Goal: Task Accomplishment & Management: Use online tool/utility

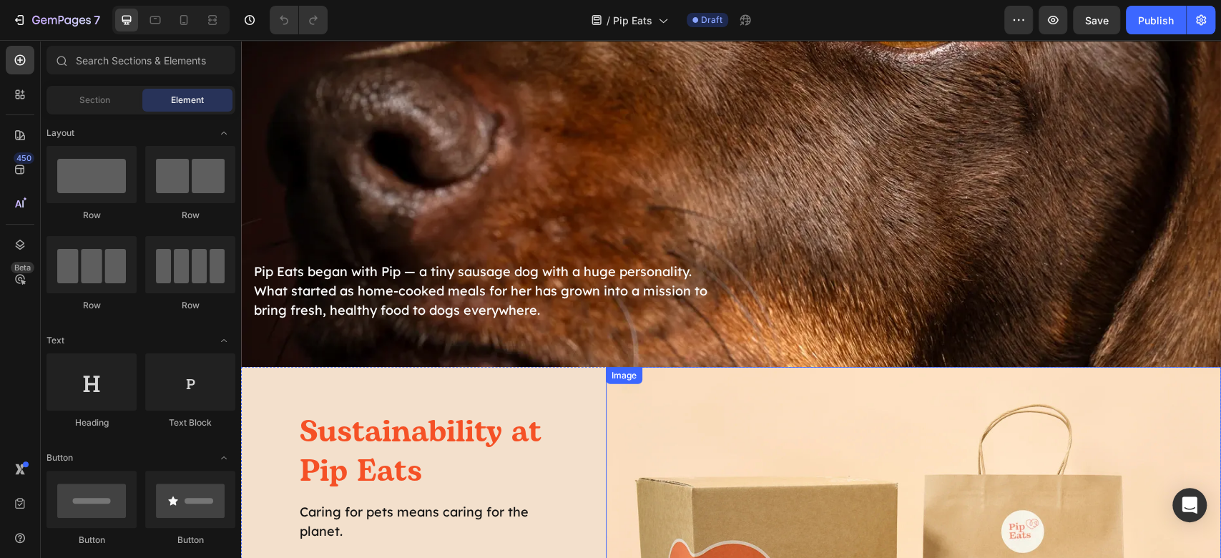
scroll to position [2862, 0]
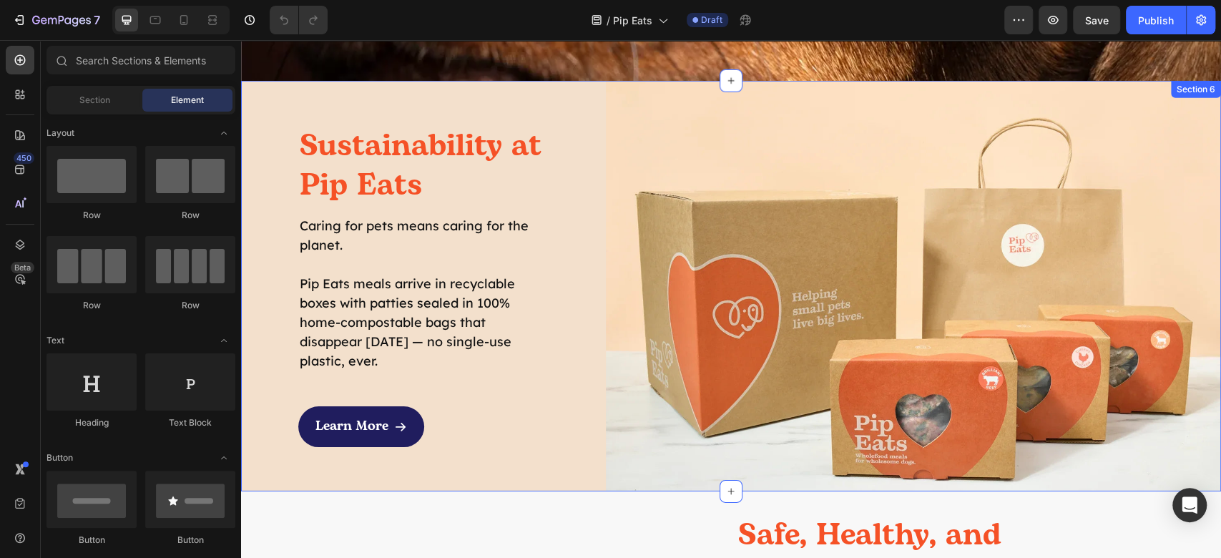
click at [272, 87] on div "Sustainability at Pip Eats Heading Caring for pets means caring for the planet.…" at bounding box center [395, 286] width 308 height 410
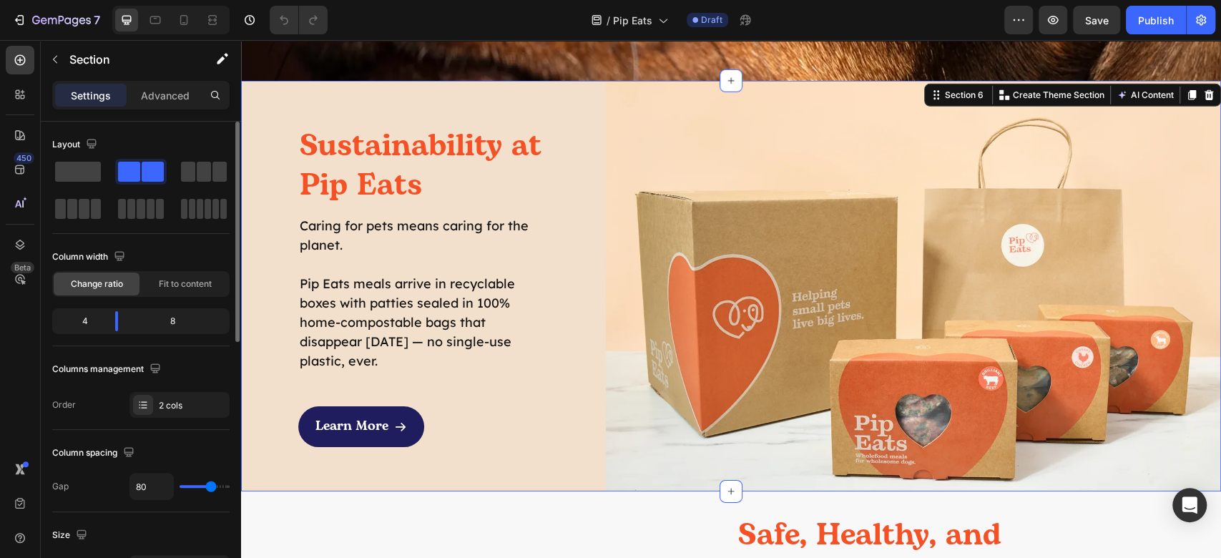
scroll to position [286, 0]
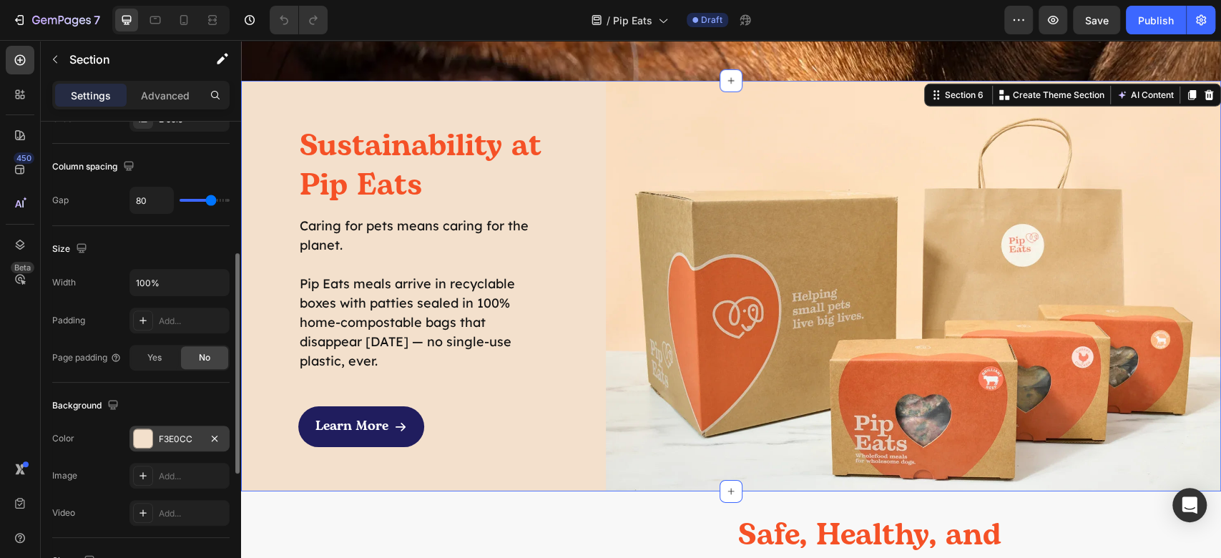
click at [144, 444] on div at bounding box center [143, 438] width 19 height 19
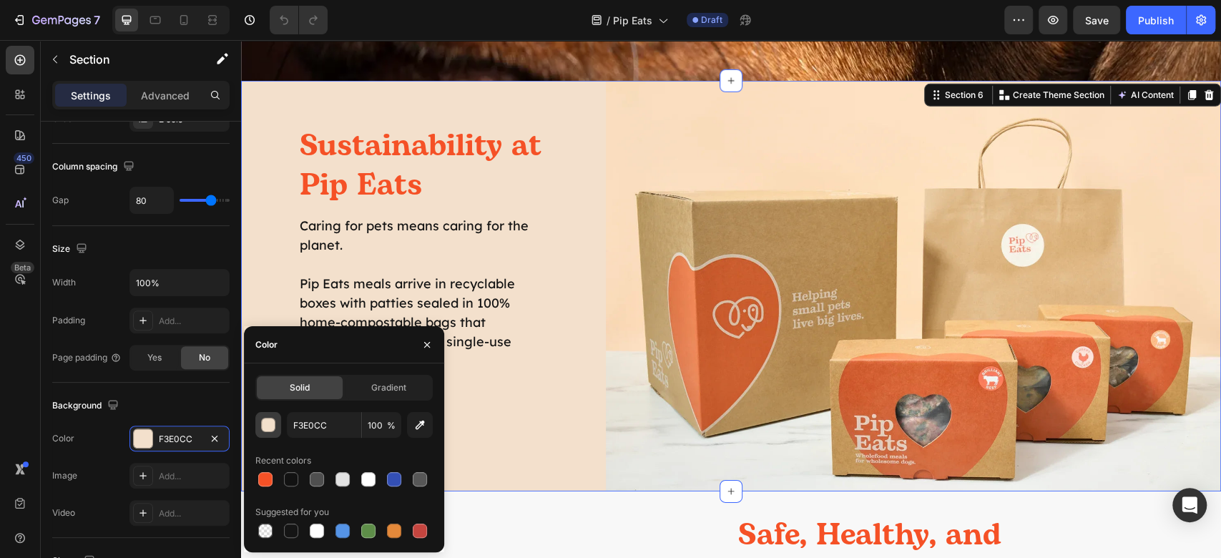
click at [269, 426] on div "button" at bounding box center [269, 426] width 14 height 14
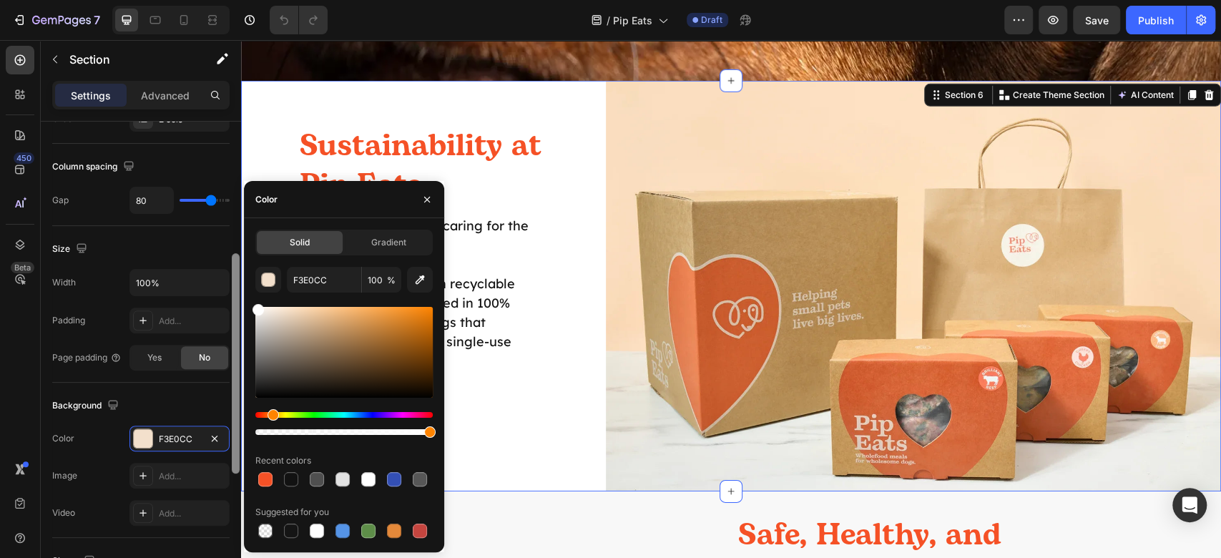
drag, startPoint x: 259, startPoint y: 283, endPoint x: 230, endPoint y: 249, distance: 44.7
click at [230, 249] on div "450 Beta Sections(18) Elements(83) Section Element Hero Section Product Detail …" at bounding box center [120, 299] width 241 height 518
type input "FFFFFF"
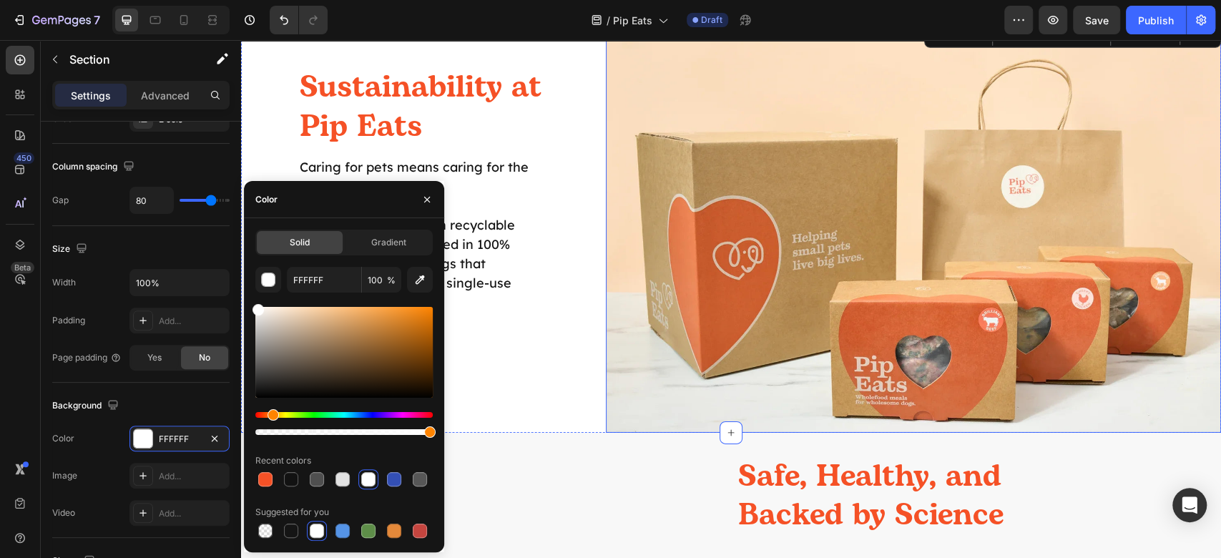
scroll to position [3052, 0]
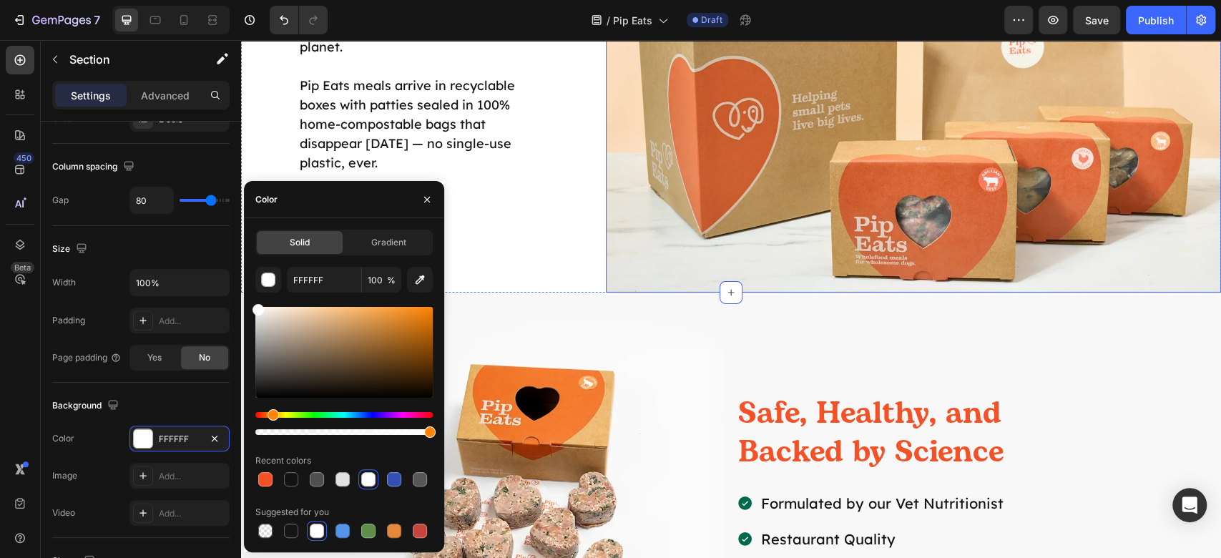
click at [844, 197] on img at bounding box center [913, 88] width 615 height 410
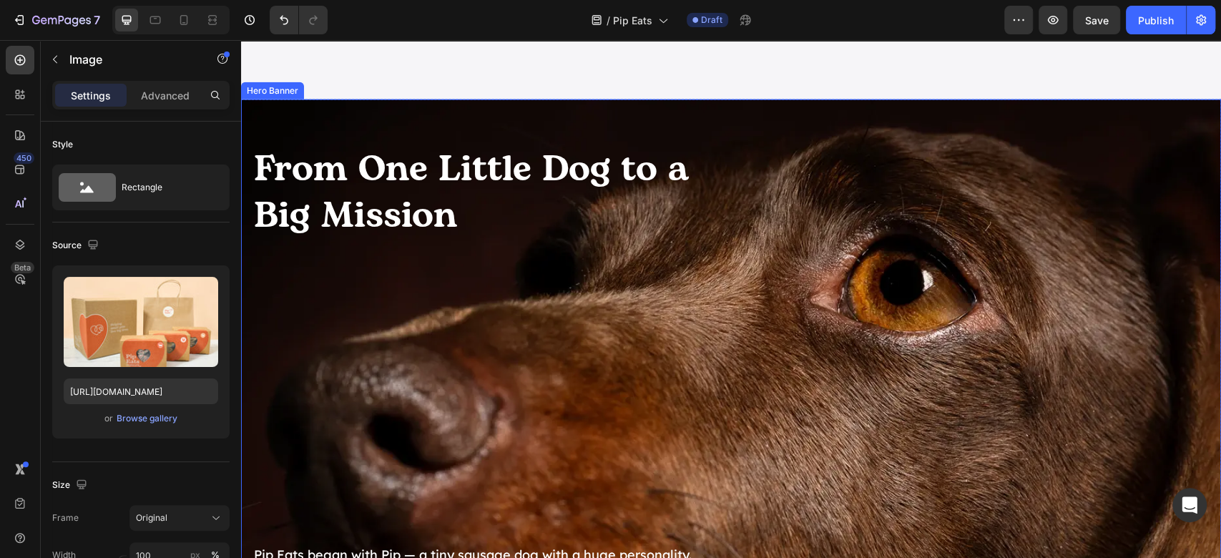
scroll to position [2384, 0]
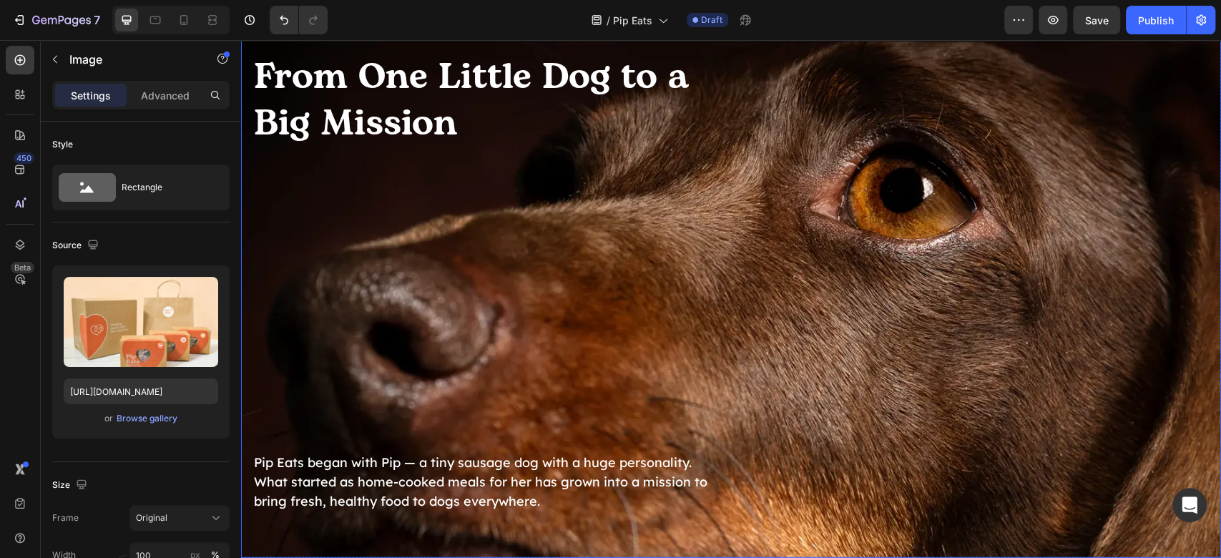
click at [924, 297] on div "From One Little Dog to a Big Mission Heading Pip Eats began with Pip — a tiny s…" at bounding box center [731, 283] width 980 height 552
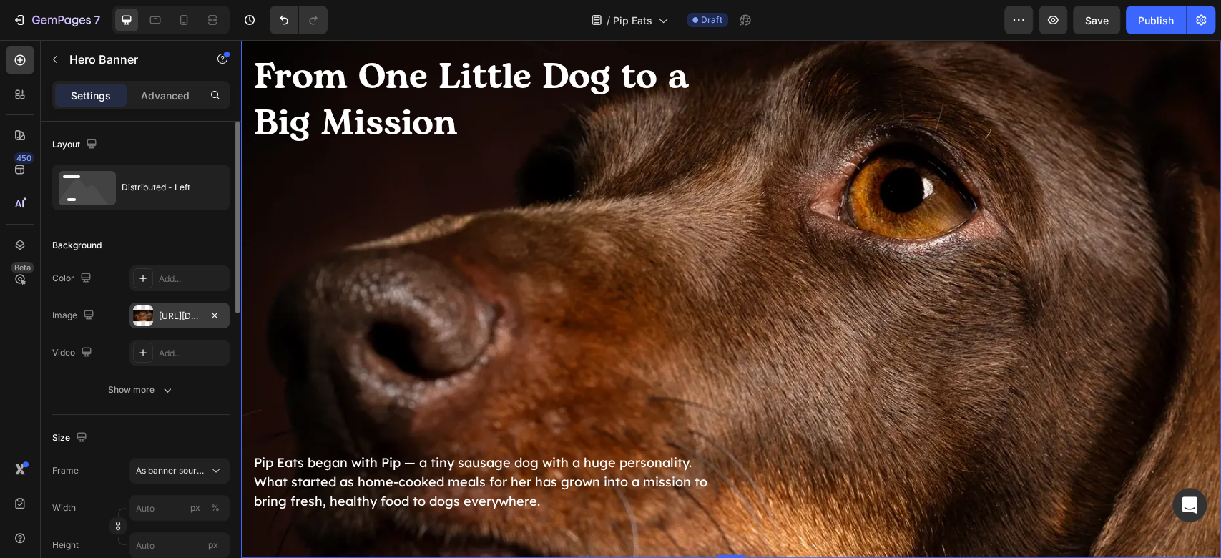
click at [158, 326] on div "[URL][DOMAIN_NAME]" at bounding box center [179, 316] width 100 height 26
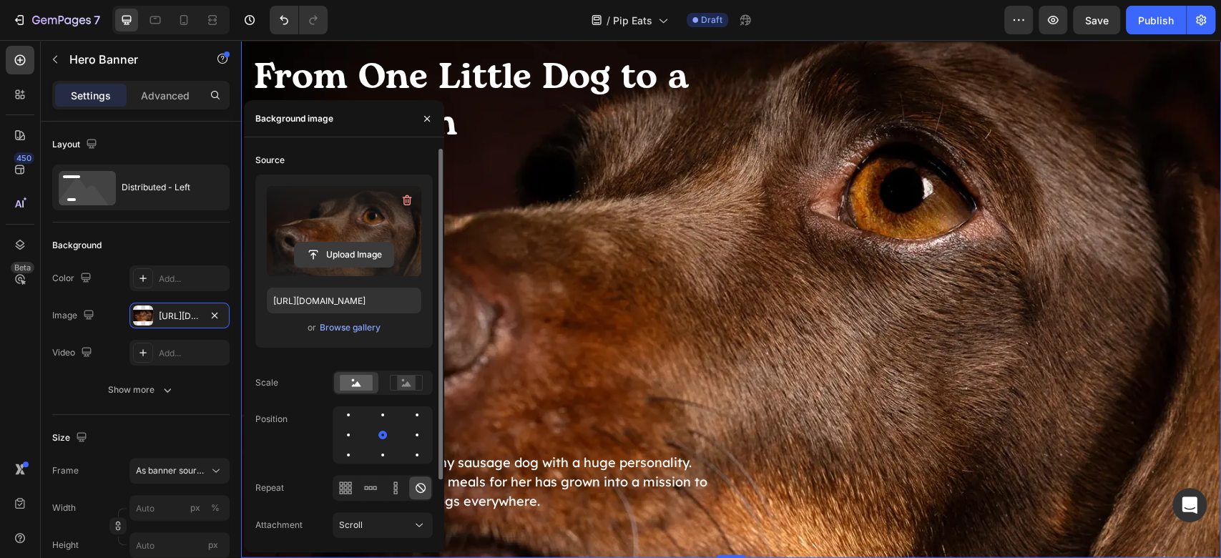
click at [353, 253] on input "file" at bounding box center [344, 255] width 99 height 24
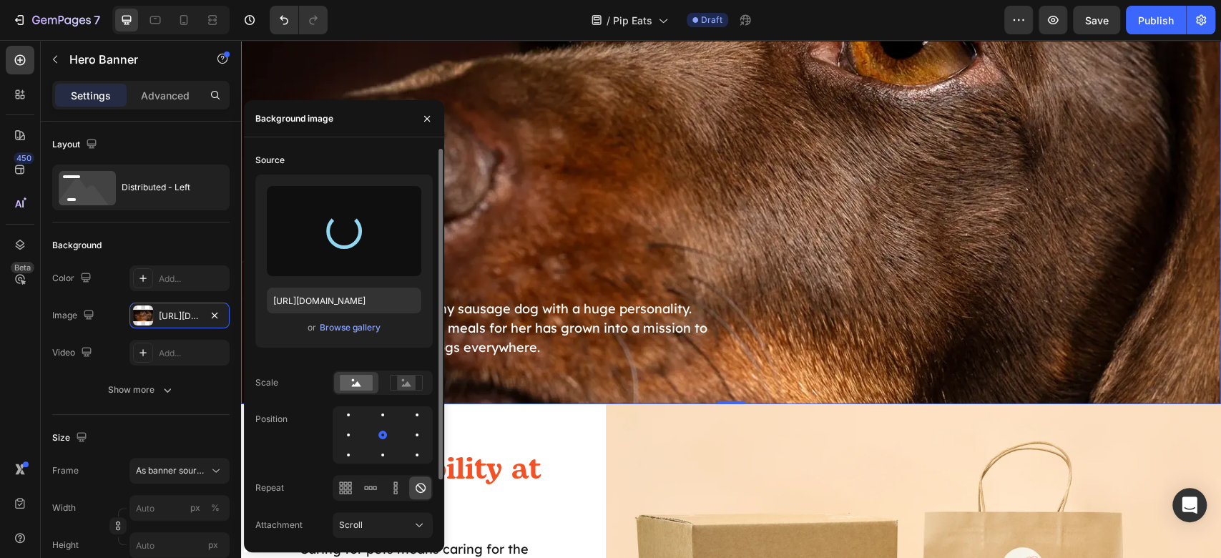
scroll to position [2480, 0]
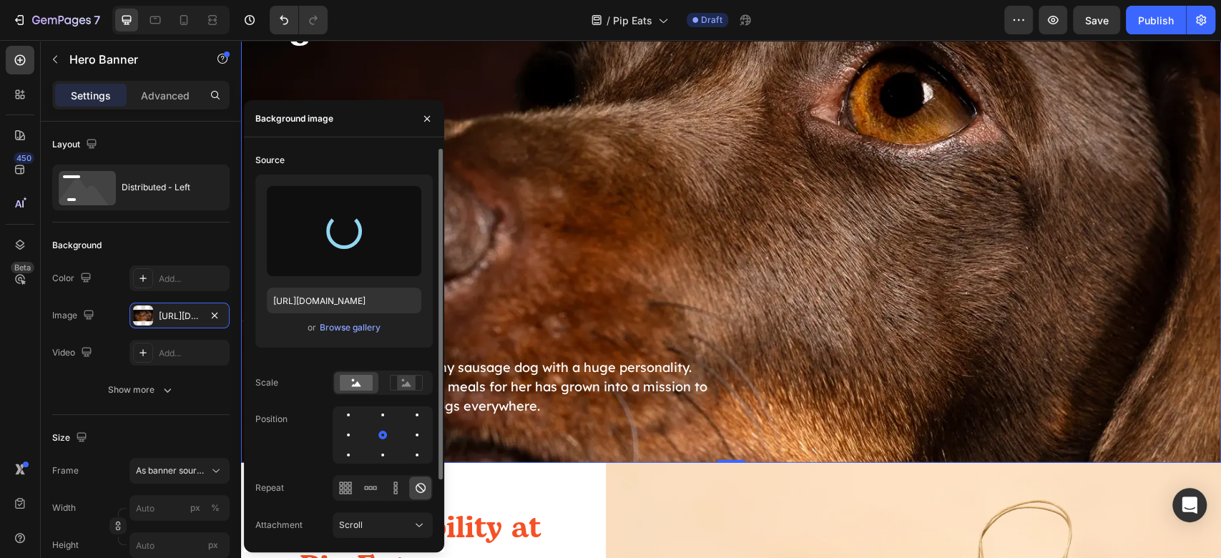
type input "[URL][DOMAIN_NAME]"
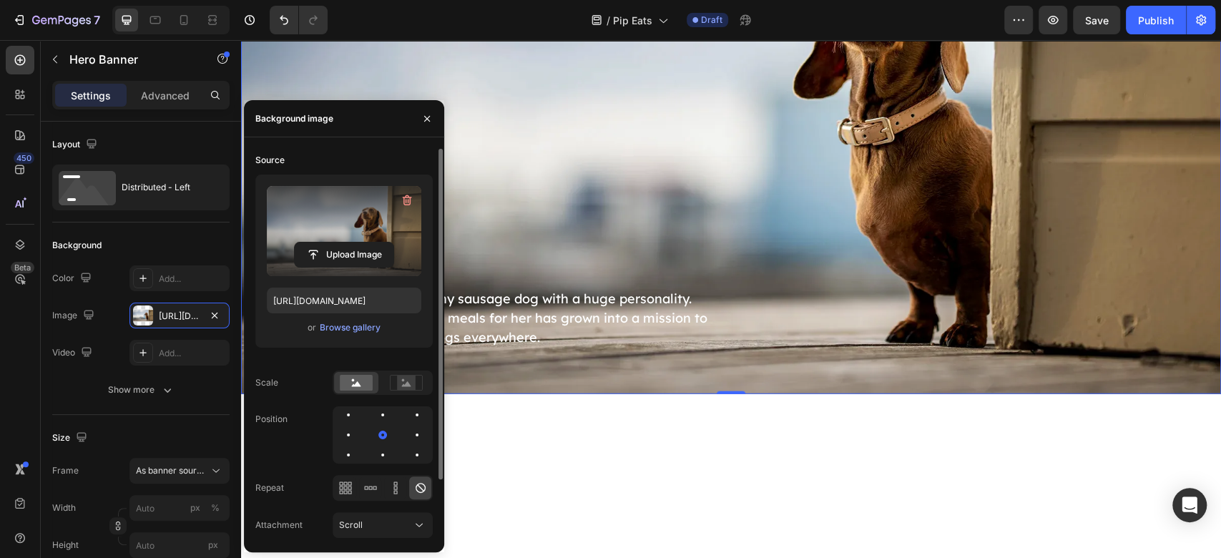
click at [997, 319] on div "From One Little Dog to a Big Mission Heading Pip Eats began with Pip — a tiny s…" at bounding box center [731, 119] width 980 height 552
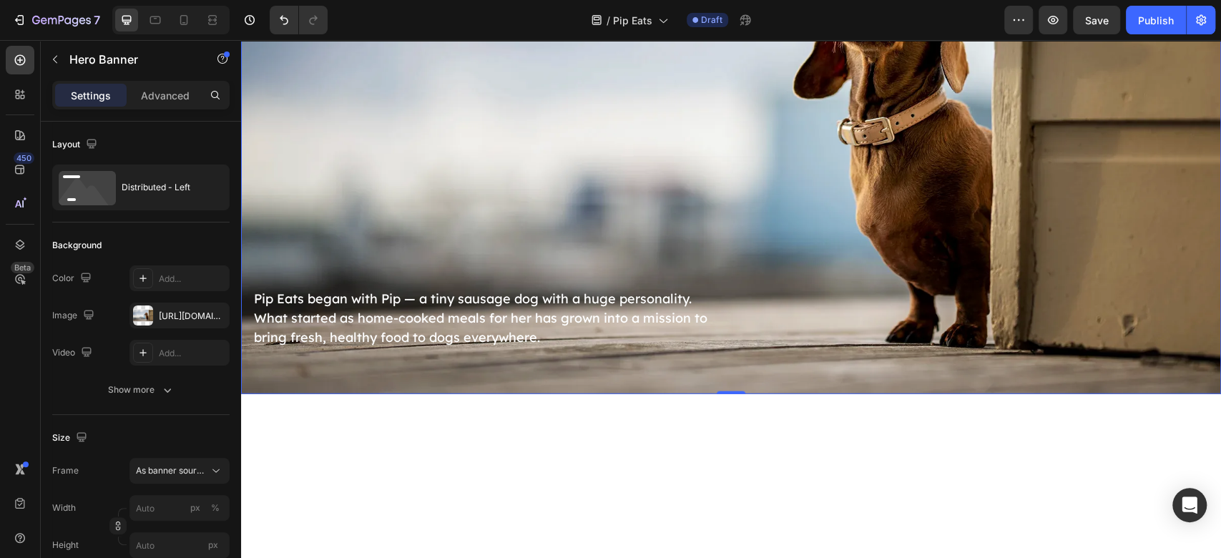
scroll to position [2384, 0]
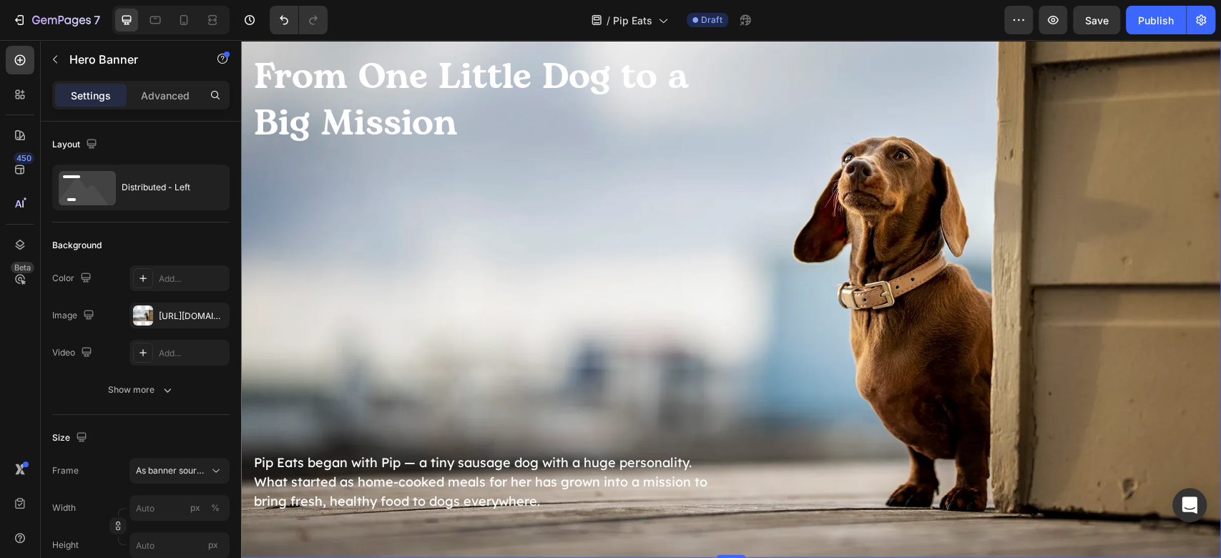
click at [992, 325] on div "From One Little Dog to a Big Mission Heading Pip Eats began with Pip — a tiny s…" at bounding box center [731, 283] width 980 height 552
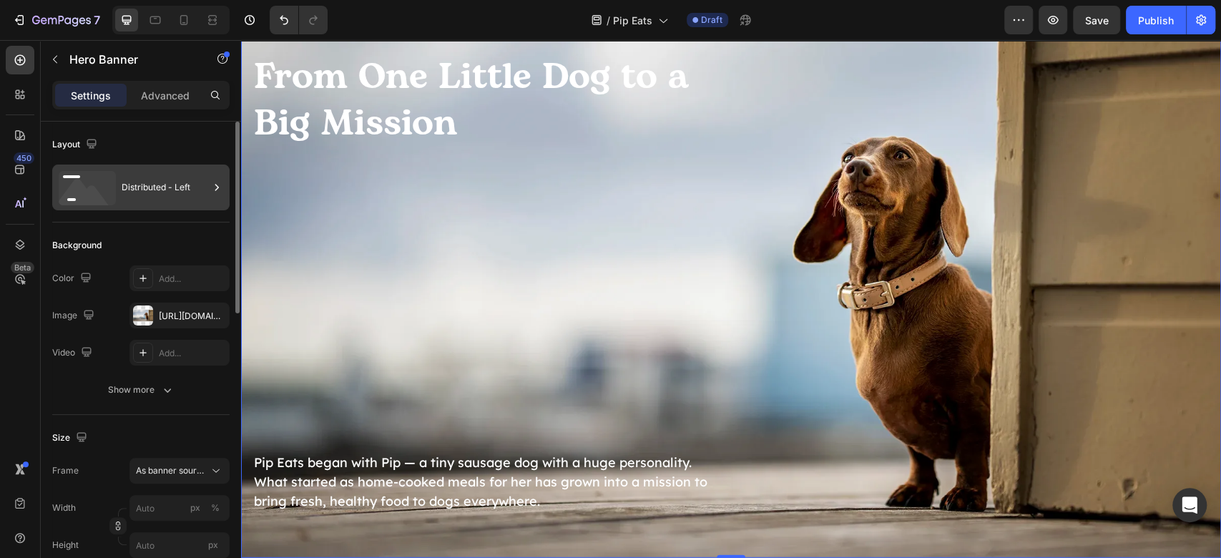
click at [114, 207] on div "Distributed - Left" at bounding box center [140, 188] width 177 height 46
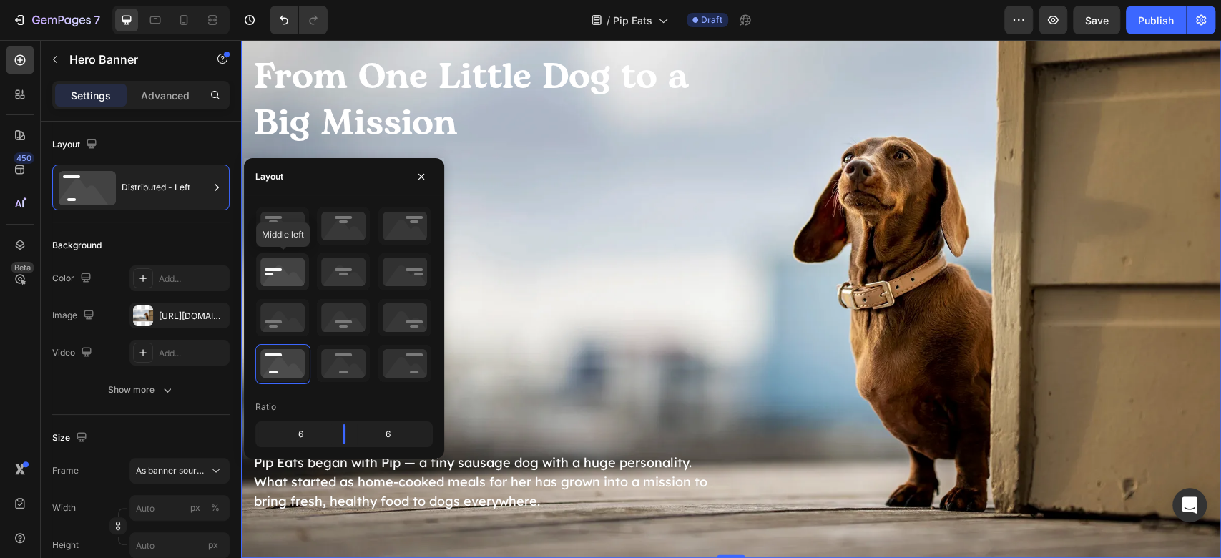
click at [292, 278] on icon at bounding box center [282, 271] width 53 height 37
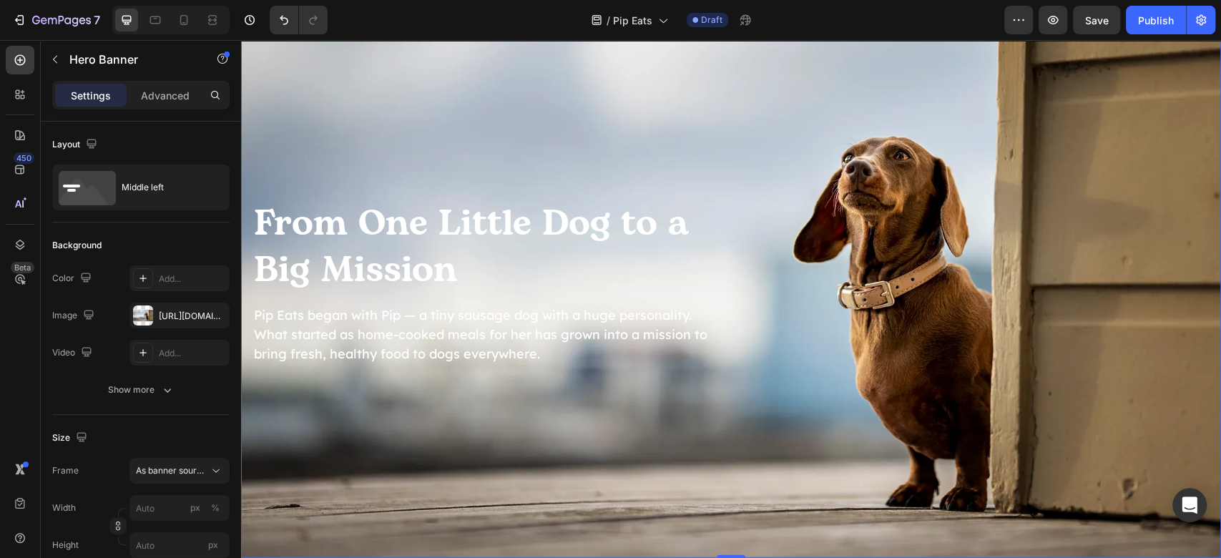
click at [914, 225] on div "From One Little Dog to a Big Mission Heading Pip Eats began with Pip — a tiny s…" at bounding box center [731, 282] width 980 height 257
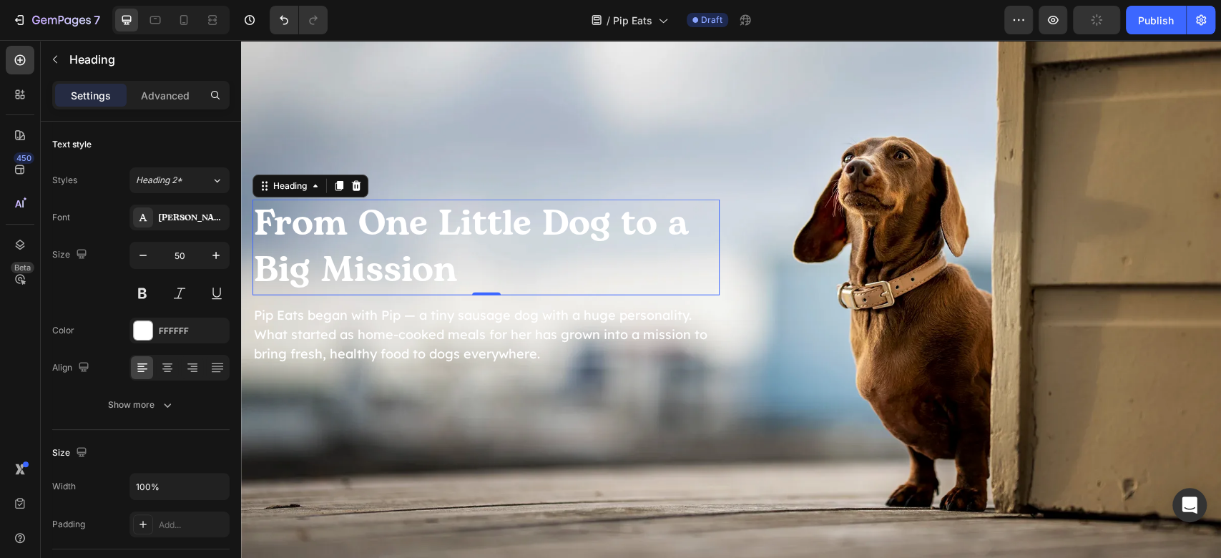
click at [560, 253] on h2 "From One Little Dog to a Big Mission" at bounding box center [486, 248] width 467 height 96
click at [164, 331] on div "FFFFFF" at bounding box center [179, 331] width 41 height 13
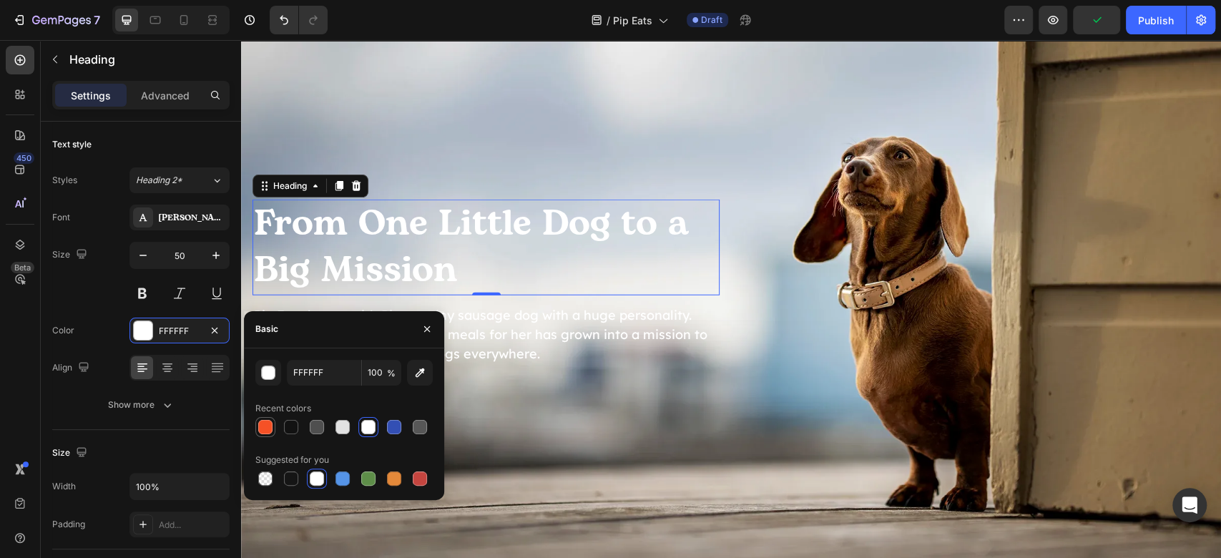
click at [265, 426] on div at bounding box center [265, 427] width 14 height 14
type input "F55126"
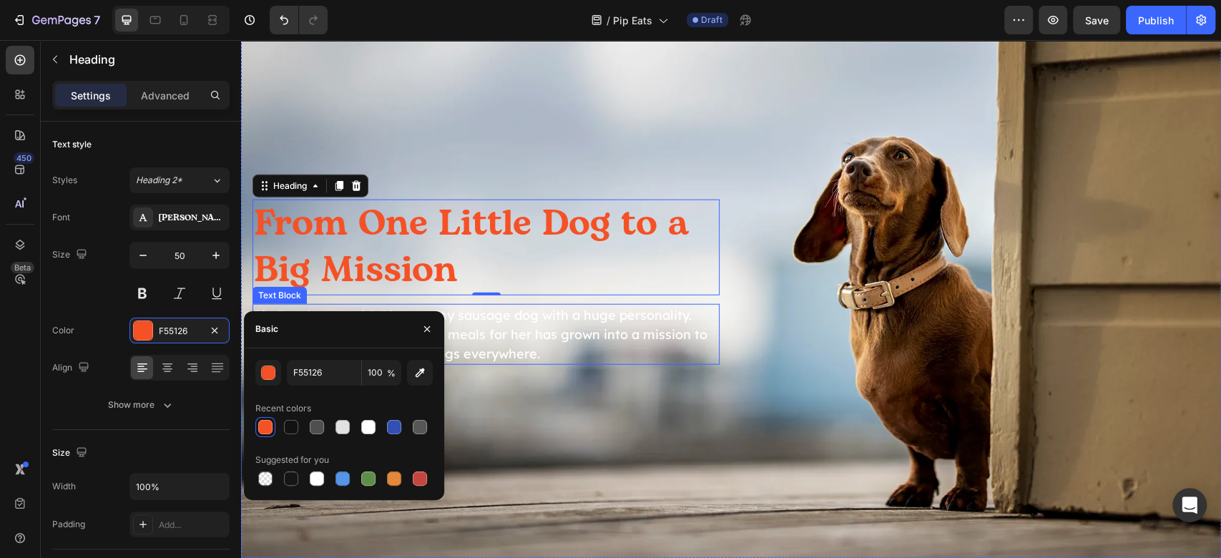
click at [658, 338] on p "Pip Eats began with Pip — a tiny sausage dog with a huge personality. What star…" at bounding box center [486, 334] width 464 height 58
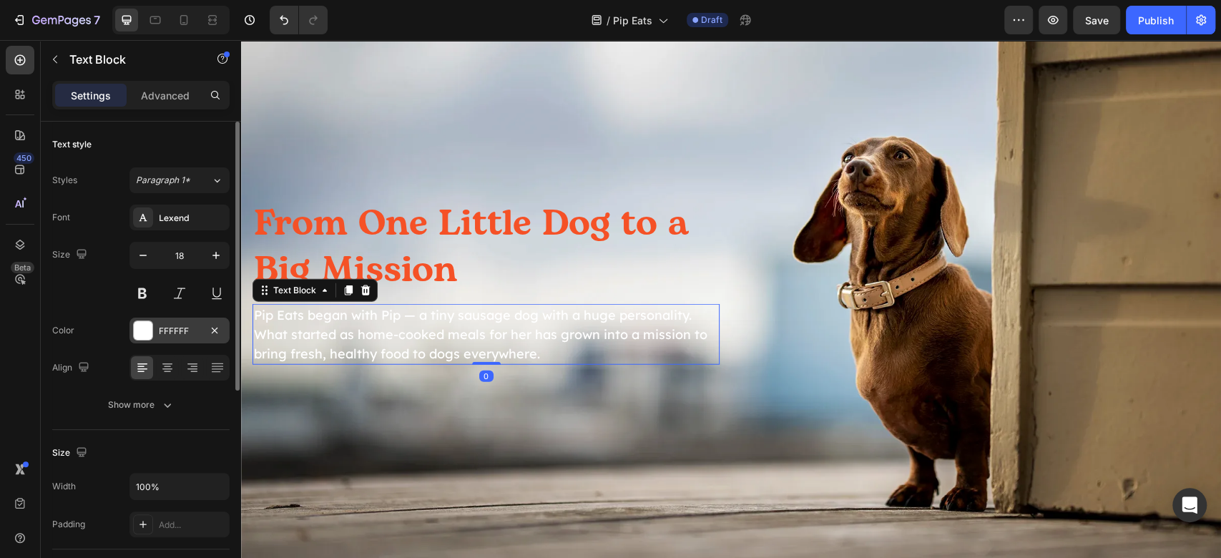
click at [156, 332] on div "FFFFFF" at bounding box center [179, 331] width 100 height 26
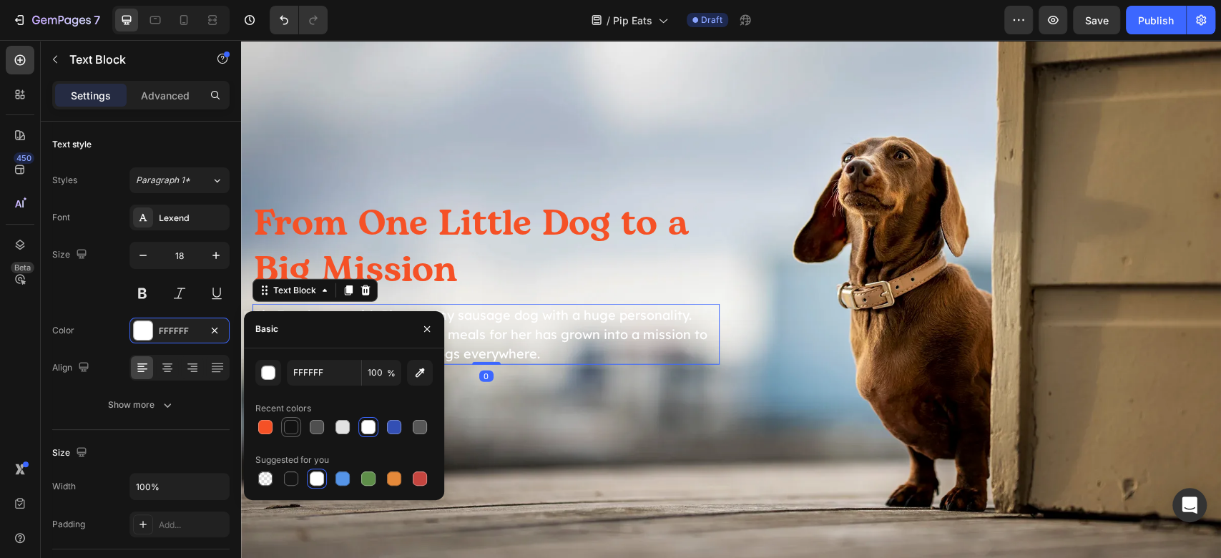
click at [293, 429] on div at bounding box center [291, 427] width 14 height 14
type input "121212"
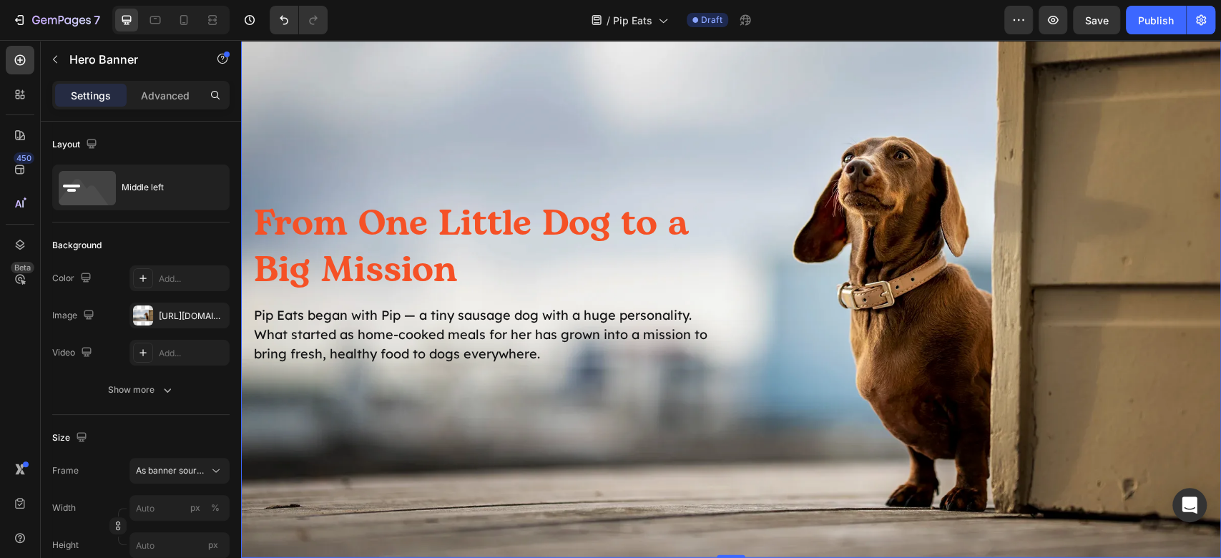
click at [781, 426] on div "Background Image" at bounding box center [731, 283] width 980 height 552
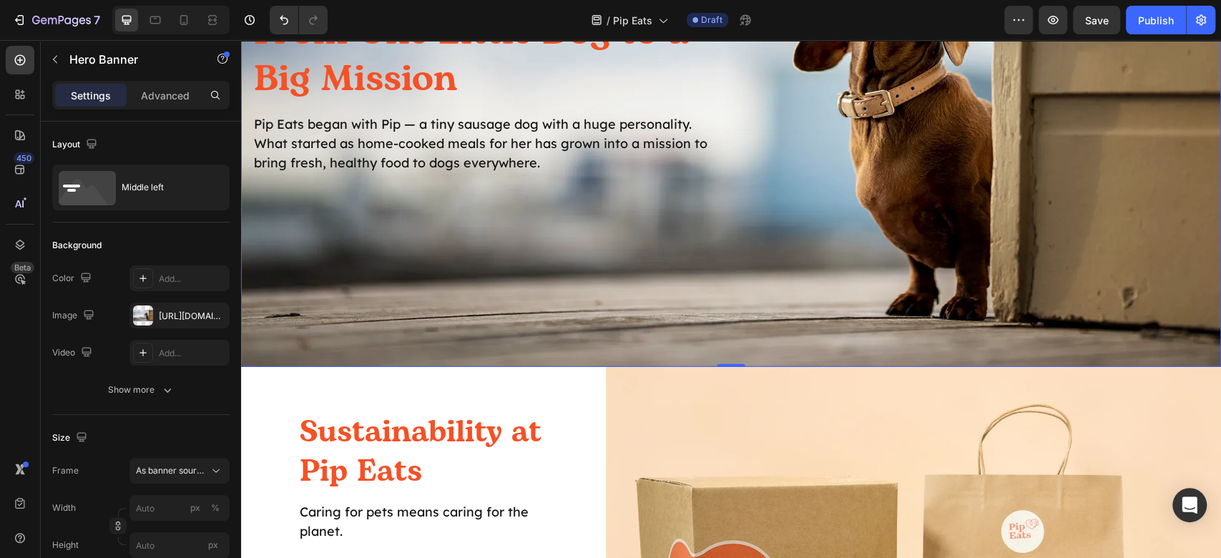
scroll to position [2766, 0]
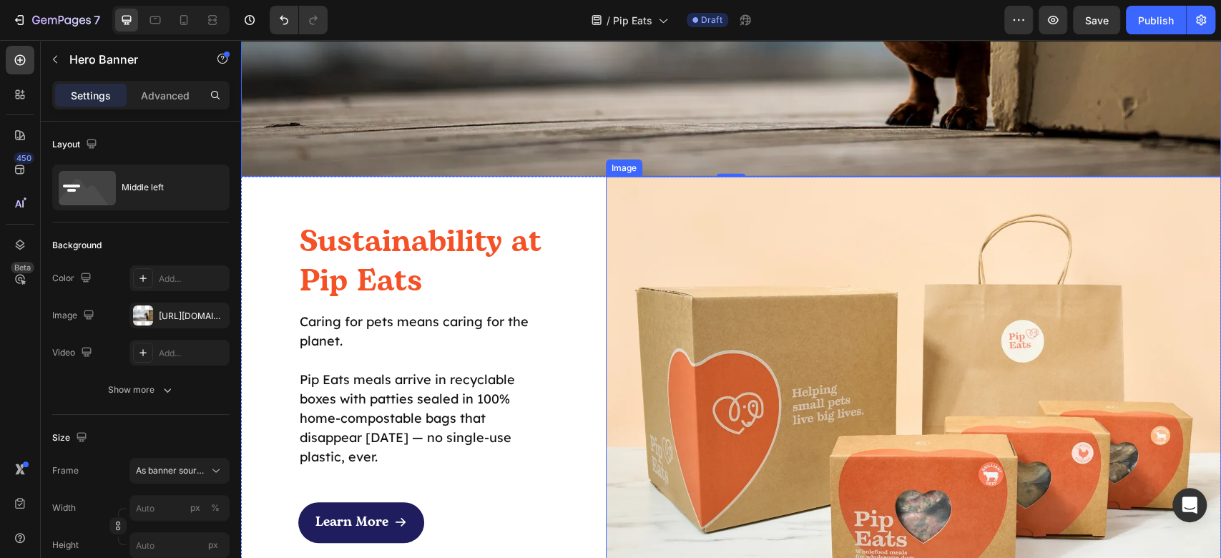
click at [840, 314] on img at bounding box center [913, 382] width 615 height 410
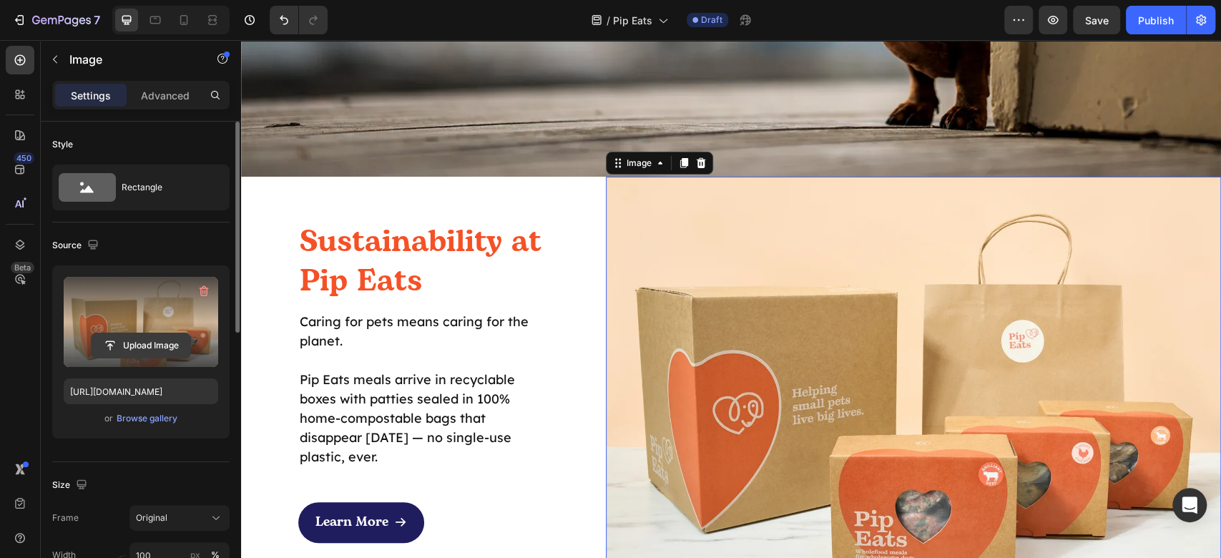
click at [102, 336] on input "file" at bounding box center [141, 345] width 99 height 24
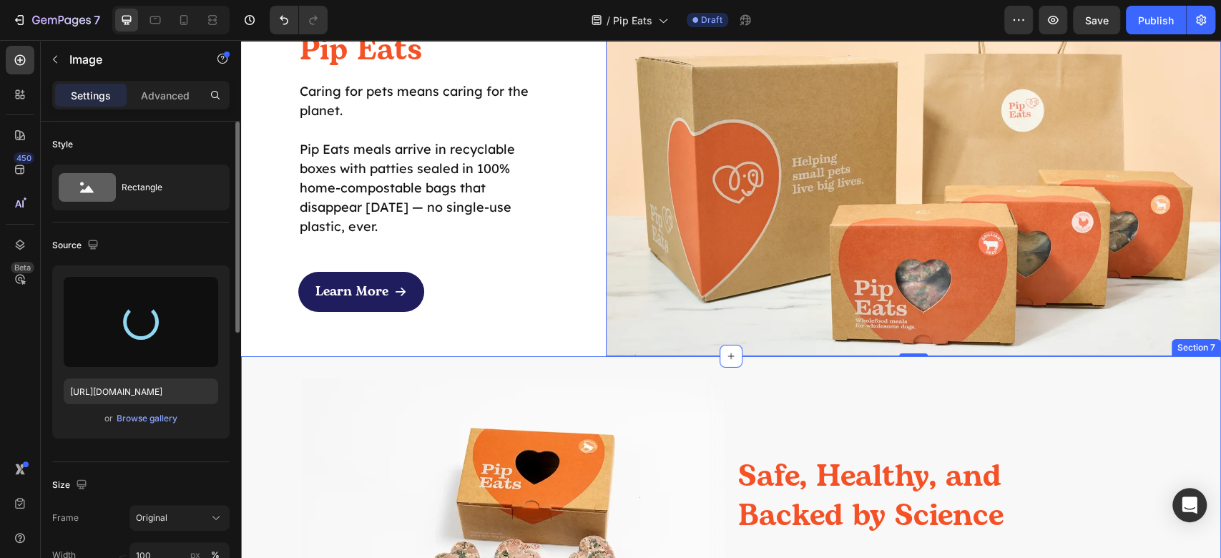
scroll to position [2862, 0]
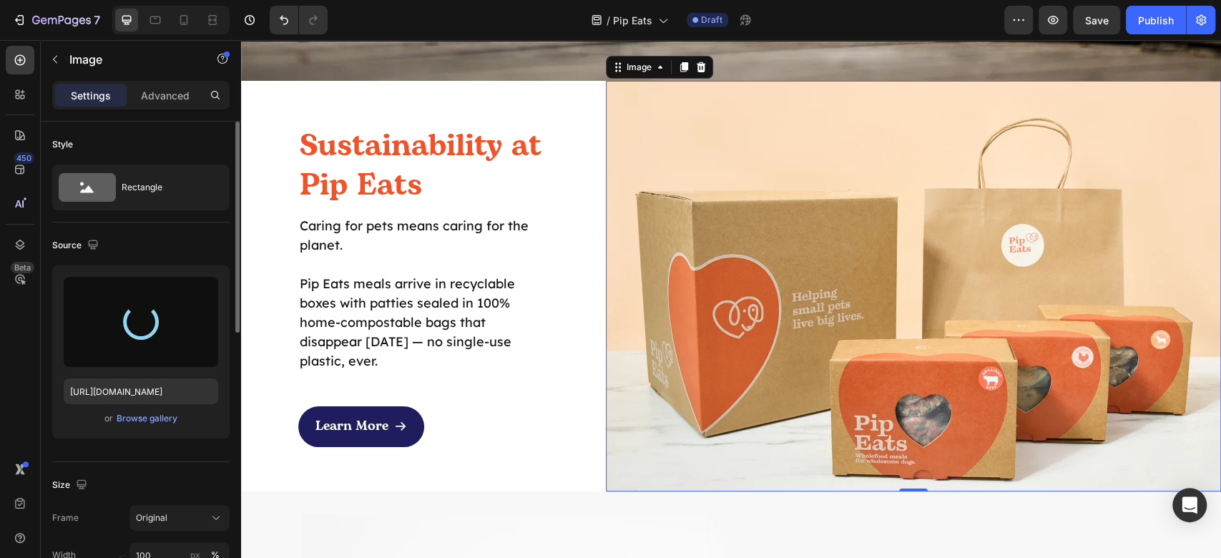
type input "[URL][DOMAIN_NAME]"
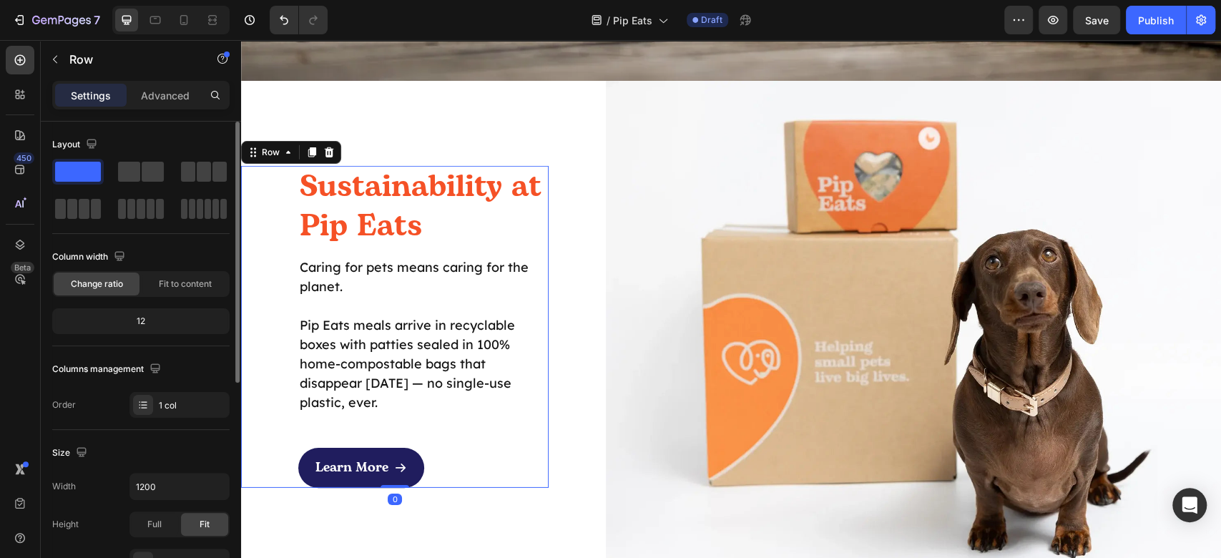
click at [294, 362] on div "Sustainability at Pip Eats Heading Caring for pets means caring for the planet.…" at bounding box center [395, 327] width 308 height 322
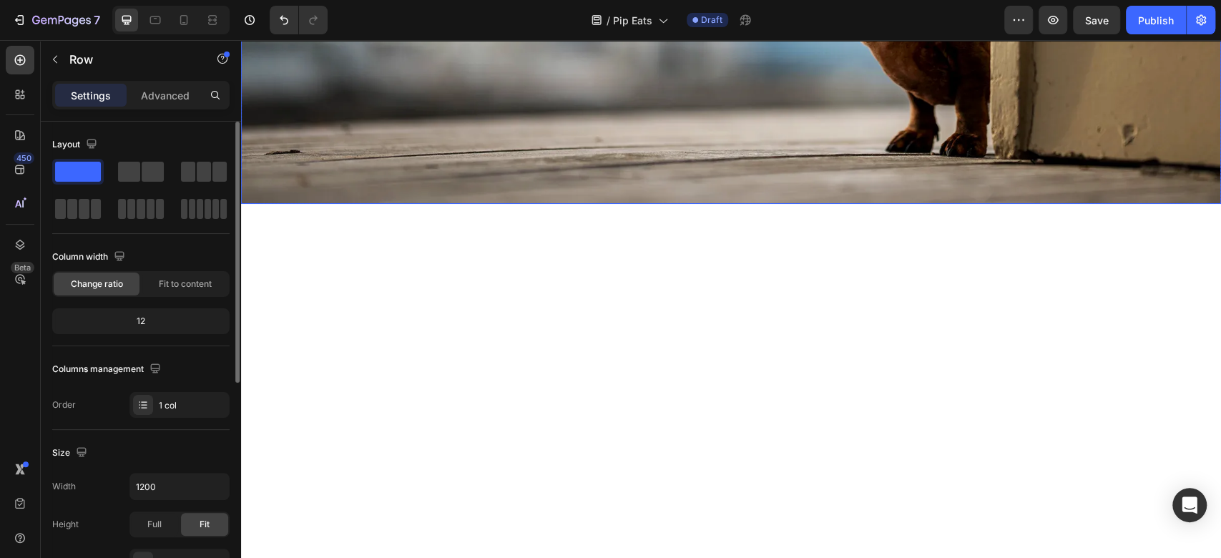
scroll to position [2289, 0]
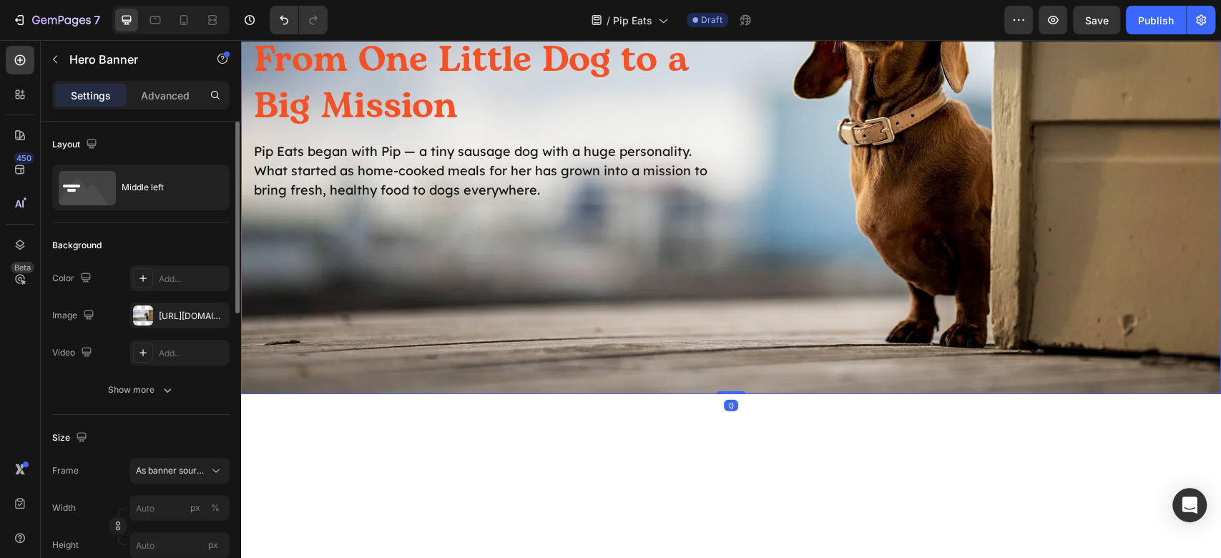
click at [651, 197] on div "Background Image" at bounding box center [731, 119] width 980 height 552
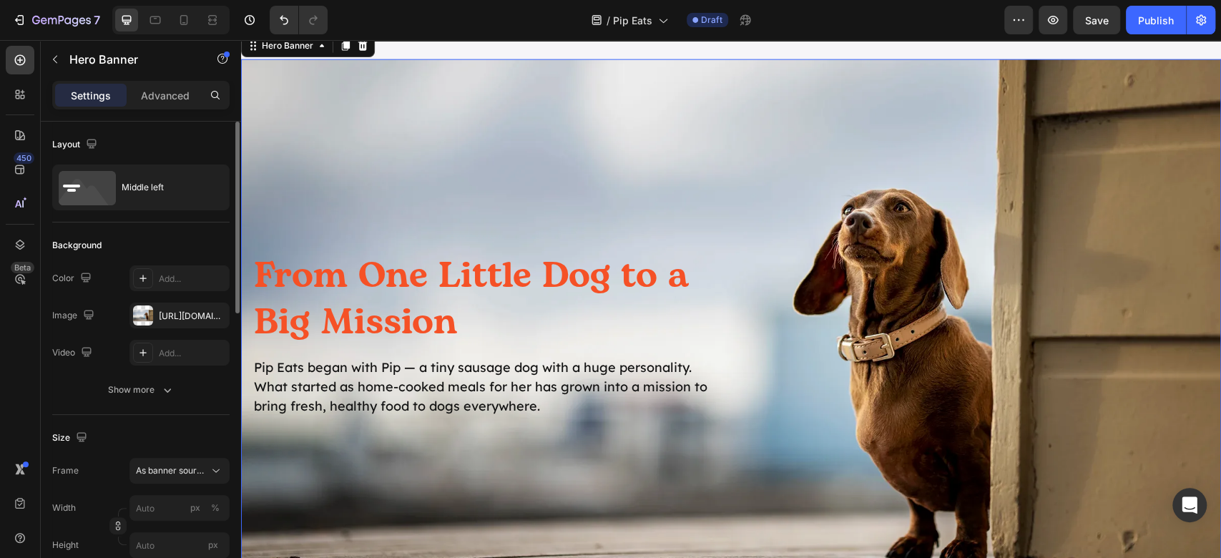
scroll to position [2384, 0]
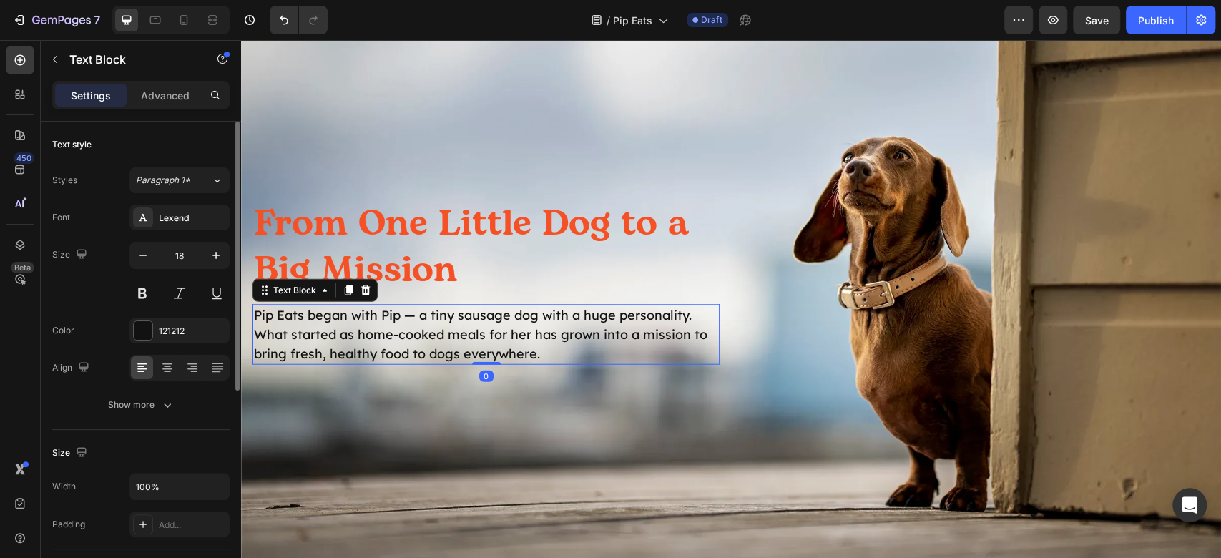
click at [551, 352] on p "Pip Eats began with Pip — a tiny sausage dog with a huge personality. What star…" at bounding box center [486, 334] width 464 height 58
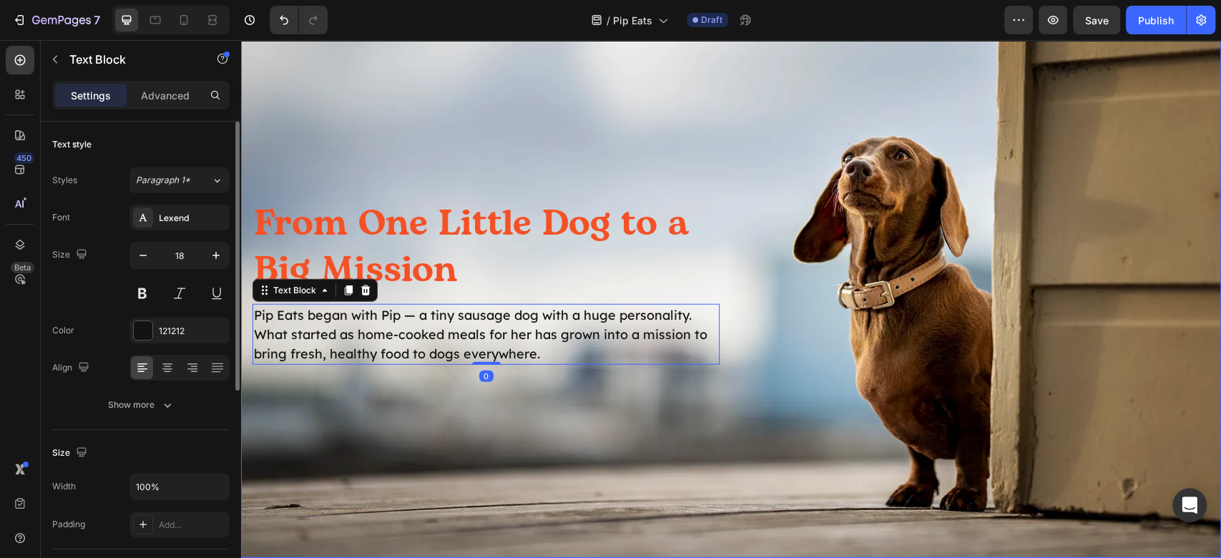
click at [549, 403] on div "From One Little Dog to a Big Mission Heading Pip Eats began with Pip — a tiny s…" at bounding box center [731, 282] width 980 height 257
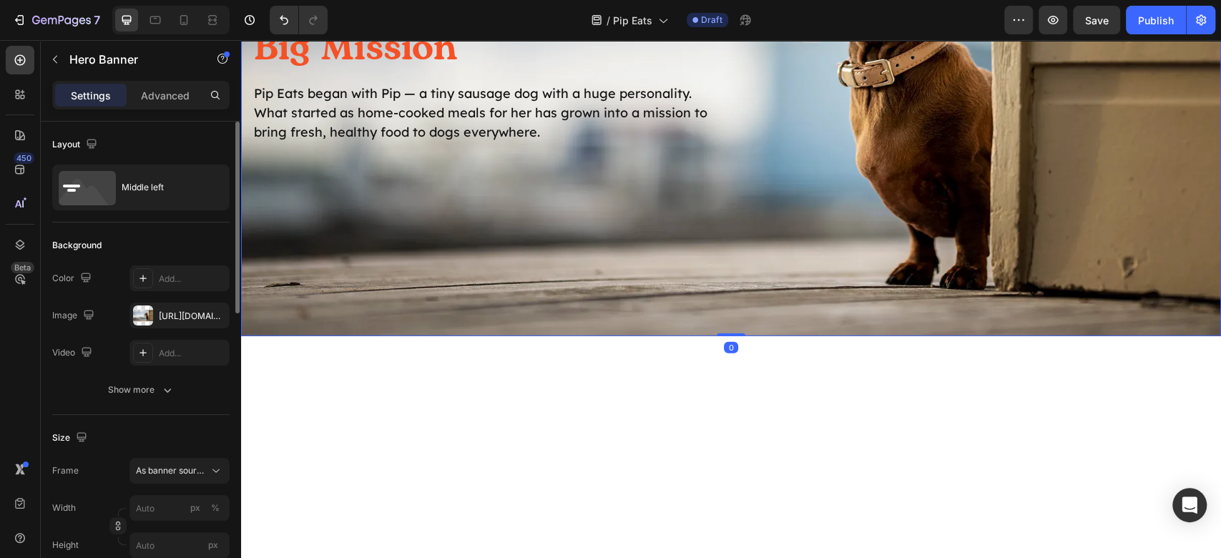
scroll to position [2289, 0]
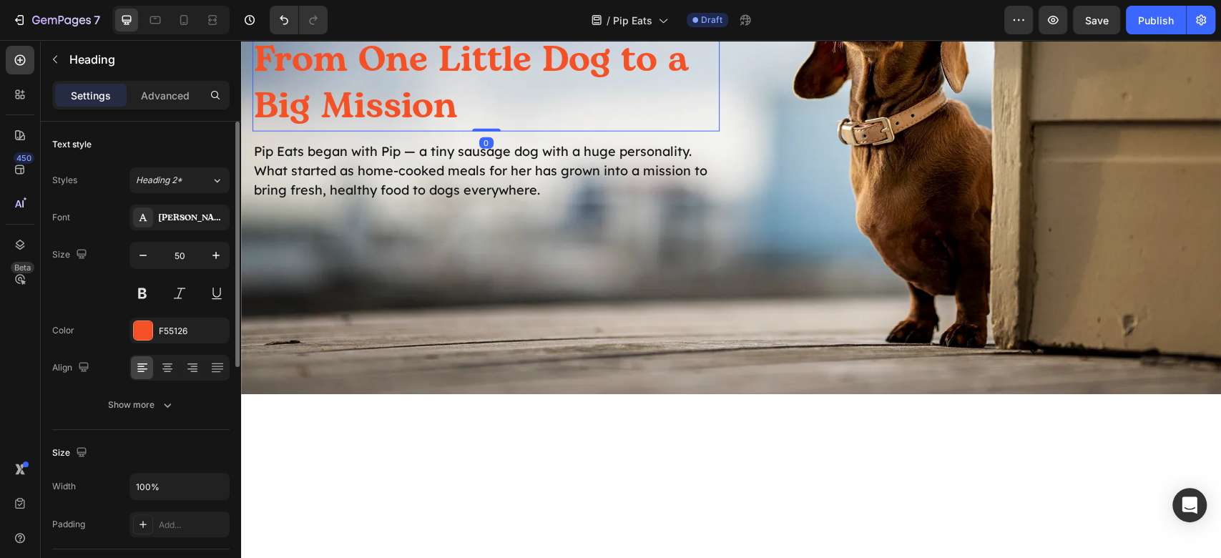
click at [492, 132] on h2 "From One Little Dog to a Big Mission" at bounding box center [486, 84] width 467 height 96
click at [139, 323] on div at bounding box center [143, 330] width 19 height 19
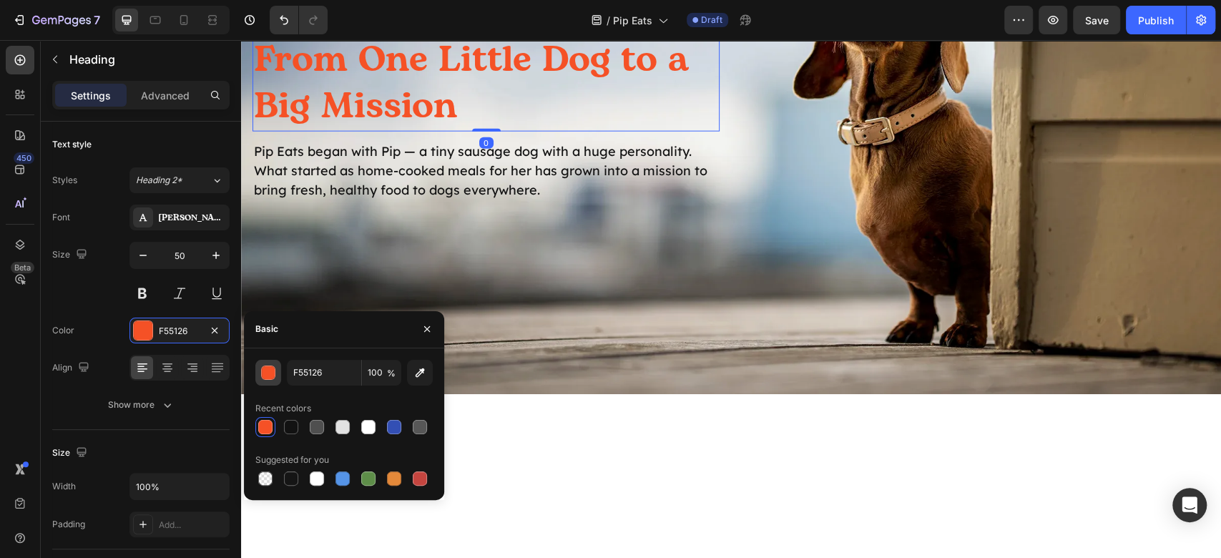
click at [261, 366] on div "button" at bounding box center [268, 373] width 14 height 14
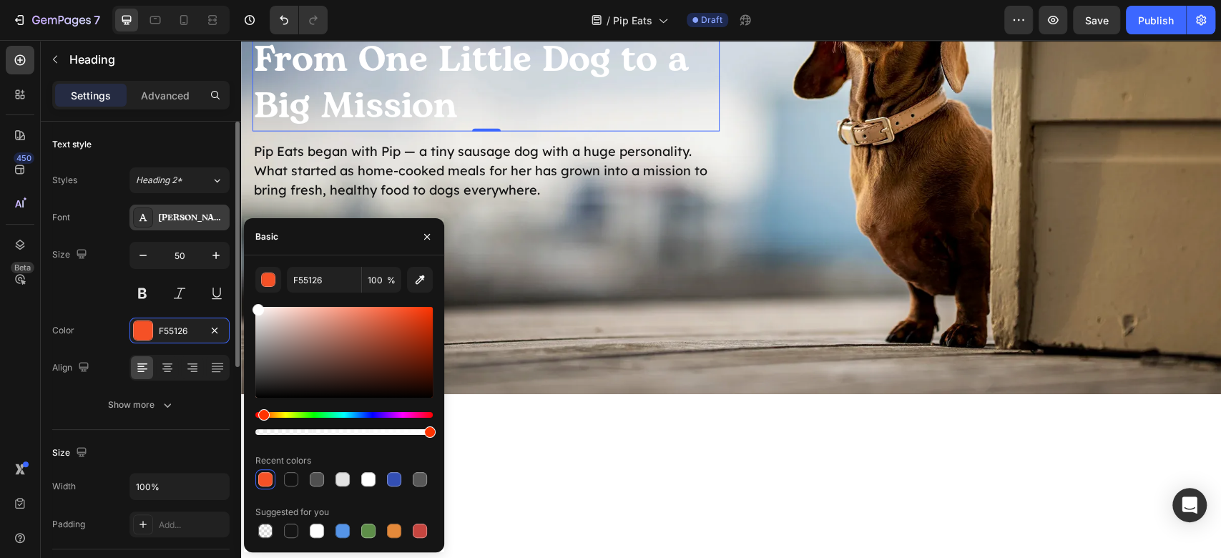
drag, startPoint x: 260, startPoint y: 366, endPoint x: 176, endPoint y: 227, distance: 162.4
click at [176, 227] on div "450 Beta Sections(18) Elements(83) Section Element Hero Section Product Detail …" at bounding box center [120, 299] width 241 height 518
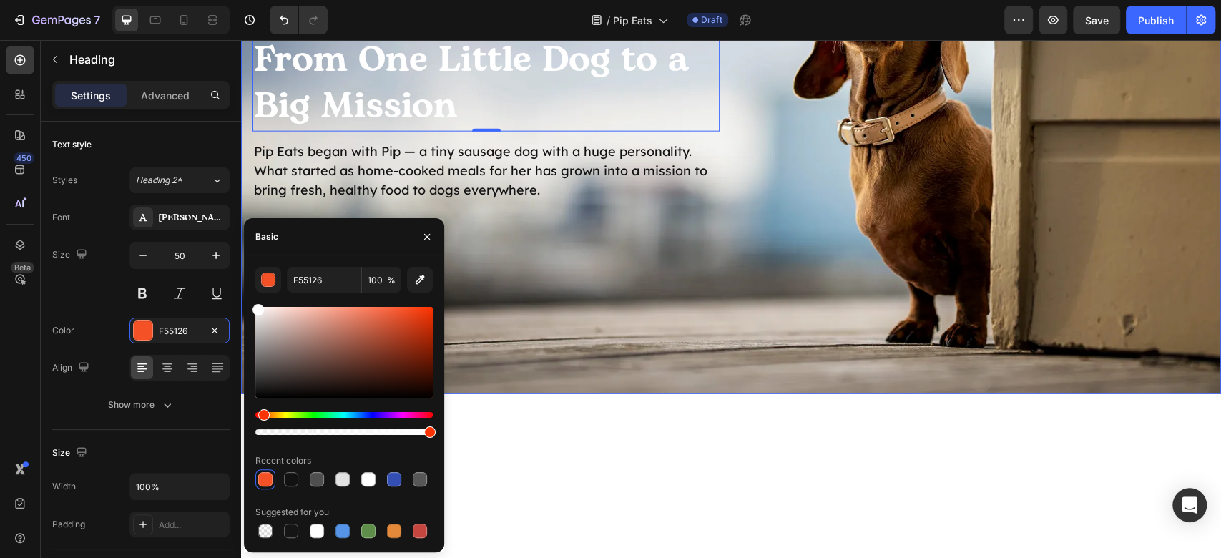
click at [1101, 247] on div "From One Little Dog to a Big Mission Heading 0 Pip Eats began with Pip — a tiny…" at bounding box center [731, 118] width 980 height 257
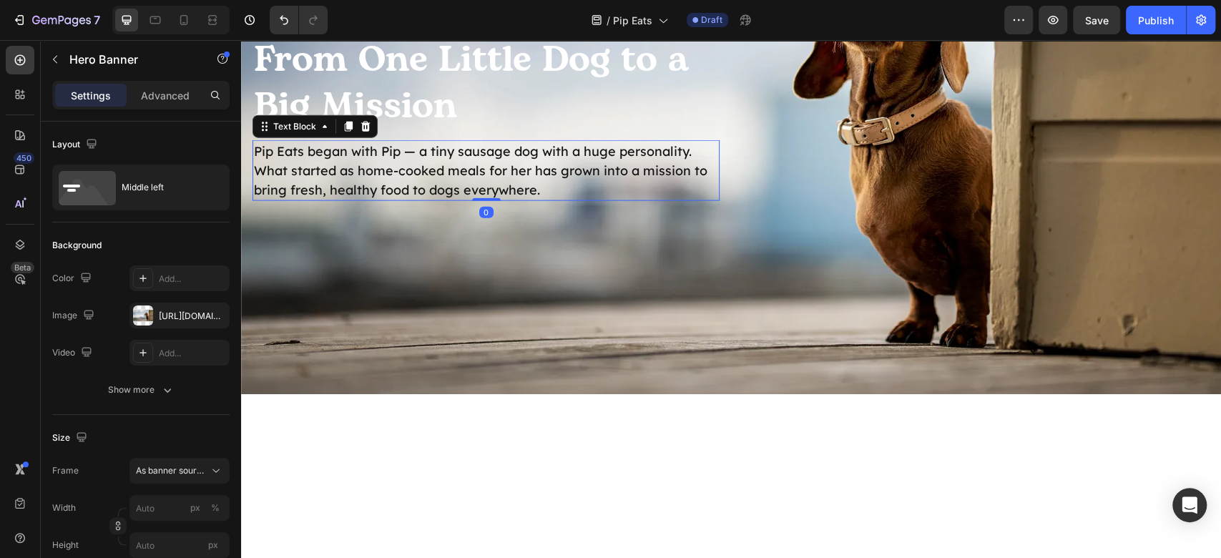
click at [478, 200] on p "Pip Eats began with Pip — a tiny sausage dog with a huge personality. What star…" at bounding box center [486, 171] width 464 height 58
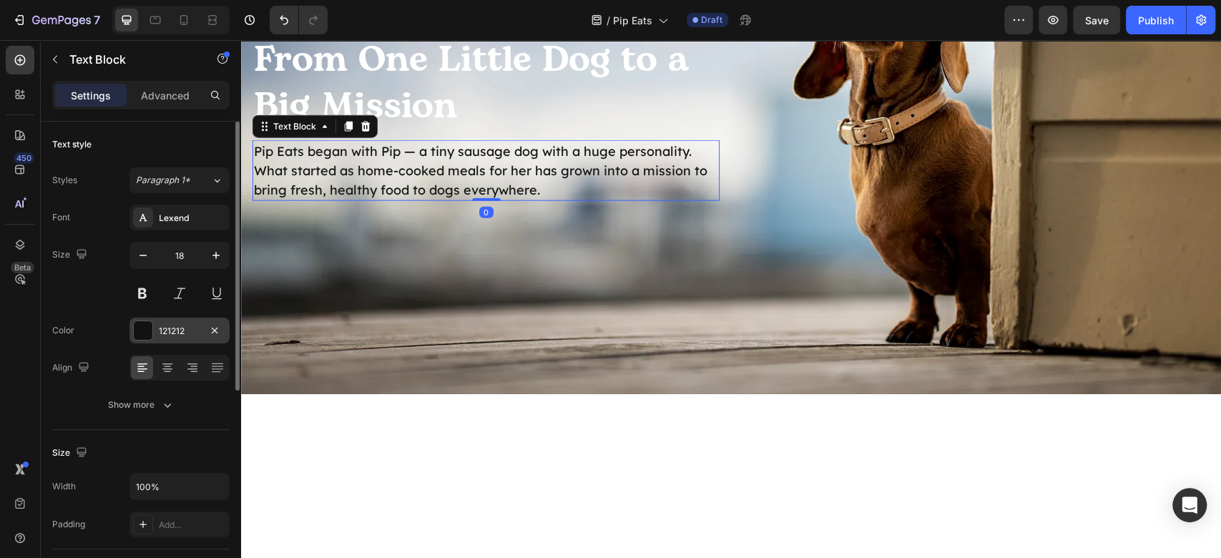
click at [152, 333] on div at bounding box center [143, 330] width 19 height 19
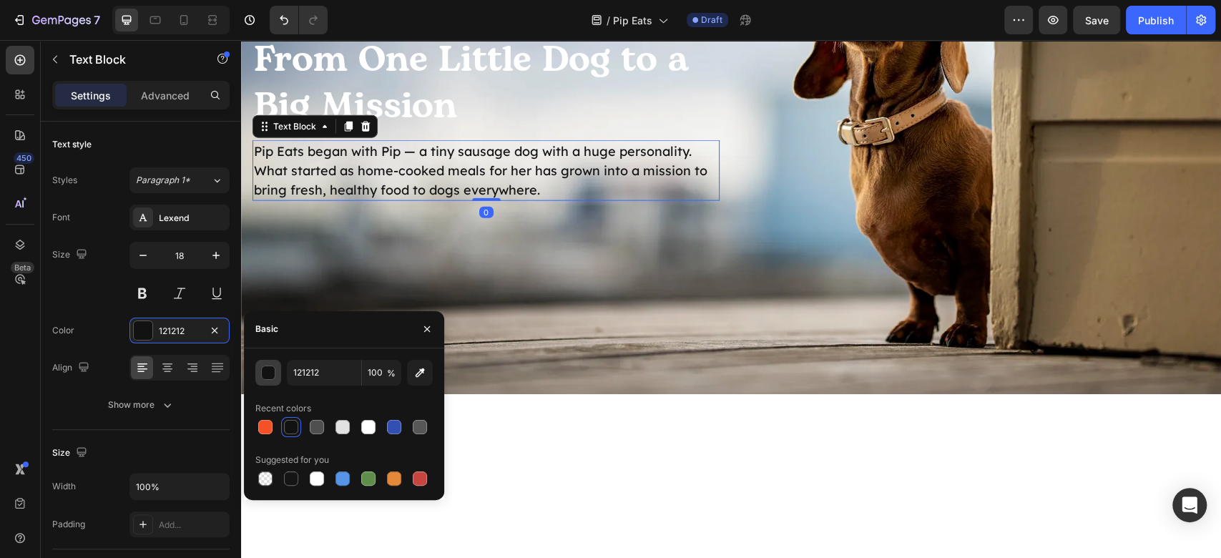
click at [266, 369] on div "button" at bounding box center [269, 373] width 14 height 14
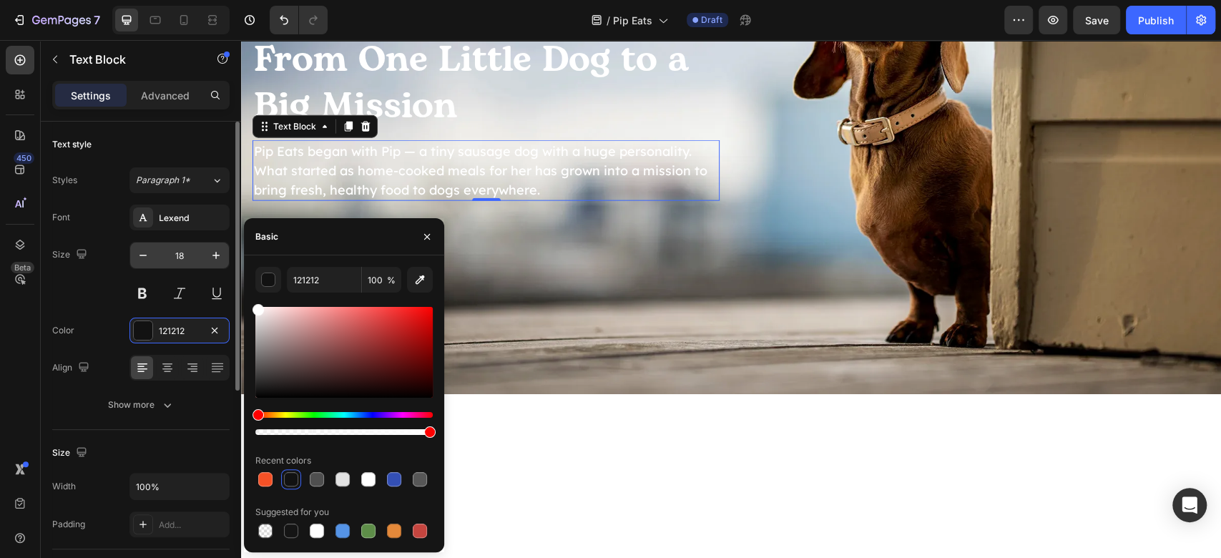
drag, startPoint x: 309, startPoint y: 352, endPoint x: 172, endPoint y: 246, distance: 173.4
click at [172, 246] on div "450 Beta Sections(18) Elements(83) Section Element Hero Section Product Detail …" at bounding box center [120, 299] width 241 height 518
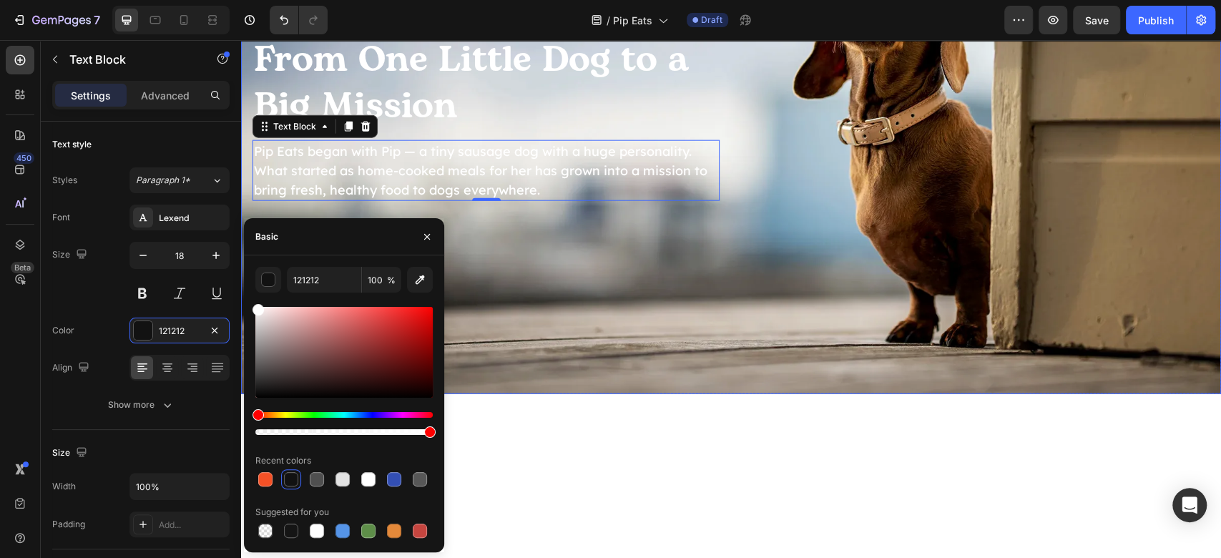
click at [901, 247] on div "From One Little Dog to a Big Mission Heading Pip Eats began with Pip — a tiny s…" at bounding box center [731, 118] width 980 height 257
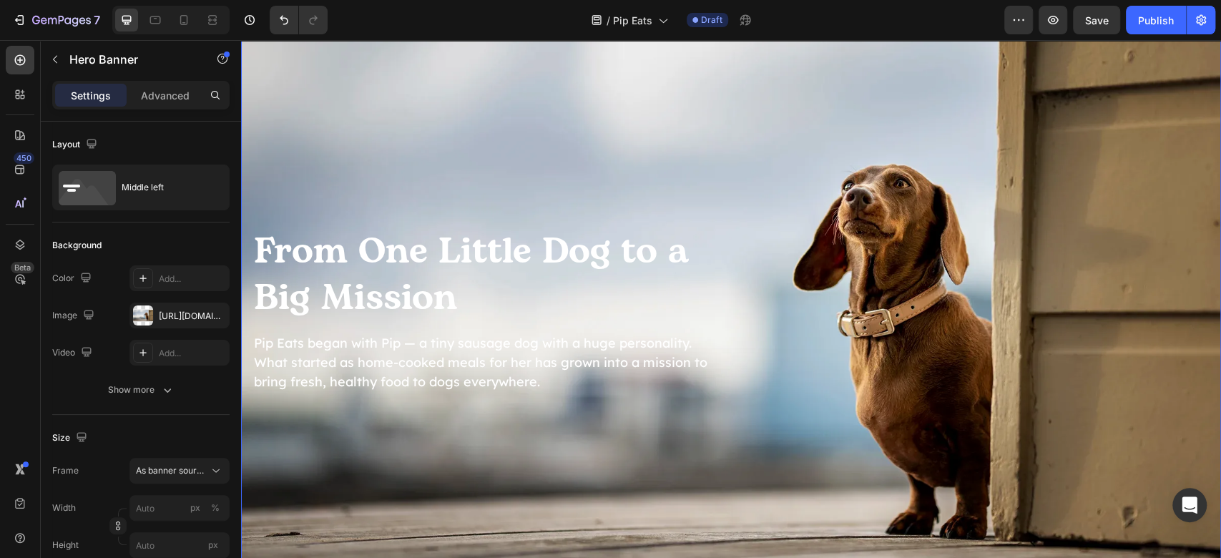
scroll to position [2480, 0]
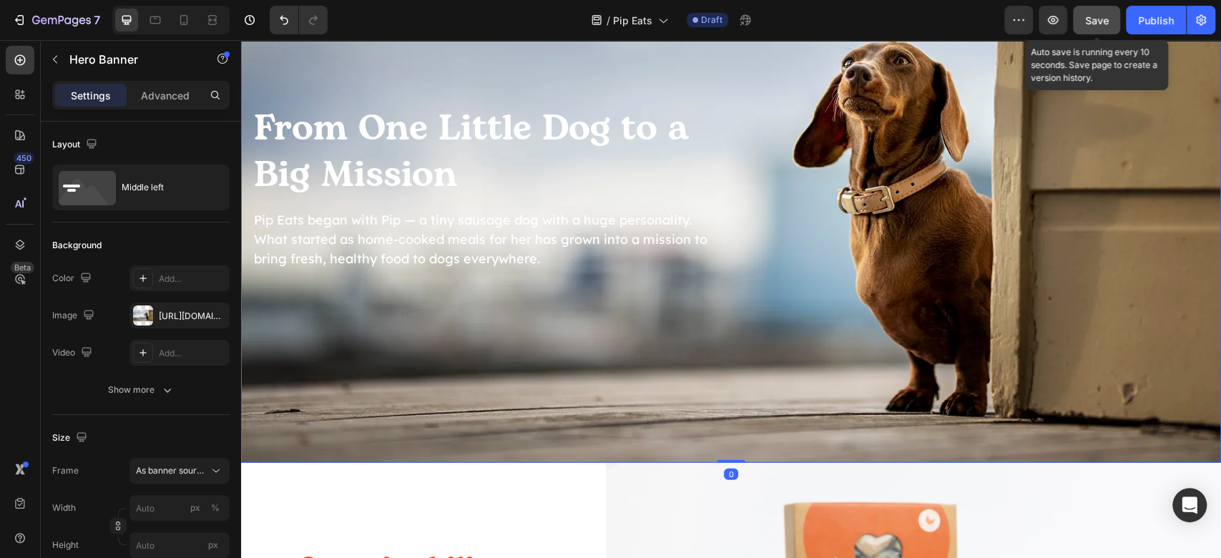
click at [1093, 24] on span "Save" at bounding box center [1097, 20] width 24 height 12
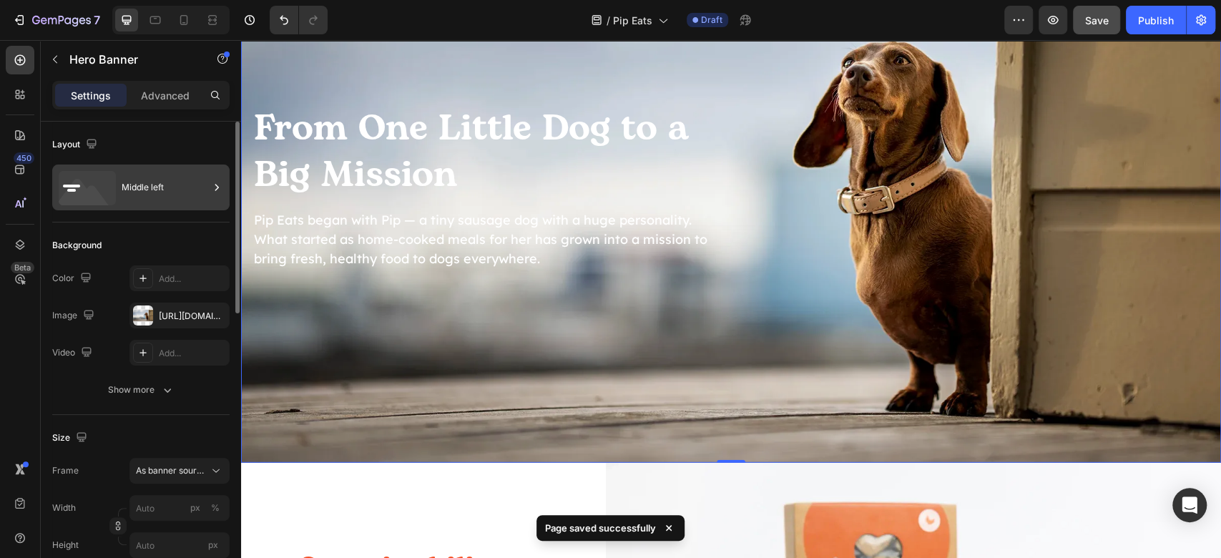
click at [159, 188] on div "Middle left" at bounding box center [165, 187] width 87 height 33
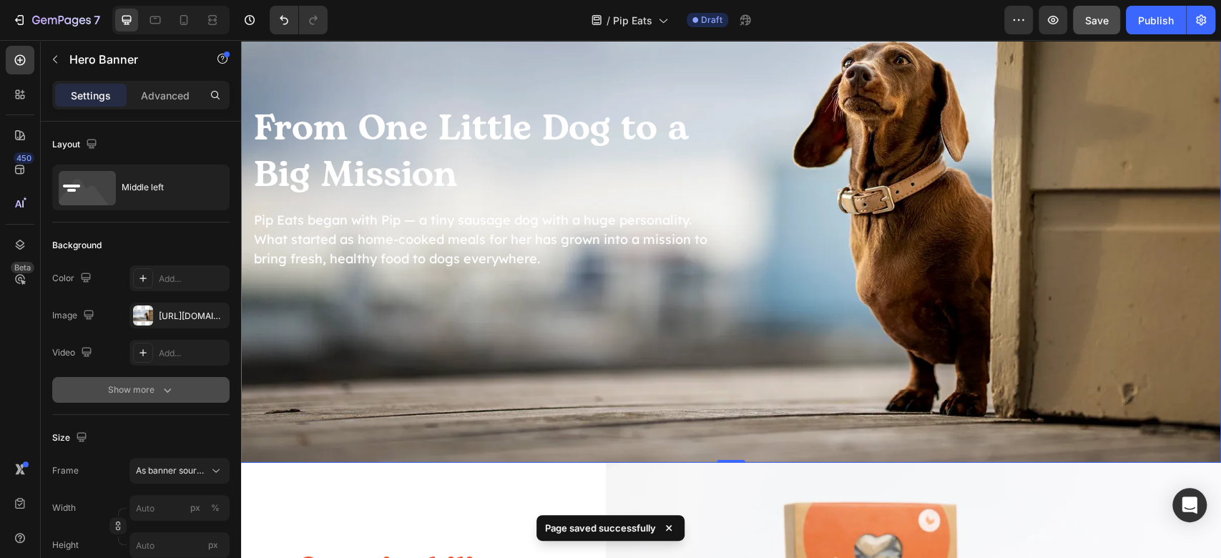
click at [165, 393] on icon "button" at bounding box center [167, 390] width 14 height 14
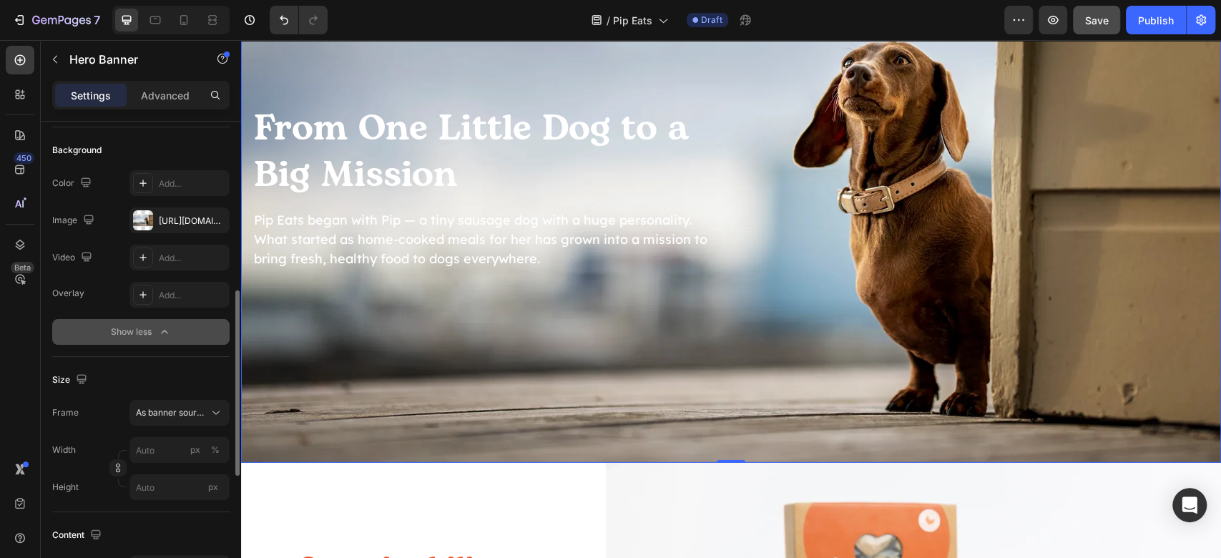
scroll to position [286, 0]
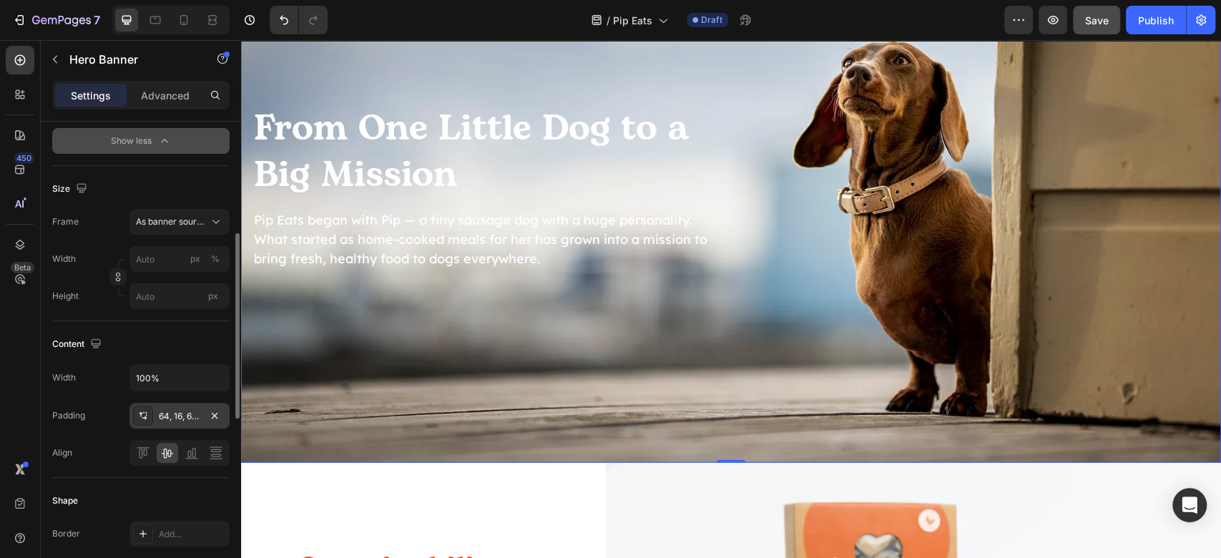
click at [177, 415] on div "64, 16, 64, 16" at bounding box center [179, 416] width 41 height 13
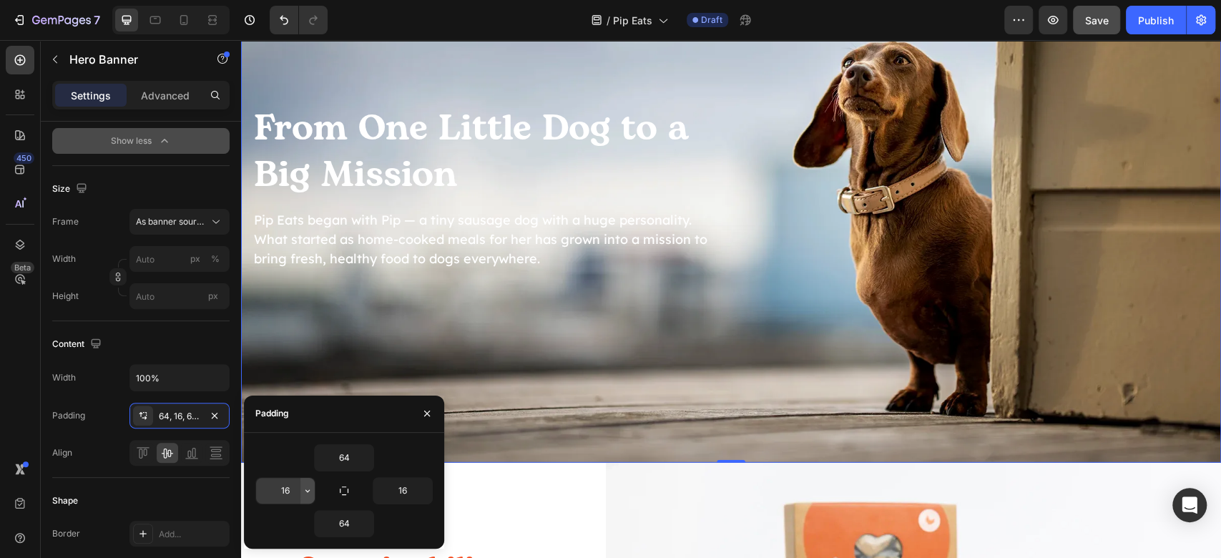
click at [306, 487] on icon "button" at bounding box center [307, 490] width 11 height 11
click at [291, 494] on input "16" at bounding box center [285, 491] width 59 height 26
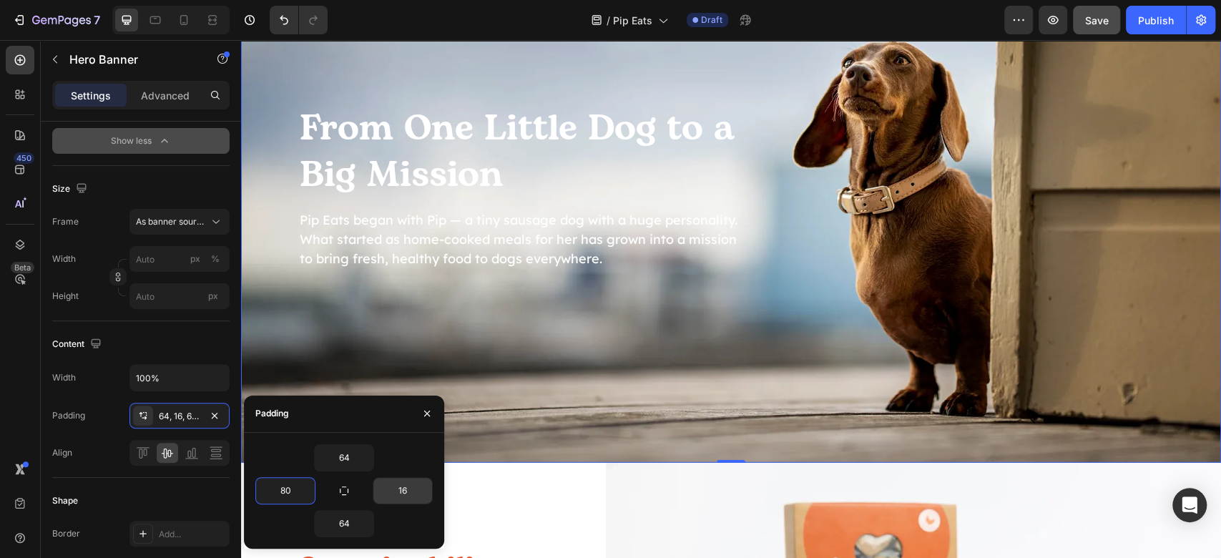
type input "80"
click at [402, 493] on input "16" at bounding box center [402, 491] width 59 height 26
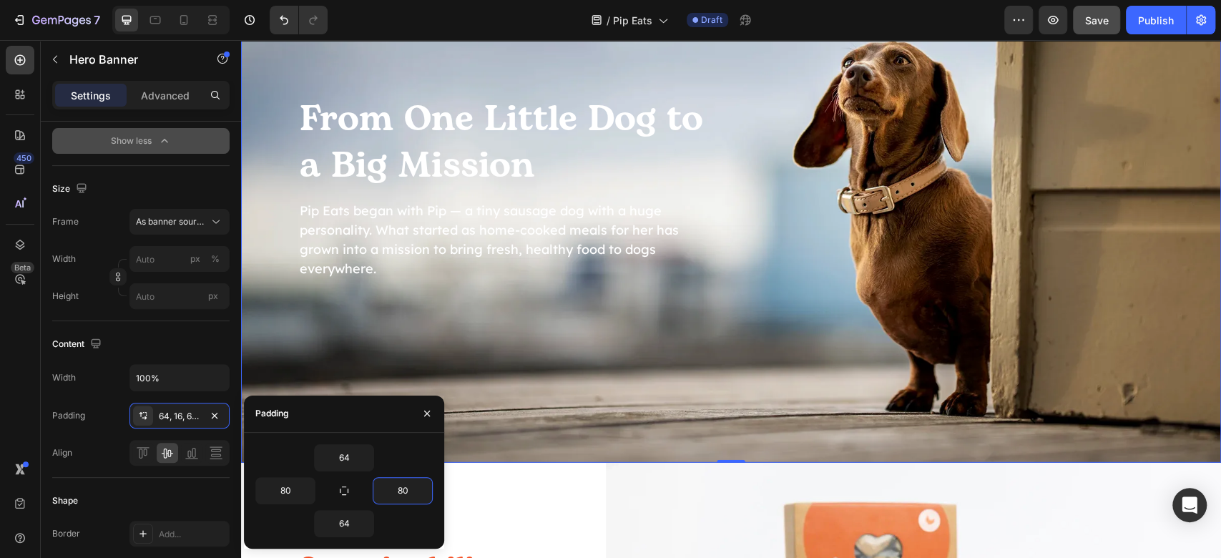
type input "80"
click at [770, 293] on div "From One Little Dog to a Big Mission Heading Pip Eats began with Pip — a tiny s…" at bounding box center [731, 187] width 980 height 276
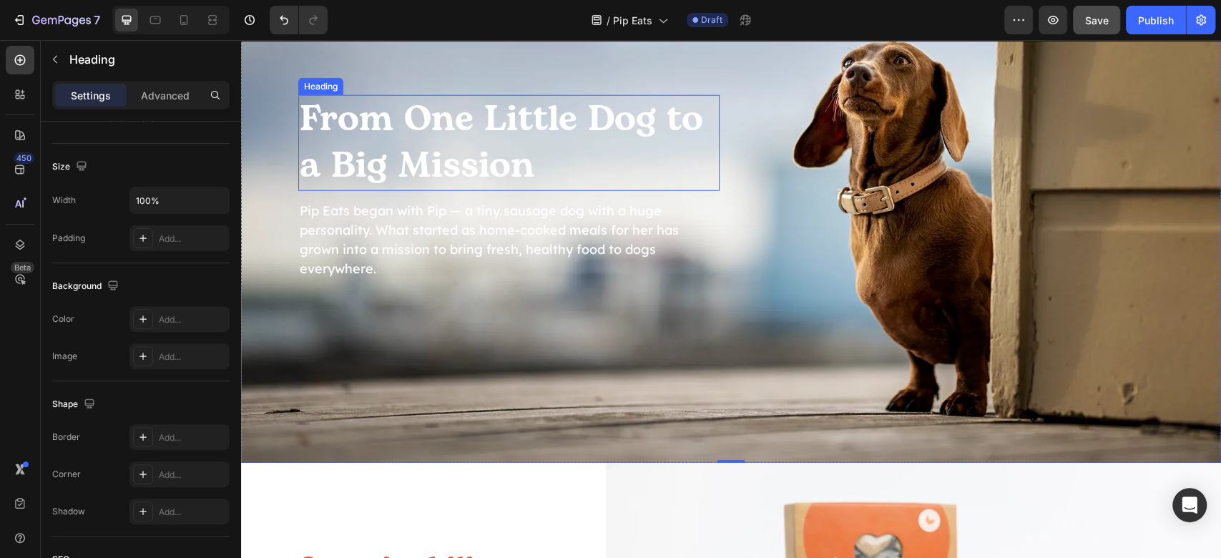
click at [547, 147] on h2 "From One Little Dog to a Big Mission" at bounding box center [508, 143] width 421 height 96
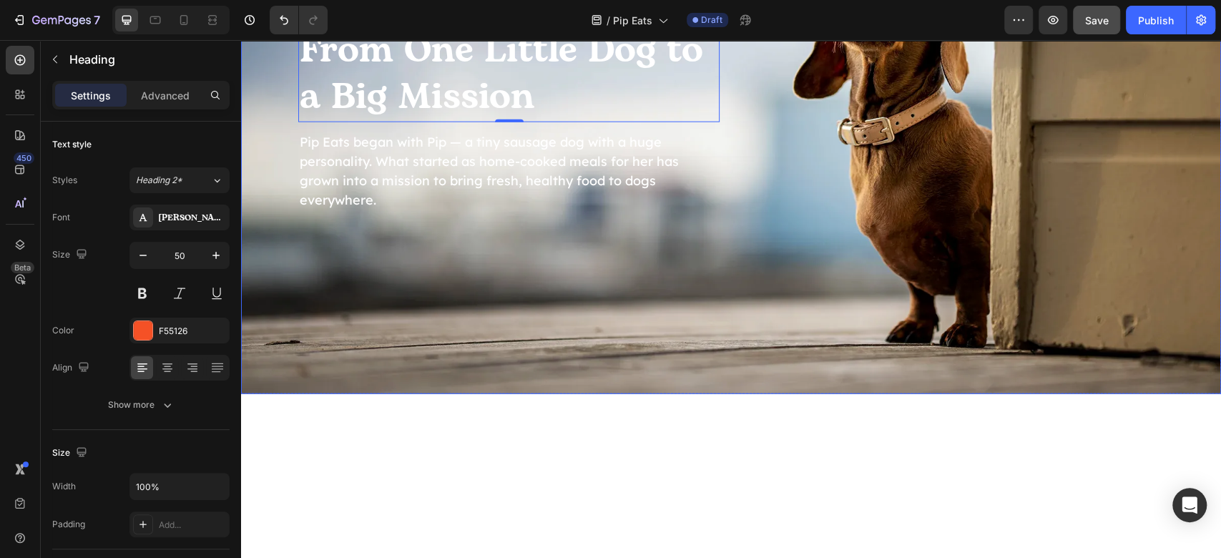
click at [921, 257] on div "From One Little Dog to a Big Mission Heading 0 Pip Eats began with Pip — a tiny…" at bounding box center [731, 119] width 980 height 276
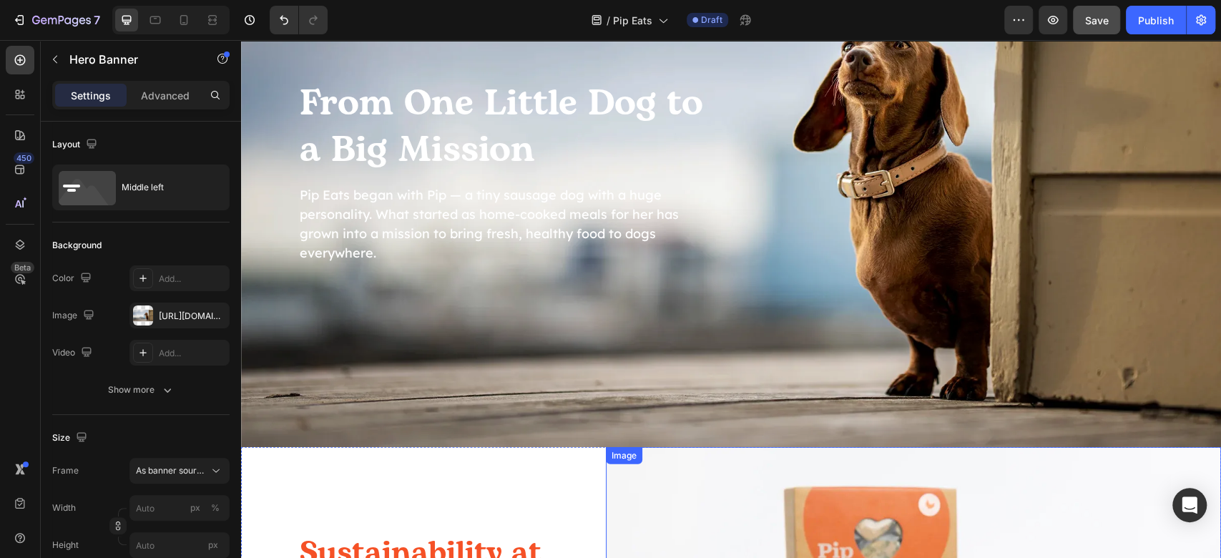
scroll to position [2491, 0]
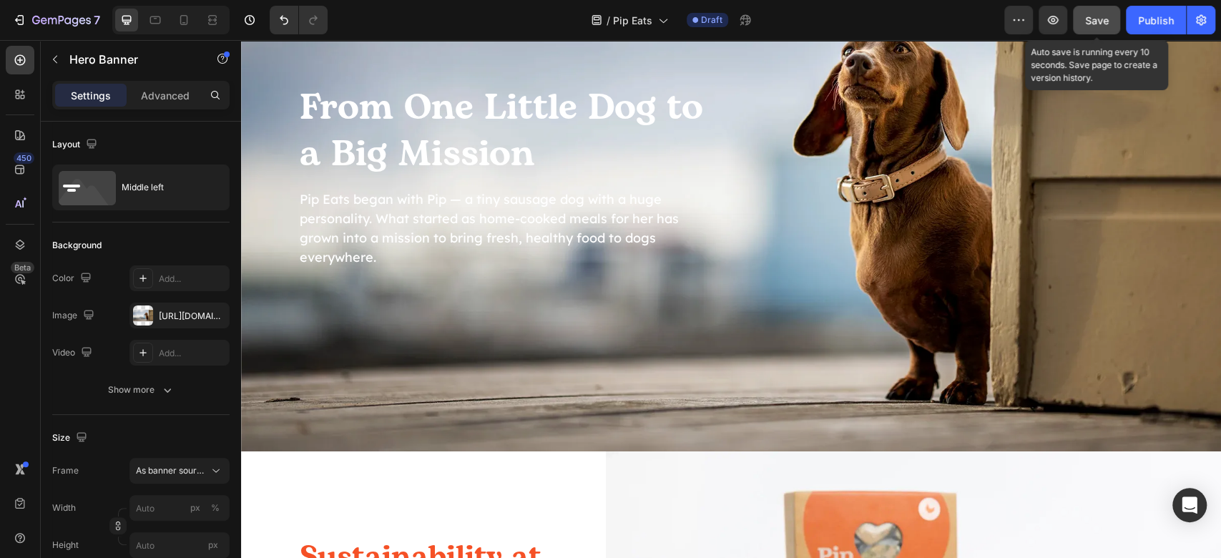
click at [1090, 18] on span "Save" at bounding box center [1097, 20] width 24 height 12
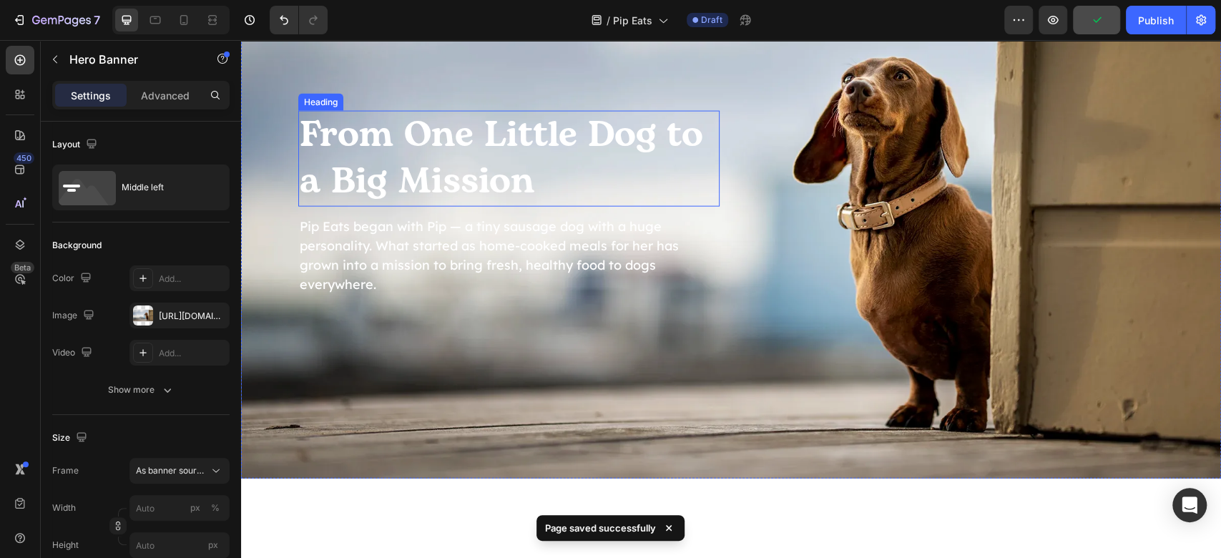
scroll to position [2395, 0]
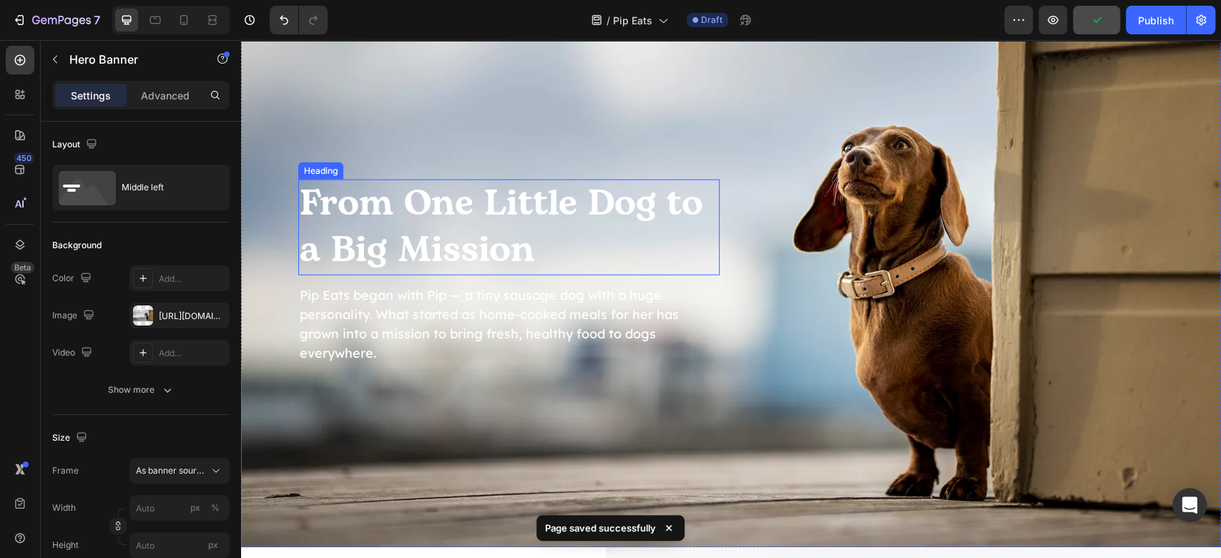
click at [531, 214] on h2 "From One Little Dog to a Big Mission" at bounding box center [508, 228] width 421 height 96
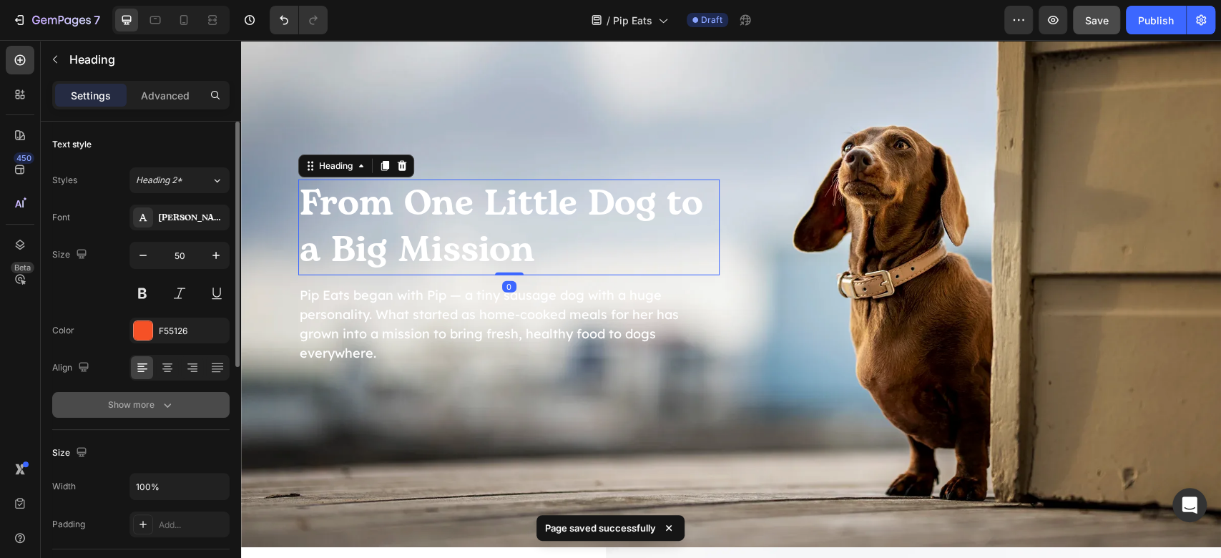
click at [182, 408] on button "Show more" at bounding box center [140, 405] width 177 height 26
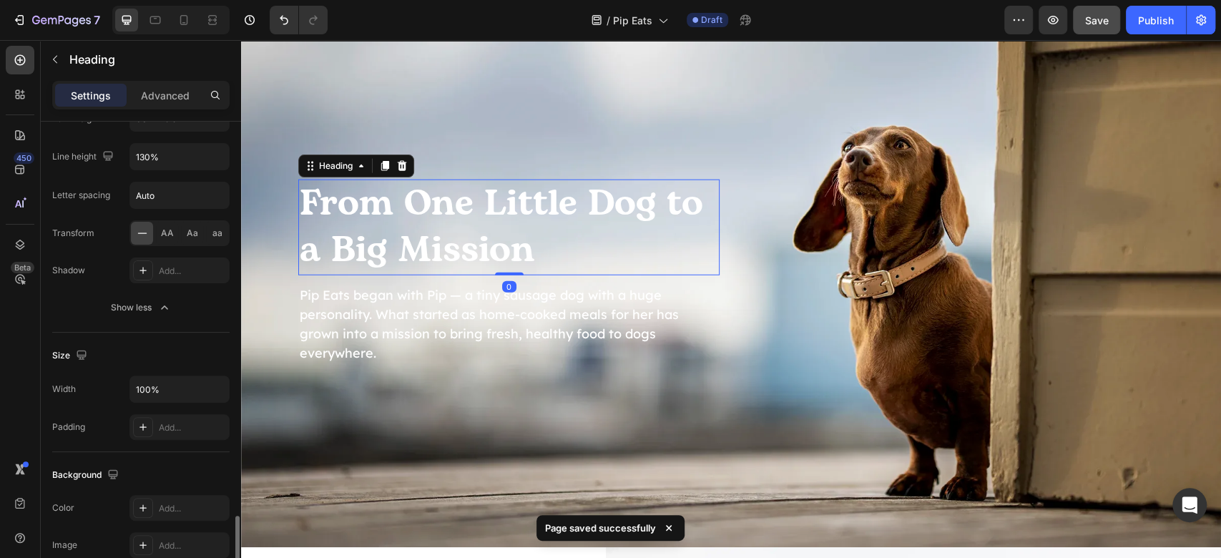
scroll to position [476, 0]
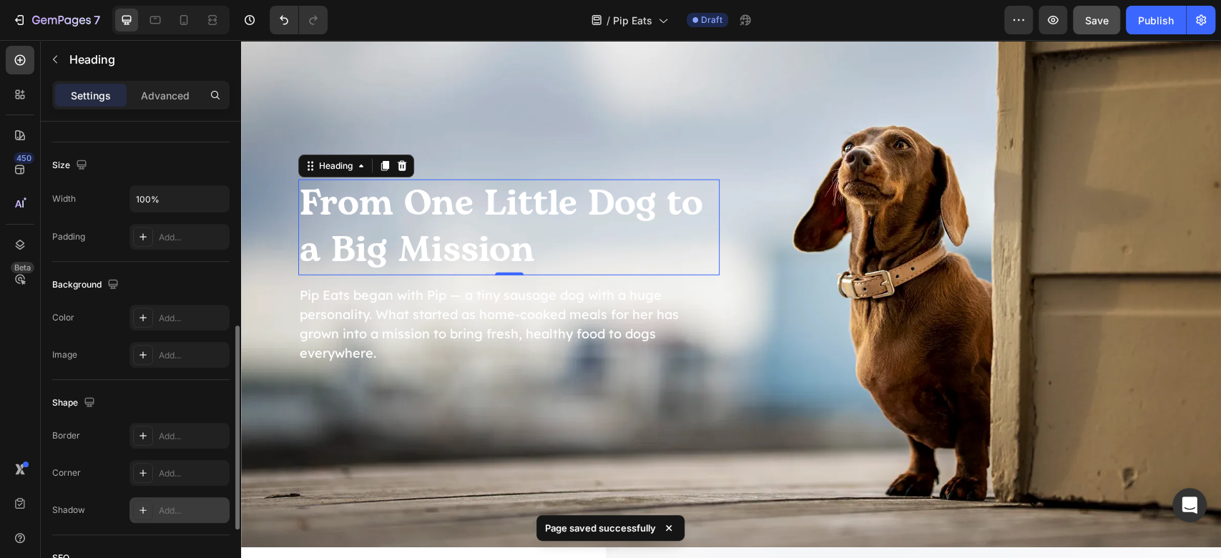
click at [186, 508] on div "Add..." at bounding box center [192, 510] width 67 height 13
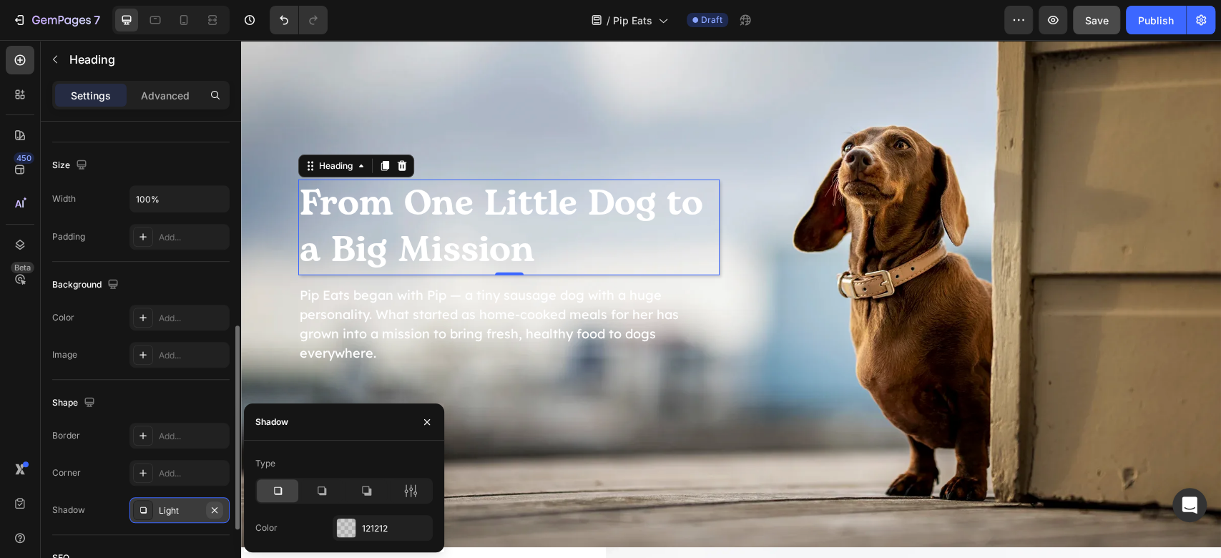
click at [214, 506] on icon "button" at bounding box center [215, 509] width 6 height 6
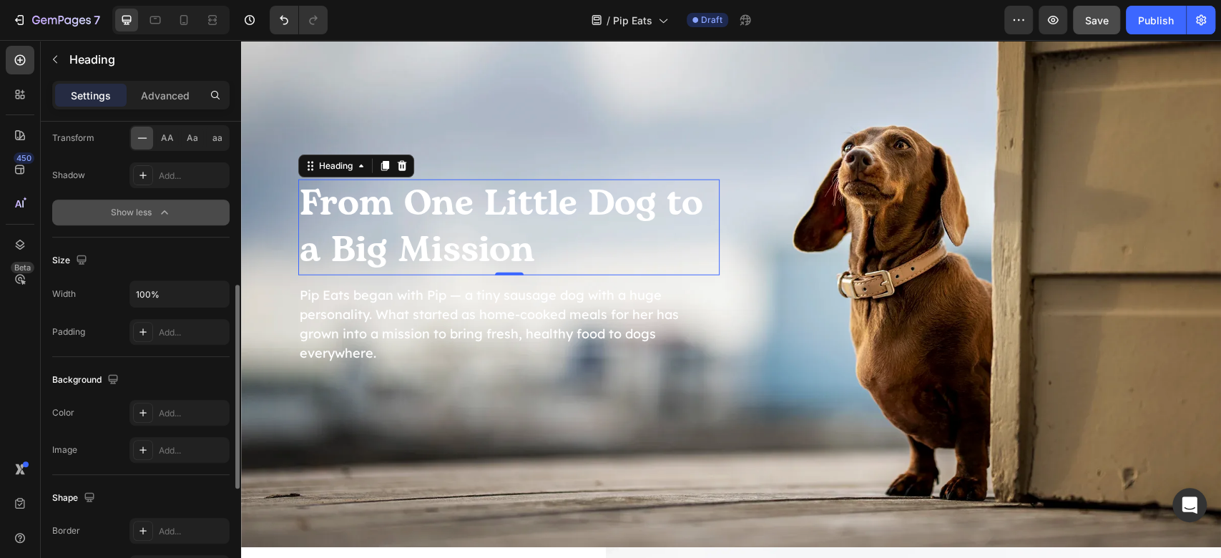
scroll to position [190, 0]
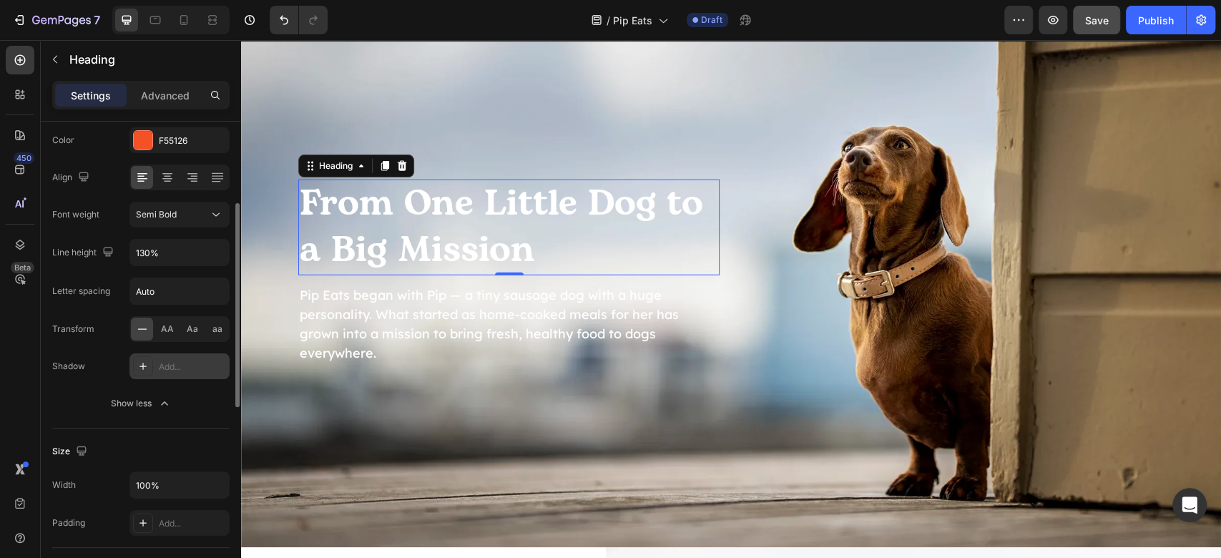
click at [180, 362] on div "Add..." at bounding box center [192, 367] width 67 height 13
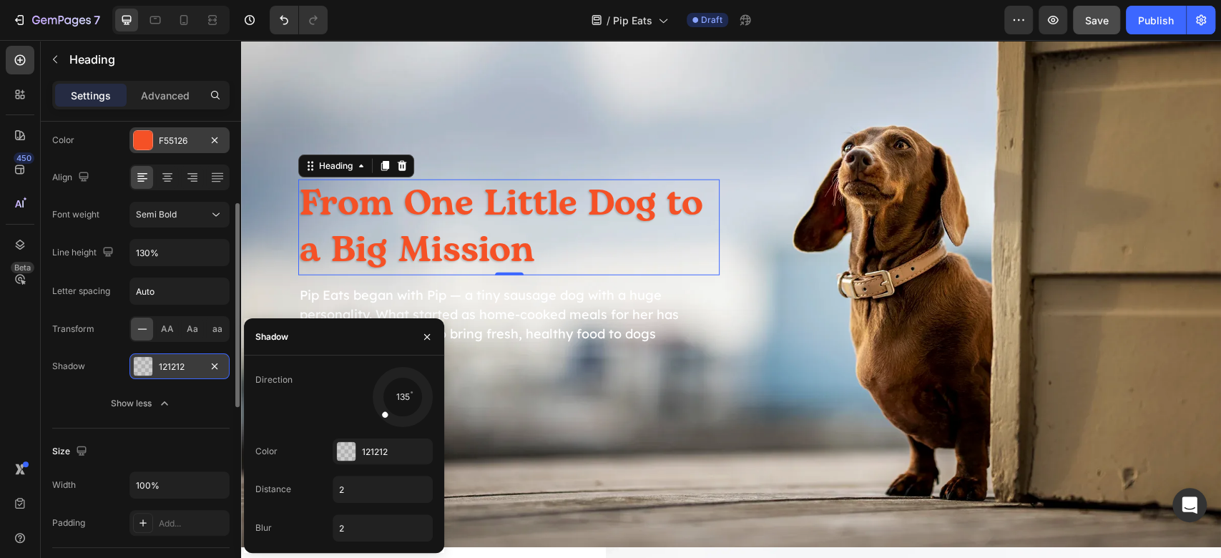
click at [166, 132] on div "F55126" at bounding box center [179, 140] width 100 height 26
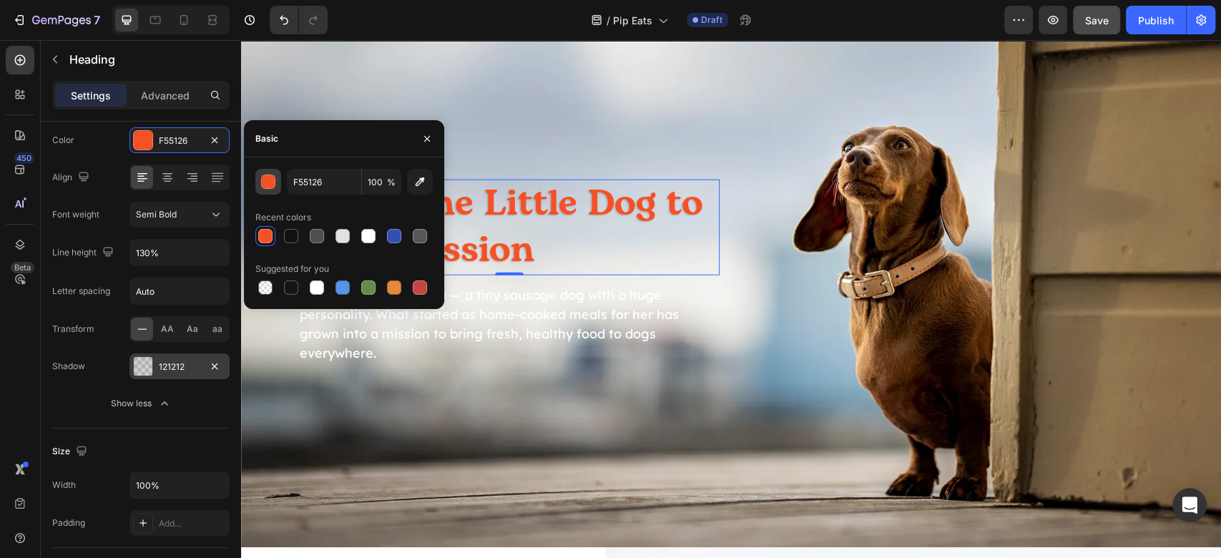
click at [269, 179] on div "button" at bounding box center [269, 182] width 14 height 14
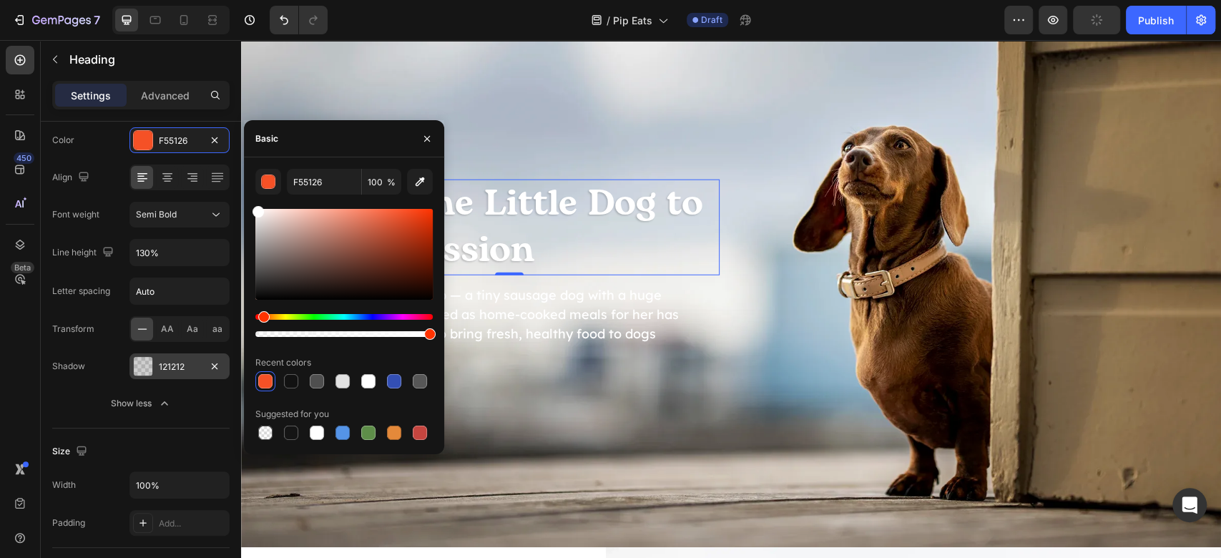
drag, startPoint x: 329, startPoint y: 278, endPoint x: 405, endPoint y: 181, distance: 122.8
click at [218, 140] on div "450 Beta Sections(18) Elements(83) Section Element Hero Section Product Detail …" at bounding box center [120, 299] width 241 height 518
click at [785, 263] on div "From One Little Dog to a Big Mission Heading 0 Pip Eats began with Pip — a tiny…" at bounding box center [731, 272] width 980 height 276
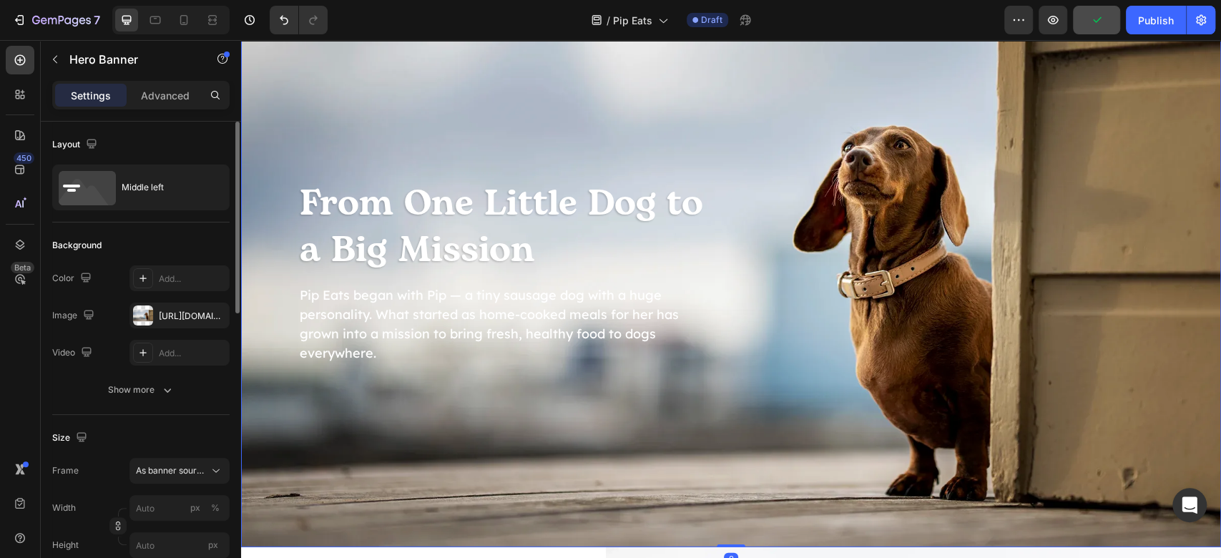
click at [835, 410] on div "Background Image" at bounding box center [731, 272] width 980 height 552
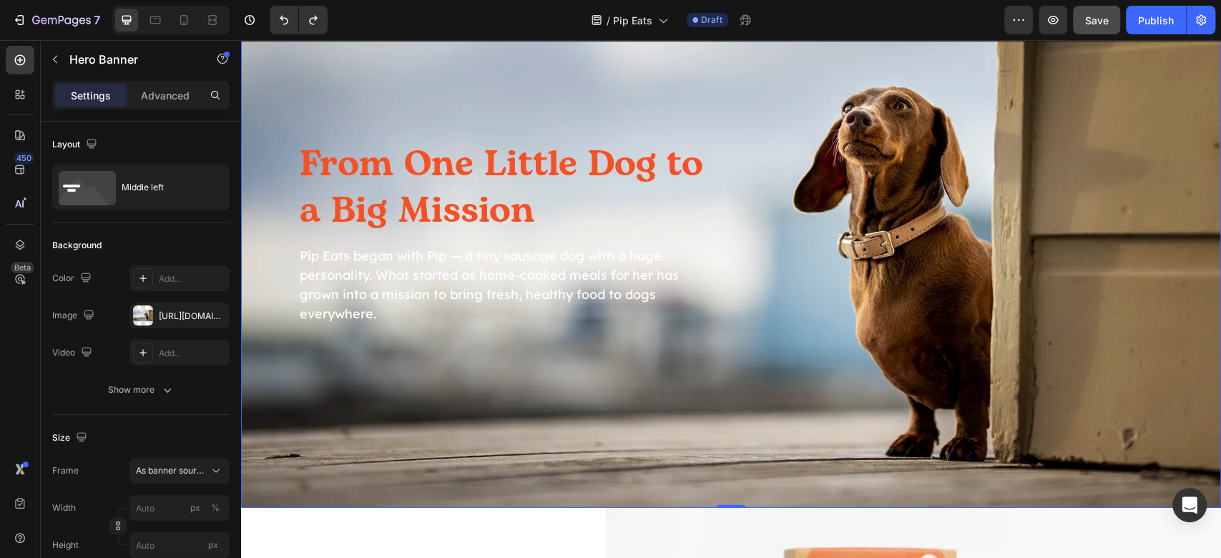
scroll to position [2491, 0]
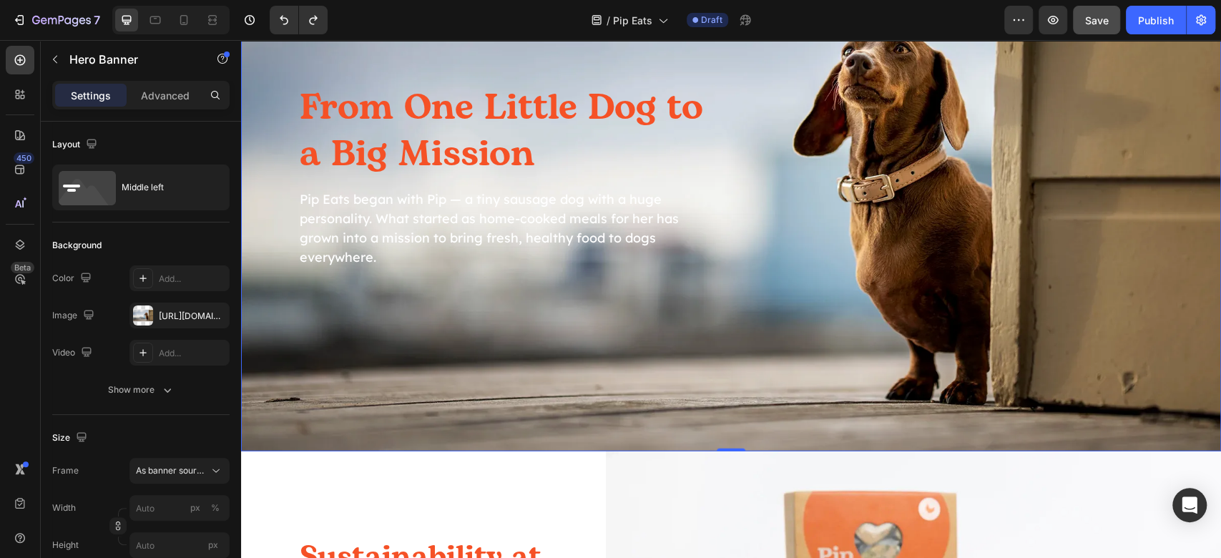
click at [1086, 283] on div "From One Little Dog to a Big Mission Heading Pip Eats began with Pip — a tiny s…" at bounding box center [731, 176] width 980 height 276
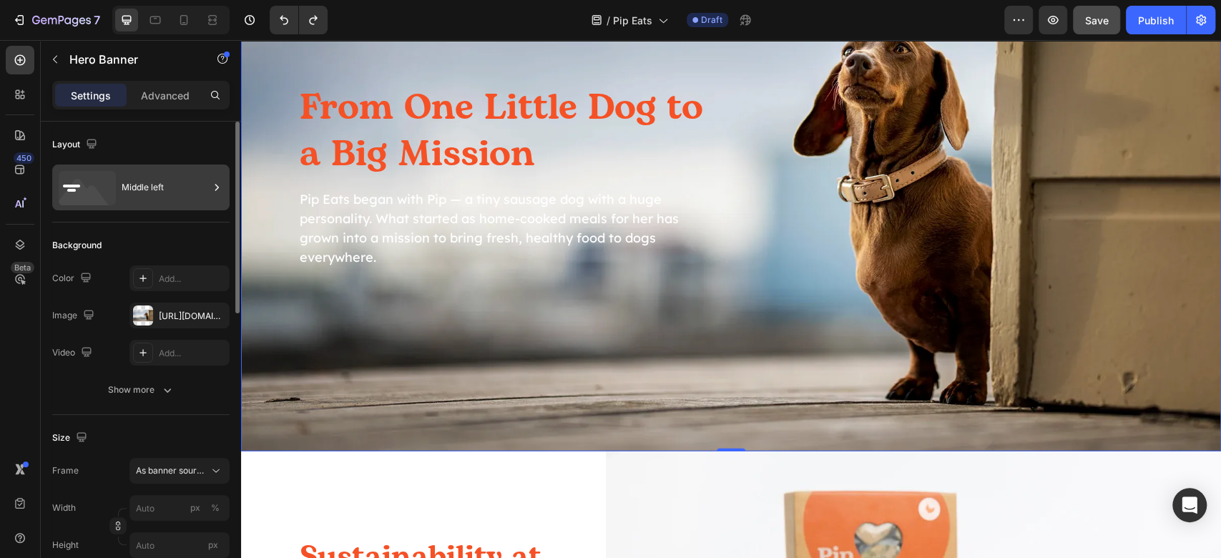
click at [176, 199] on div "Middle left" at bounding box center [165, 187] width 87 height 33
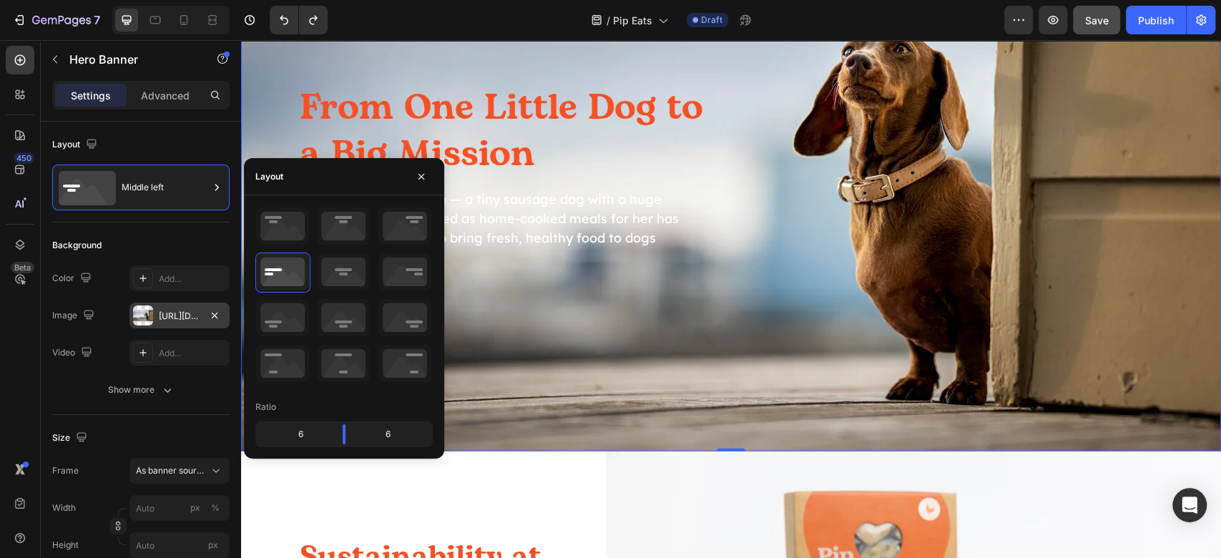
click at [201, 313] on div "[URL][DOMAIN_NAME]" at bounding box center [179, 316] width 100 height 26
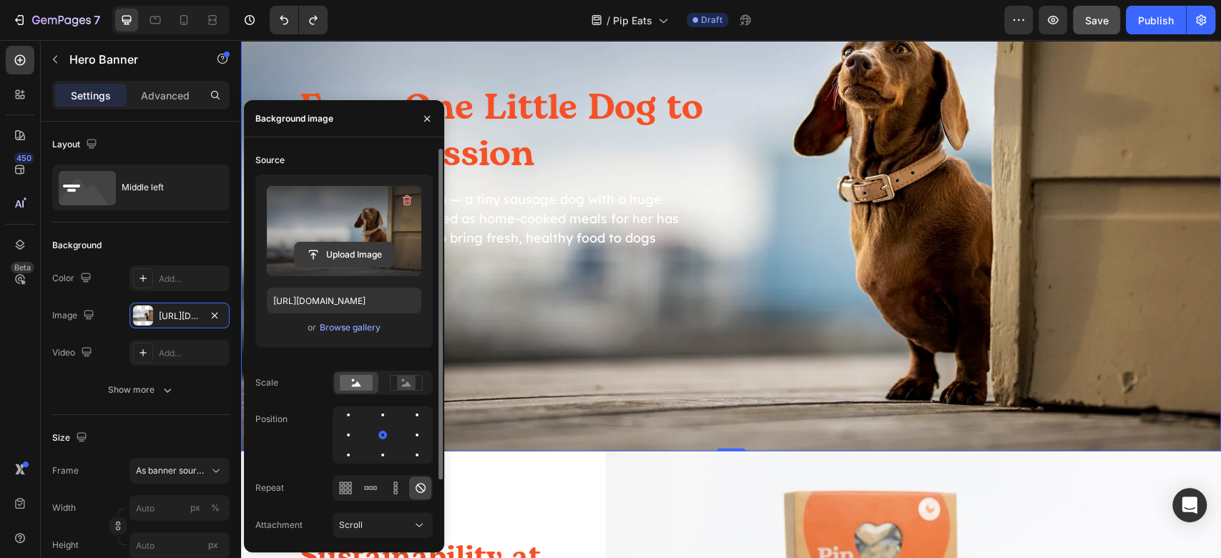
click at [348, 258] on input "file" at bounding box center [344, 255] width 99 height 24
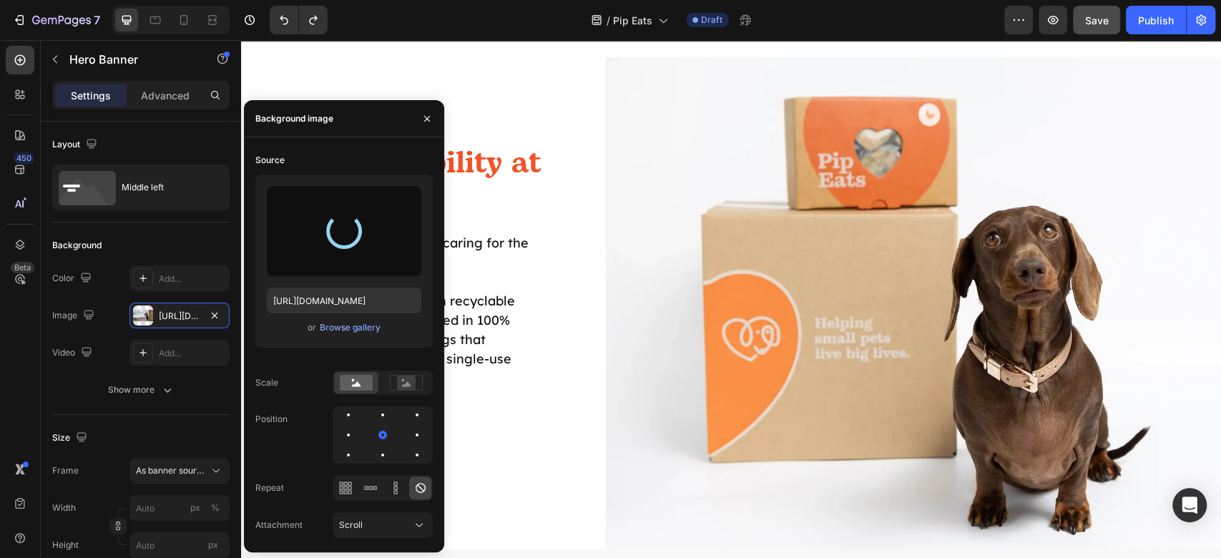
scroll to position [2872, 0]
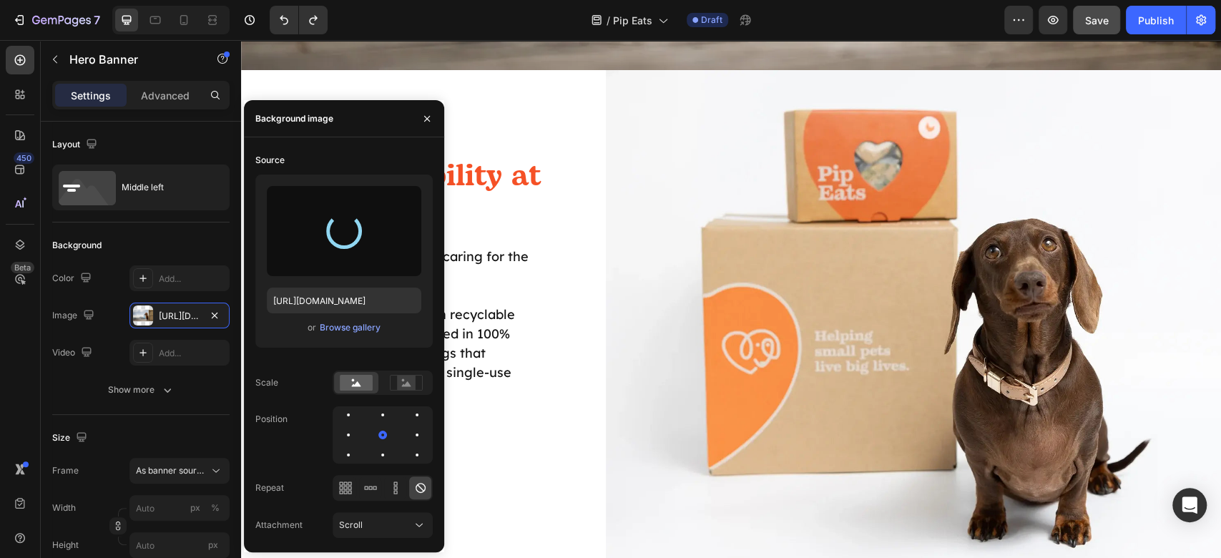
type input "[URL][DOMAIN_NAME]"
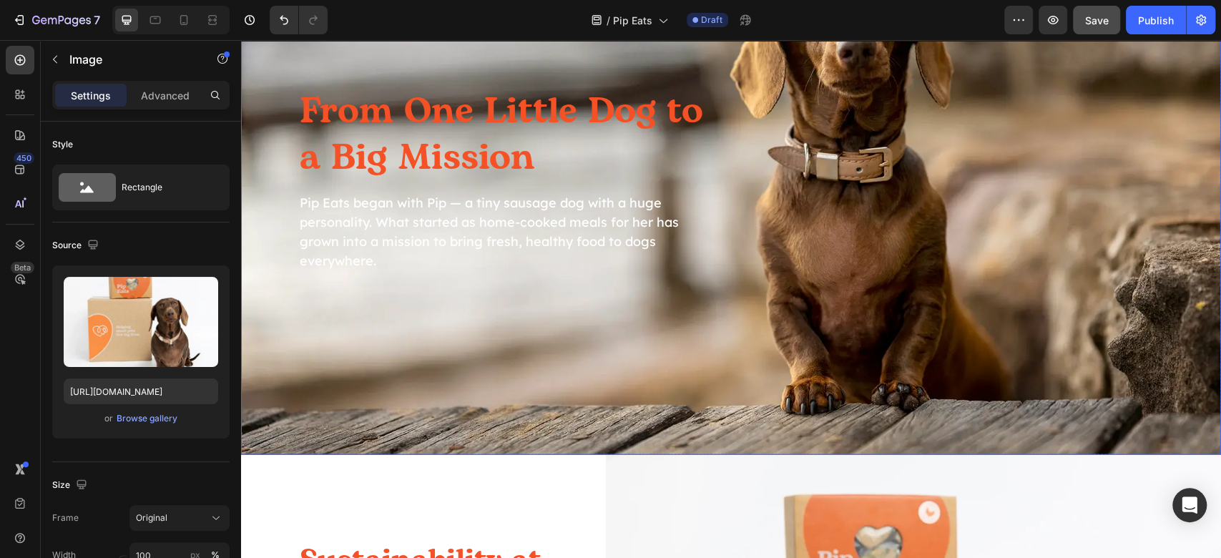
scroll to position [2491, 0]
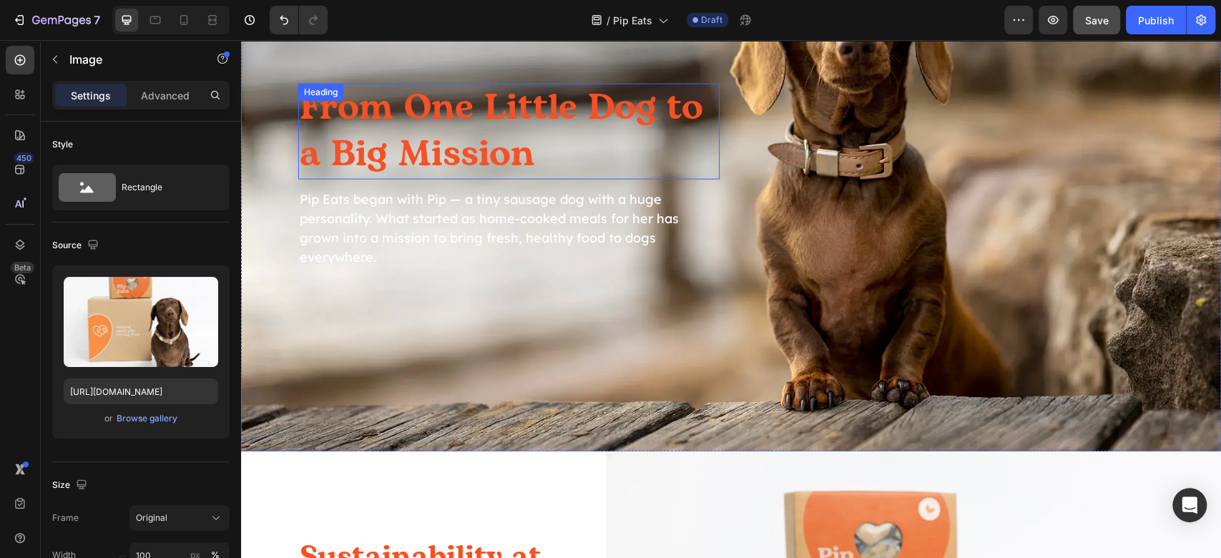
click at [593, 127] on h2 "From One Little Dog to a Big Mission" at bounding box center [508, 132] width 421 height 96
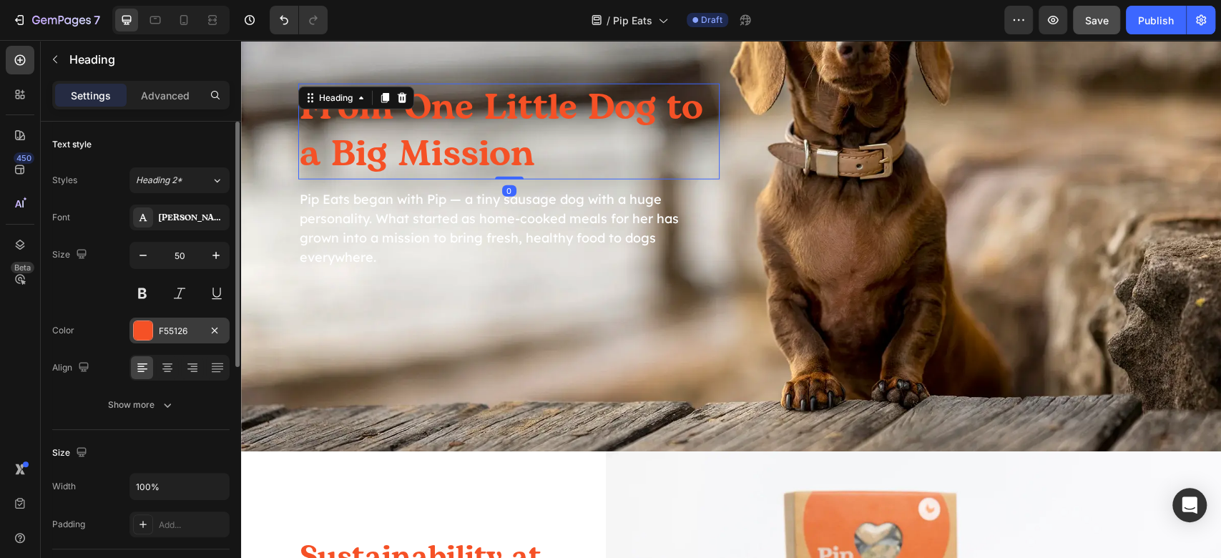
click at [142, 331] on div at bounding box center [143, 330] width 19 height 19
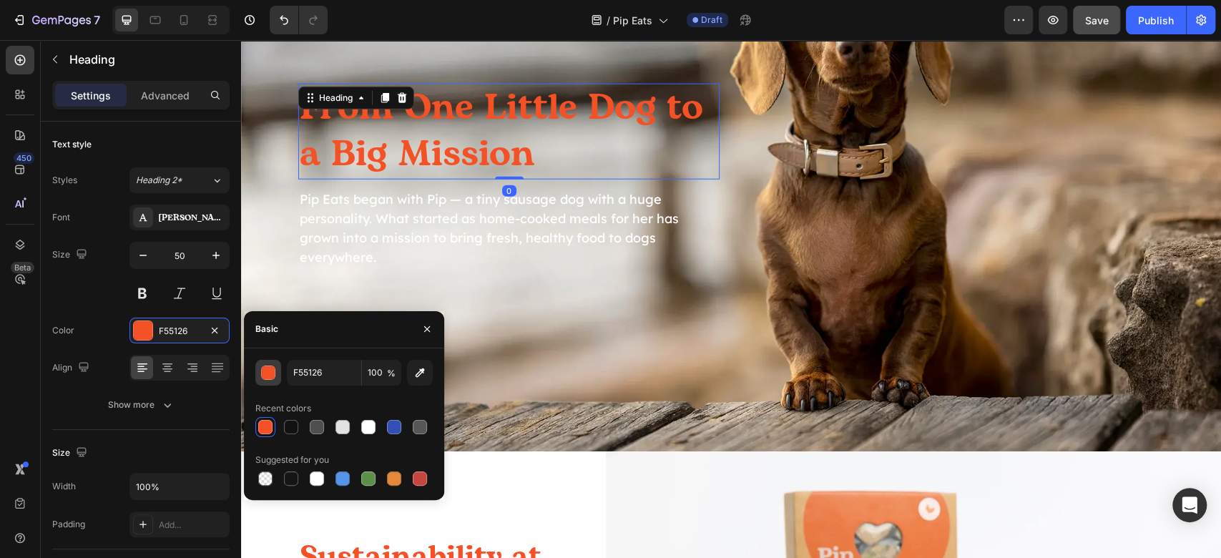
click at [263, 368] on div "button" at bounding box center [269, 373] width 14 height 14
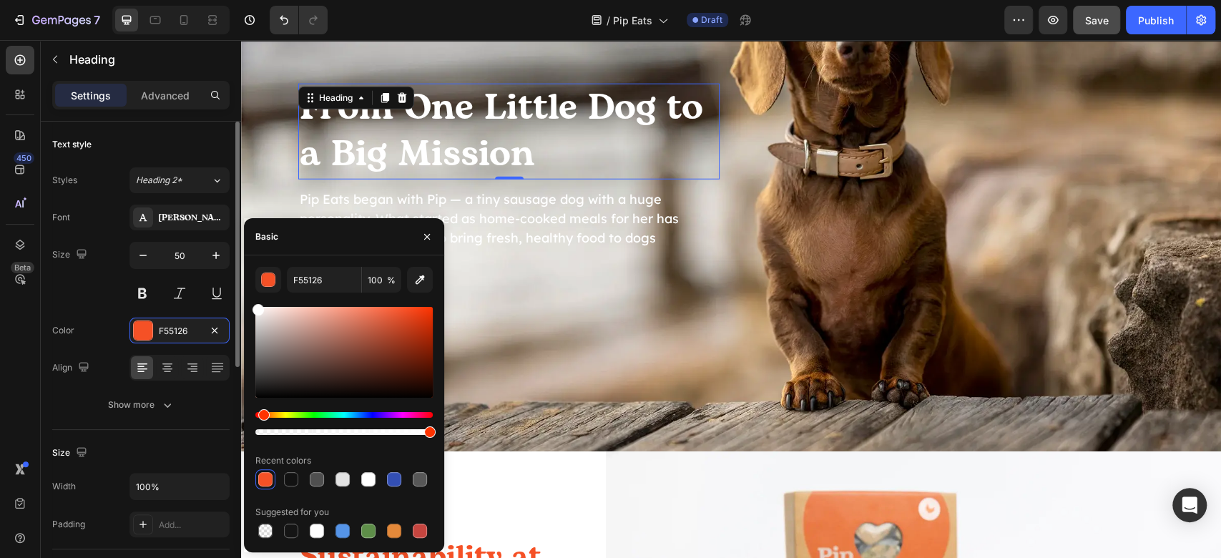
drag, startPoint x: 238, startPoint y: 278, endPoint x: 202, endPoint y: 245, distance: 47.6
click at [197, 247] on div "450 Beta Sections(18) Elements(83) Section Element Hero Section Product Detail …" at bounding box center [120, 299] width 241 height 518
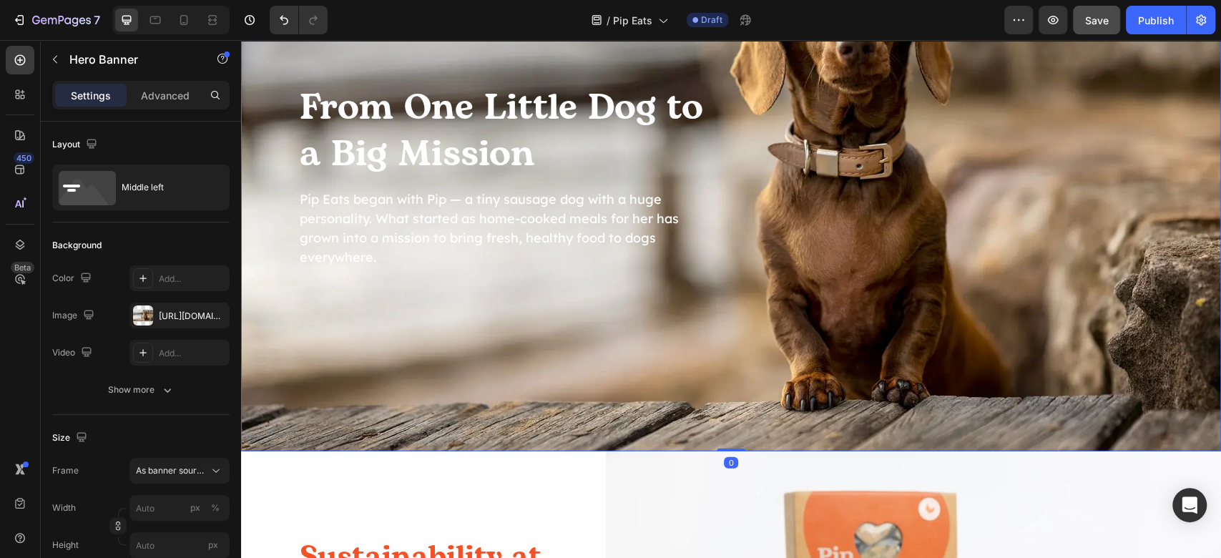
click at [634, 290] on div "From One Little Dog to a Big Mission Heading Pip Eats began with Pip — a tiny s…" at bounding box center [731, 176] width 980 height 276
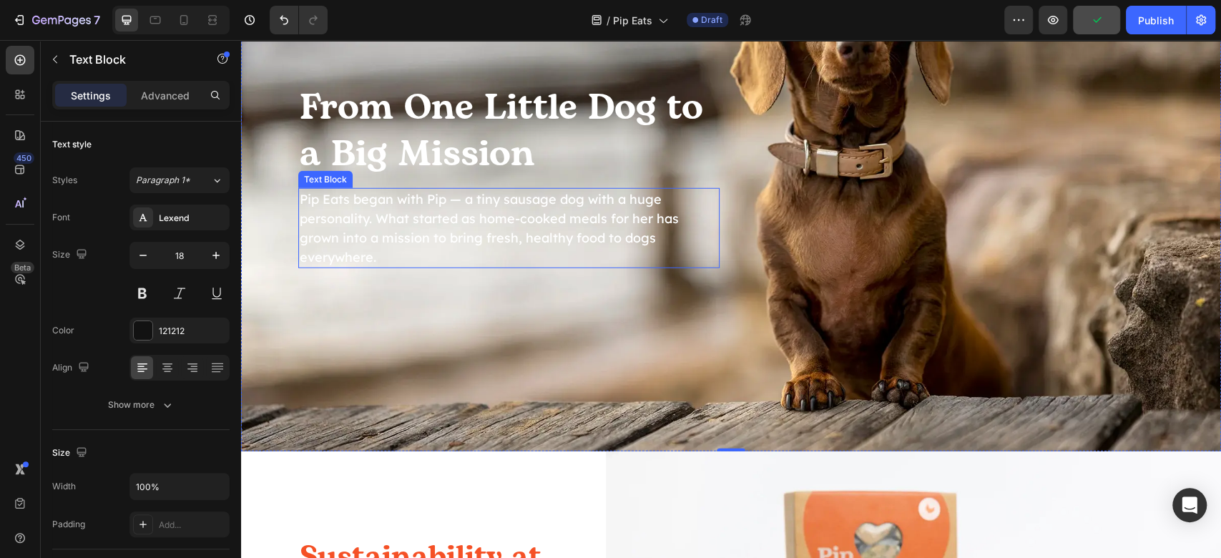
click at [466, 228] on p "Pip Eats began with Pip — a tiny sausage dog with a huge personality. What star…" at bounding box center [509, 228] width 419 height 77
click at [459, 215] on p "Pip Eats began with Pip — a tiny sausage dog with a huge personality. What star…" at bounding box center [509, 228] width 419 height 77
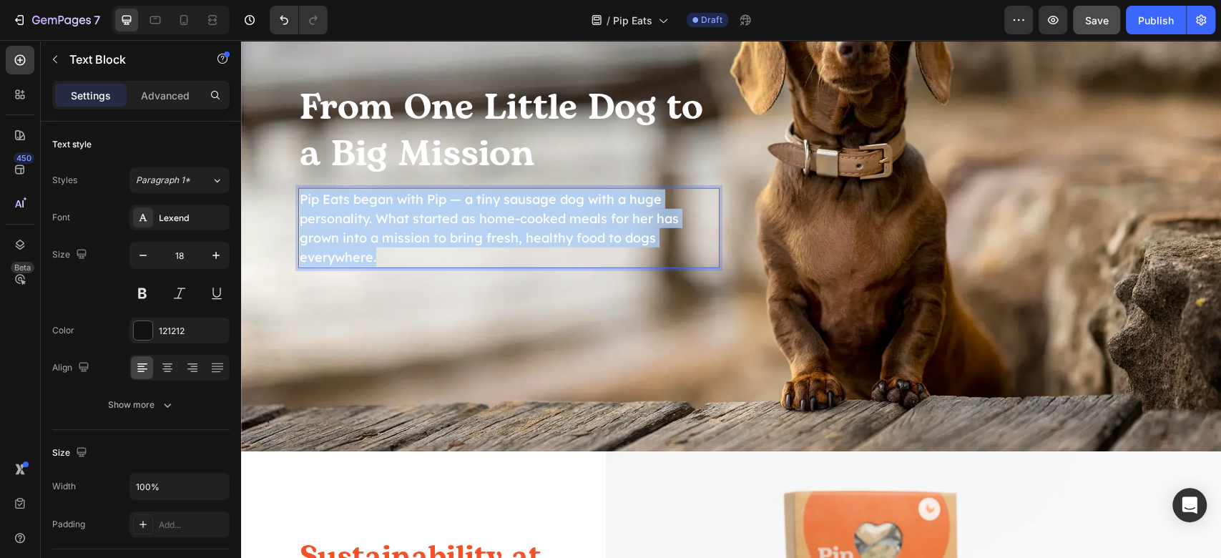
click at [459, 215] on p "Pip Eats began with Pip — a tiny sausage dog with a huge personality. What star…" at bounding box center [509, 228] width 419 height 77
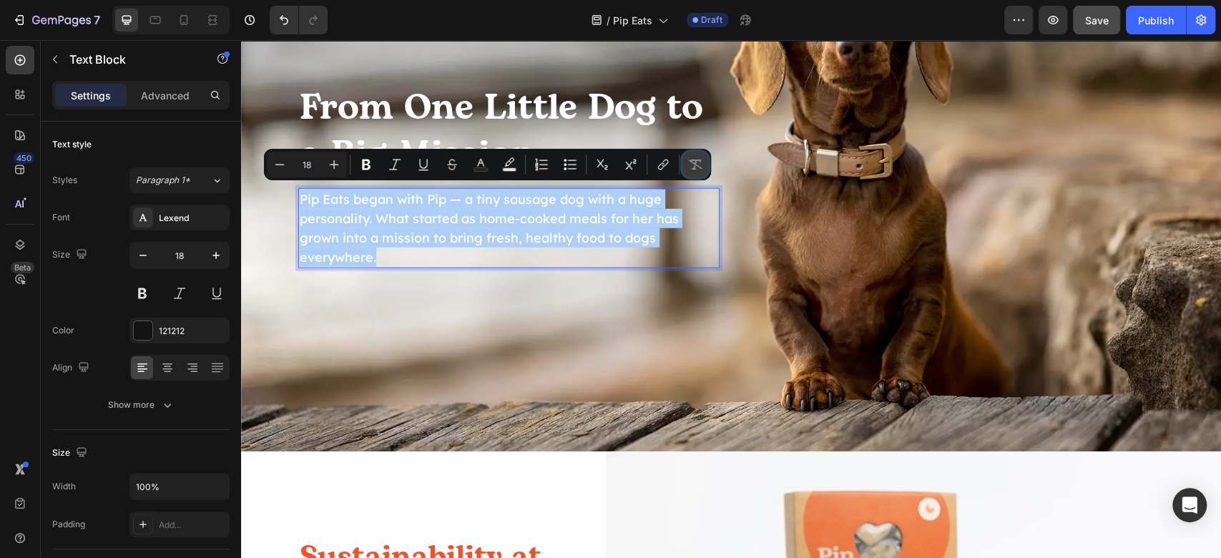
click at [701, 161] on icon "Editor contextual toolbar" at bounding box center [695, 164] width 14 height 14
click at [132, 325] on div "121212" at bounding box center [179, 331] width 100 height 26
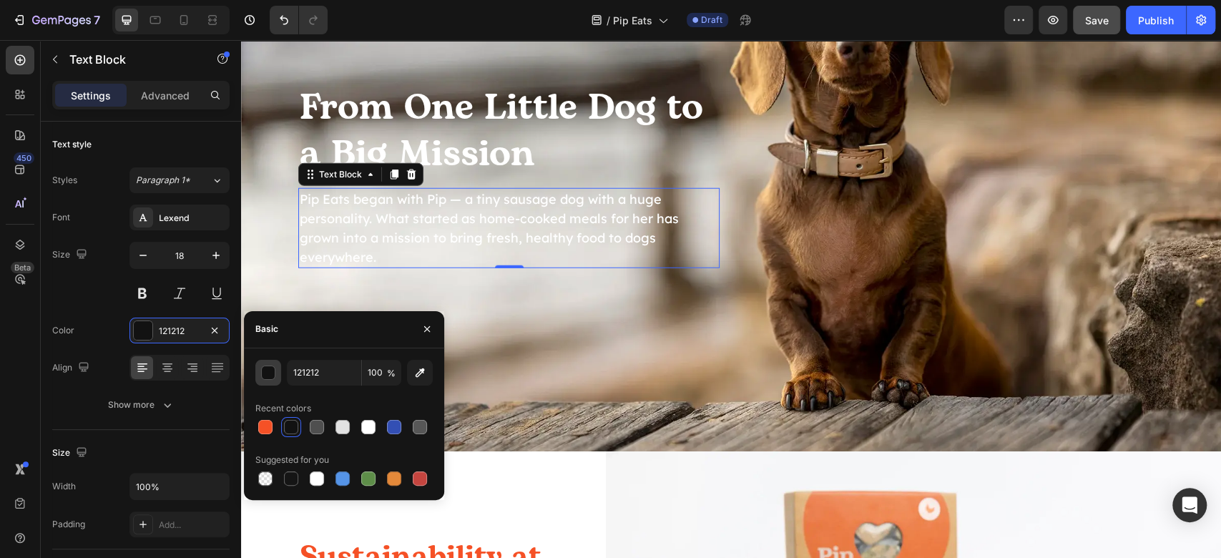
click at [273, 373] on div "button" at bounding box center [269, 373] width 14 height 14
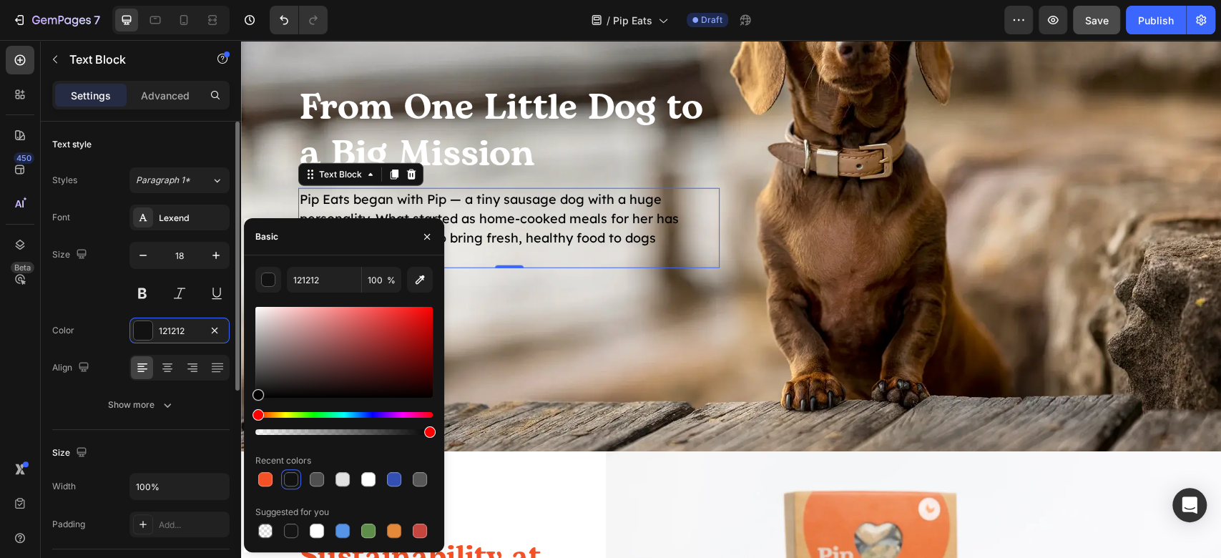
drag, startPoint x: 298, startPoint y: 357, endPoint x: 212, endPoint y: 424, distance: 109.2
click at [212, 424] on div "450 Beta Sections(18) Elements(83) Section Element Hero Section Product Detail …" at bounding box center [120, 299] width 241 height 518
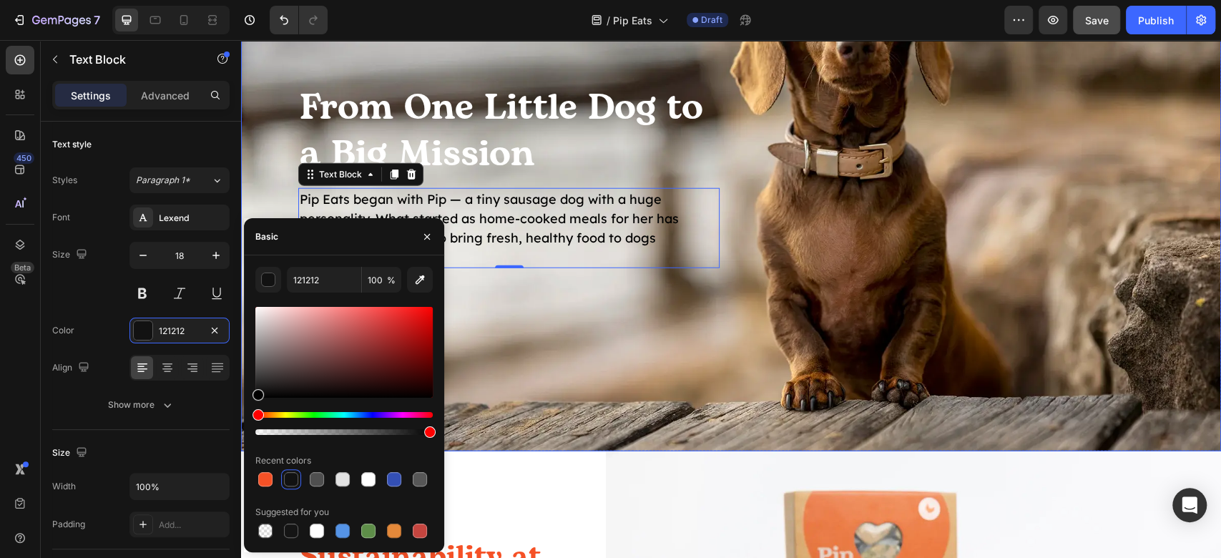
click at [757, 340] on div "Background Image" at bounding box center [731, 177] width 980 height 552
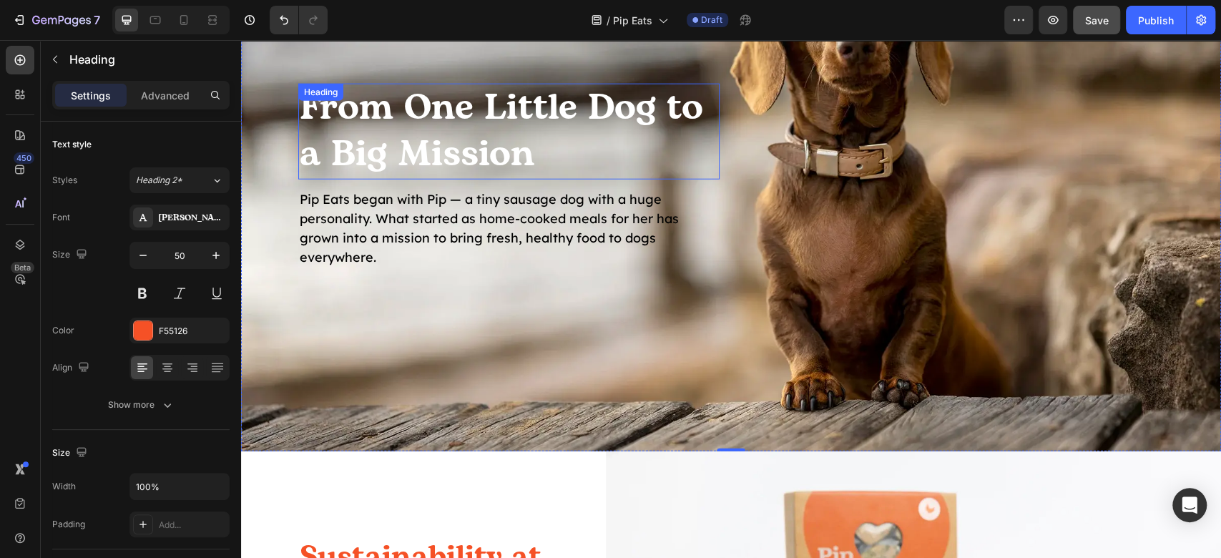
click at [454, 137] on h2 "From One Little Dog to a Big Mission" at bounding box center [508, 132] width 421 height 96
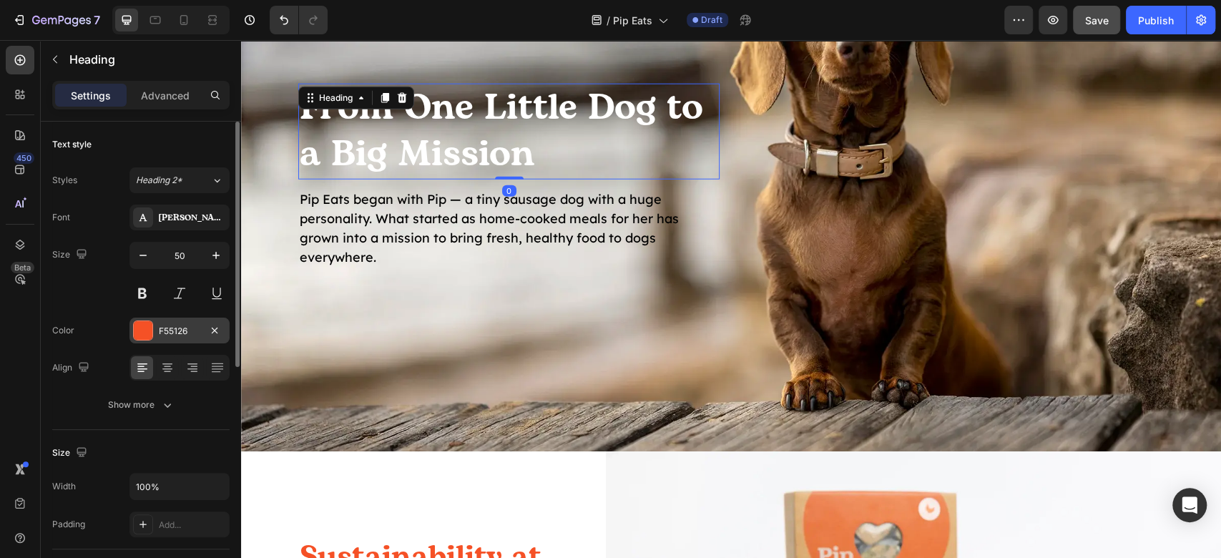
click at [147, 339] on div at bounding box center [143, 330] width 20 height 20
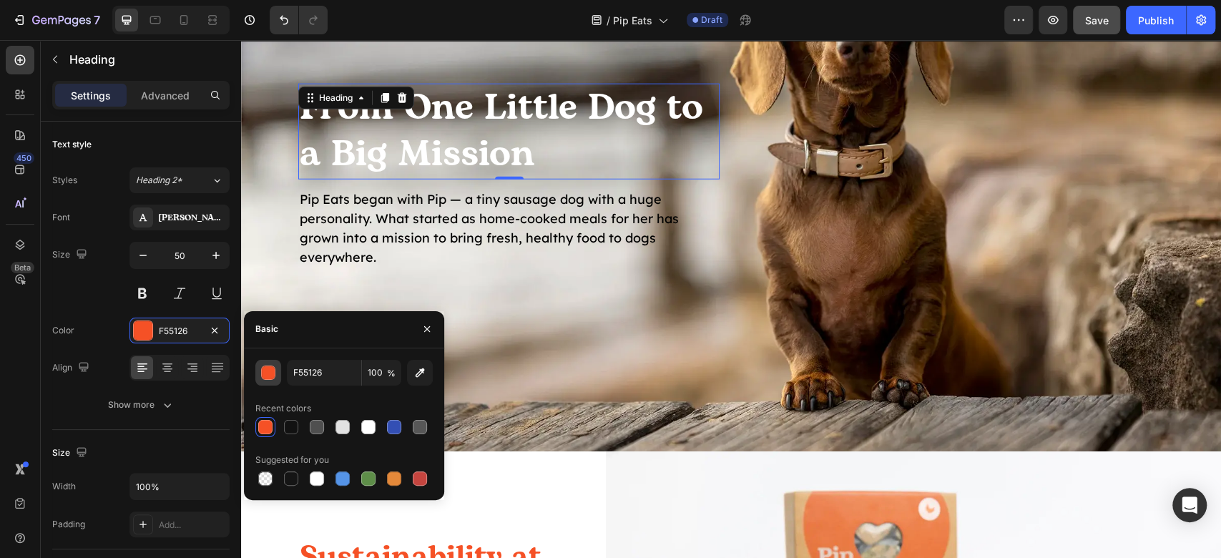
click at [270, 379] on button "button" at bounding box center [268, 373] width 26 height 26
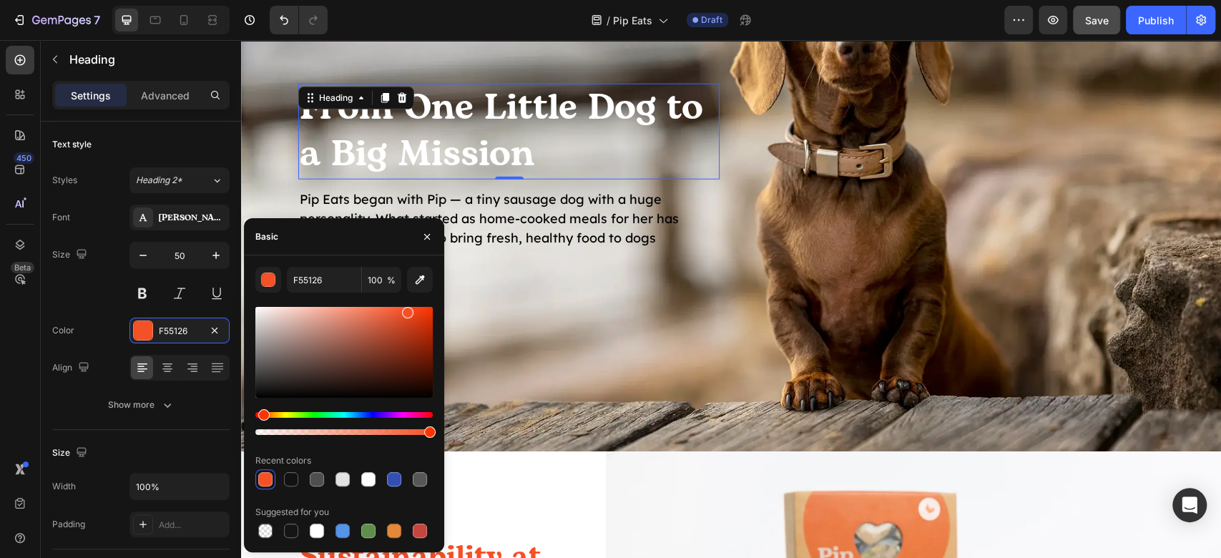
click at [390, 326] on div at bounding box center [343, 352] width 177 height 91
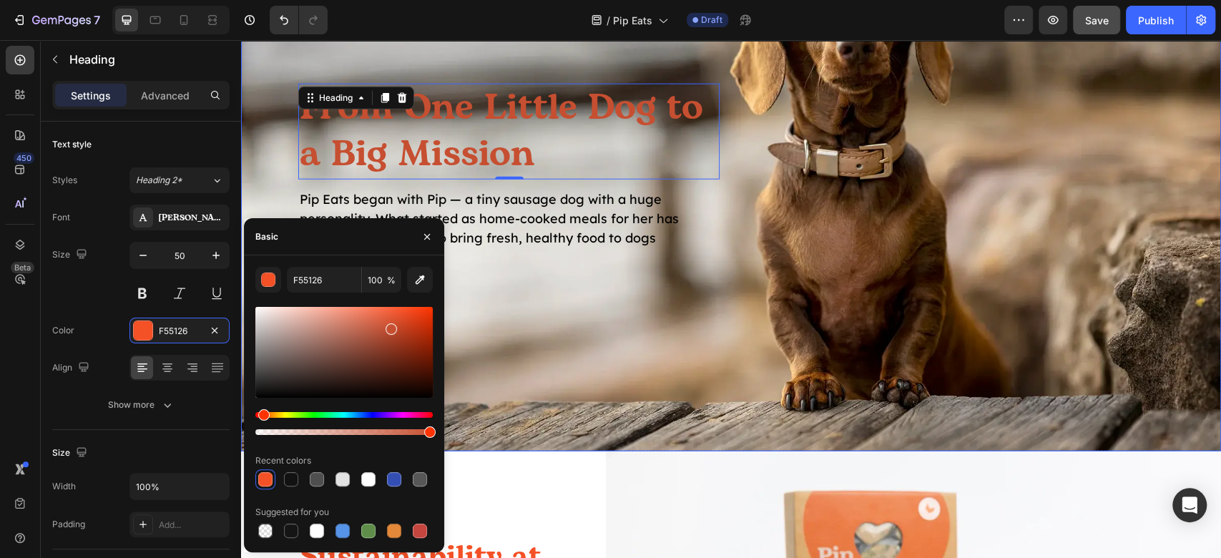
click at [505, 320] on div "Background Image" at bounding box center [731, 177] width 980 height 552
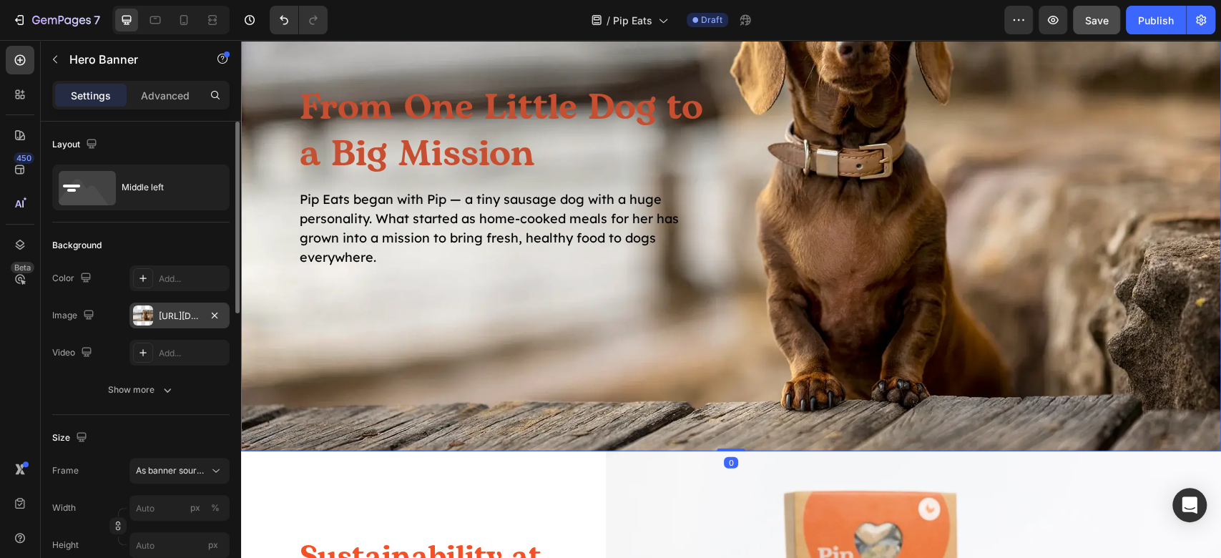
click at [148, 314] on div at bounding box center [143, 315] width 20 height 20
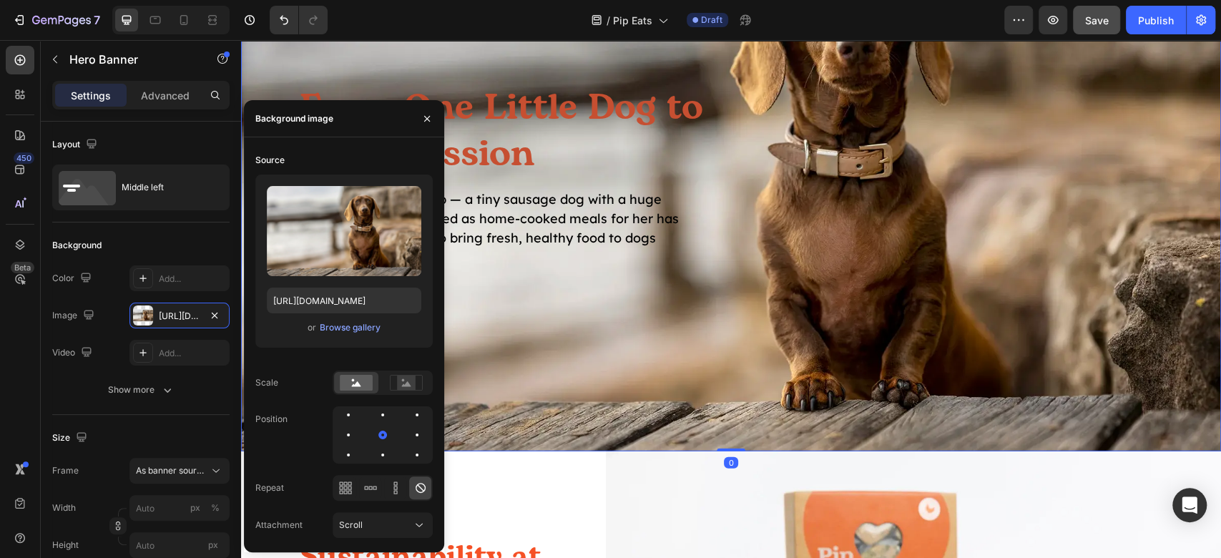
drag, startPoint x: 695, startPoint y: 272, endPoint x: 625, endPoint y: 156, distance: 135.4
click at [695, 272] on div "From One Little Dog to a Big Mission Heading Pip Eats began with Pip — a tiny s…" at bounding box center [731, 176] width 980 height 276
drag, startPoint x: 589, startPoint y: 82, endPoint x: 585, endPoint y: 110, distance: 28.2
click at [587, 87] on h2 "From One Little Dog to a Big Mission" at bounding box center [508, 132] width 421 height 96
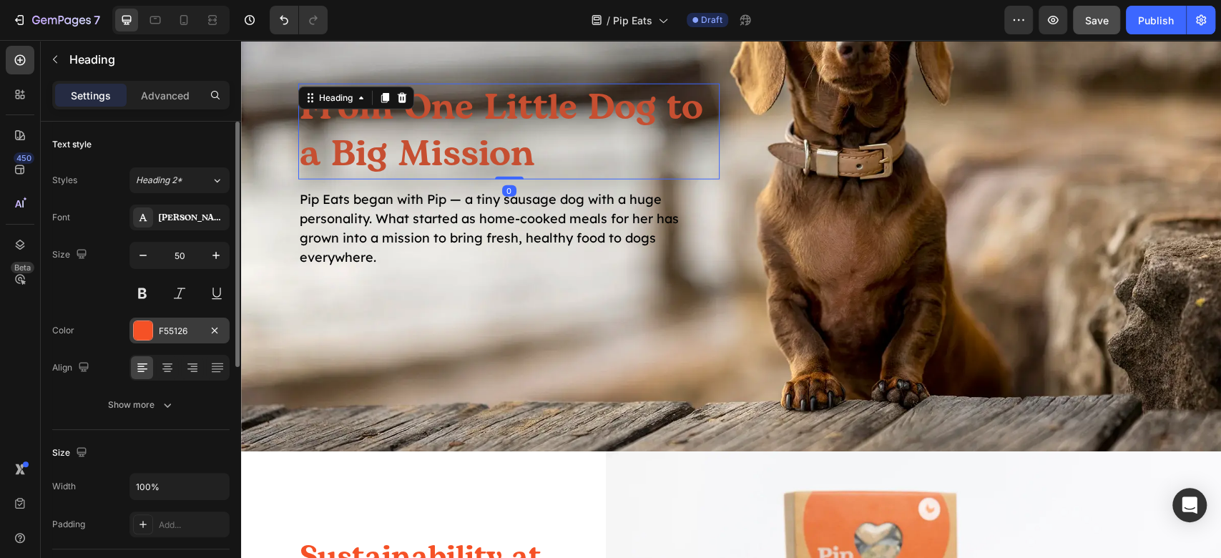
click at [185, 338] on div "F55126" at bounding box center [179, 331] width 100 height 26
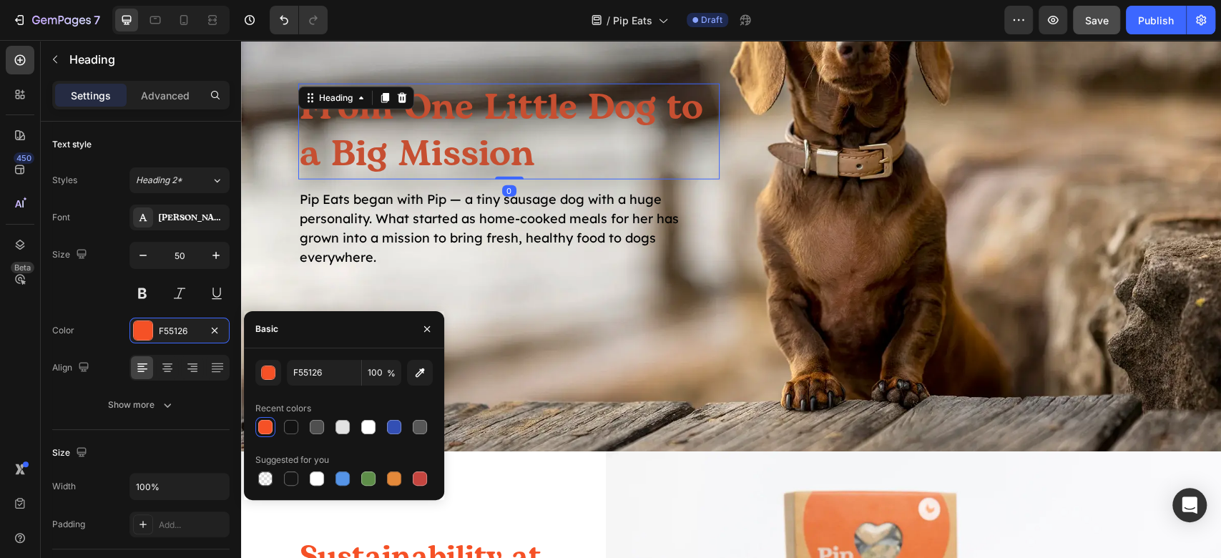
click at [269, 426] on div at bounding box center [265, 427] width 14 height 14
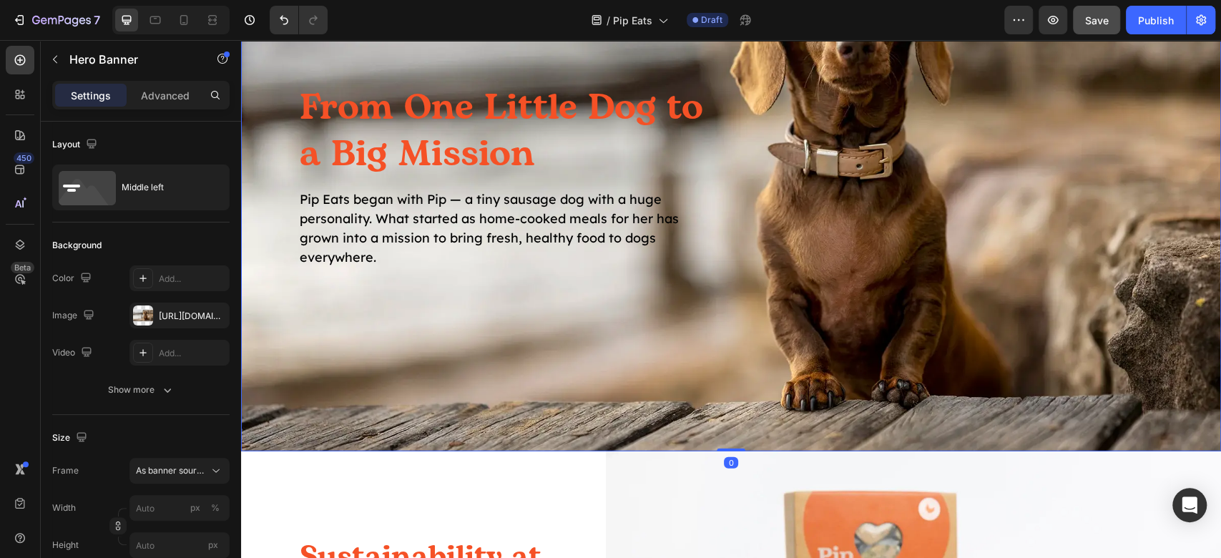
click at [723, 338] on div "Background Image" at bounding box center [731, 177] width 980 height 552
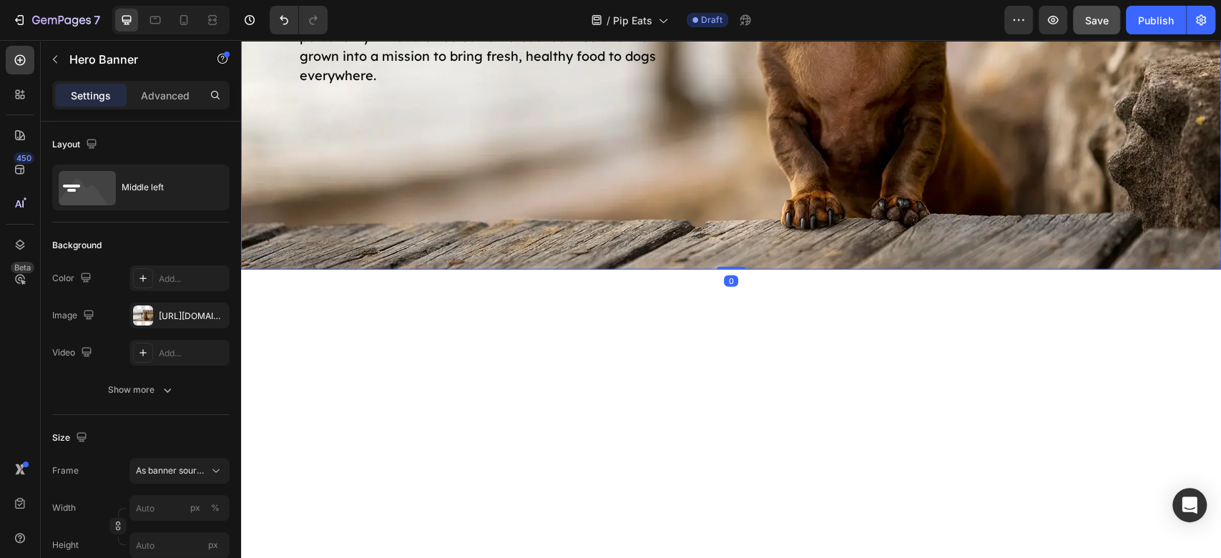
scroll to position [2300, 0]
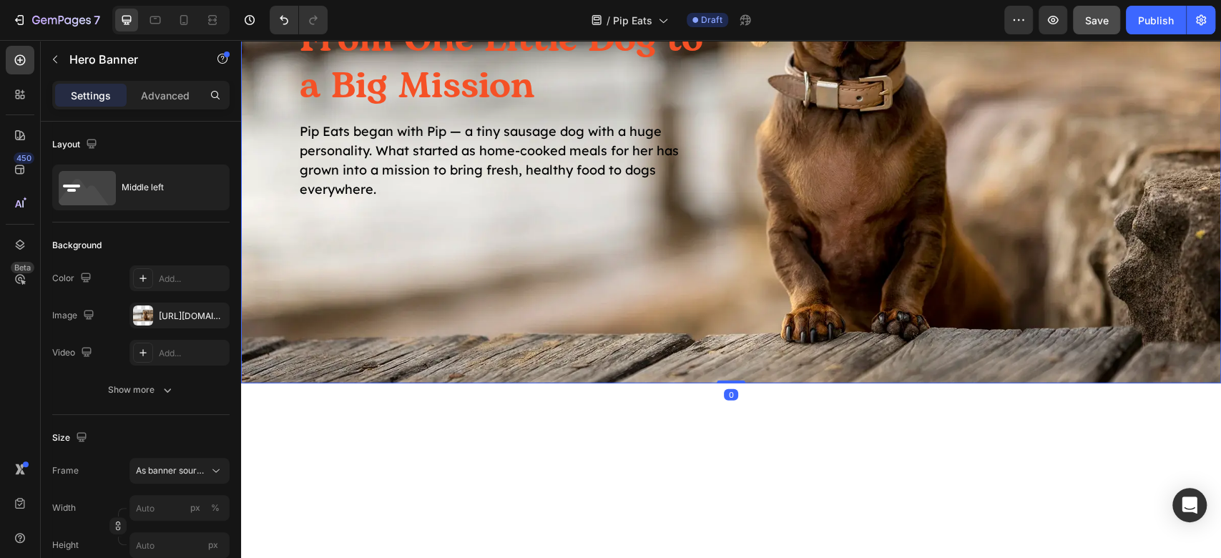
click at [753, 134] on div "Background Image" at bounding box center [731, 109] width 980 height 552
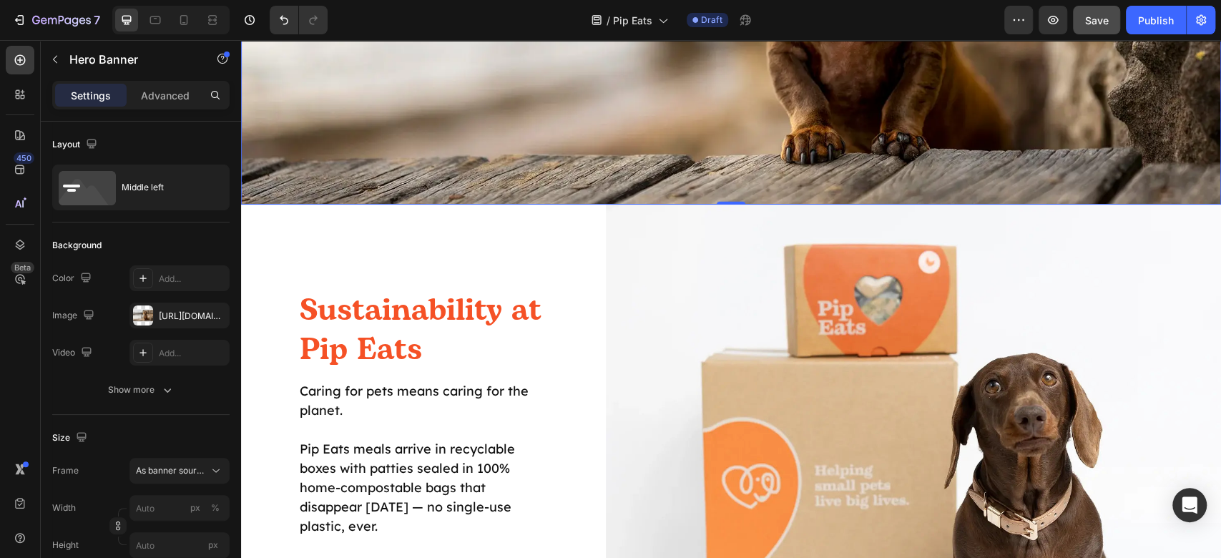
scroll to position [2491, 0]
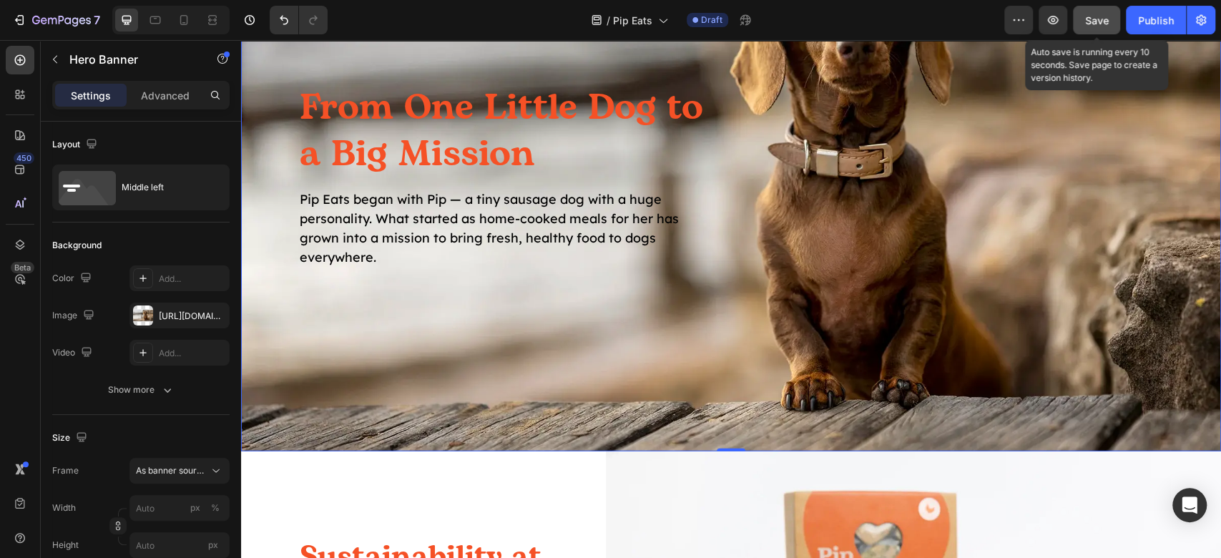
click at [1095, 15] on span "Save" at bounding box center [1097, 20] width 24 height 12
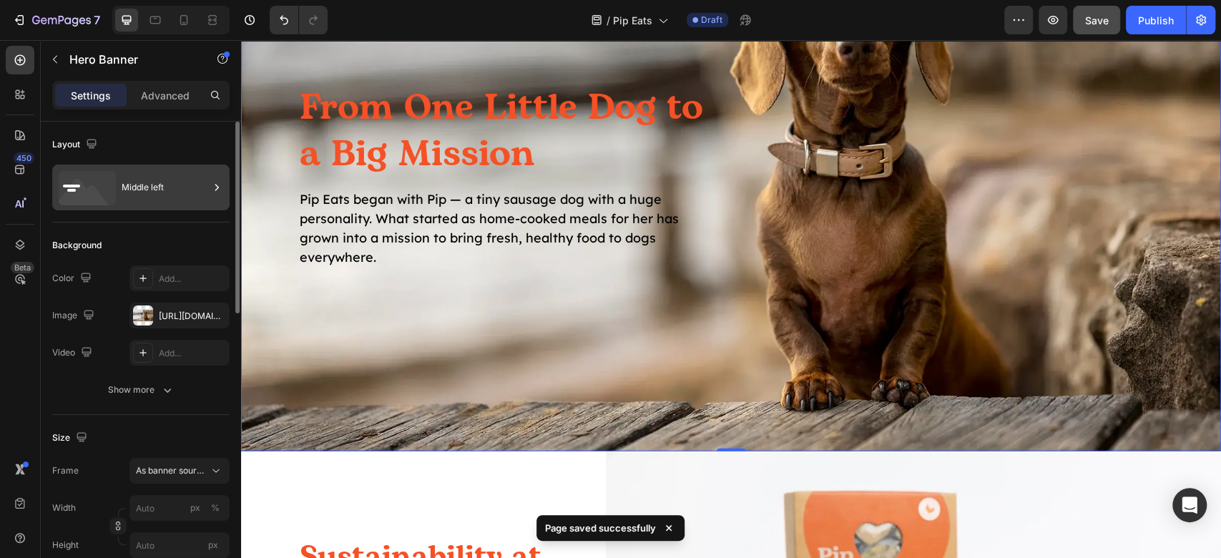
click at [170, 182] on div "Middle left" at bounding box center [165, 187] width 87 height 33
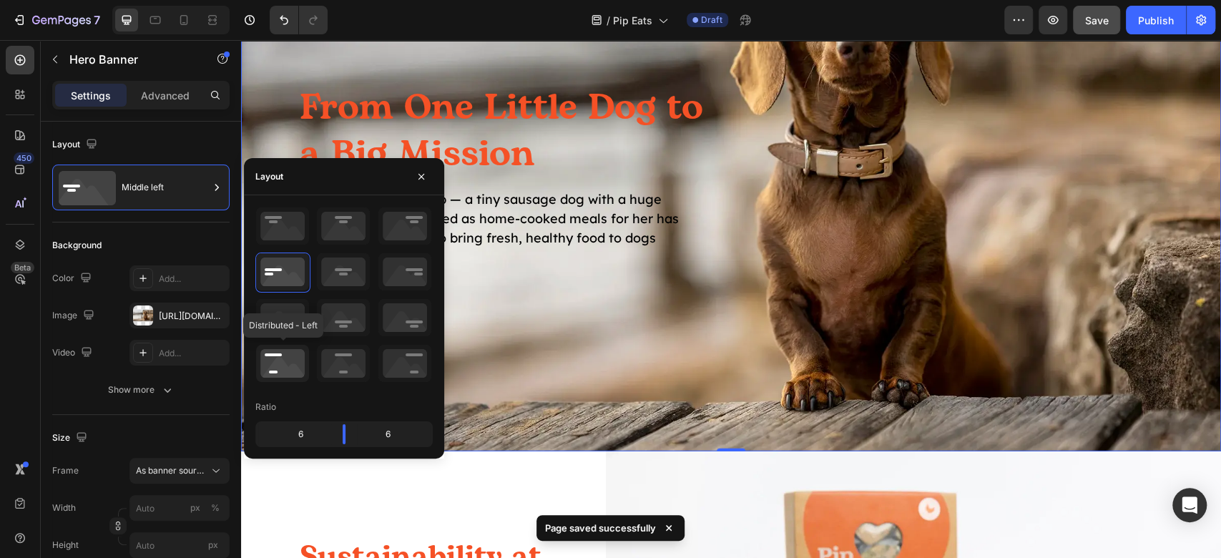
click at [300, 362] on icon at bounding box center [282, 363] width 53 height 37
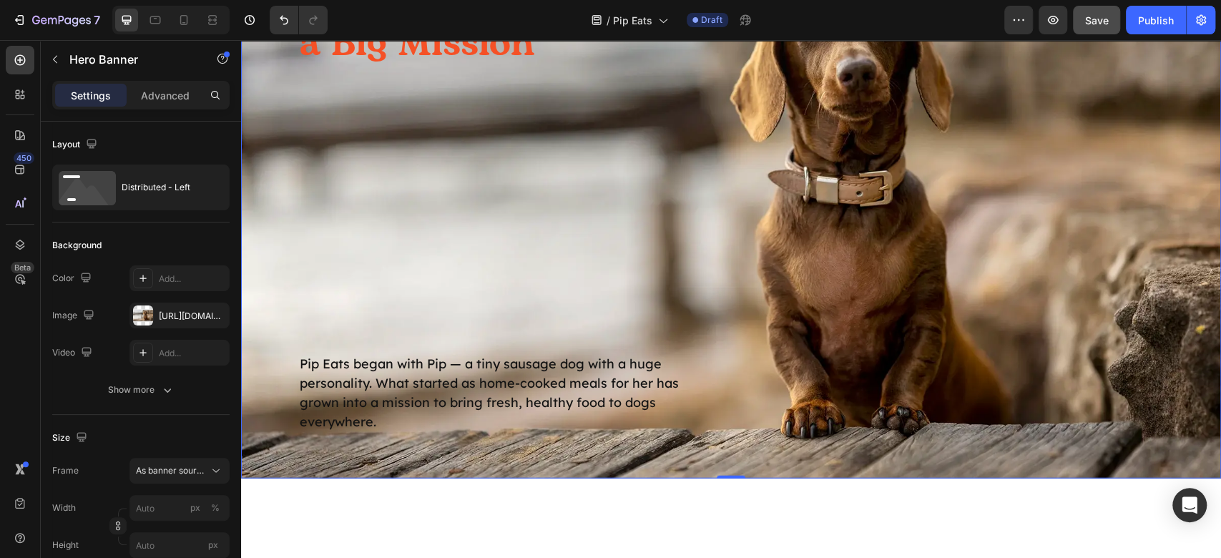
click at [1023, 307] on div "From One Little Dog to a Big Mission Heading Pip Eats began with Pip — a tiny s…" at bounding box center [731, 204] width 980 height 552
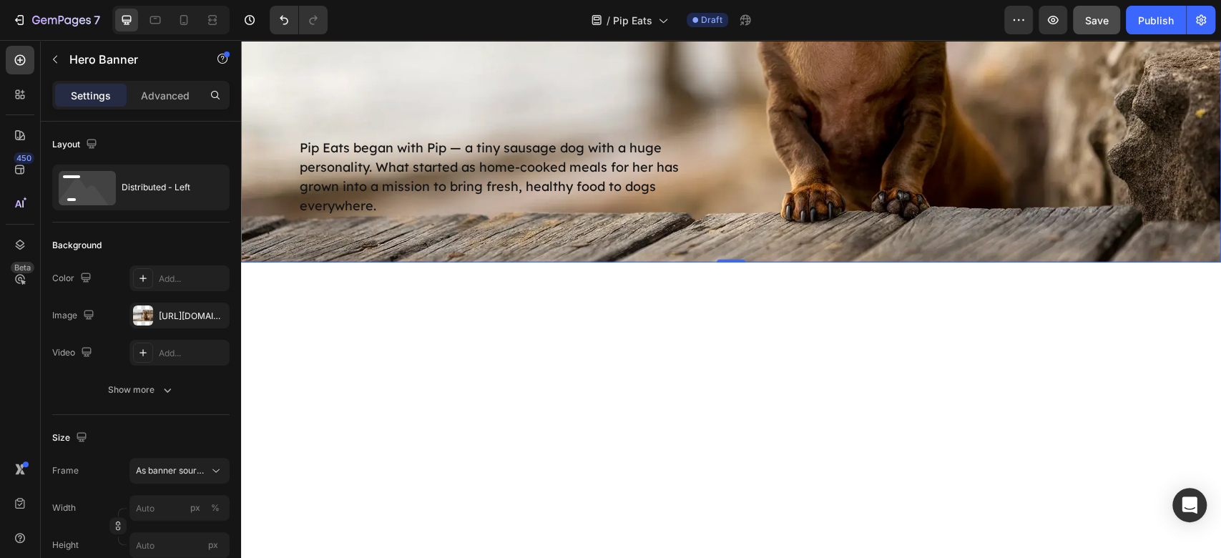
scroll to position [2300, 0]
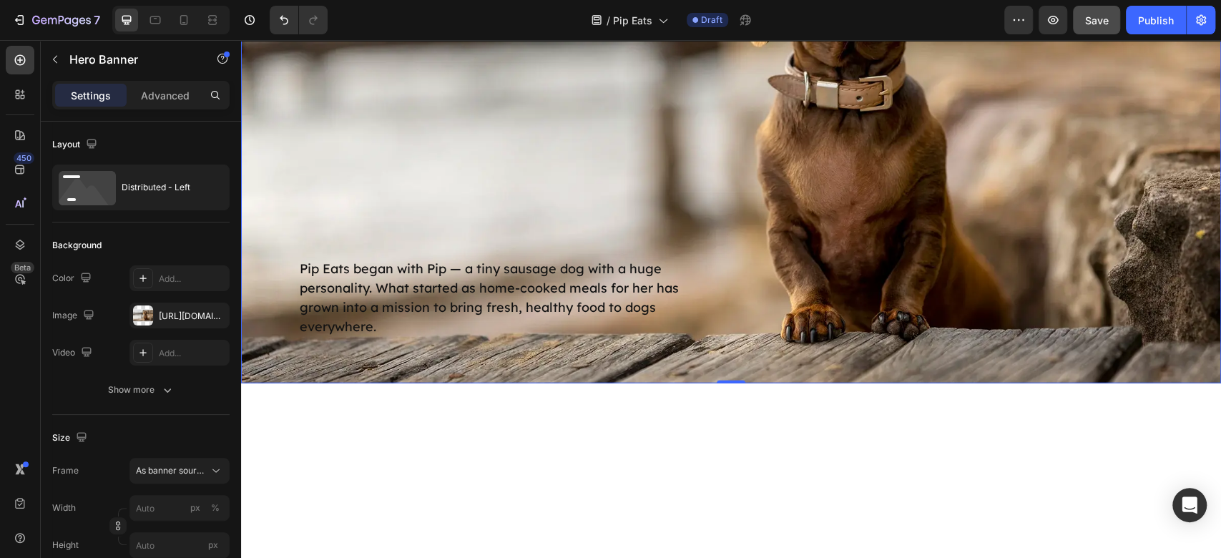
click at [858, 233] on div "From One Little Dog to a Big Mission Heading Pip Eats began with Pip — a tiny s…" at bounding box center [731, 109] width 980 height 552
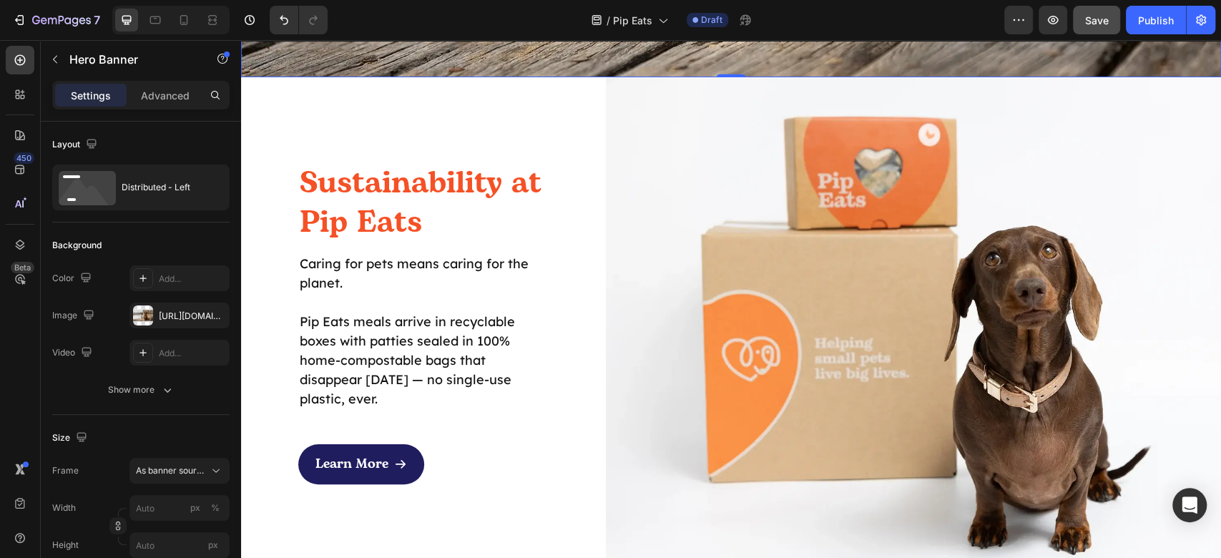
scroll to position [2872, 0]
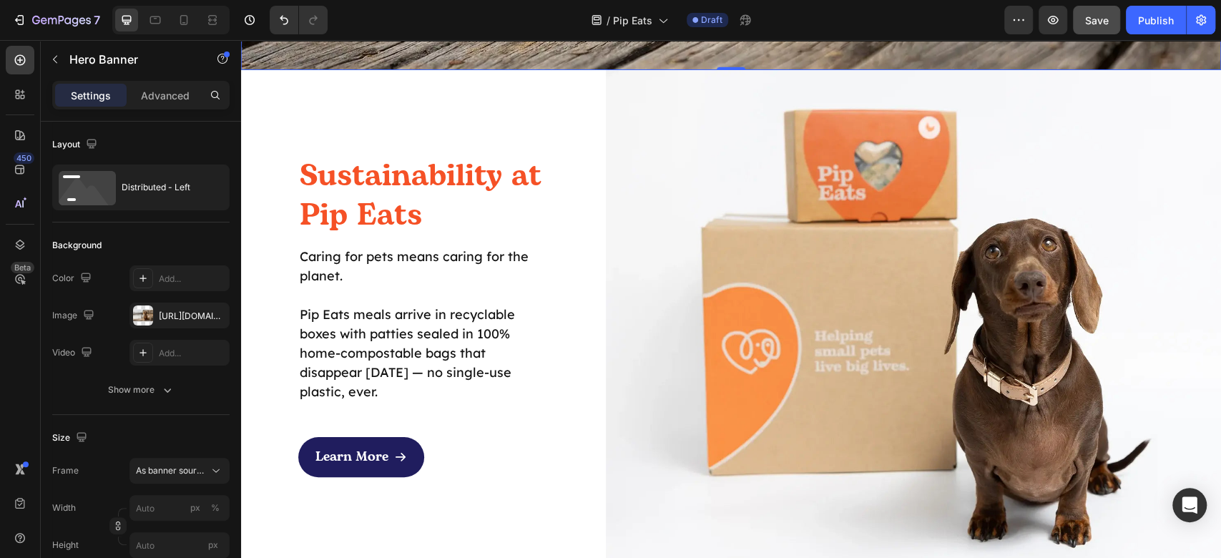
click at [1106, 4] on div "7 / Pip Eats Draft Preview Save Publish" at bounding box center [610, 20] width 1221 height 41
click at [1095, 30] on button "Save" at bounding box center [1096, 20] width 47 height 29
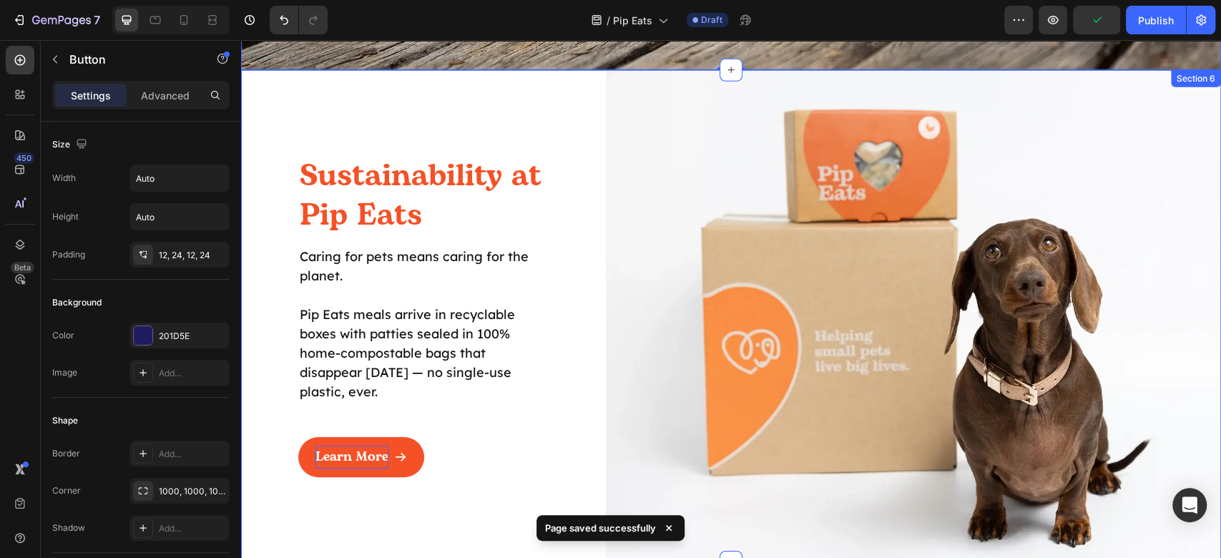
click at [335, 454] on p "Learn More" at bounding box center [351, 457] width 73 height 23
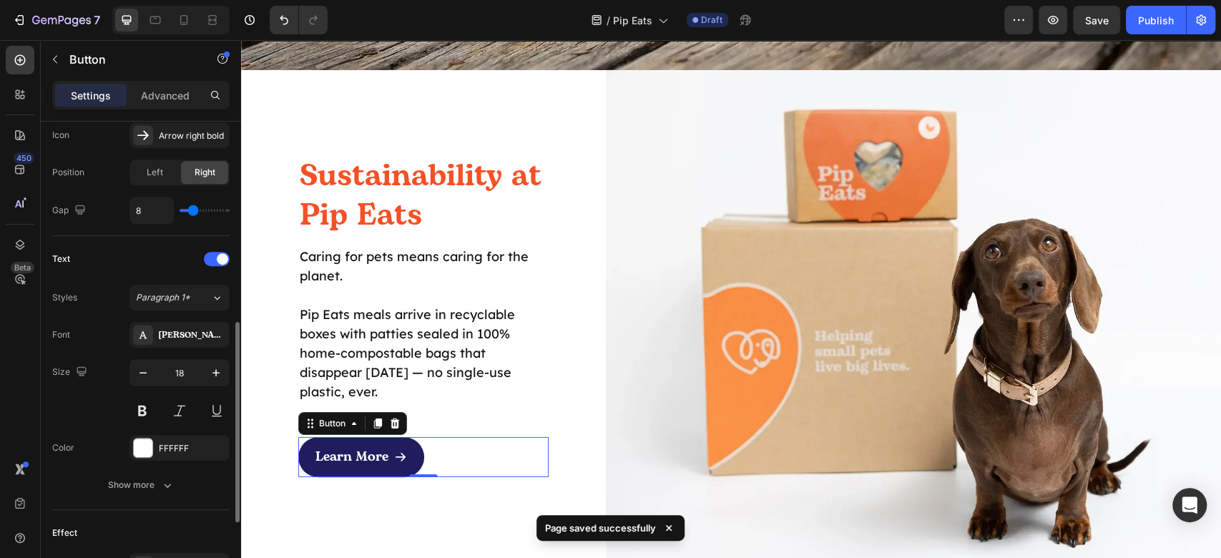
scroll to position [658, 0]
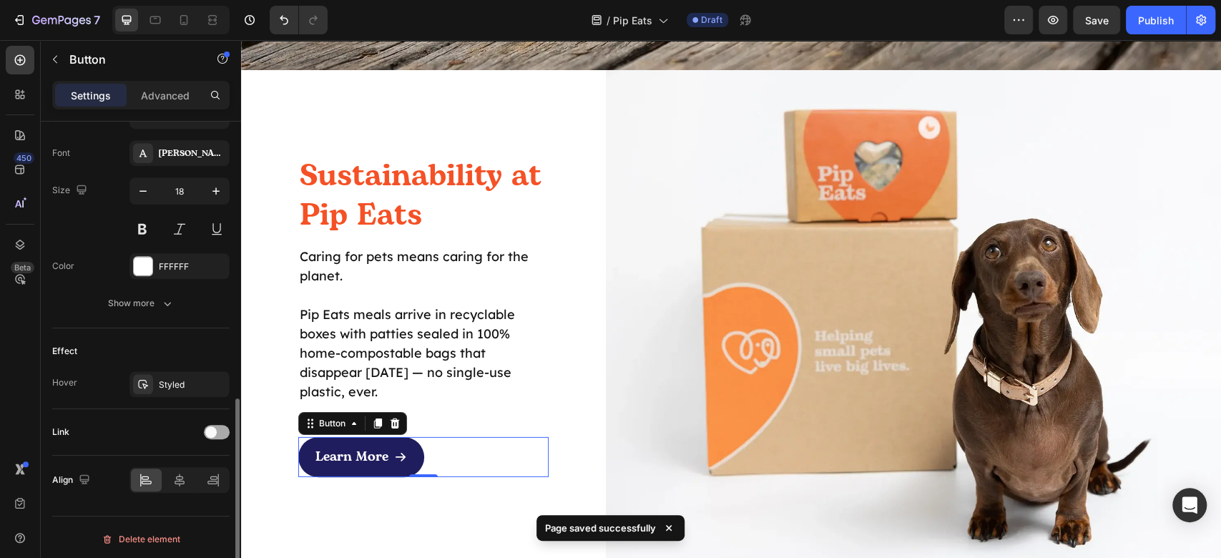
click at [222, 432] on div at bounding box center [217, 432] width 26 height 14
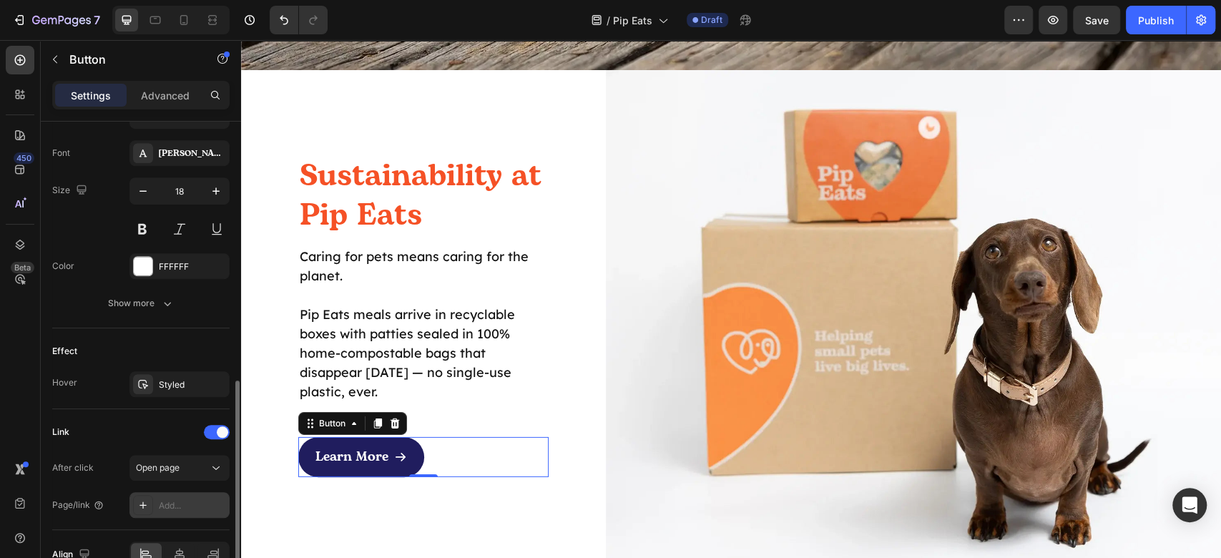
click at [174, 499] on div "Add..." at bounding box center [192, 505] width 67 height 13
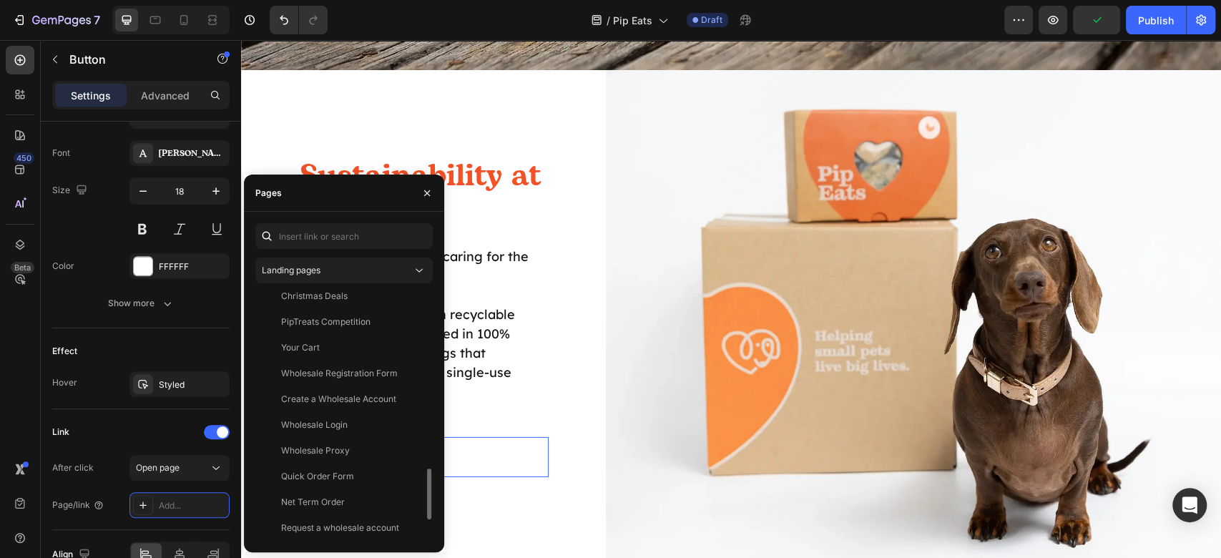
scroll to position [961, 0]
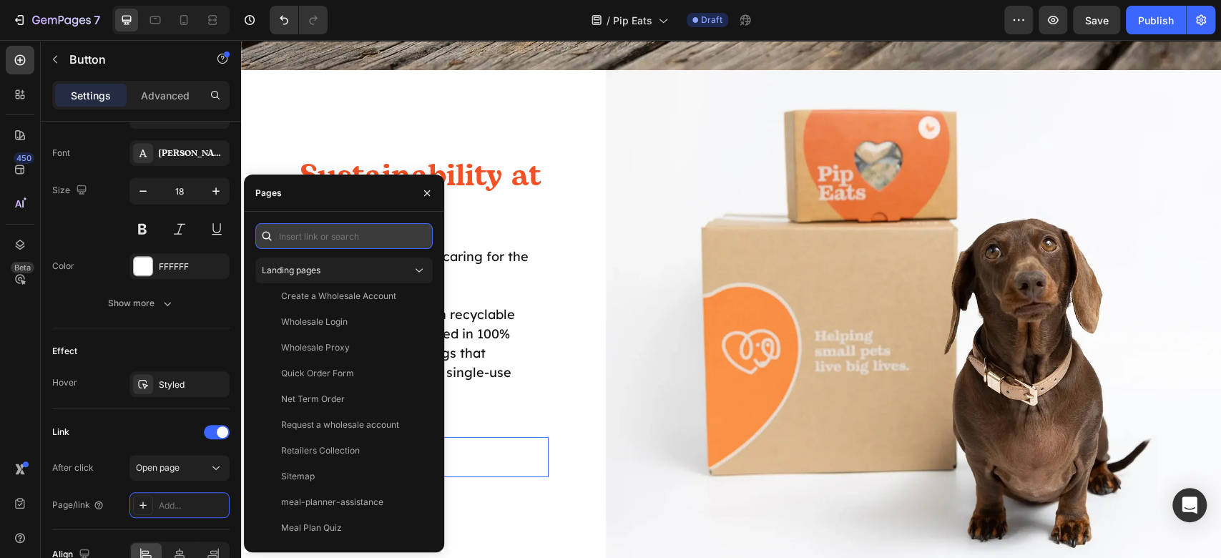
click at [382, 233] on input "text" at bounding box center [343, 236] width 177 height 26
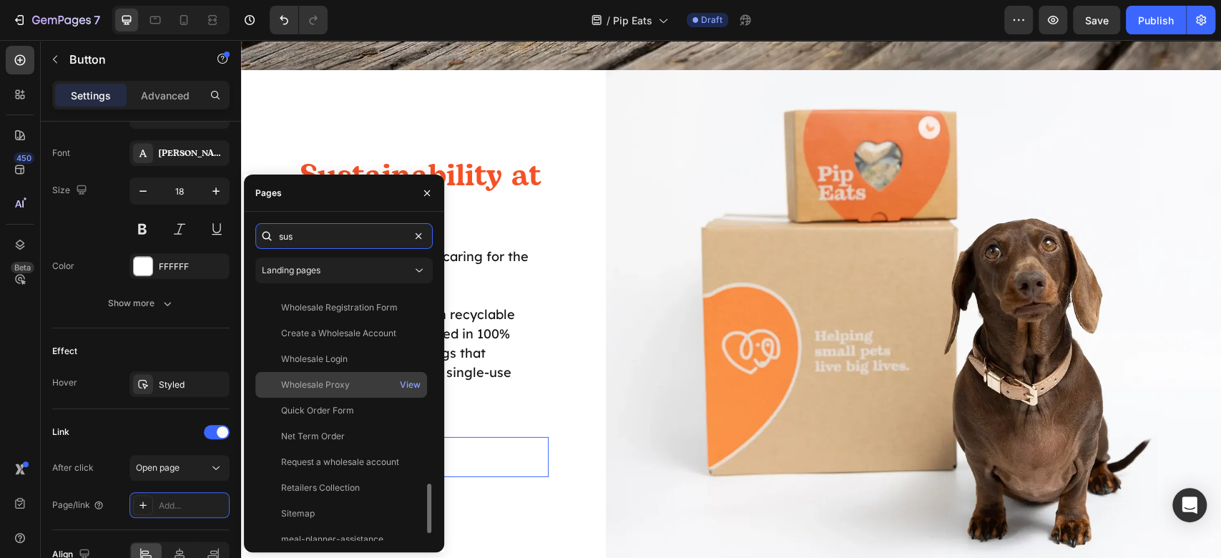
scroll to position [0, 0]
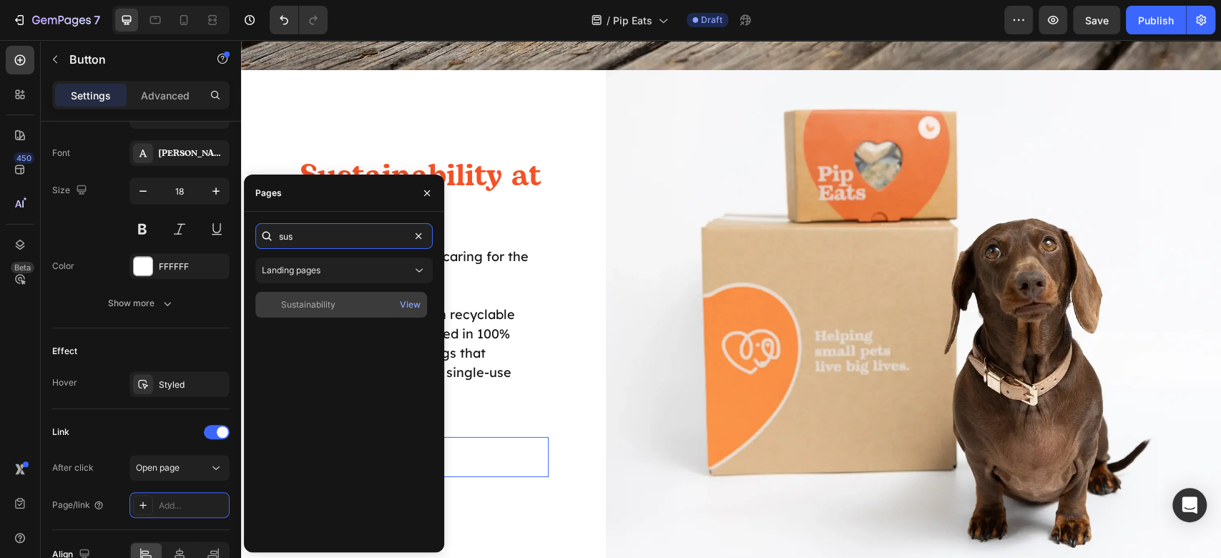
type input "sus"
click at [381, 314] on div "Sustainability View" at bounding box center [341, 305] width 172 height 26
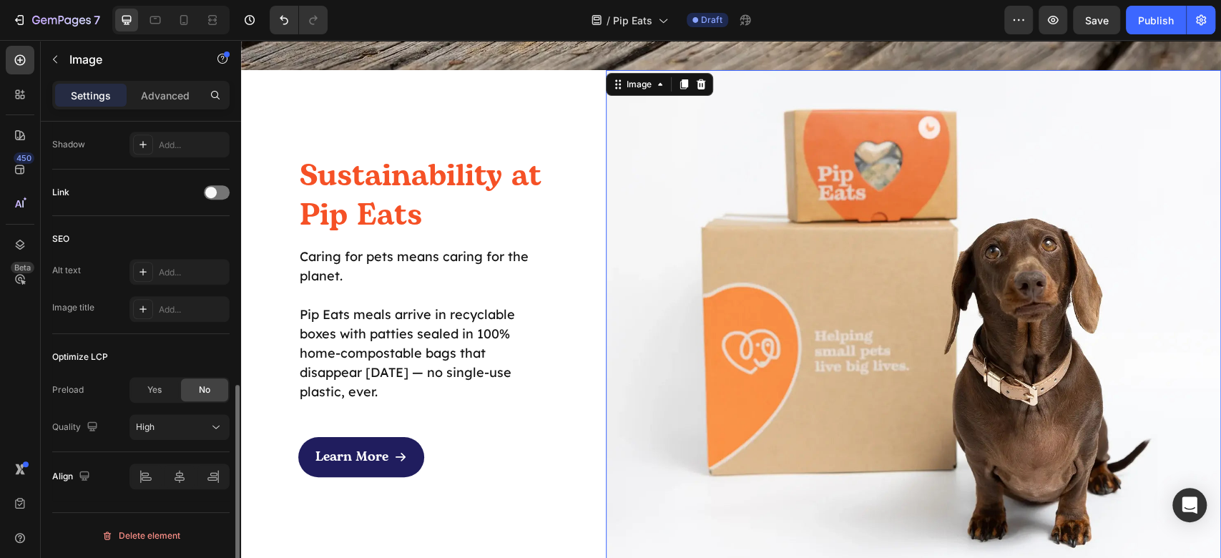
click at [705, 363] on img at bounding box center [913, 316] width 615 height 492
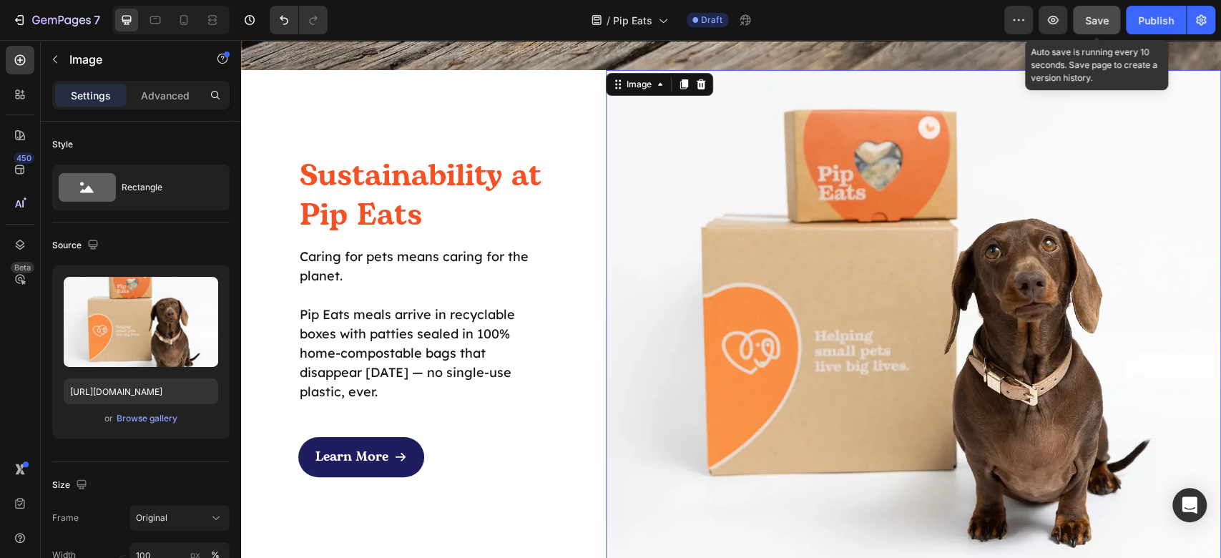
click at [1109, 31] on button "Save" at bounding box center [1096, 20] width 47 height 29
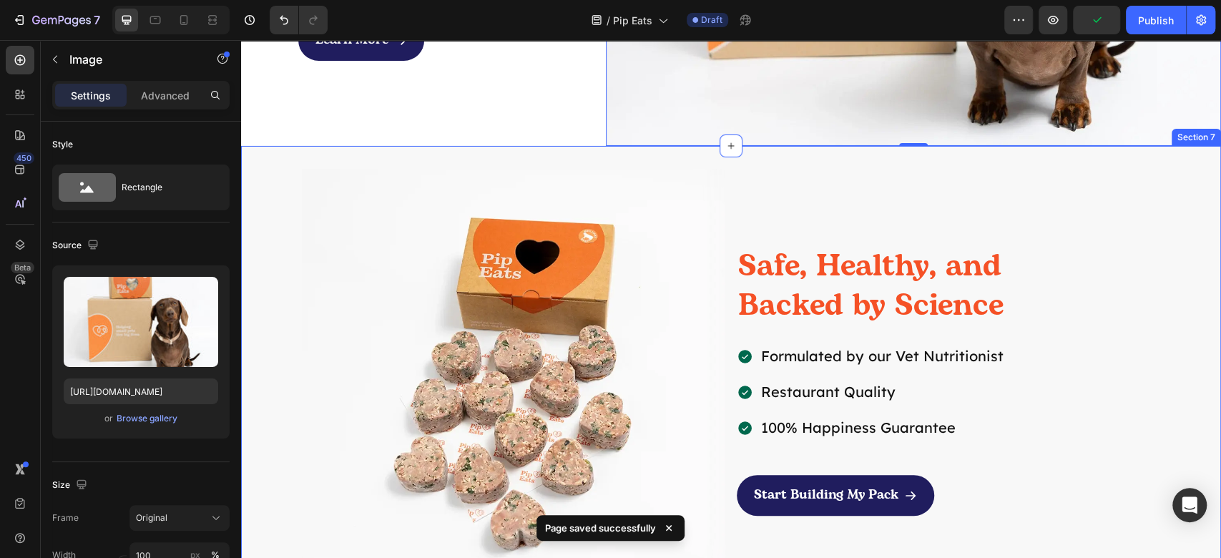
scroll to position [3349, 0]
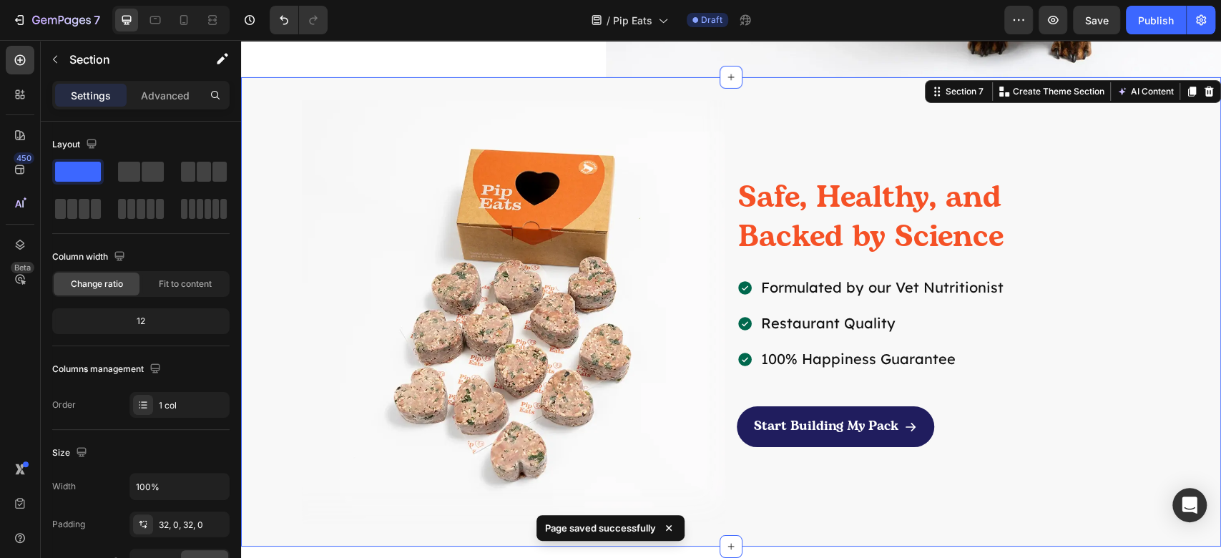
click at [1160, 465] on div "Image Safe, Healthy, and Backed by Science Heading Formulated by our Vet Nutrit…" at bounding box center [731, 312] width 980 height 424
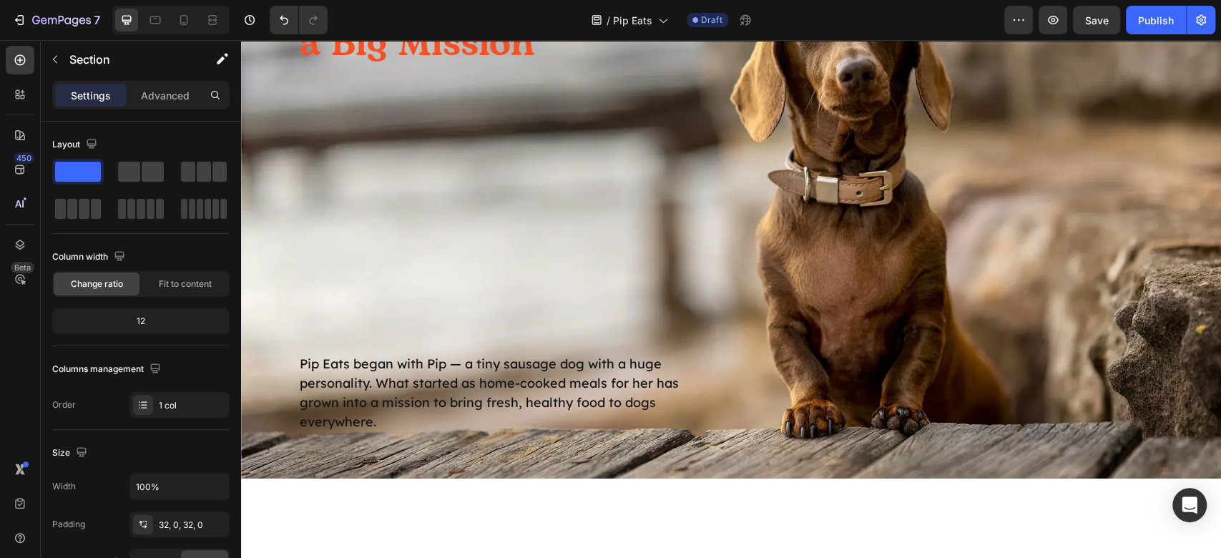
scroll to position [2491, 0]
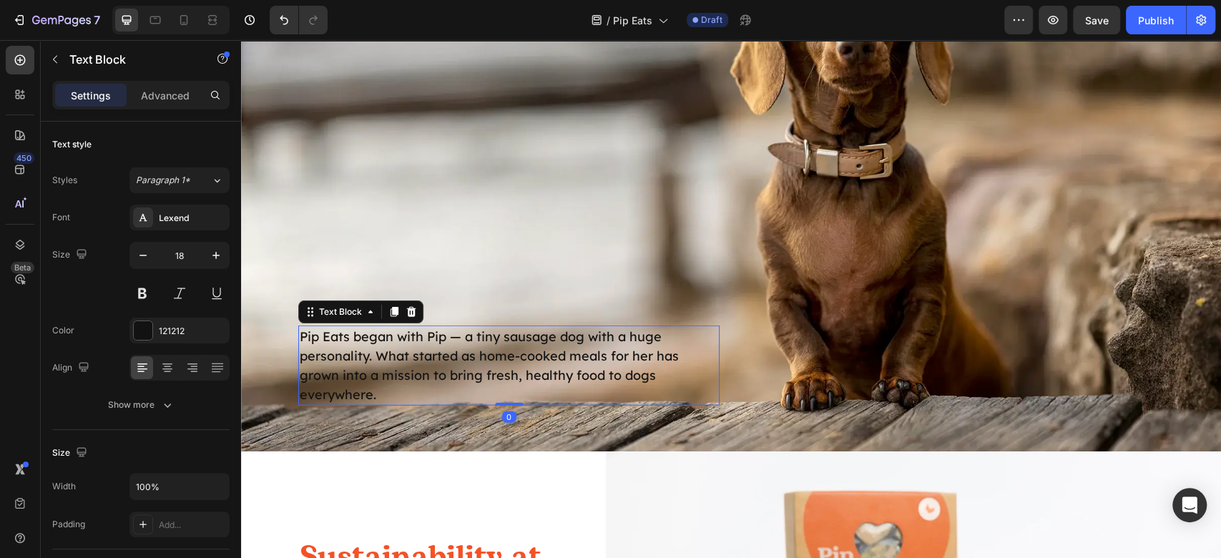
click at [634, 362] on p "Pip Eats began with Pip — a tiny sausage dog with a huge personality. What star…" at bounding box center [509, 365] width 419 height 77
click at [129, 328] on div "Color 121212" at bounding box center [140, 331] width 177 height 26
click at [137, 326] on div at bounding box center [143, 330] width 19 height 19
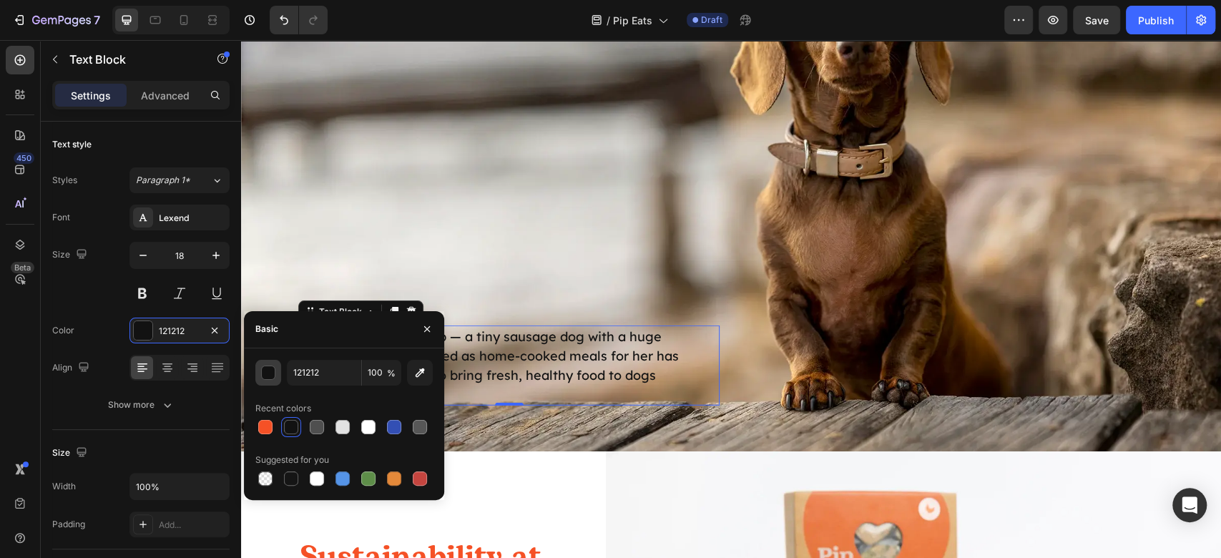
click at [256, 381] on button "button" at bounding box center [268, 373] width 26 height 26
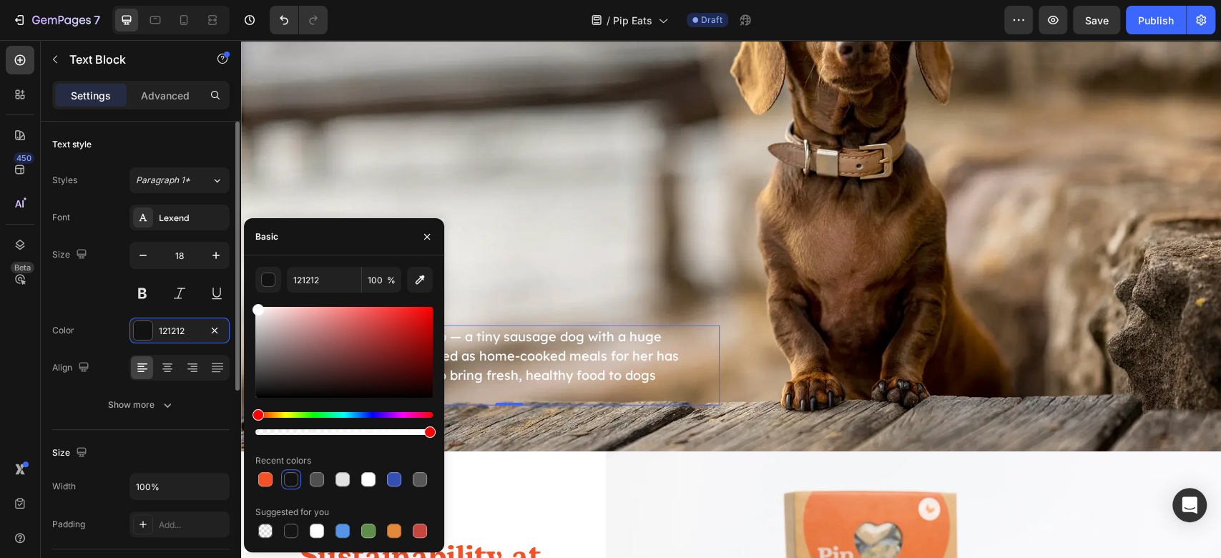
drag, startPoint x: 339, startPoint y: 383, endPoint x: 161, endPoint y: 231, distance: 234.4
click at [161, 231] on div "450 Beta Sections(18) Elements(83) Section Element Hero Section Product Detail …" at bounding box center [120, 299] width 241 height 518
click at [793, 306] on div "From One Little Dog to a Big Mission Heading Pip Eats began with Pip — a tiny s…" at bounding box center [731, 177] width 980 height 552
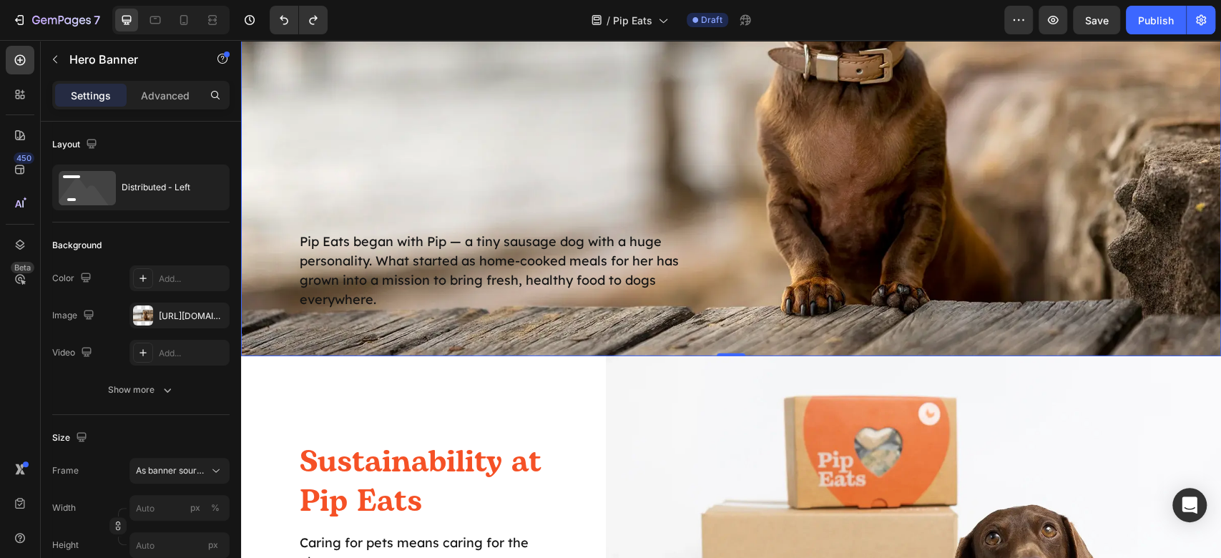
scroll to position [2395, 0]
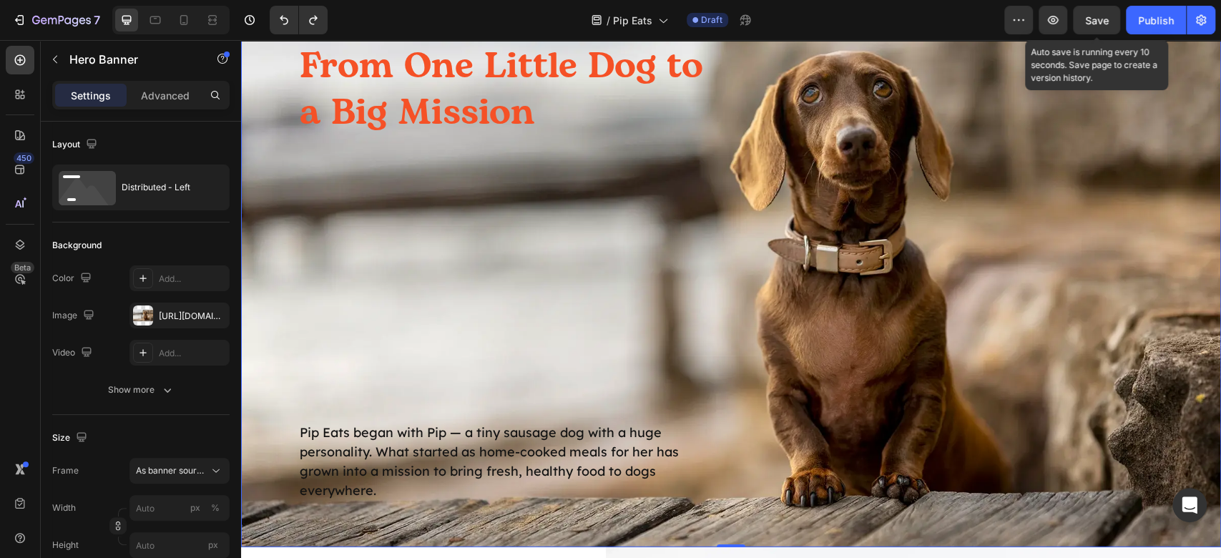
click at [1107, 20] on span "Save" at bounding box center [1097, 20] width 24 height 12
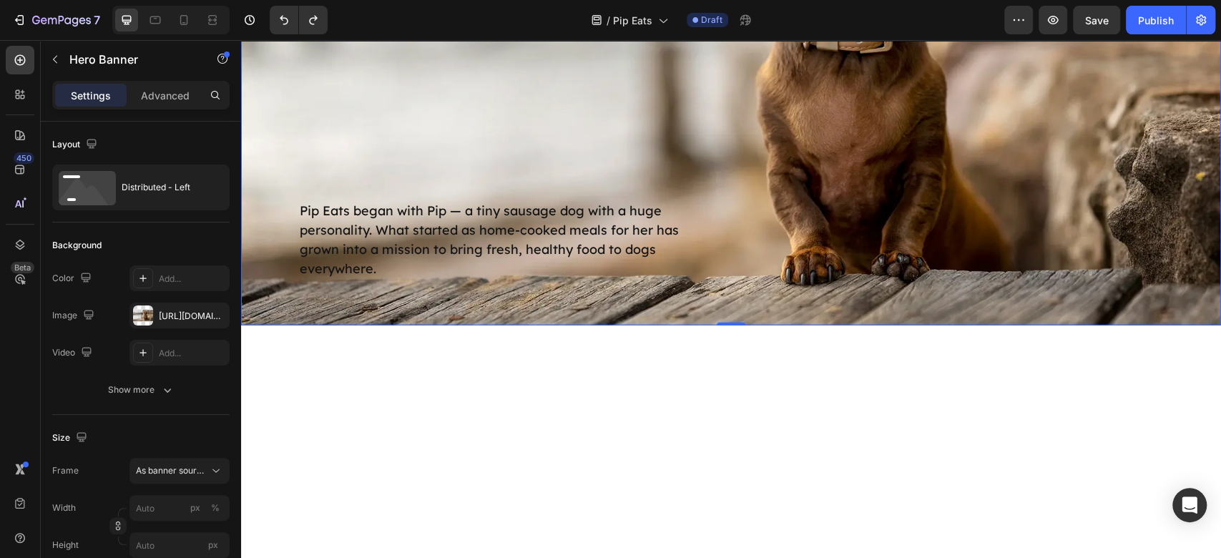
scroll to position [2491, 0]
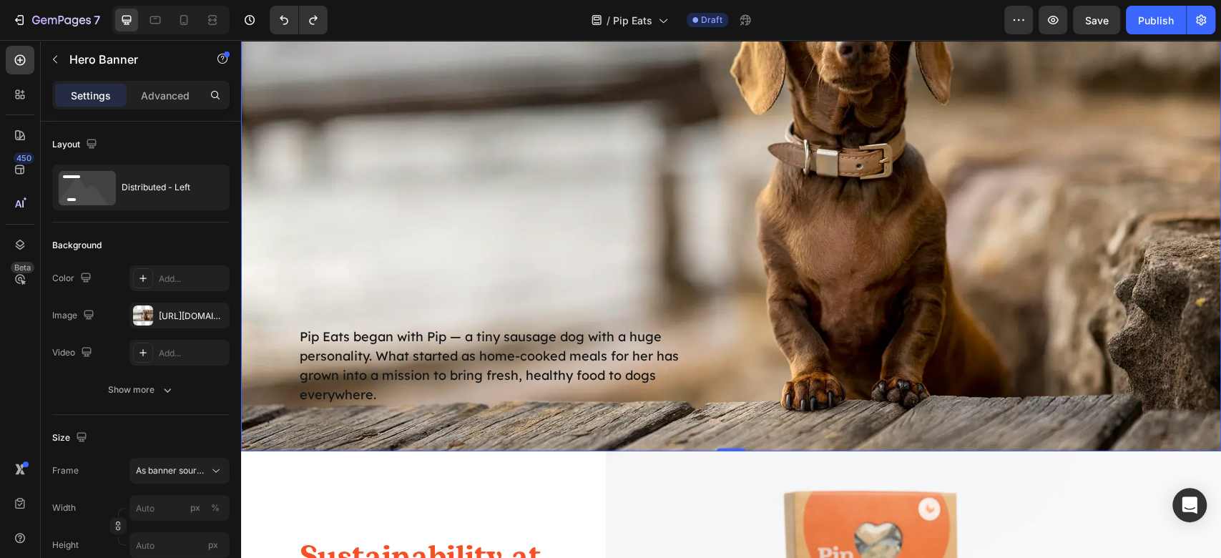
click at [617, 185] on div "From One Little Dog to a Big Mission Heading Pip Eats began with Pip — a tiny s…" at bounding box center [508, 176] width 421 height 460
click at [155, 321] on div "[URL][DOMAIN_NAME]" at bounding box center [179, 316] width 100 height 26
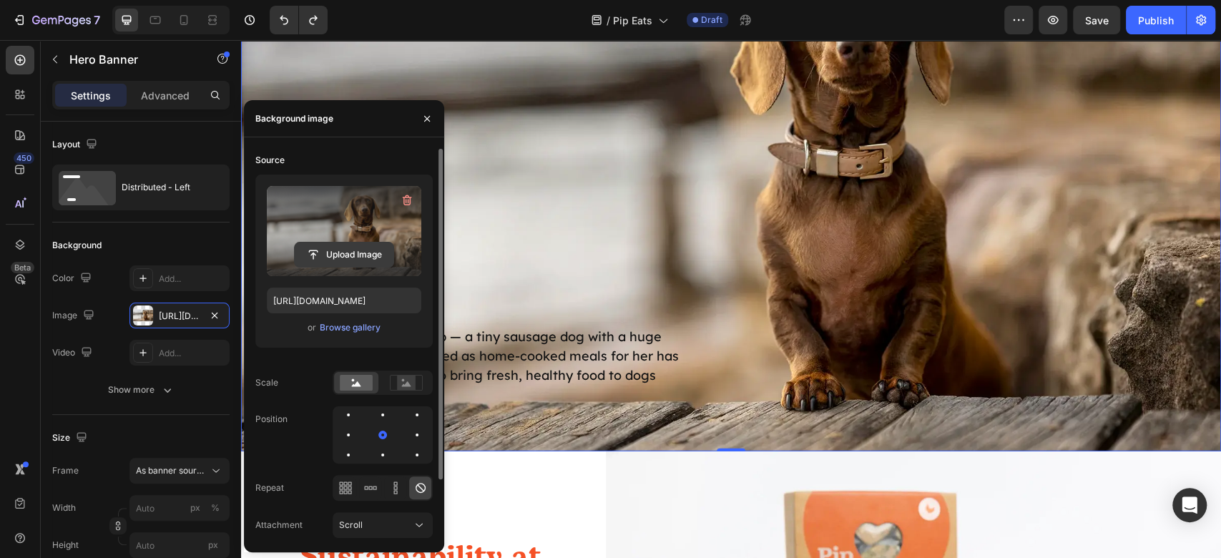
click at [322, 262] on input "file" at bounding box center [344, 255] width 99 height 24
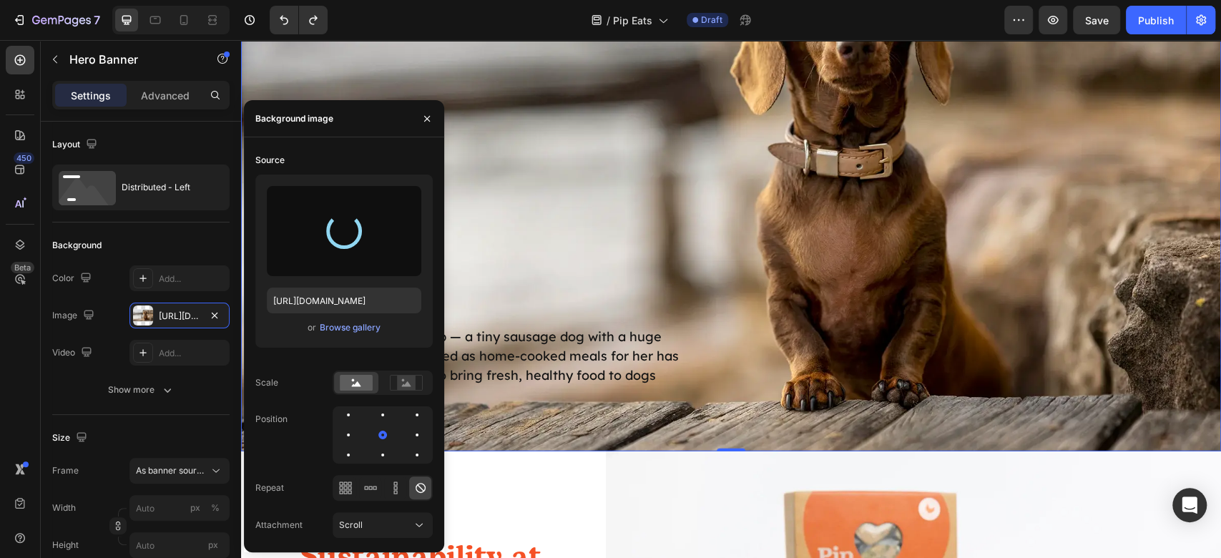
type input "[URL][DOMAIN_NAME]"
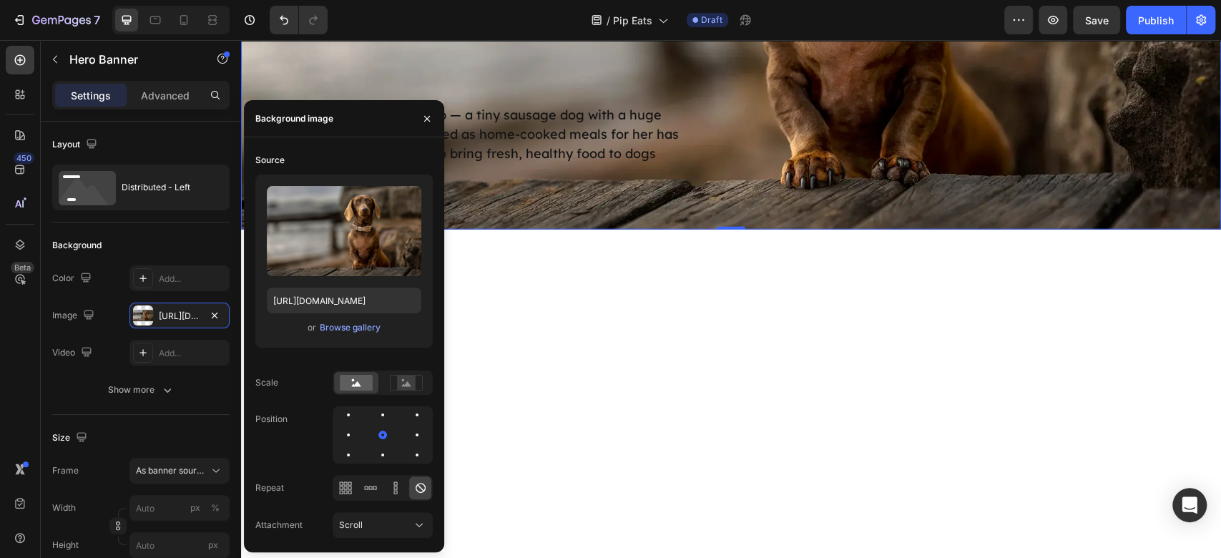
scroll to position [2300, 0]
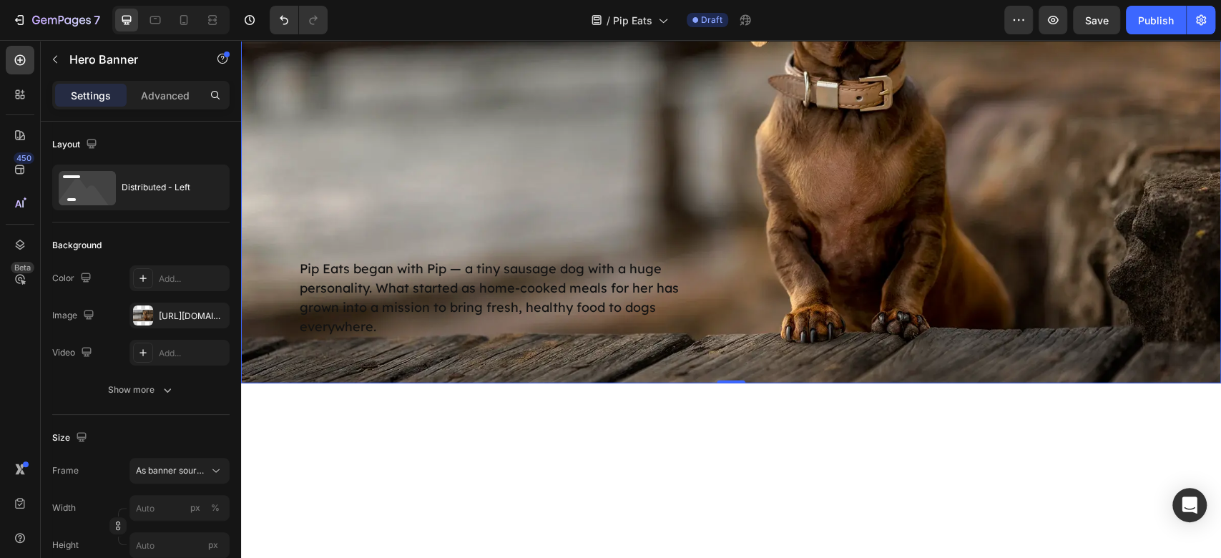
click at [980, 318] on div "From One Little Dog to a Big Mission Heading Pip Eats began with Pip — a tiny s…" at bounding box center [731, 109] width 980 height 552
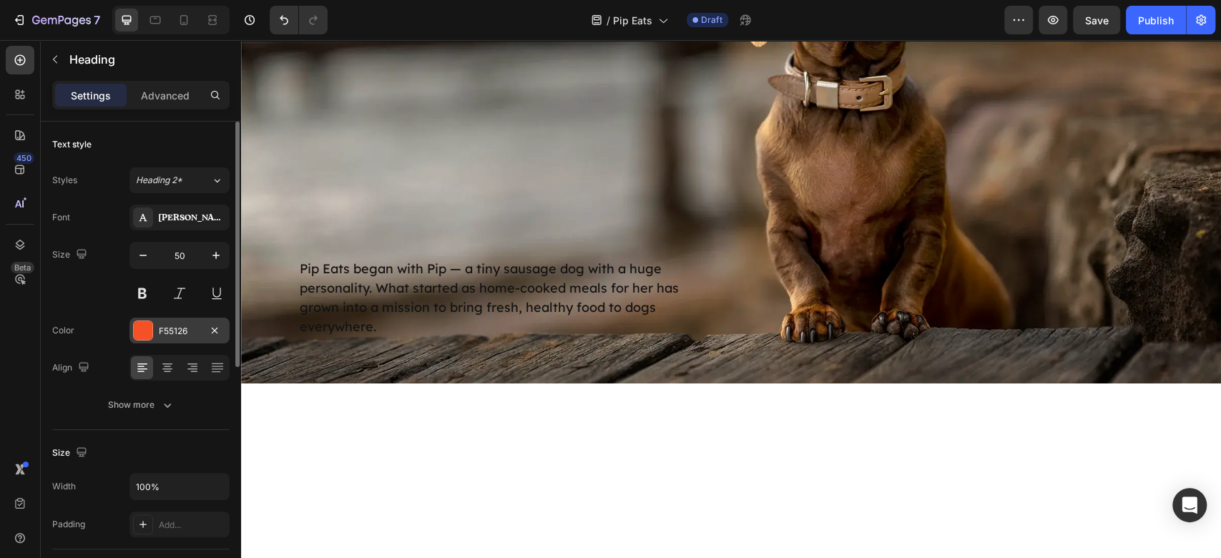
click at [140, 333] on div at bounding box center [143, 330] width 19 height 19
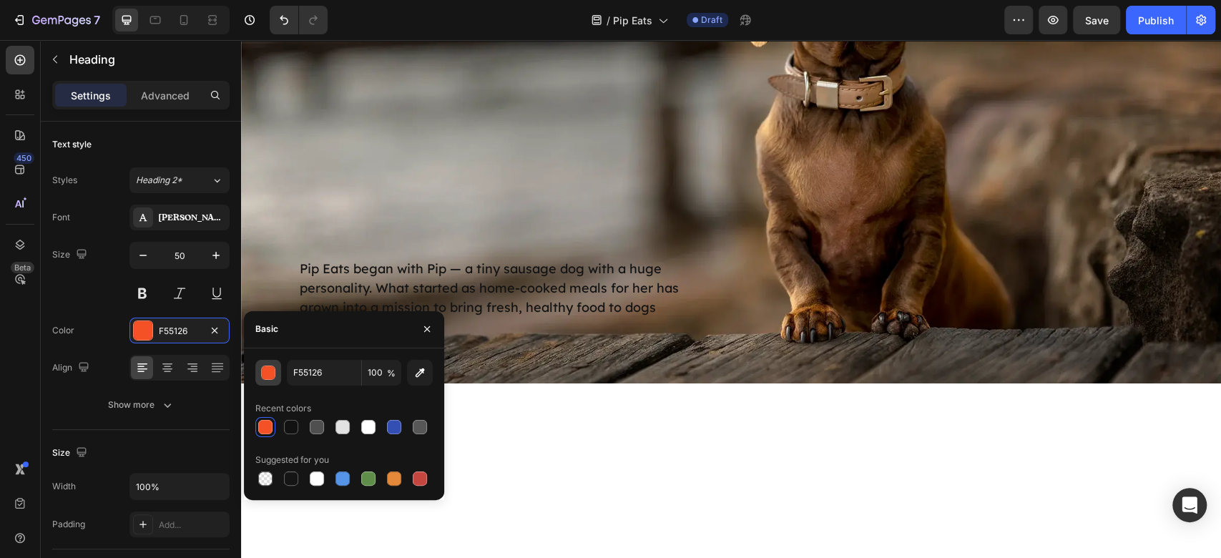
click at [264, 374] on div "button" at bounding box center [269, 373] width 14 height 14
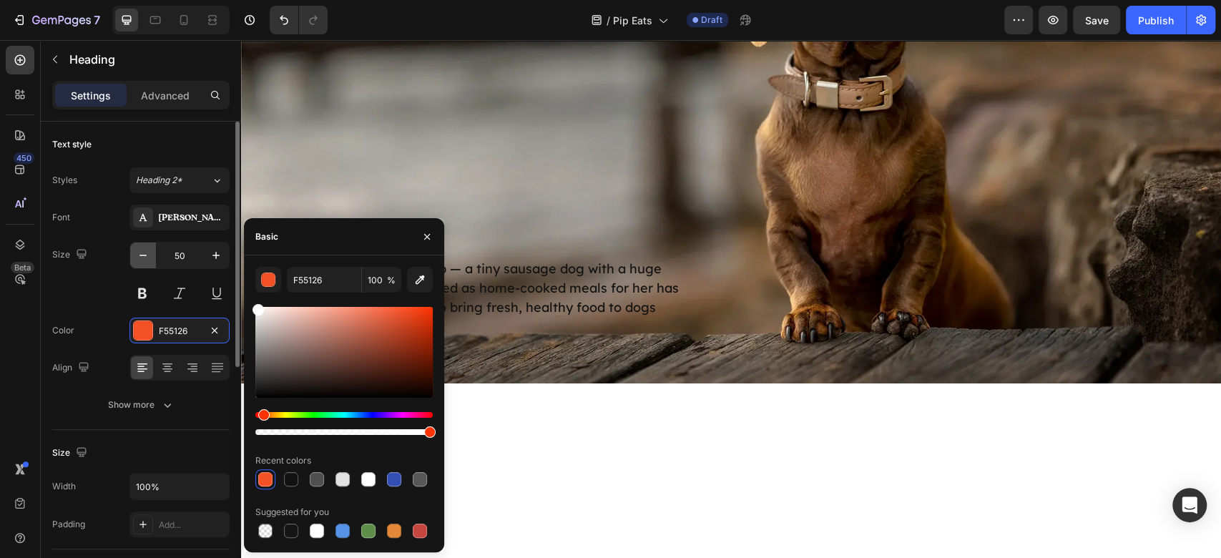
drag, startPoint x: 333, startPoint y: 371, endPoint x: 147, endPoint y: 249, distance: 222.2
click at [147, 249] on div "450 Beta Sections(18) Elements(83) Section Element Hero Section Product Detail …" at bounding box center [120, 299] width 241 height 518
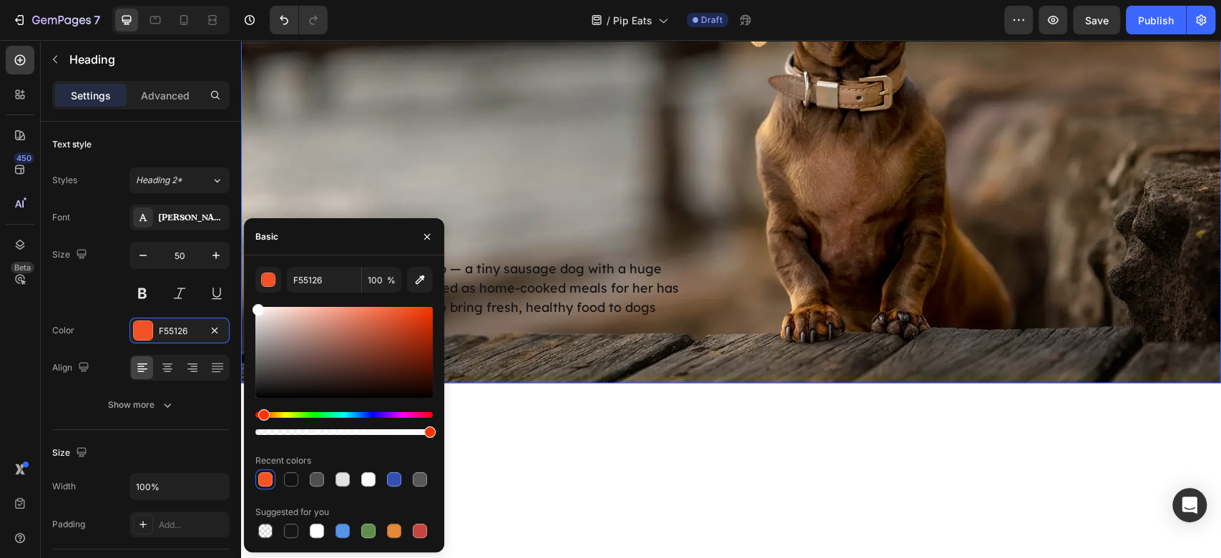
click at [679, 338] on div "From One Little Dog to a Big Mission Heading 0 Pip Eats began with Pip — a tiny…" at bounding box center [508, 108] width 421 height 460
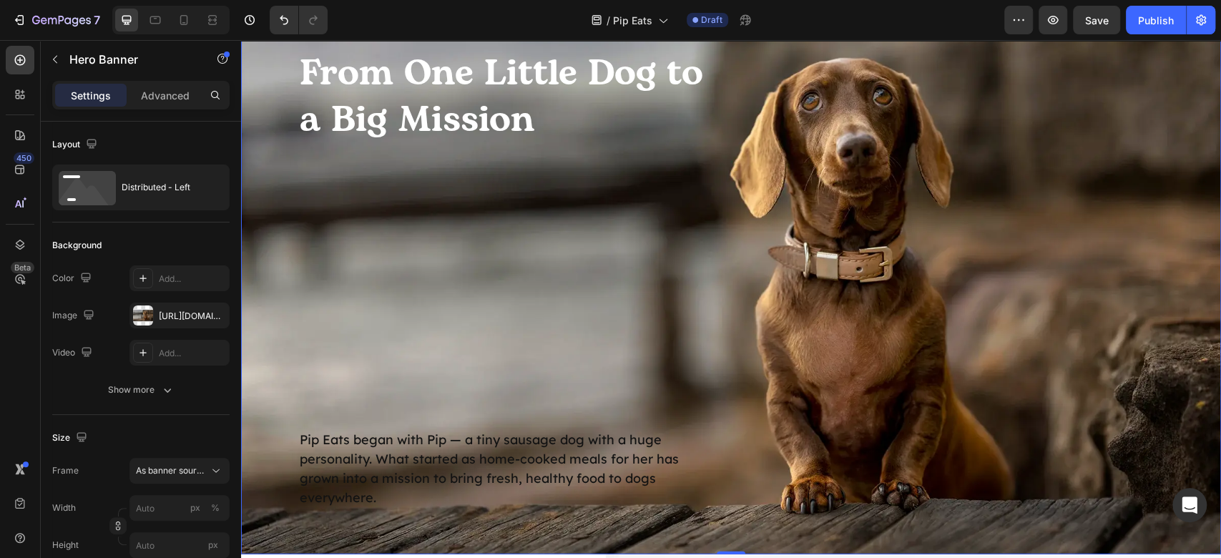
scroll to position [2491, 0]
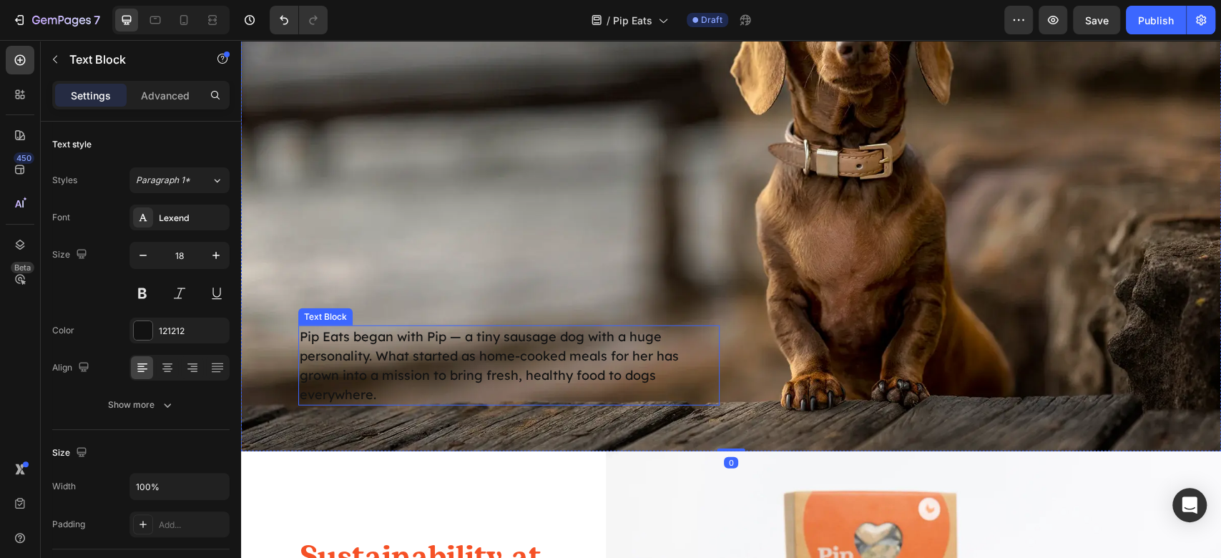
click at [547, 381] on p "Pip Eats began with Pip — a tiny sausage dog with a huge personality. What star…" at bounding box center [509, 365] width 419 height 77
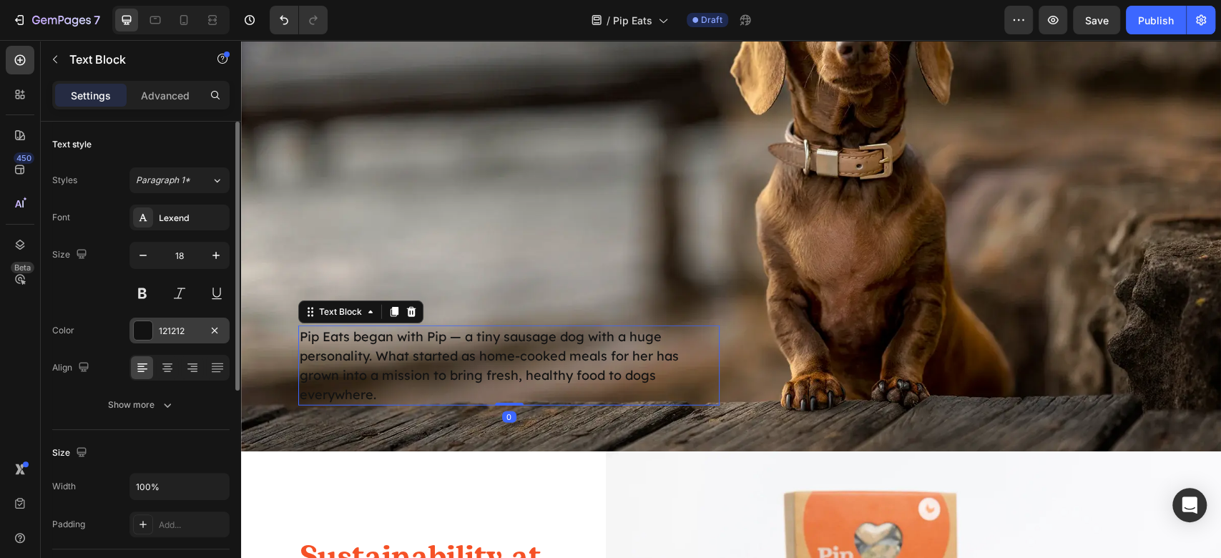
click at [141, 327] on div at bounding box center [143, 330] width 19 height 19
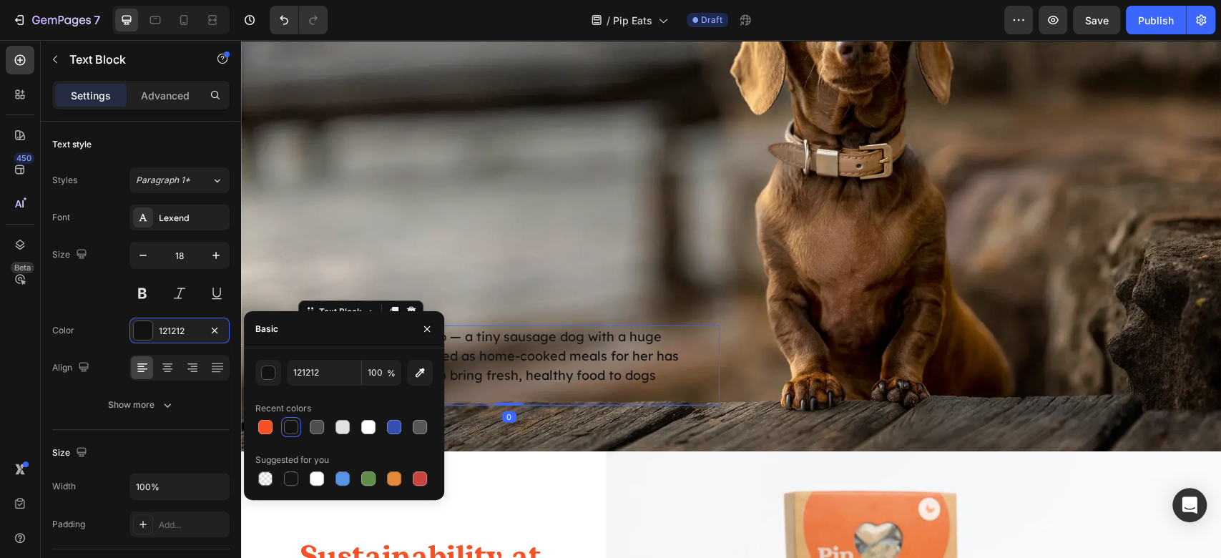
click at [283, 378] on div "121212 100 %" at bounding box center [343, 373] width 177 height 26
click at [278, 373] on button "button" at bounding box center [268, 373] width 26 height 26
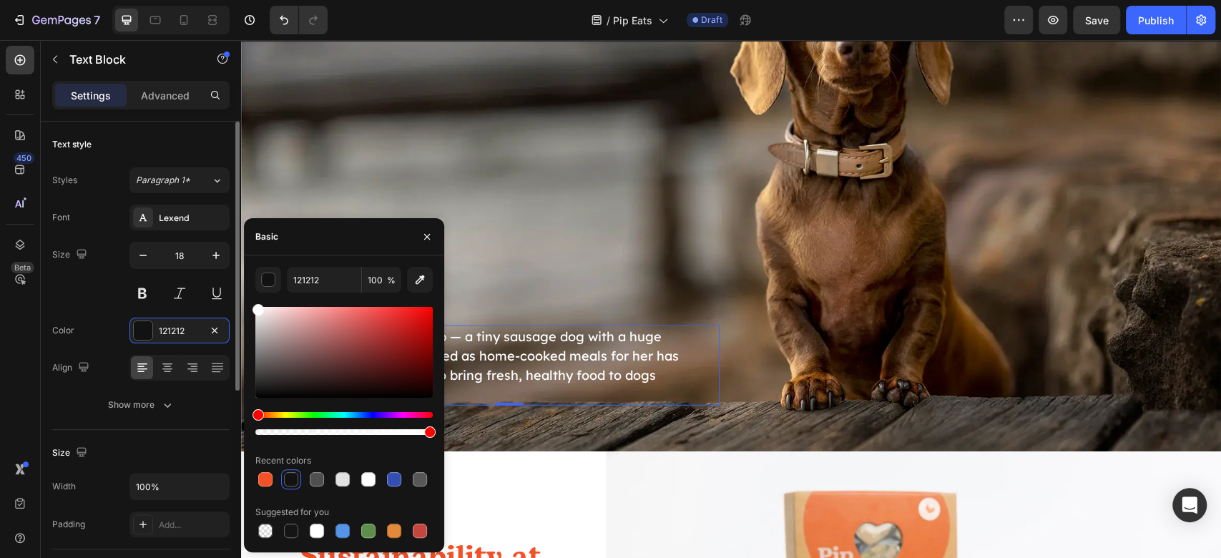
drag, startPoint x: 213, startPoint y: 290, endPoint x: 119, endPoint y: 236, distance: 109.0
click at [119, 236] on div "450 Beta Sections(18) Elements(83) Section Element Hero Section Product Detail …" at bounding box center [120, 299] width 241 height 518
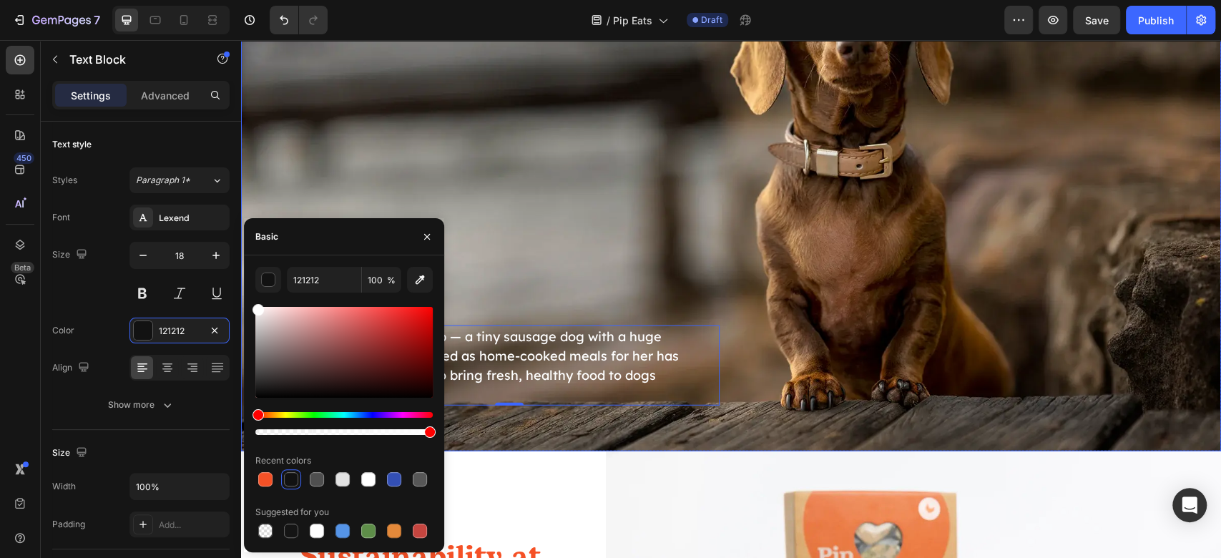
click at [914, 305] on div "From One Little Dog to a Big Mission Heading Pip Eats began with Pip — a tiny s…" at bounding box center [731, 177] width 980 height 552
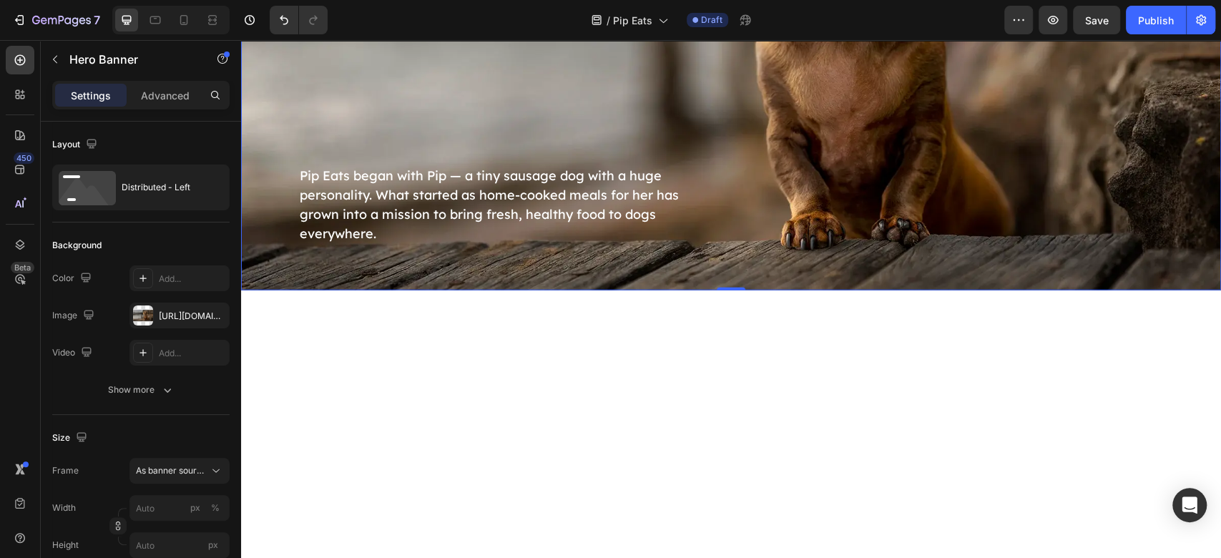
scroll to position [2205, 0]
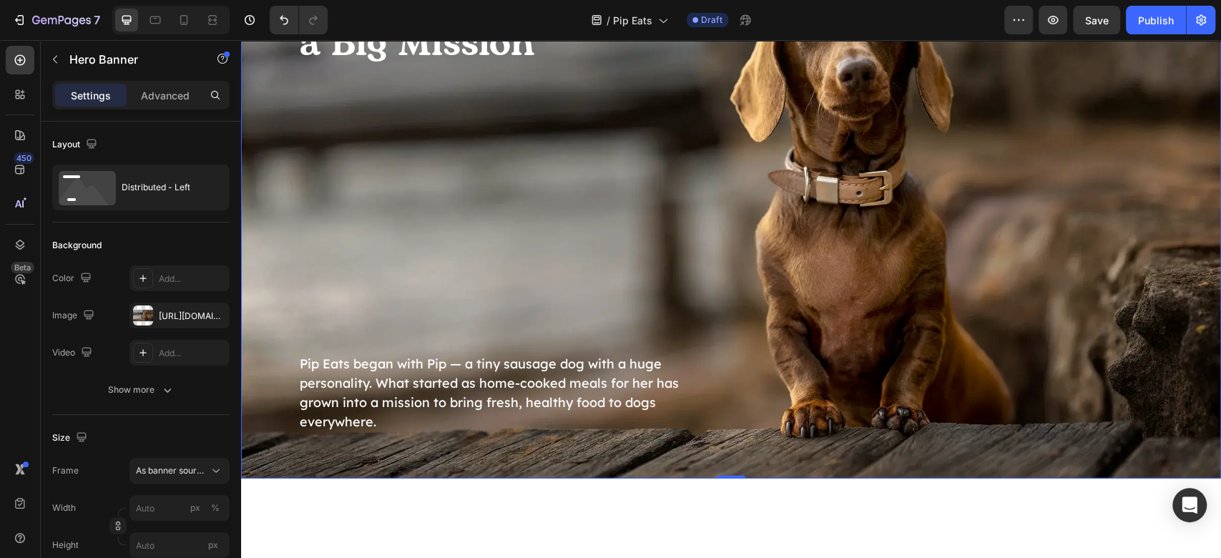
click at [1019, 285] on div "From One Little Dog to a Big Mission Heading Pip Eats began with Pip — a tiny s…" at bounding box center [731, 204] width 980 height 552
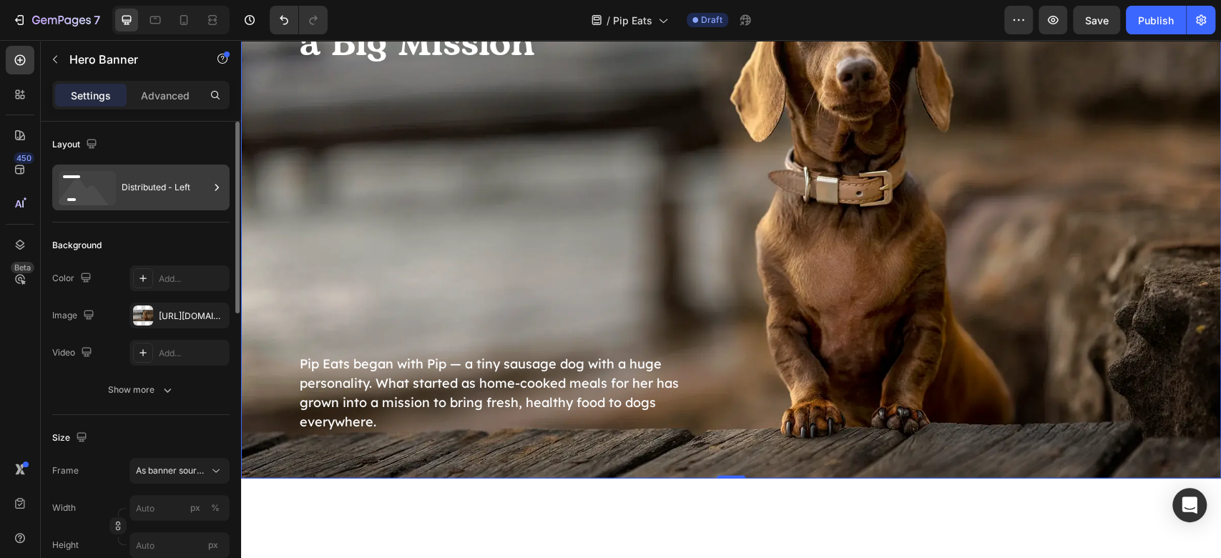
click at [79, 173] on icon at bounding box center [87, 188] width 57 height 34
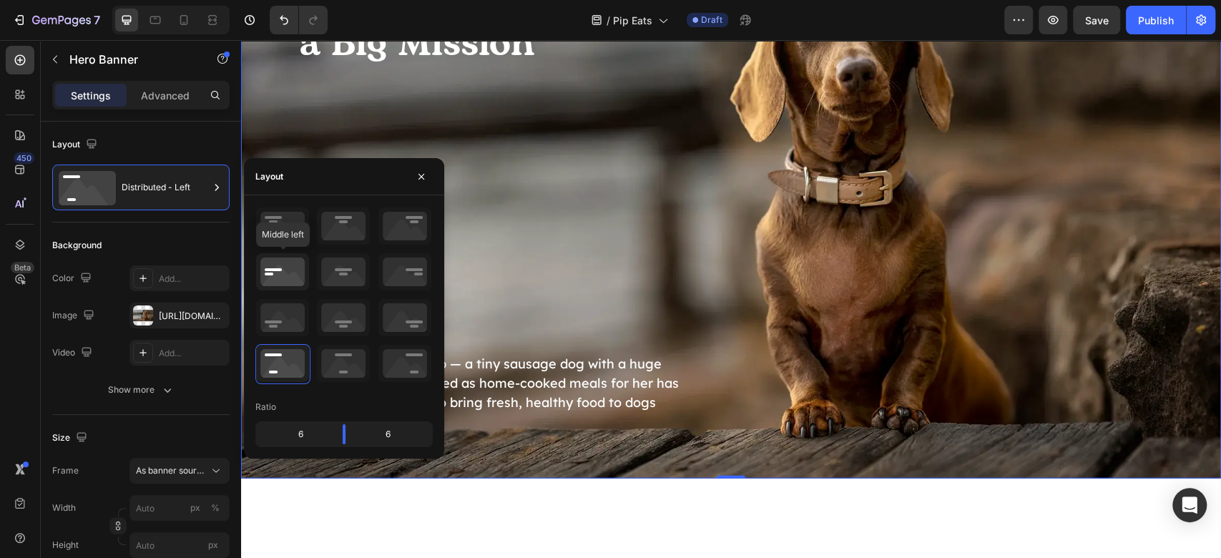
click at [299, 279] on icon at bounding box center [282, 271] width 53 height 37
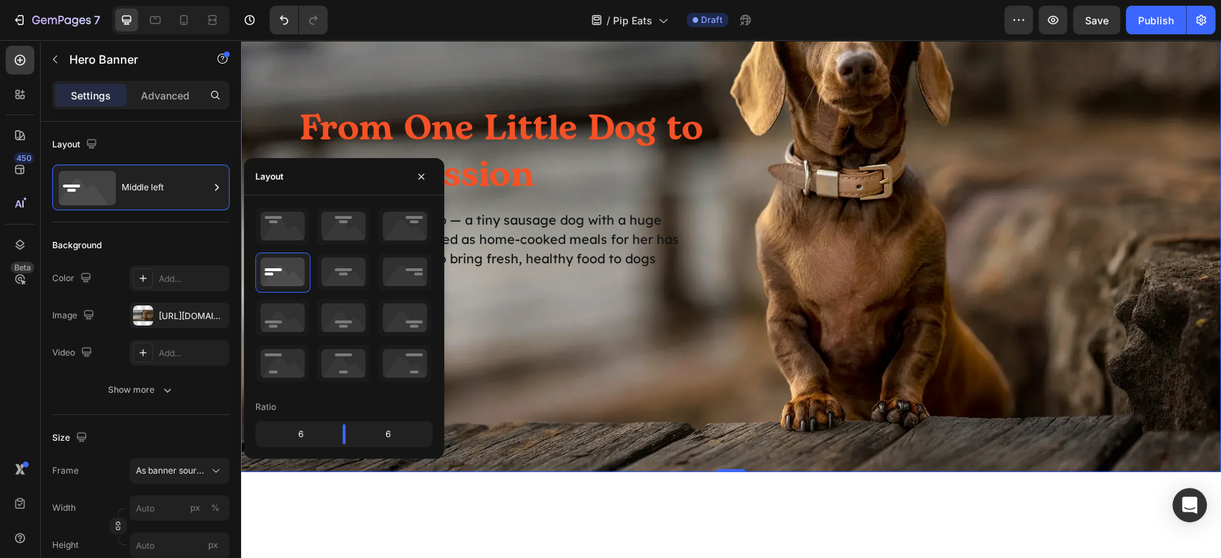
scroll to position [2395, 0]
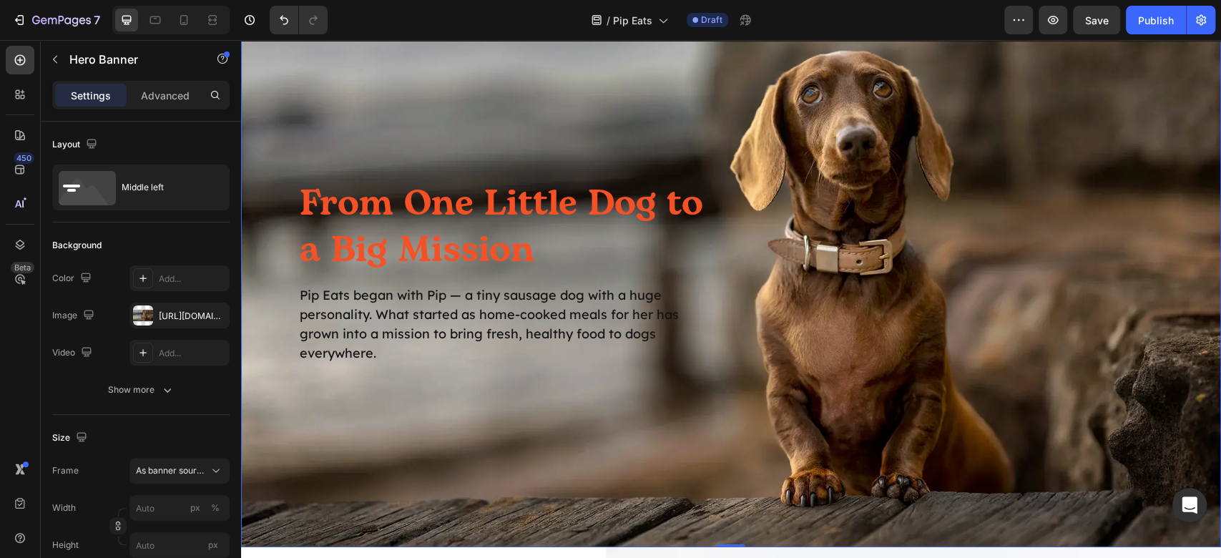
click at [954, 312] on div "From One Little Dog to a Big Mission Heading Pip Eats began with Pip — a tiny s…" at bounding box center [731, 272] width 980 height 276
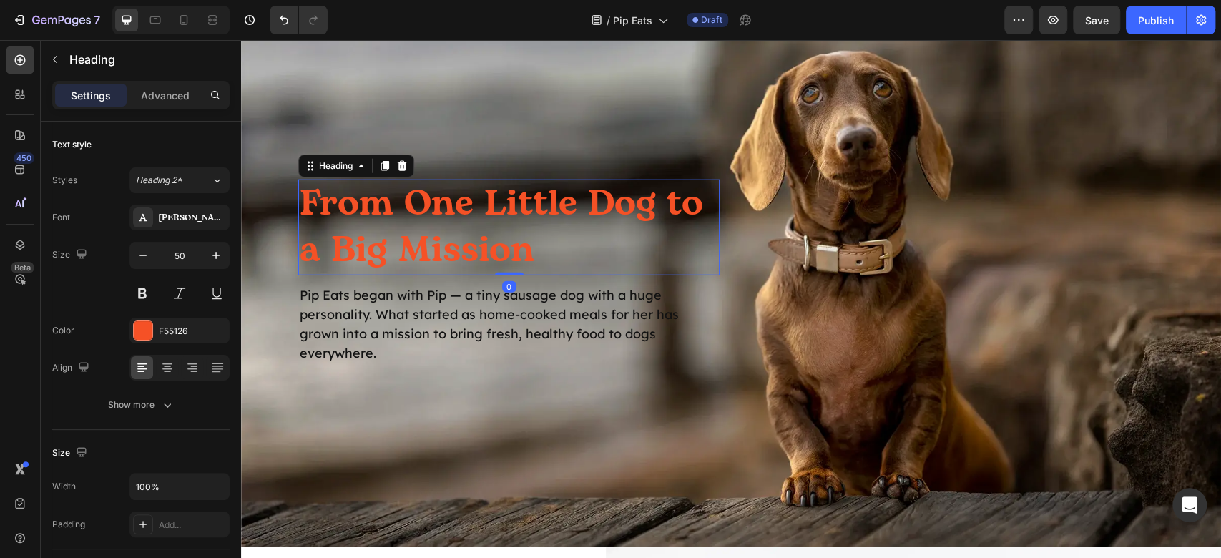
click at [544, 189] on h2 "From One Little Dog to a Big Mission" at bounding box center [508, 228] width 421 height 96
click at [153, 332] on div "F55126" at bounding box center [179, 331] width 100 height 26
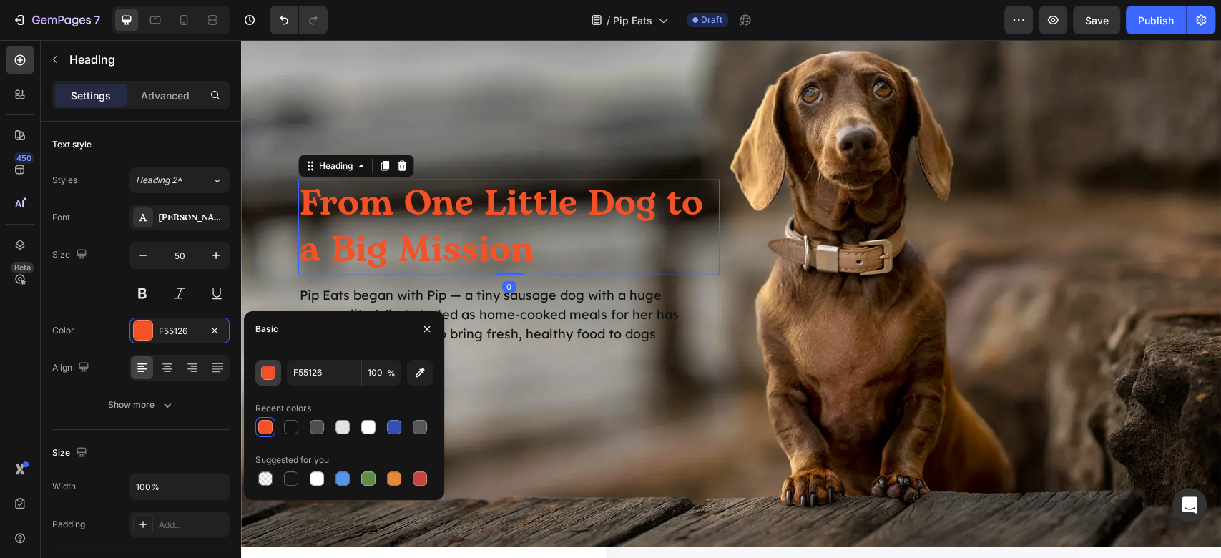
click at [265, 374] on div "button" at bounding box center [269, 373] width 14 height 14
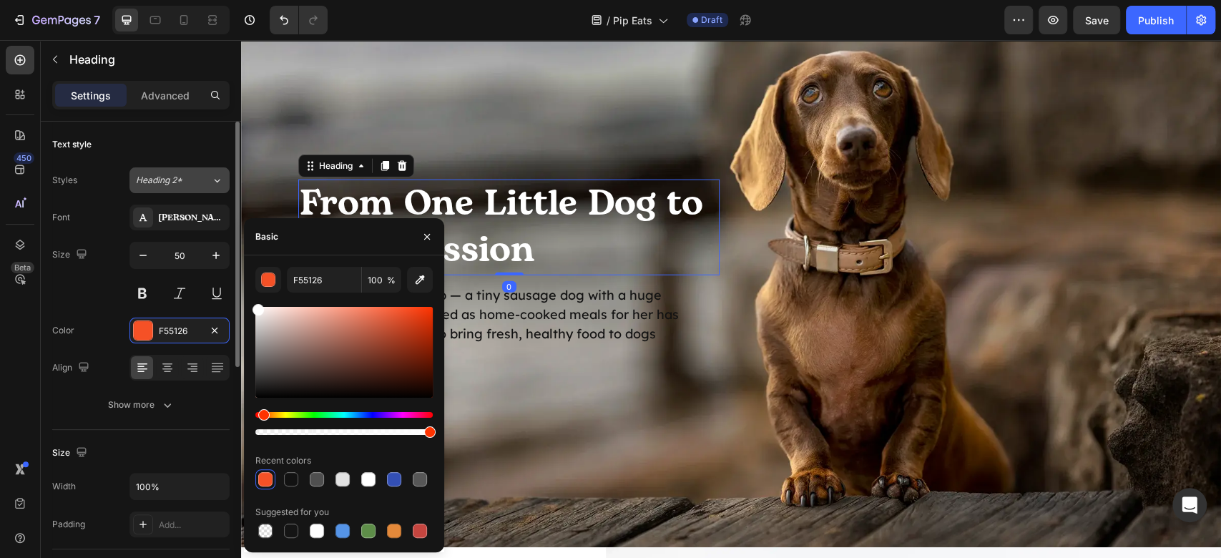
drag, startPoint x: 265, startPoint y: 373, endPoint x: 222, endPoint y: 187, distance: 190.7
click at [175, 194] on div "450 Beta Sections(18) Elements(83) Section Element Hero Section Product Detail …" at bounding box center [120, 299] width 241 height 518
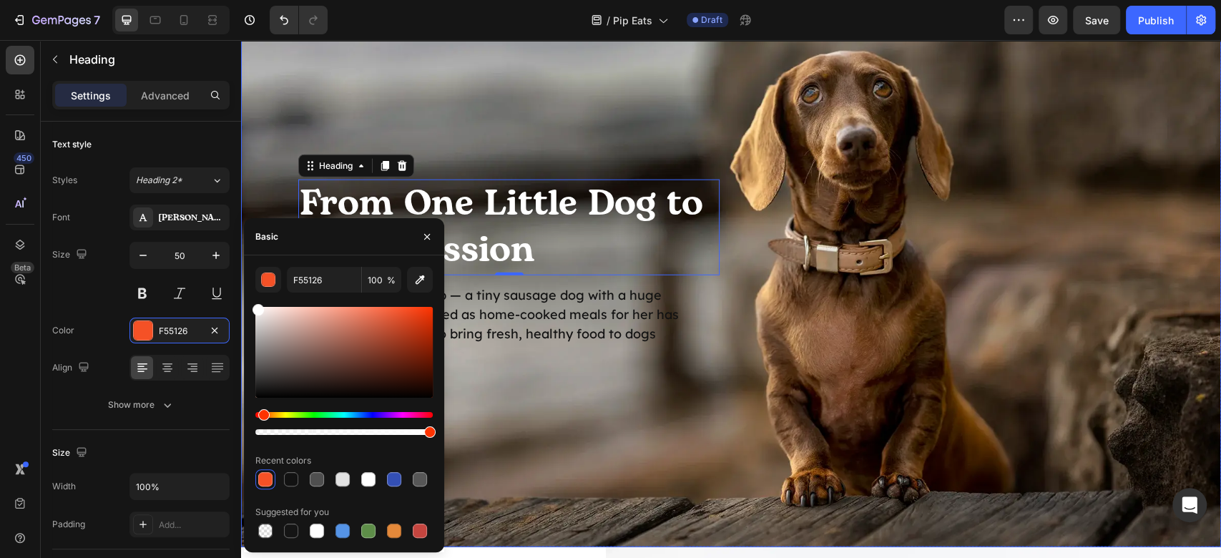
drag, startPoint x: 902, startPoint y: 275, endPoint x: 697, endPoint y: 288, distance: 205.7
click at [899, 275] on div "From One Little Dog to a Big Mission Heading 0 Pip Eats began with Pip — a tiny…" at bounding box center [731, 272] width 980 height 276
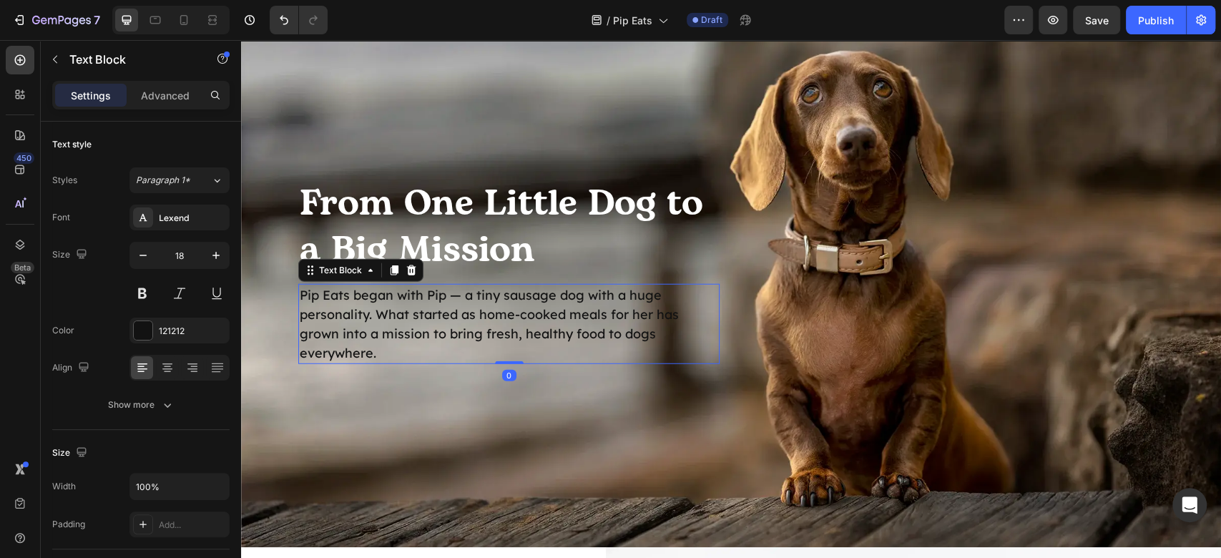
click at [635, 302] on p "Pip Eats began with Pip — a tiny sausage dog with a huge personality. What star…" at bounding box center [509, 323] width 419 height 77
click at [156, 325] on div "121212" at bounding box center [179, 331] width 100 height 26
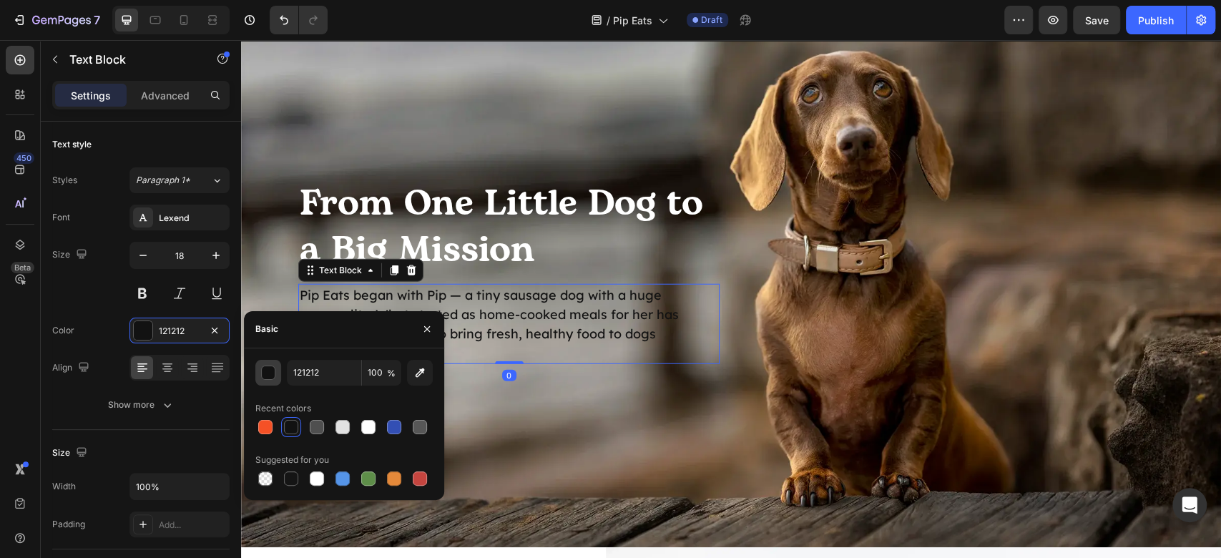
click at [268, 375] on div "button" at bounding box center [269, 373] width 14 height 14
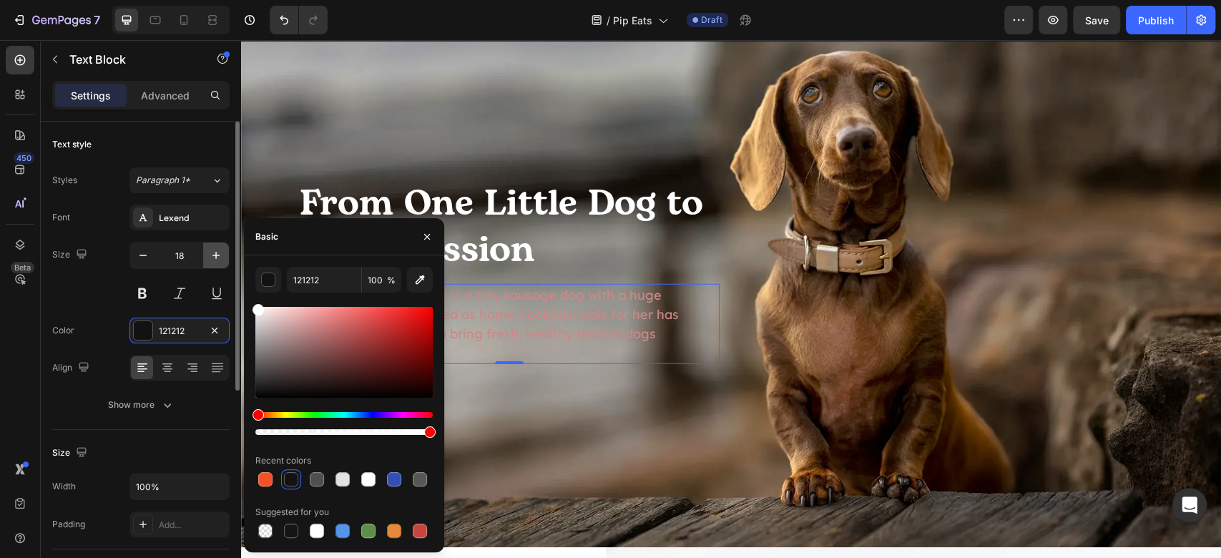
drag, startPoint x: 342, startPoint y: 352, endPoint x: 227, endPoint y: 257, distance: 148.8
click at [227, 257] on div "450 Beta Sections(18) Elements(83) Section Element Hero Section Product Detail …" at bounding box center [120, 299] width 241 height 518
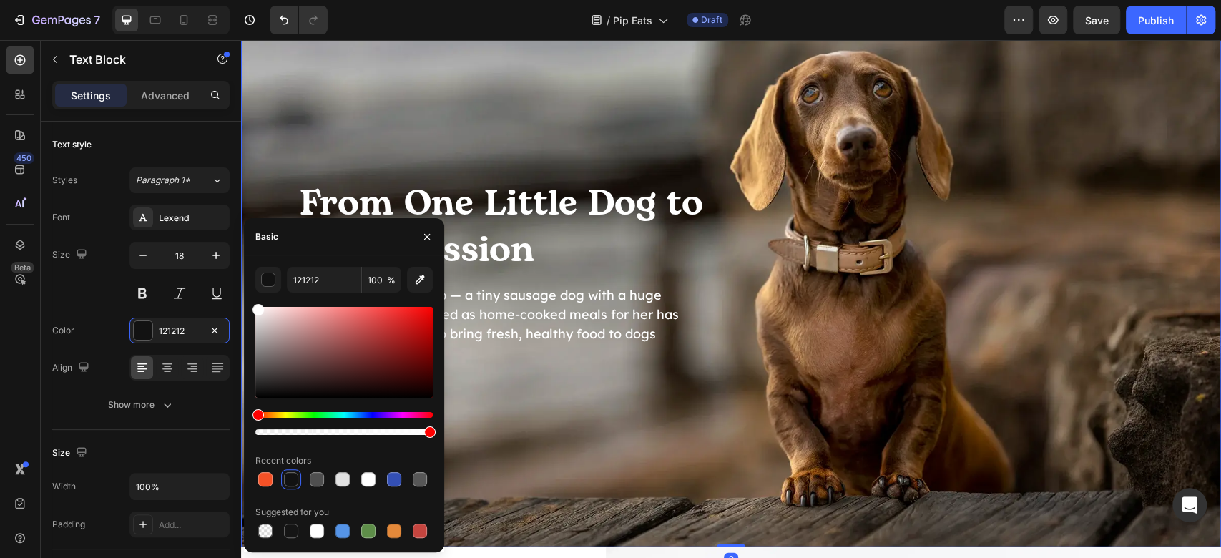
click at [994, 254] on div "From One Little Dog to a Big Mission Heading Pip Eats began with Pip — a tiny s…" at bounding box center [731, 272] width 980 height 276
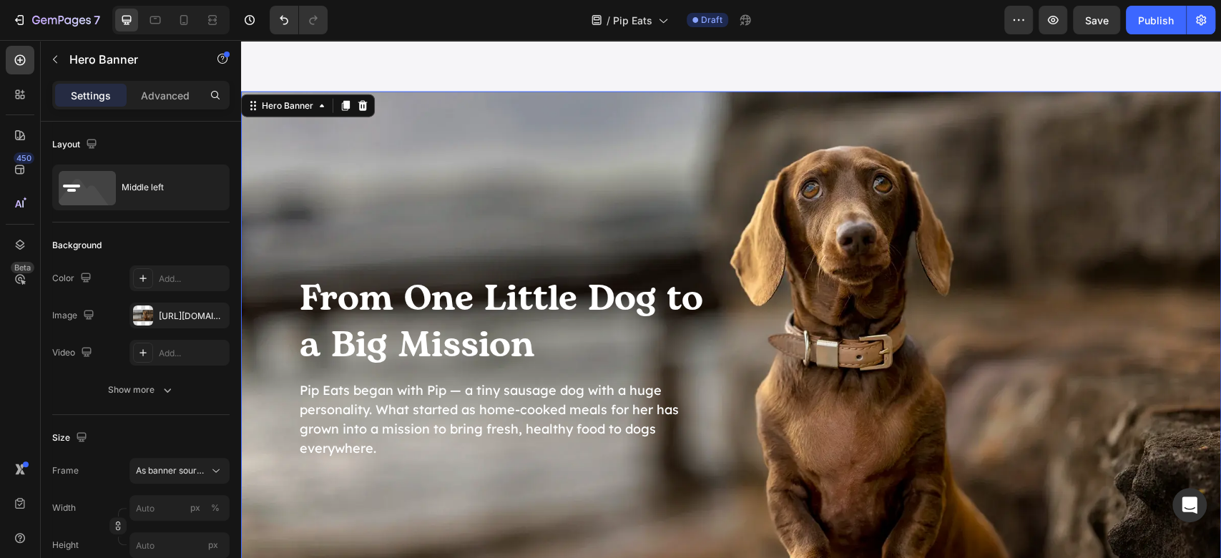
scroll to position [2491, 0]
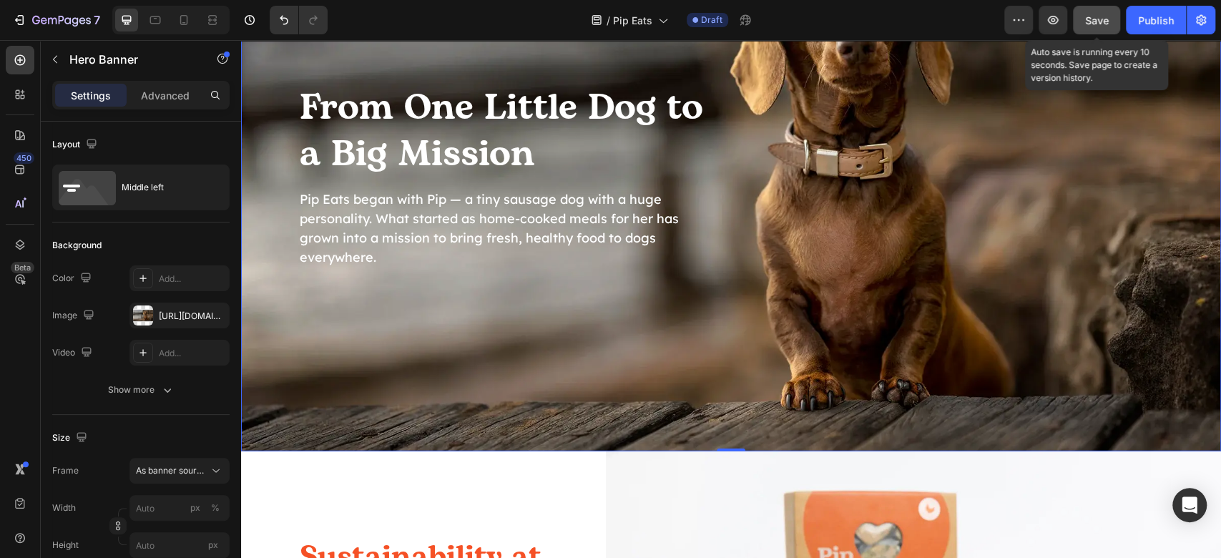
click at [1102, 6] on button "Save" at bounding box center [1096, 20] width 47 height 29
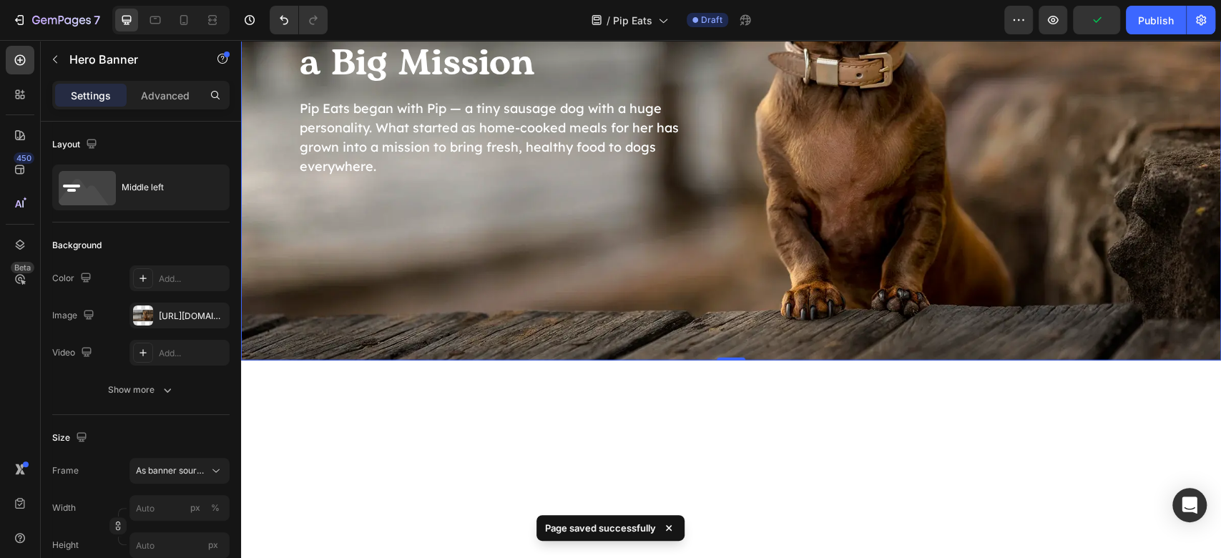
scroll to position [2300, 0]
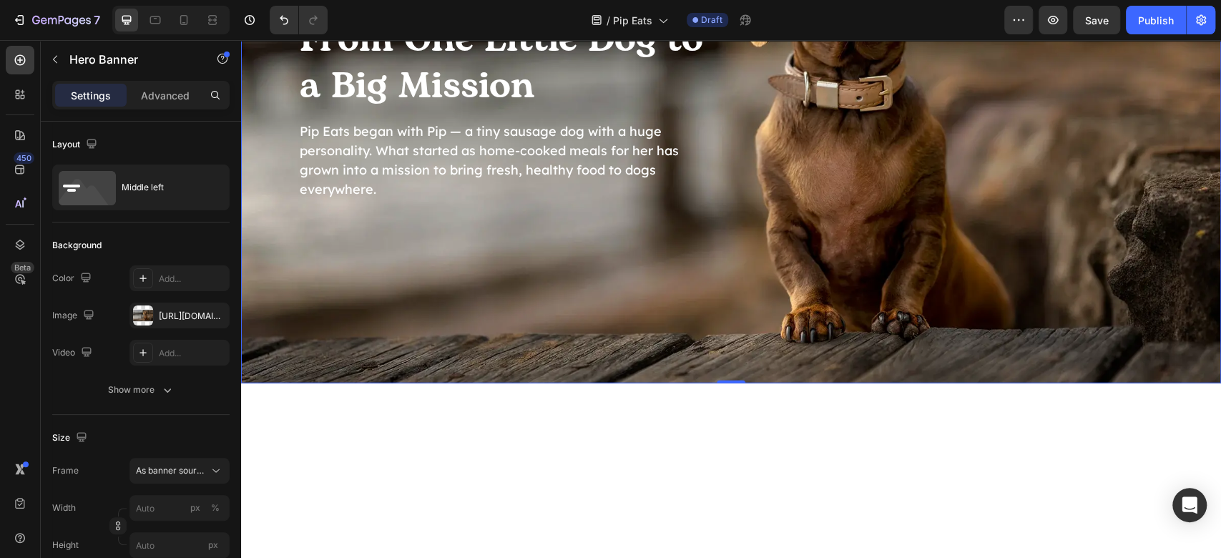
click at [843, 192] on div "Background Image" at bounding box center [731, 109] width 980 height 552
click at [165, 306] on div "[URL][DOMAIN_NAME]" at bounding box center [179, 316] width 100 height 26
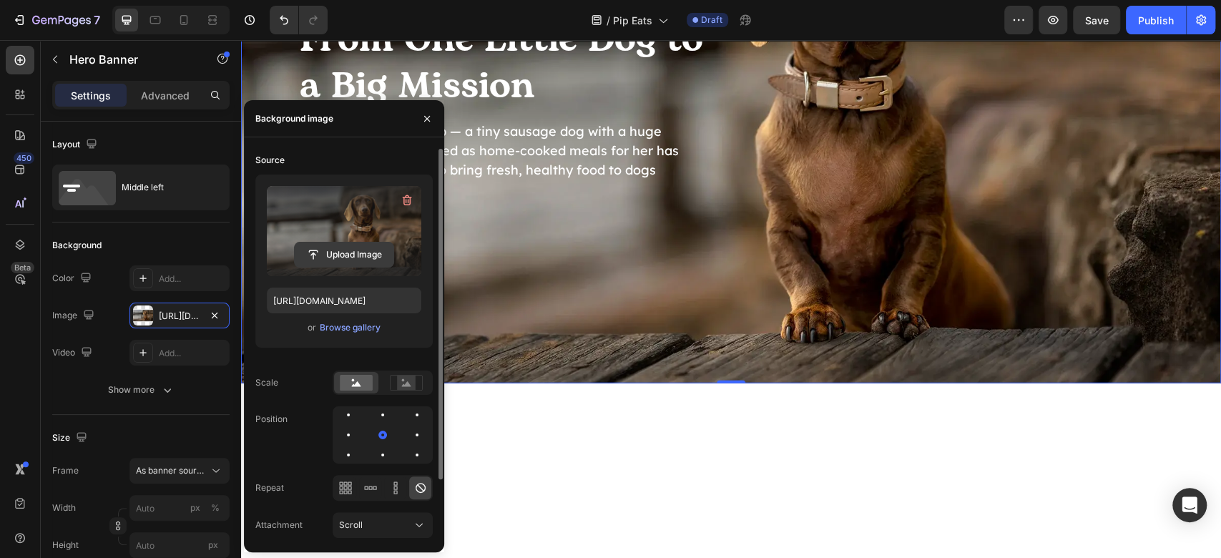
click at [346, 245] on input "file" at bounding box center [344, 255] width 99 height 24
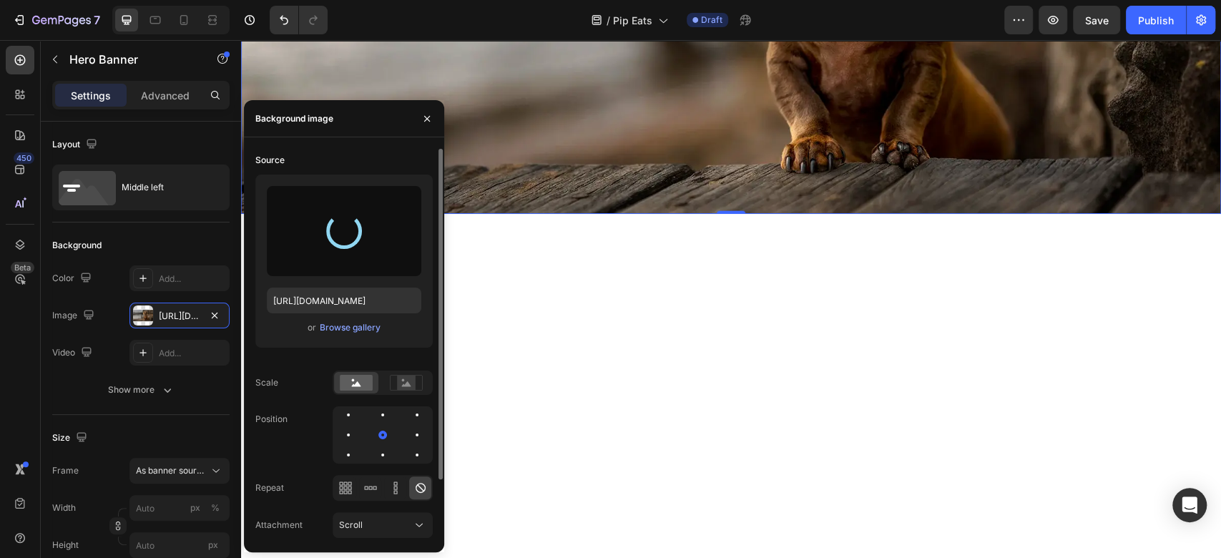
scroll to position [2491, 0]
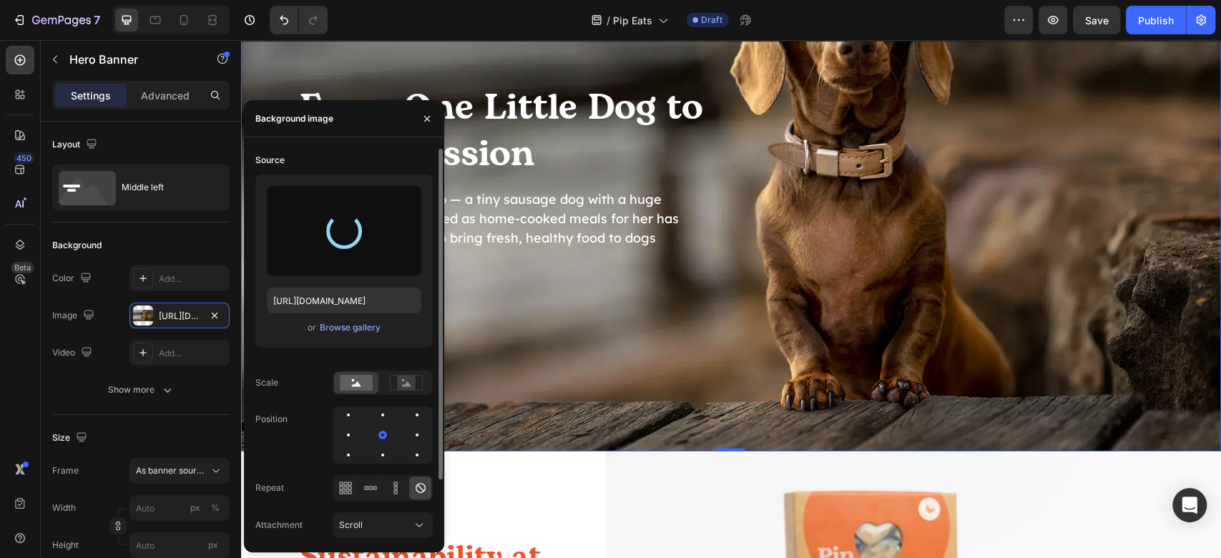
type input "[URL][DOMAIN_NAME]"
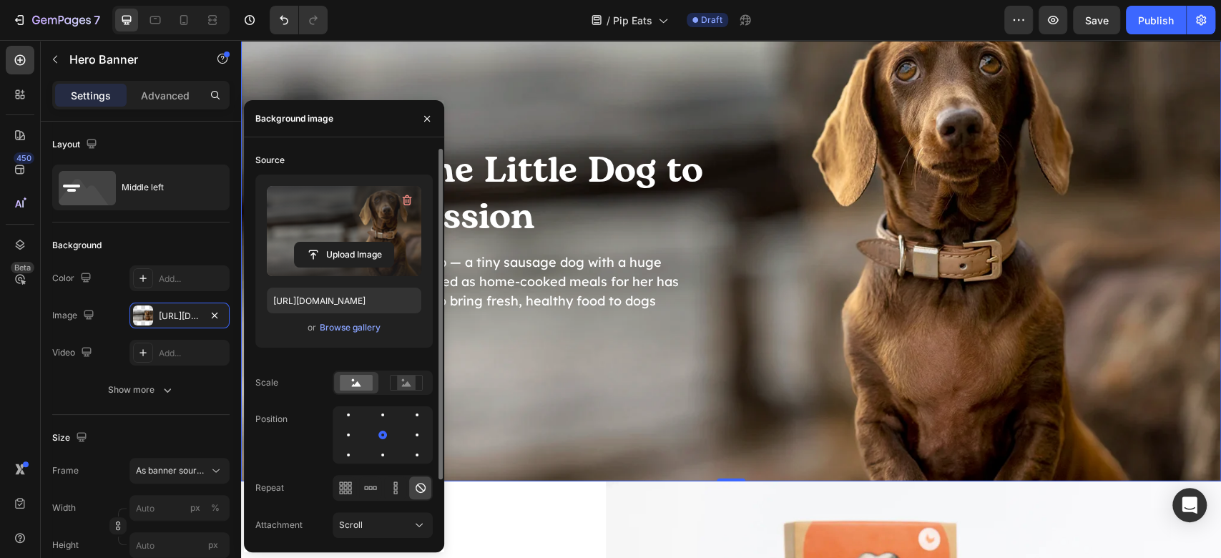
click at [1122, 336] on div "From One Little Dog to a Big Mission Heading Pip Eats began with Pip — a tiny s…" at bounding box center [731, 239] width 980 height 276
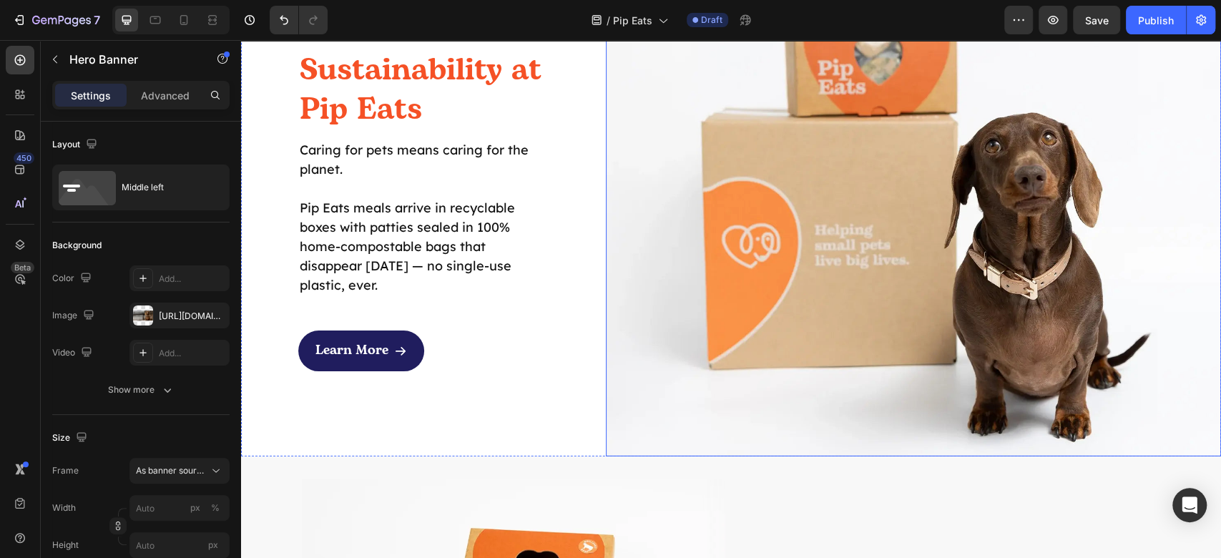
scroll to position [2903, 0]
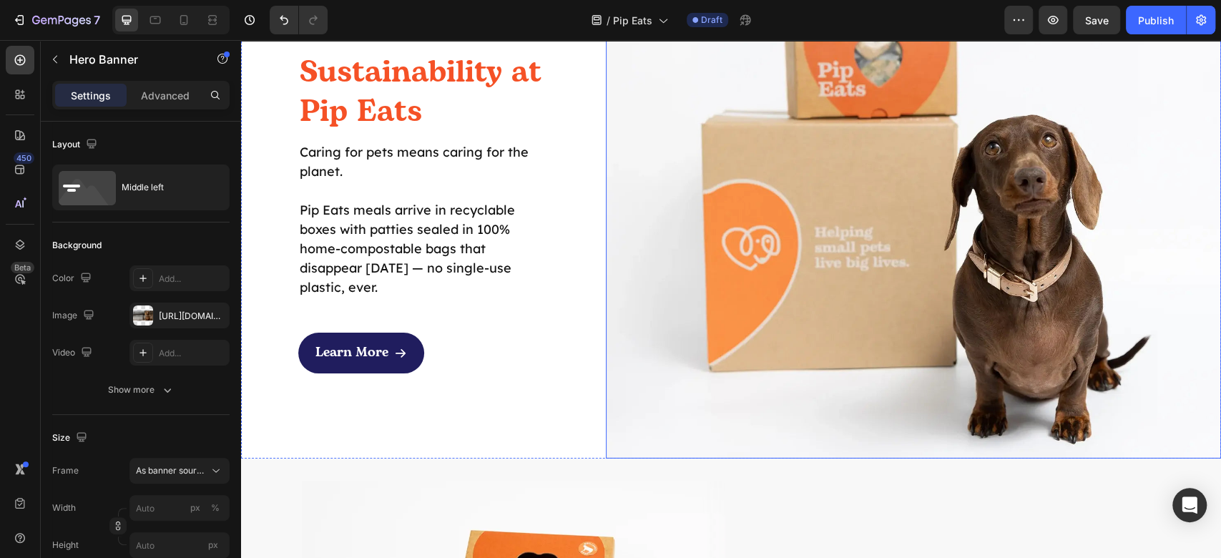
click at [923, 261] on img at bounding box center [913, 212] width 615 height 492
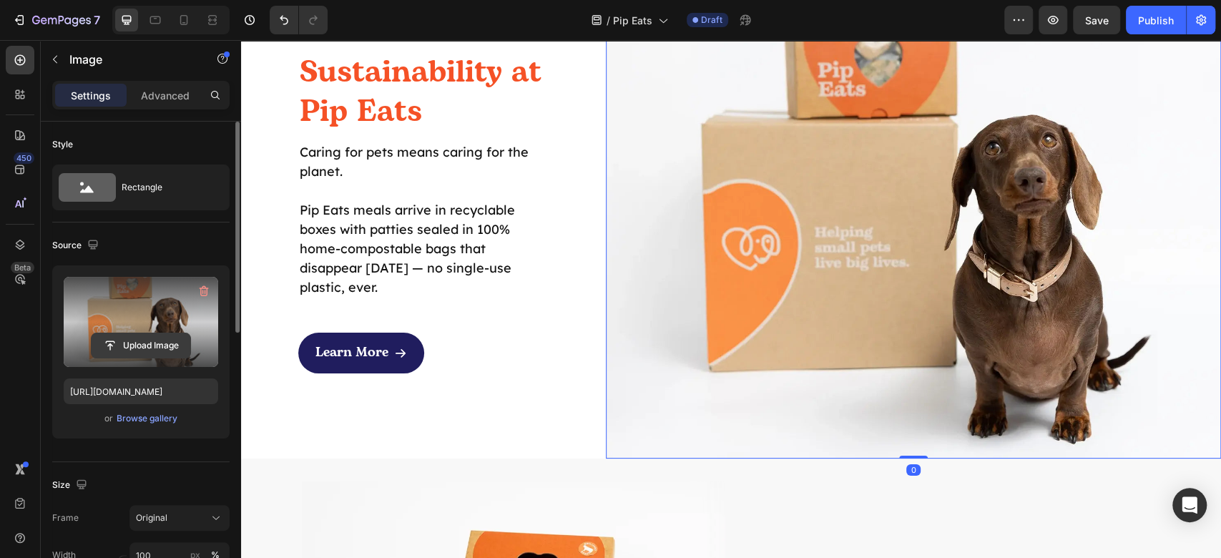
click at [139, 343] on input "file" at bounding box center [141, 345] width 99 height 24
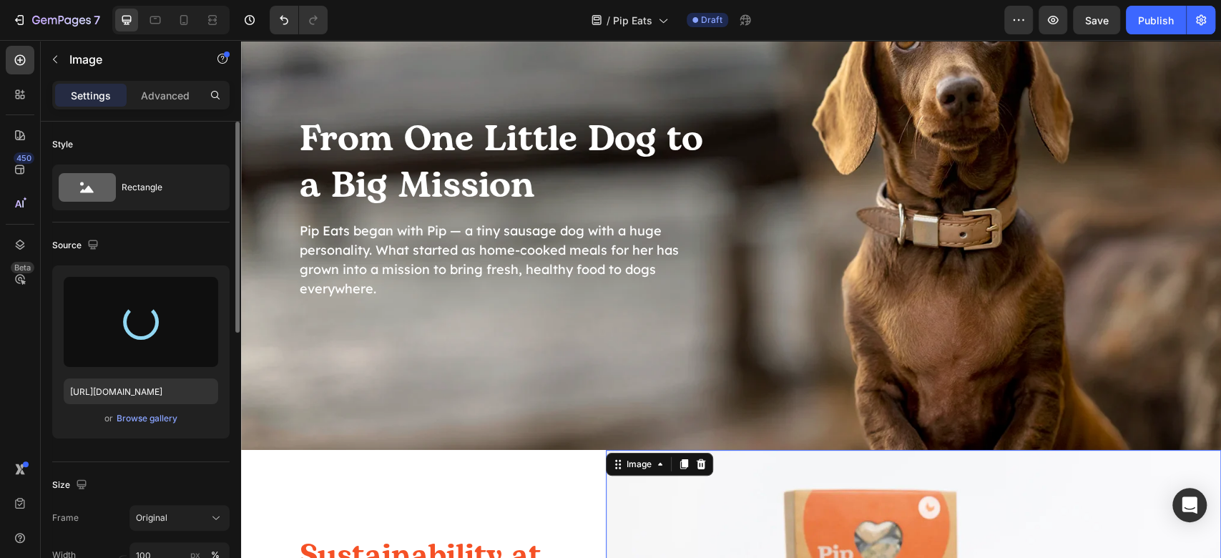
scroll to position [2426, 0]
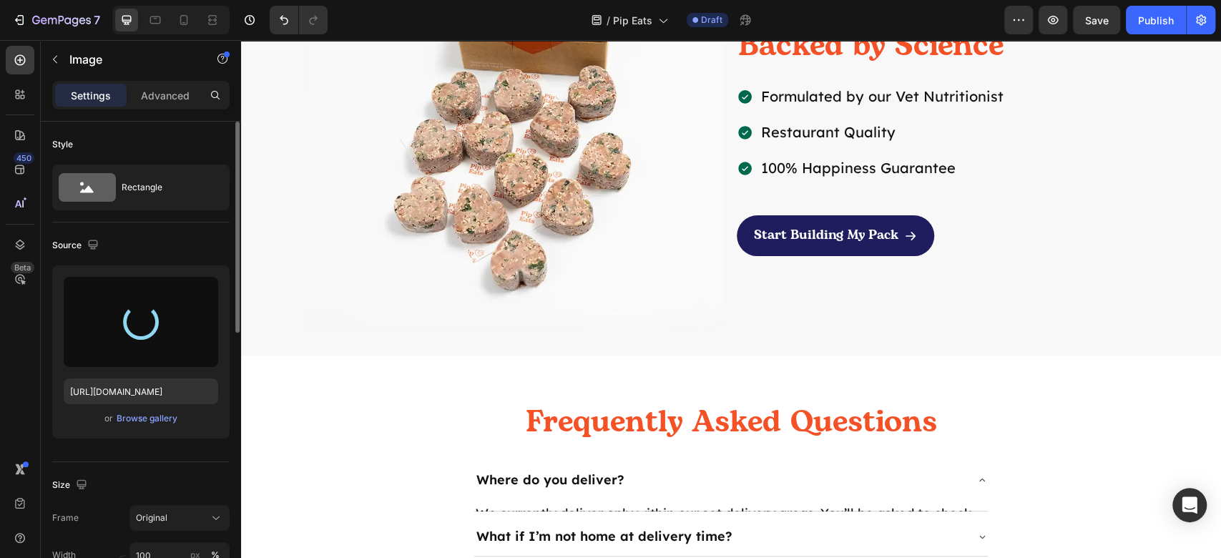
type input "[URL][DOMAIN_NAME]"
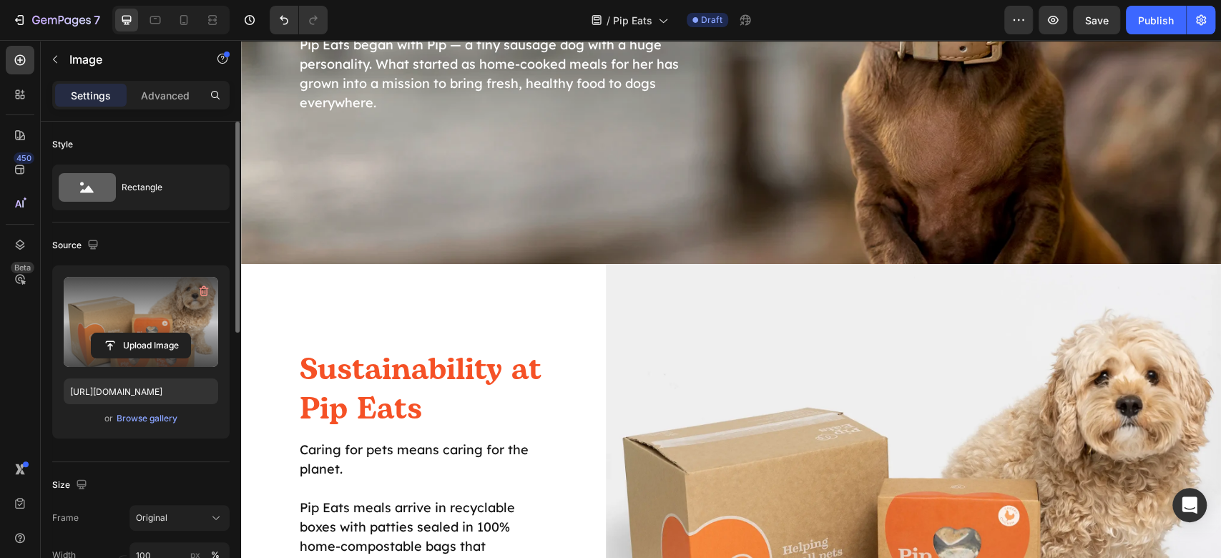
scroll to position [2803, 0]
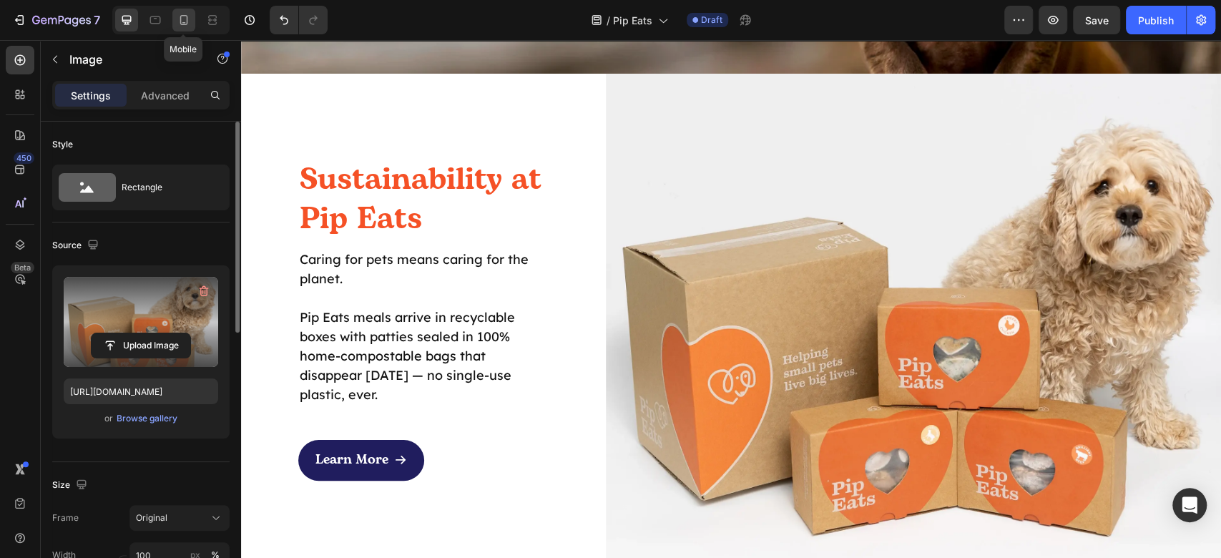
click at [183, 10] on div at bounding box center [183, 20] width 23 height 23
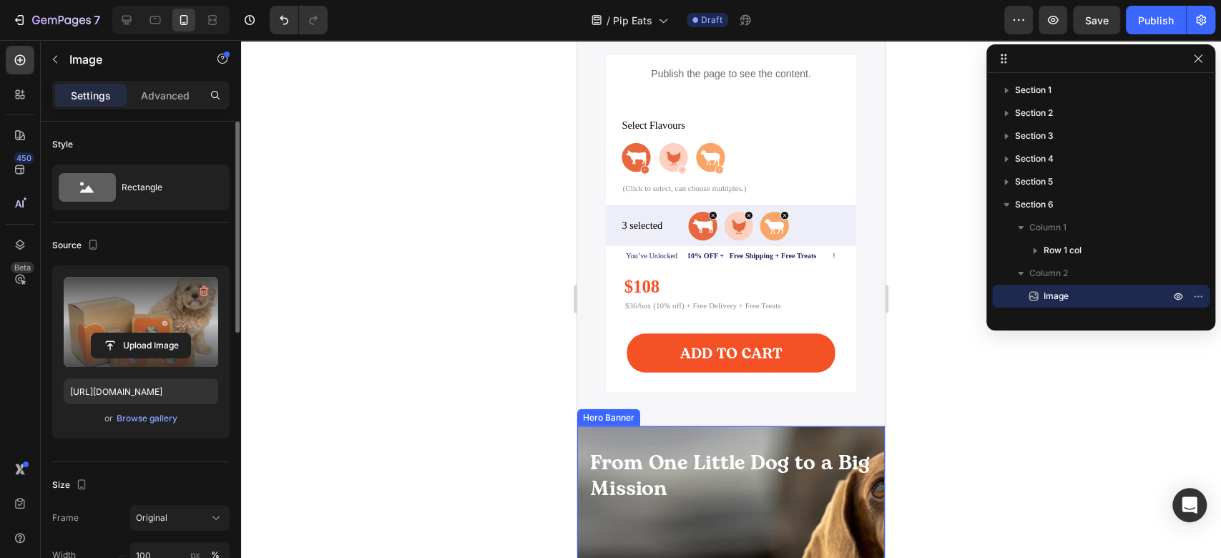
scroll to position [2362, 0]
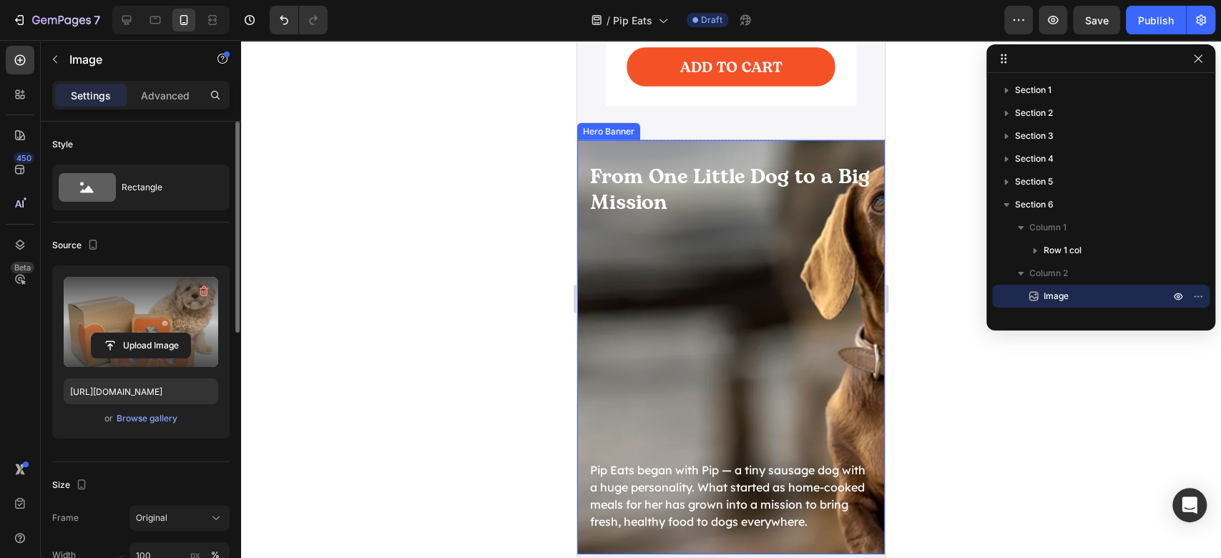
click at [770, 288] on div "From One Little Dog to a Big Mission Heading Pip Eats began with Pip — a tiny s…" at bounding box center [731, 347] width 285 height 368
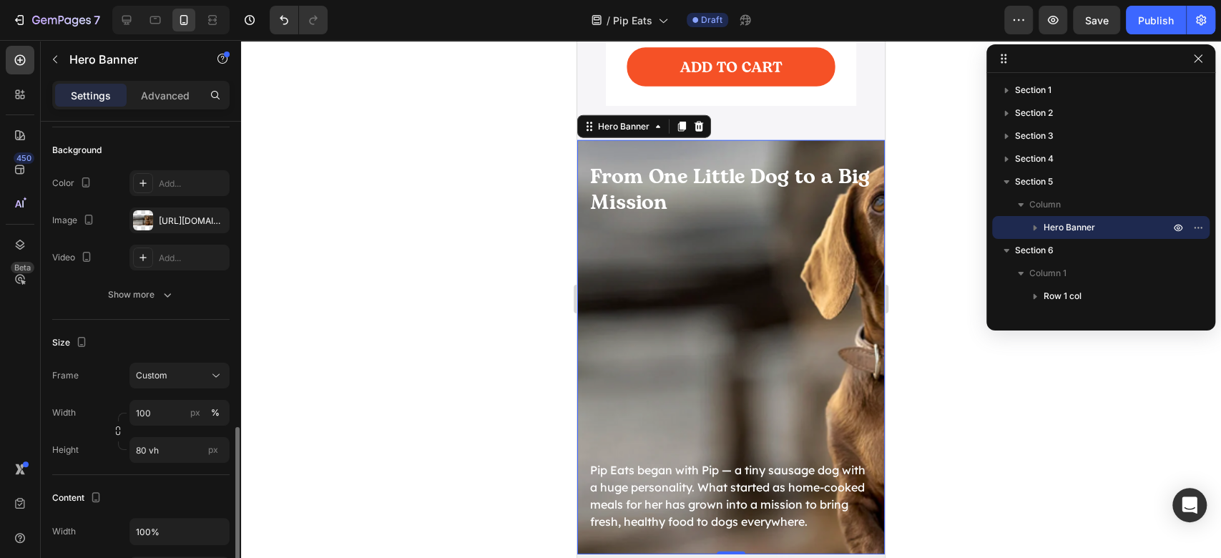
scroll to position [0, 0]
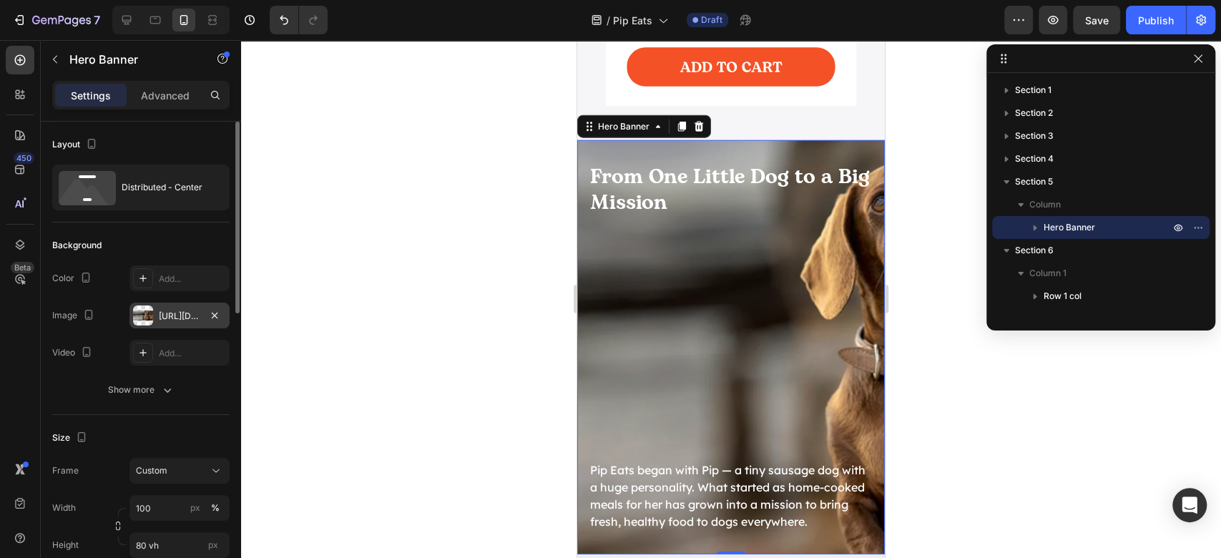
click at [181, 315] on div "[URL][DOMAIN_NAME]" at bounding box center [179, 316] width 41 height 13
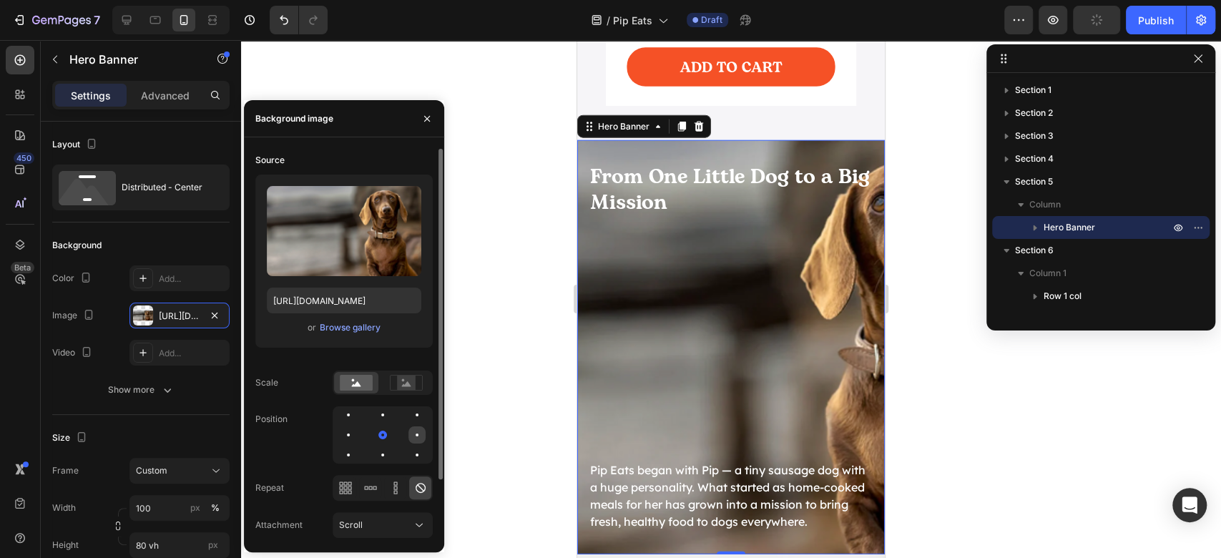
click at [357, 446] on div at bounding box center [348, 454] width 17 height 17
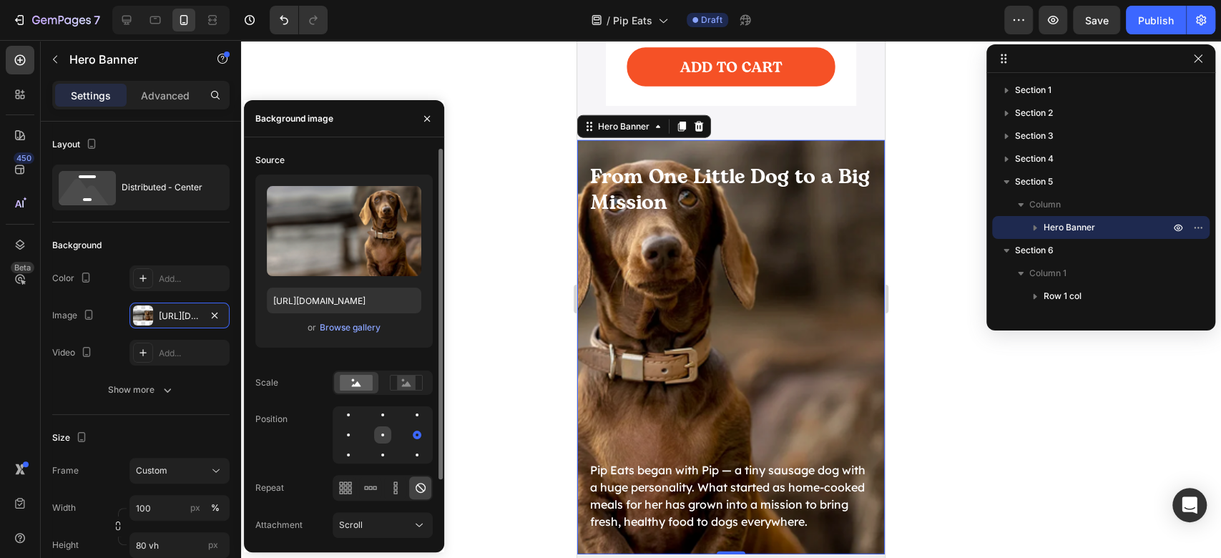
click at [408, 434] on div at bounding box center [416, 434] width 17 height 17
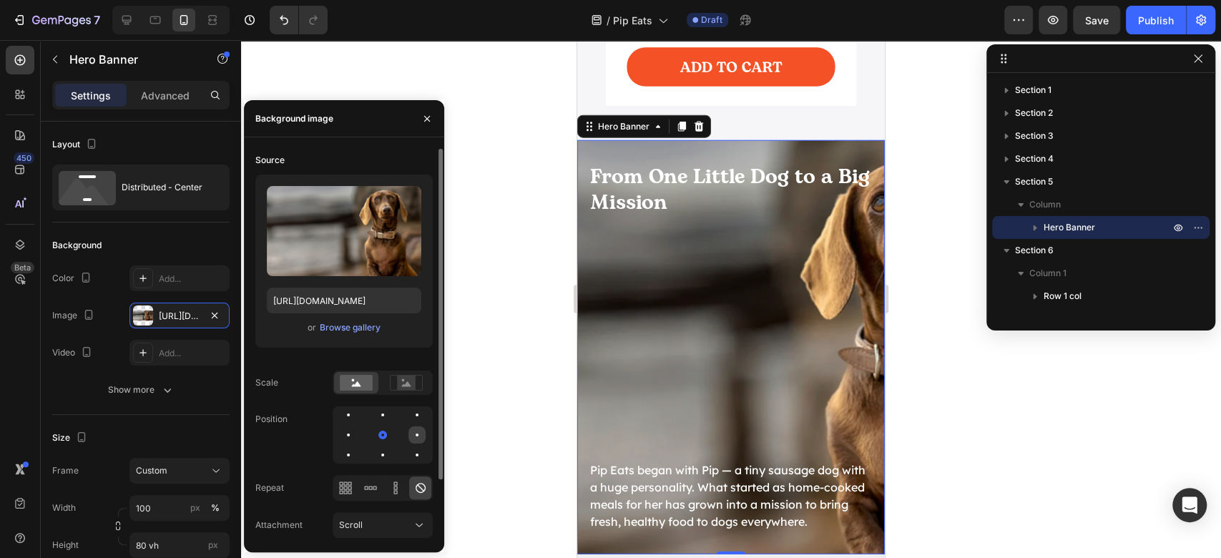
click at [357, 446] on div at bounding box center [348, 454] width 17 height 17
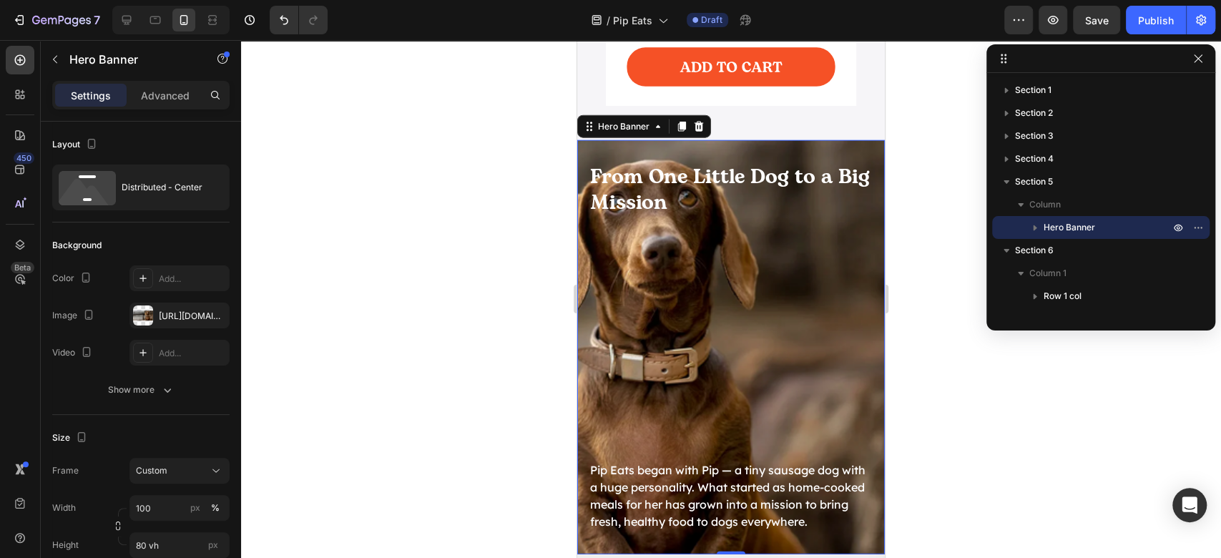
click at [990, 450] on div at bounding box center [731, 299] width 980 height 518
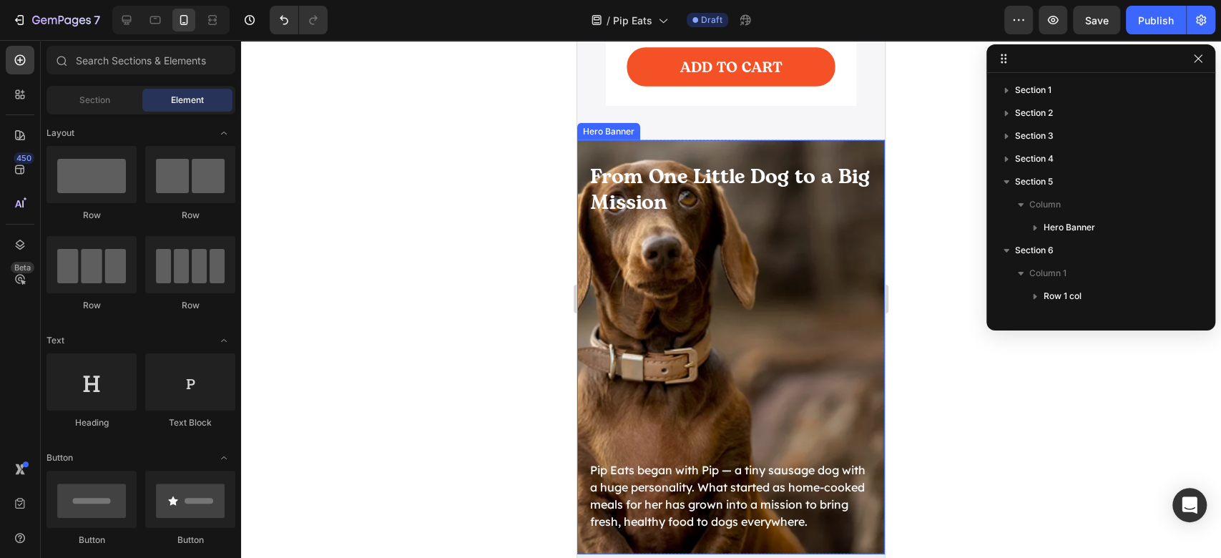
click at [767, 216] on div "From One Little Dog to a Big Mission Heading Pip Eats began with Pip — a tiny s…" at bounding box center [731, 347] width 285 height 368
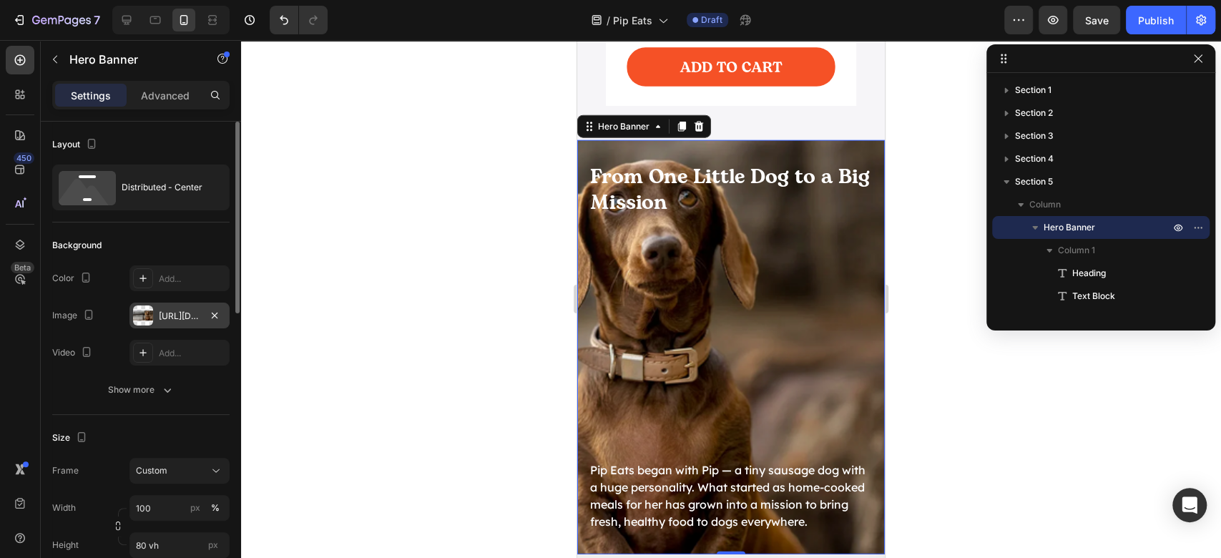
click at [162, 322] on div "[URL][DOMAIN_NAME]" at bounding box center [179, 316] width 100 height 26
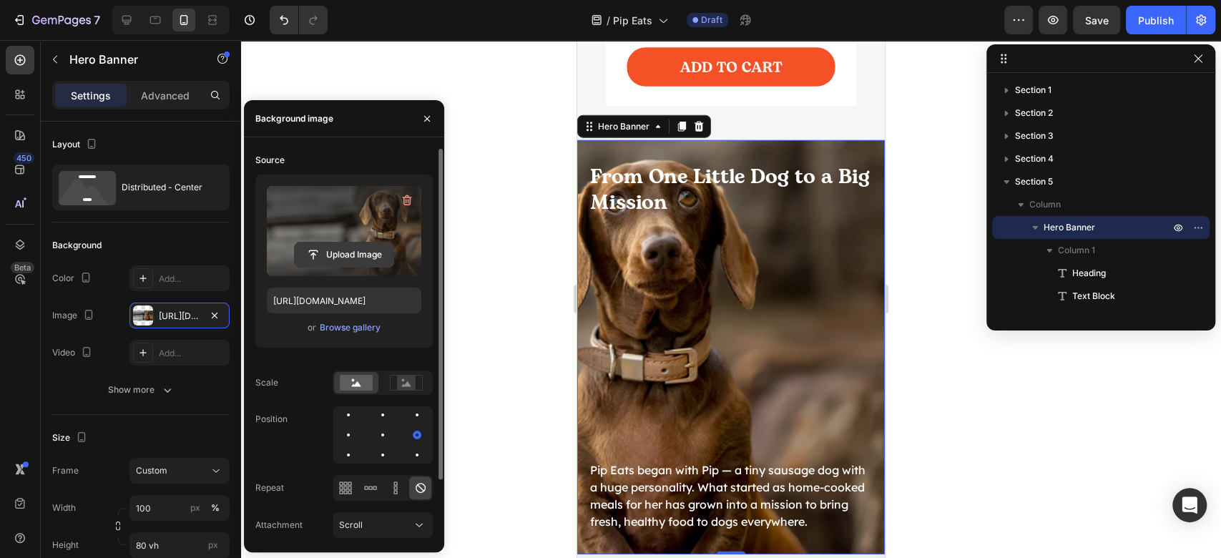
click at [345, 262] on input "file" at bounding box center [344, 255] width 99 height 24
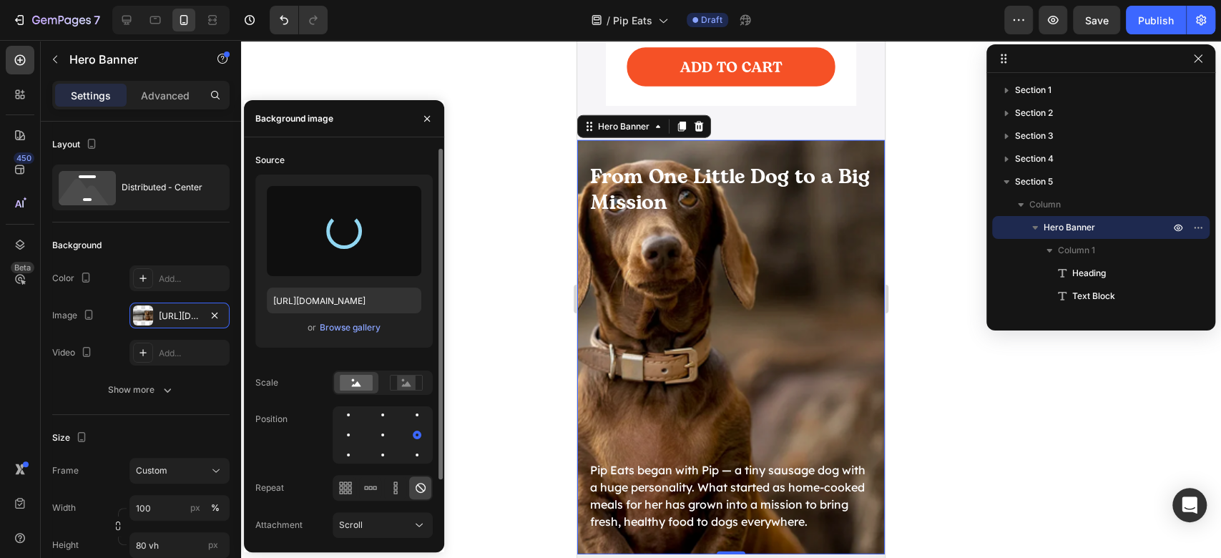
type input "[URL][DOMAIN_NAME]"
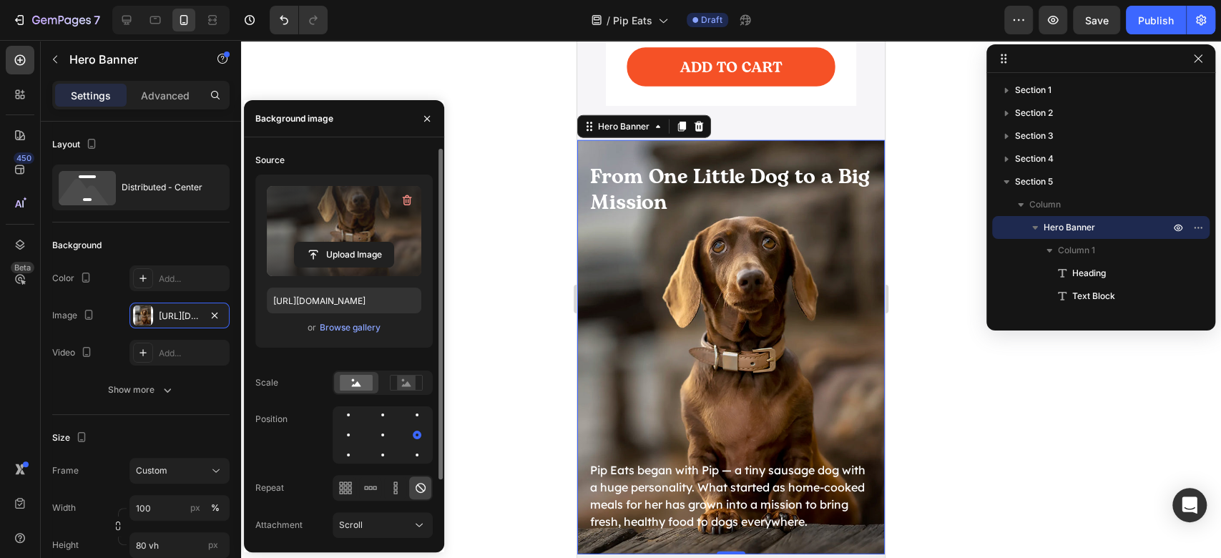
click at [942, 376] on div at bounding box center [731, 299] width 980 height 518
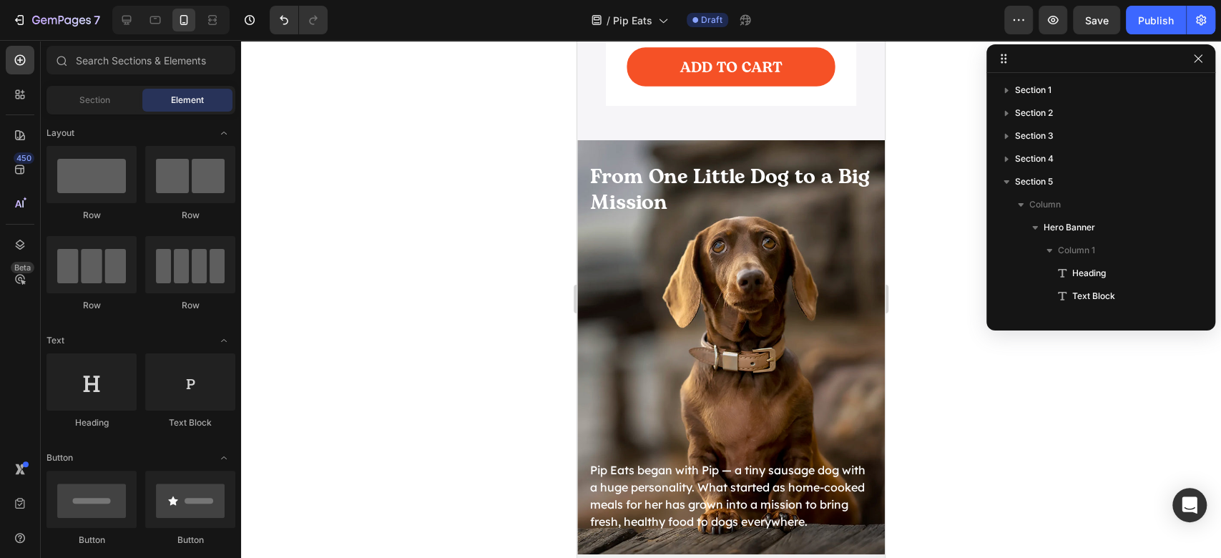
click at [1112, 459] on div at bounding box center [731, 299] width 980 height 518
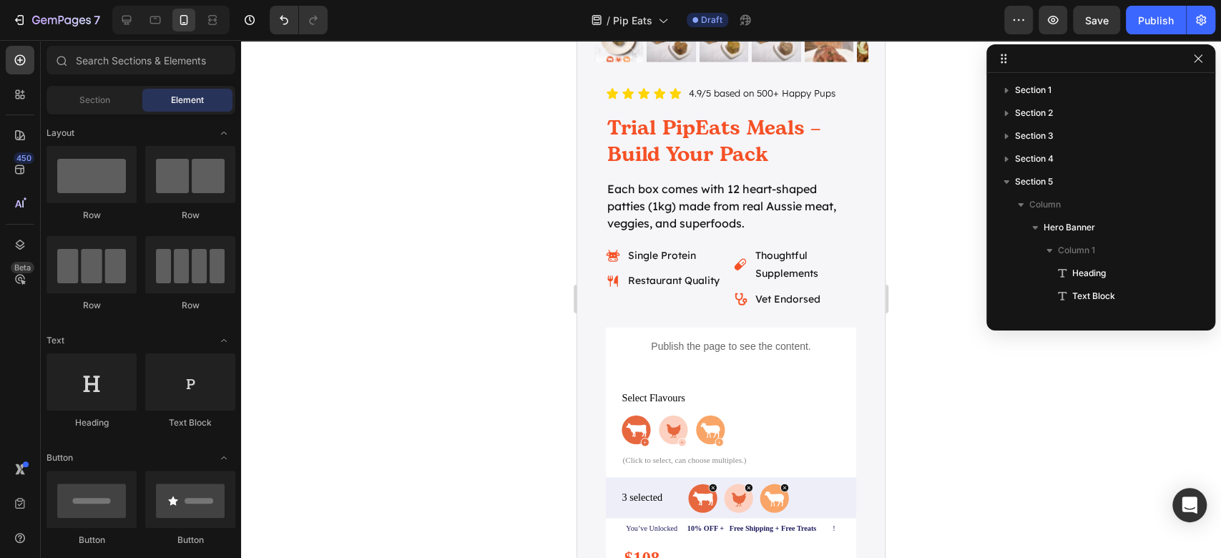
scroll to position [2648, 0]
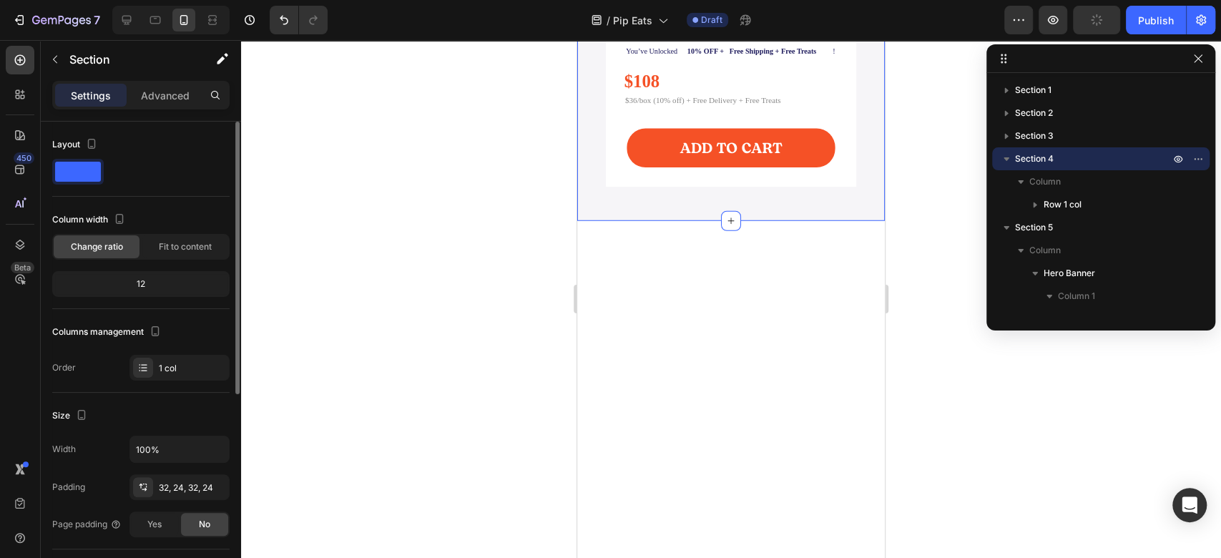
drag, startPoint x: 176, startPoint y: 100, endPoint x: 174, endPoint y: 129, distance: 28.7
click at [175, 100] on p "Advanced" at bounding box center [165, 95] width 49 height 15
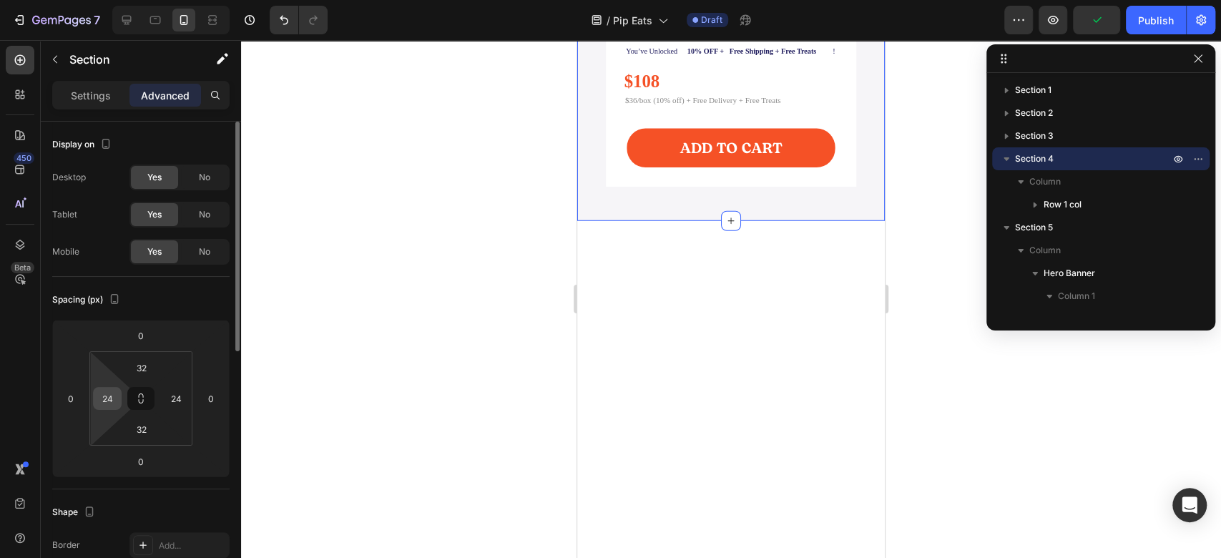
click at [115, 396] on input "24" at bounding box center [107, 398] width 21 height 21
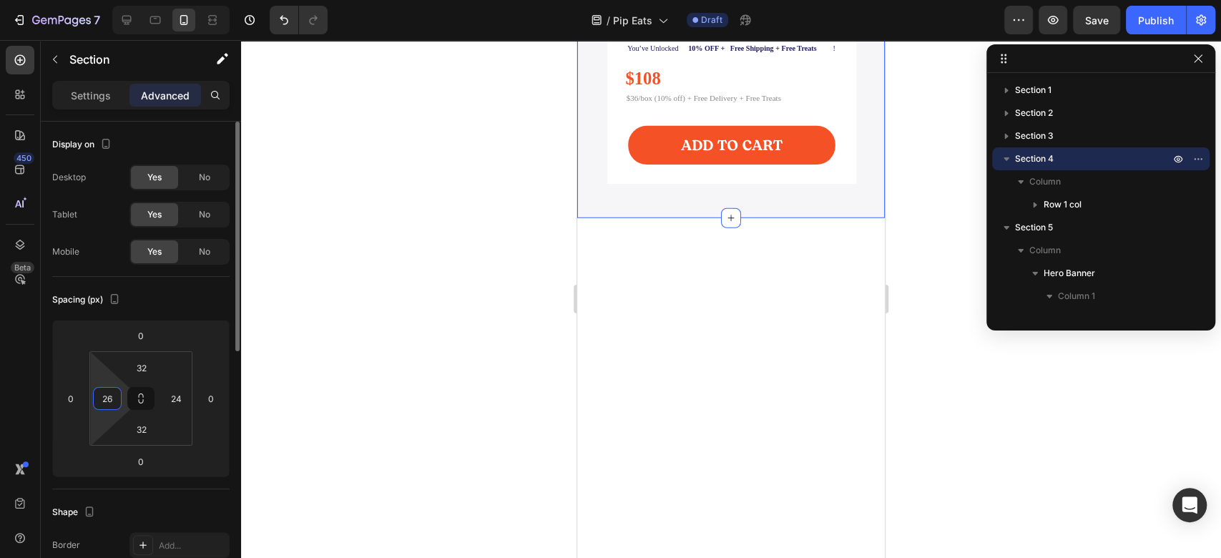
click at [111, 396] on input "26" at bounding box center [107, 398] width 21 height 21
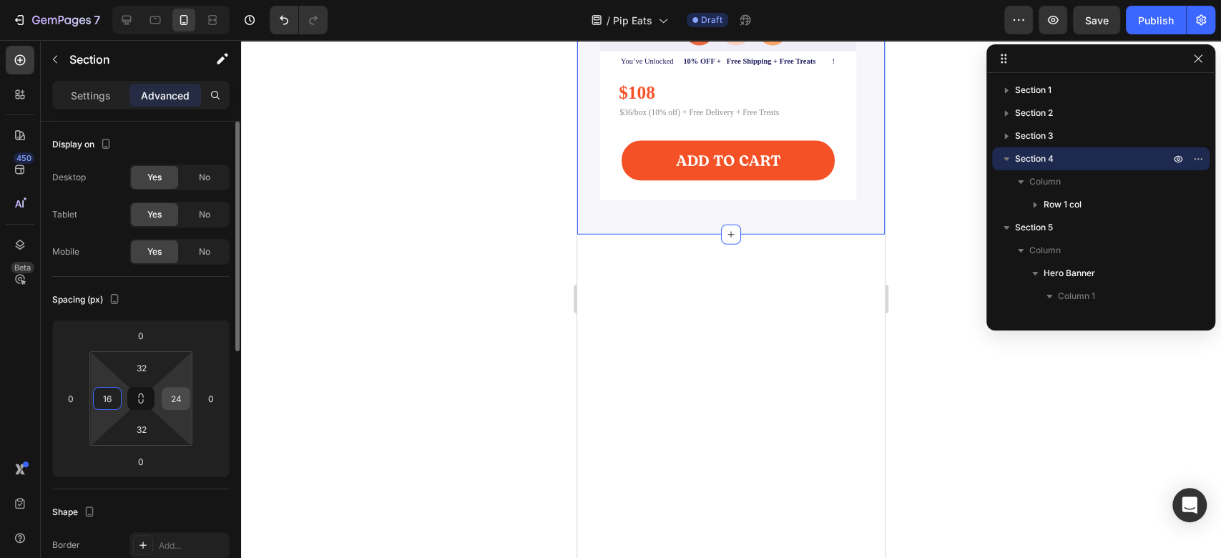
type input "16"
click at [175, 403] on input "24" at bounding box center [175, 398] width 21 height 21
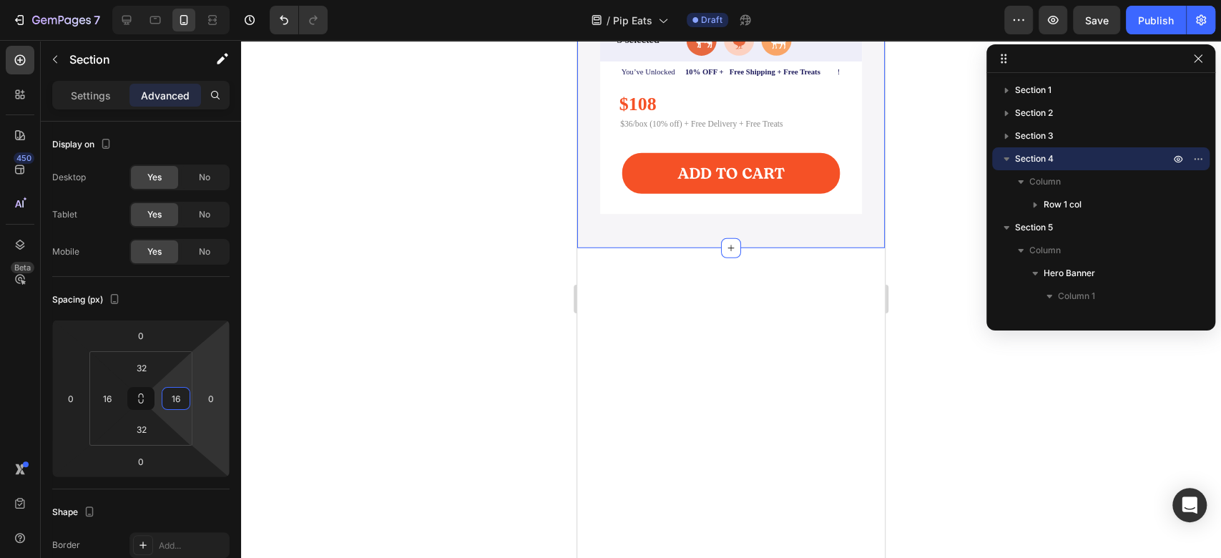
type input "16"
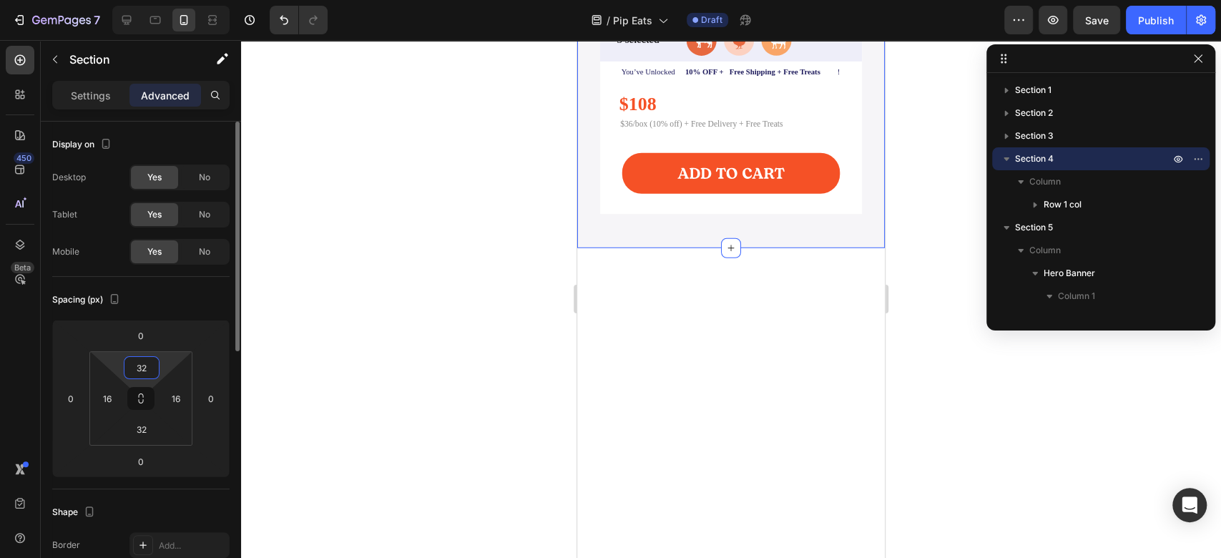
click at [152, 368] on input "32" at bounding box center [141, 367] width 29 height 21
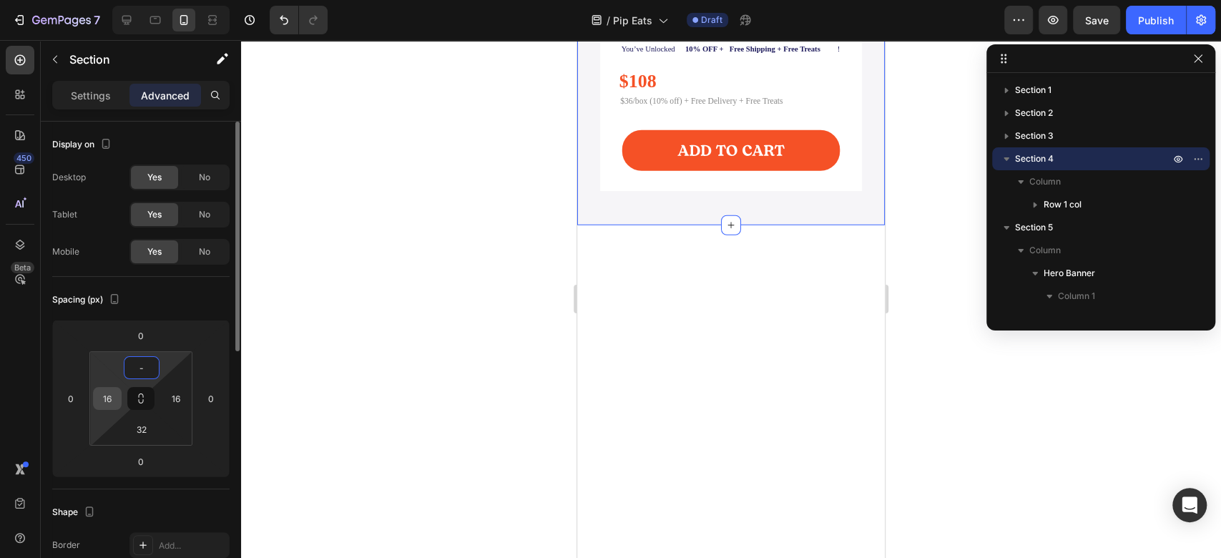
click at [99, 396] on input "16" at bounding box center [107, 398] width 21 height 21
type input "2"
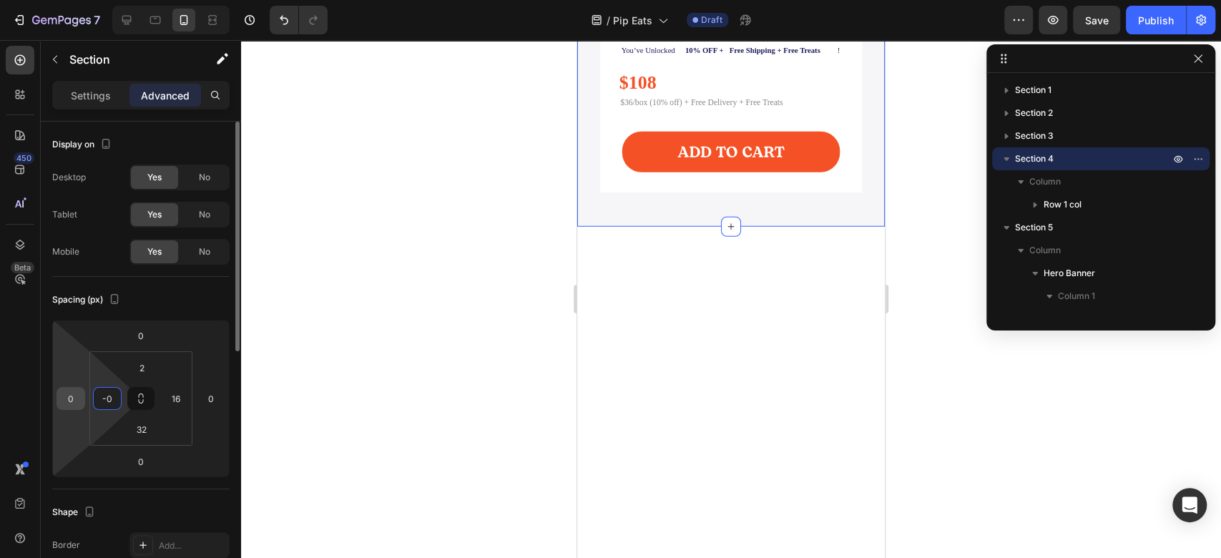
drag, startPoint x: 116, startPoint y: 396, endPoint x: 80, endPoint y: 395, distance: 35.8
click at [80, 395] on div "0 0 0 0 2 -0 32 16" at bounding box center [140, 398] width 177 height 157
type input "0"
click at [175, 402] on input "16" at bounding box center [175, 398] width 21 height 21
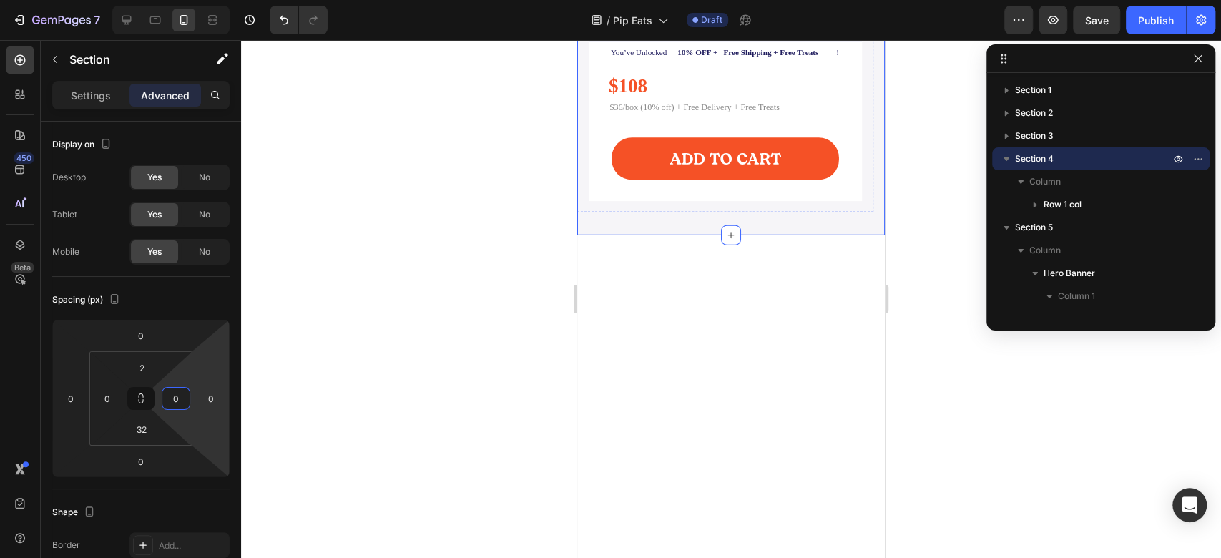
scroll to position [2839, 0]
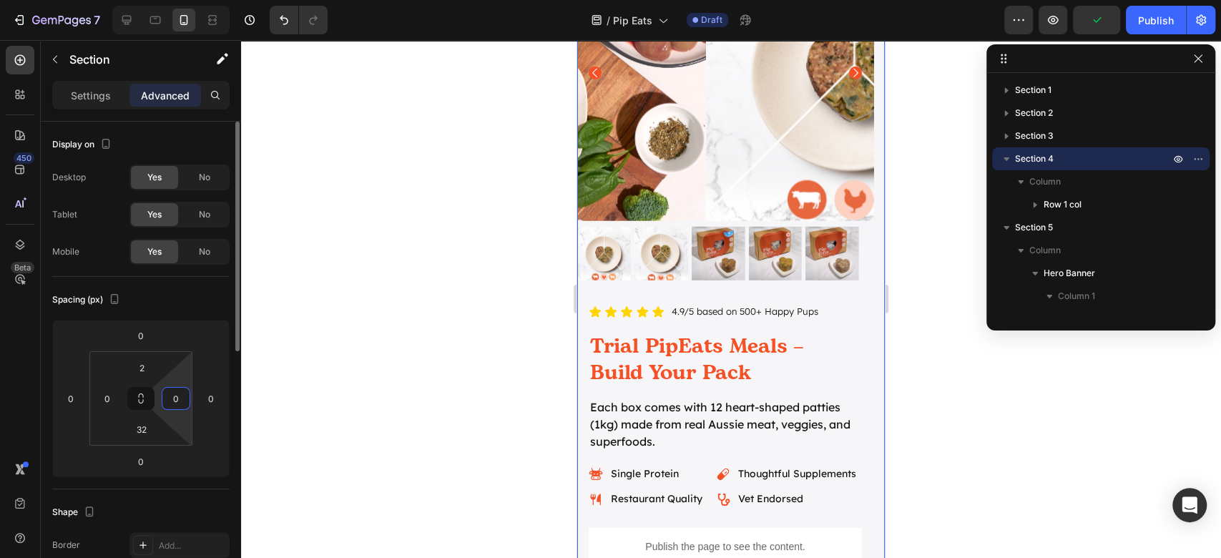
type input "0"
click at [165, 297] on div "Spacing (px)" at bounding box center [140, 299] width 177 height 23
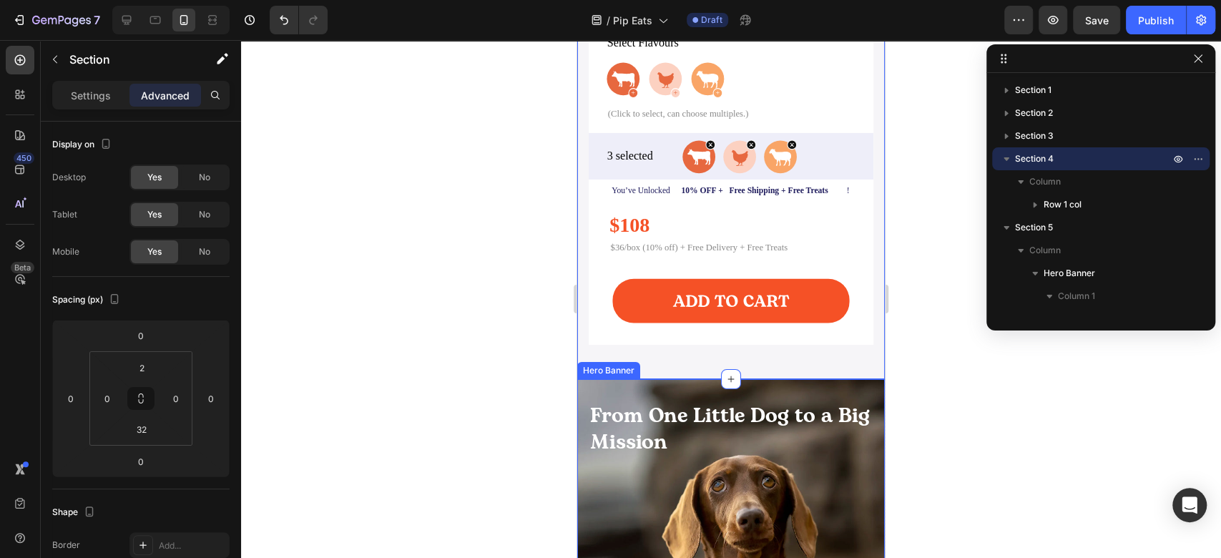
scroll to position [3125, 0]
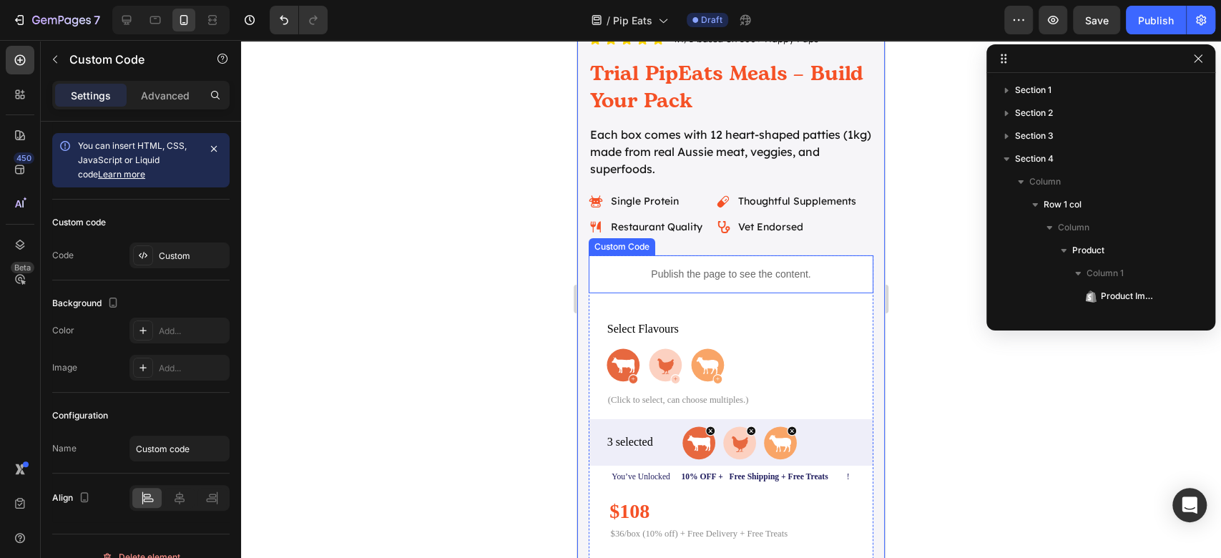
click at [771, 266] on div "Publish the page to see the content." at bounding box center [731, 274] width 285 height 38
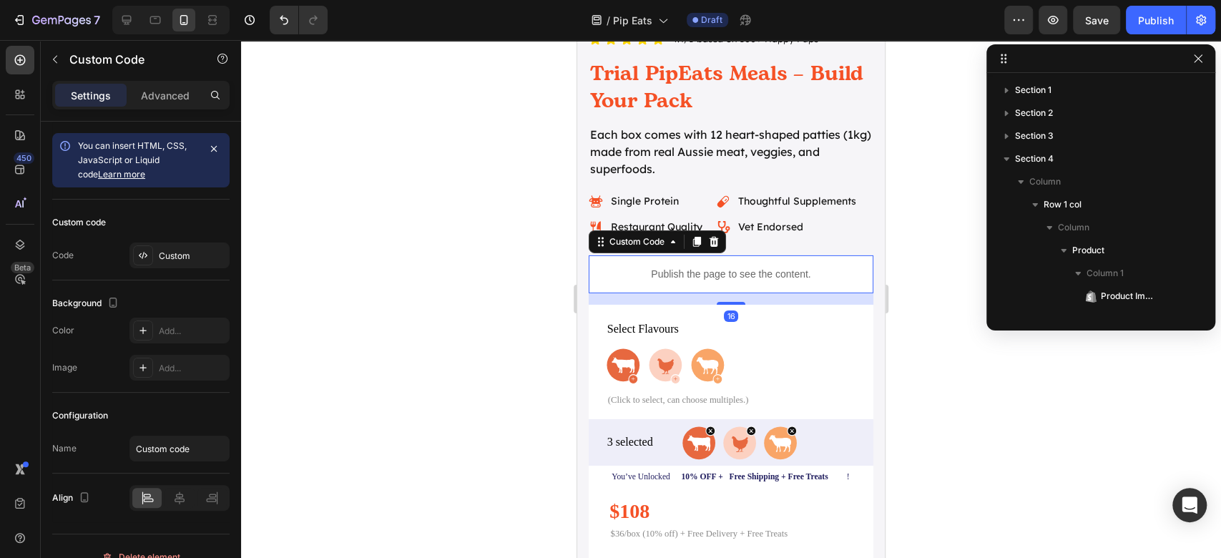
scroll to position [339, 0]
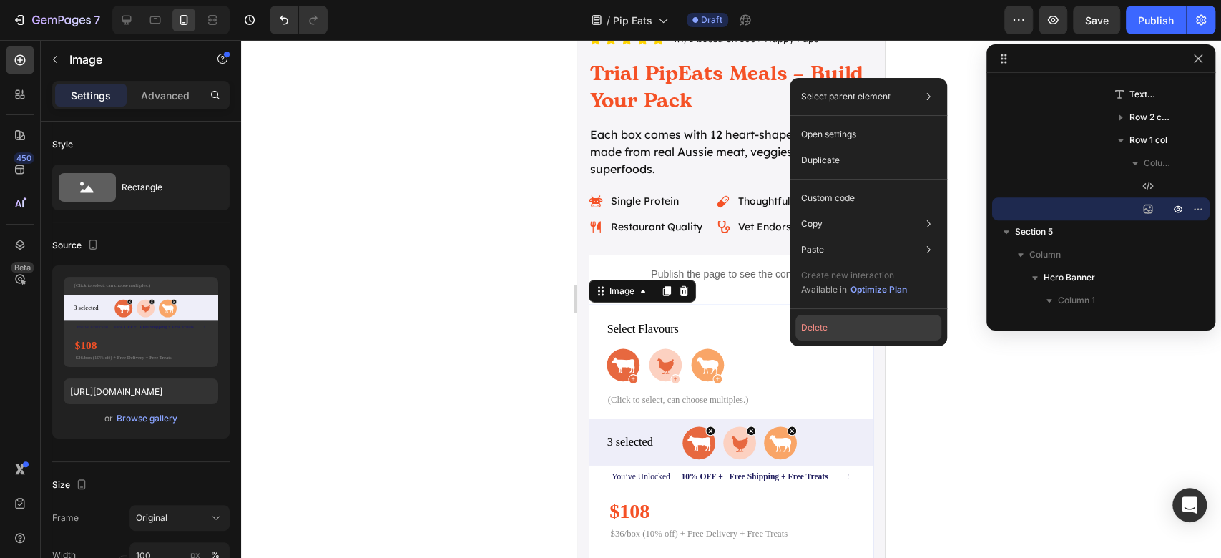
click at [838, 319] on button "Delete" at bounding box center [869, 328] width 146 height 26
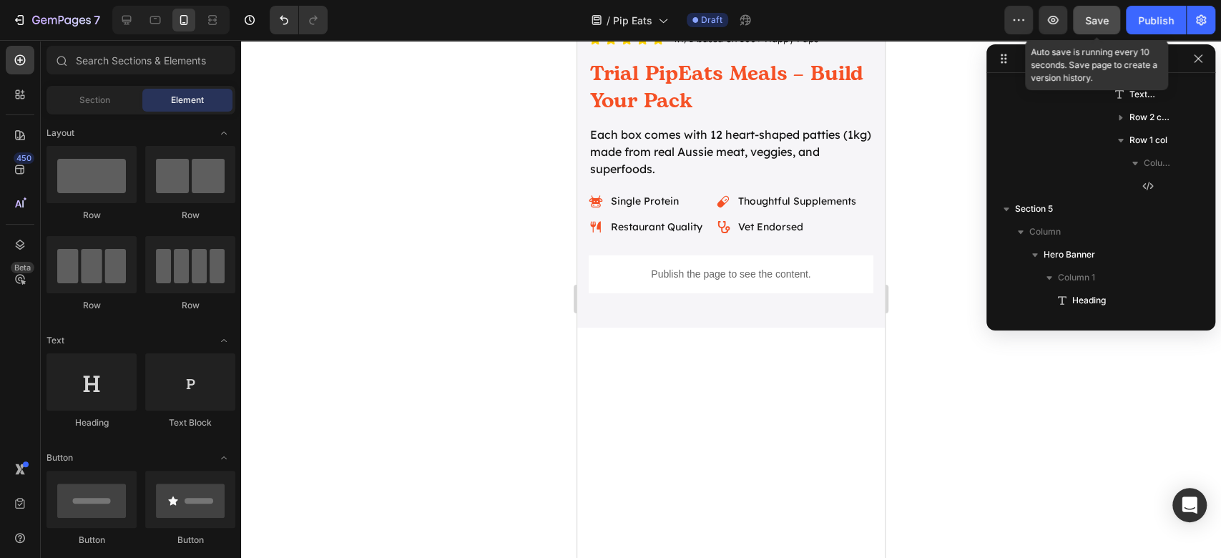
click at [1113, 27] on button "Save" at bounding box center [1096, 20] width 47 height 29
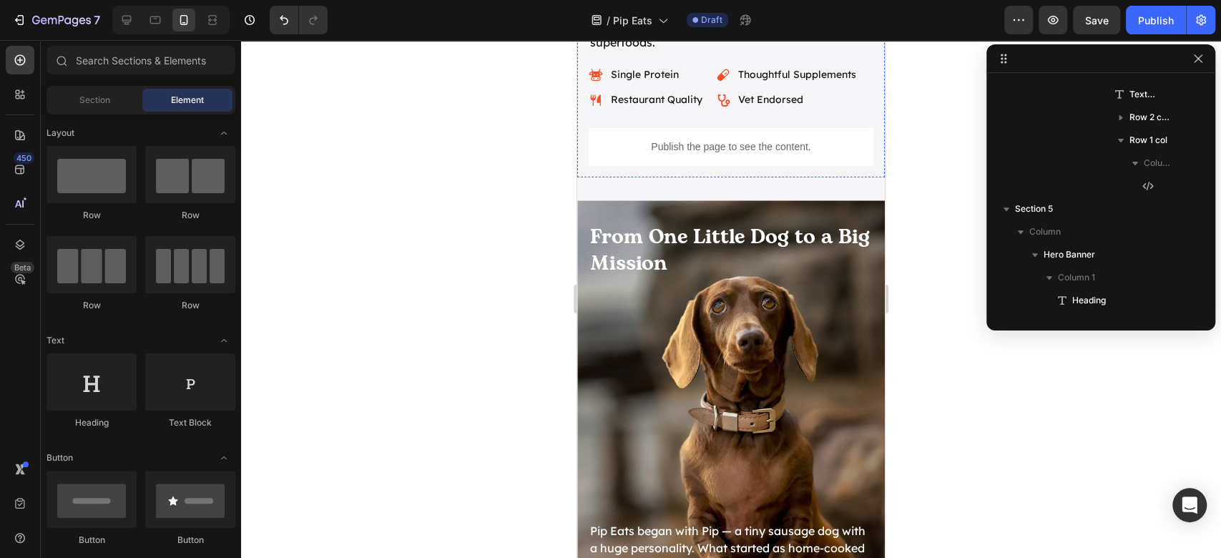
scroll to position [3529, 0]
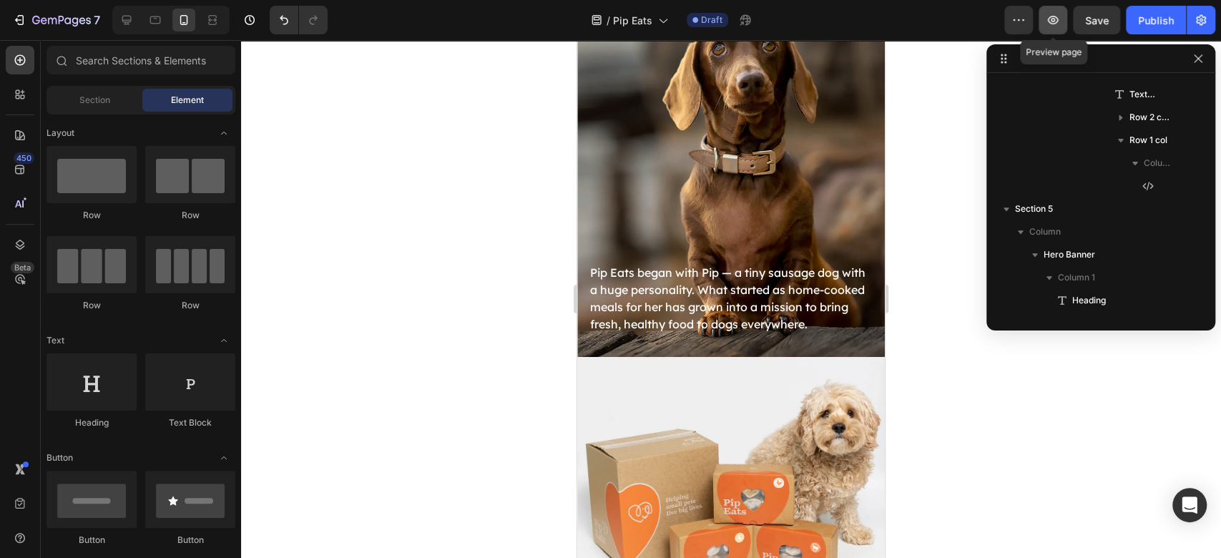
click at [1063, 26] on button "button" at bounding box center [1053, 20] width 29 height 29
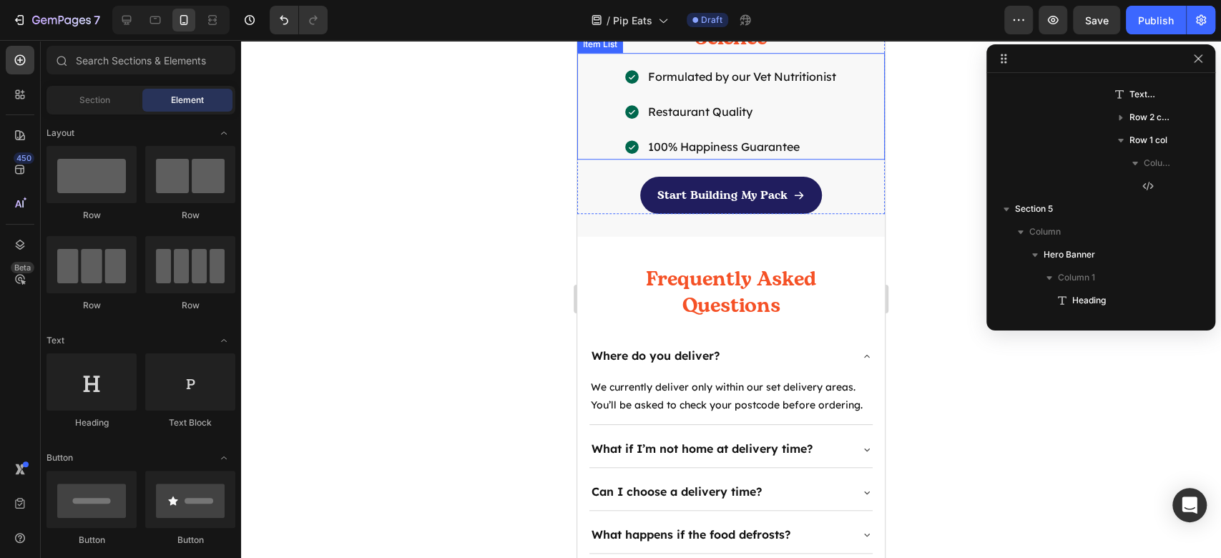
scroll to position [4676, 0]
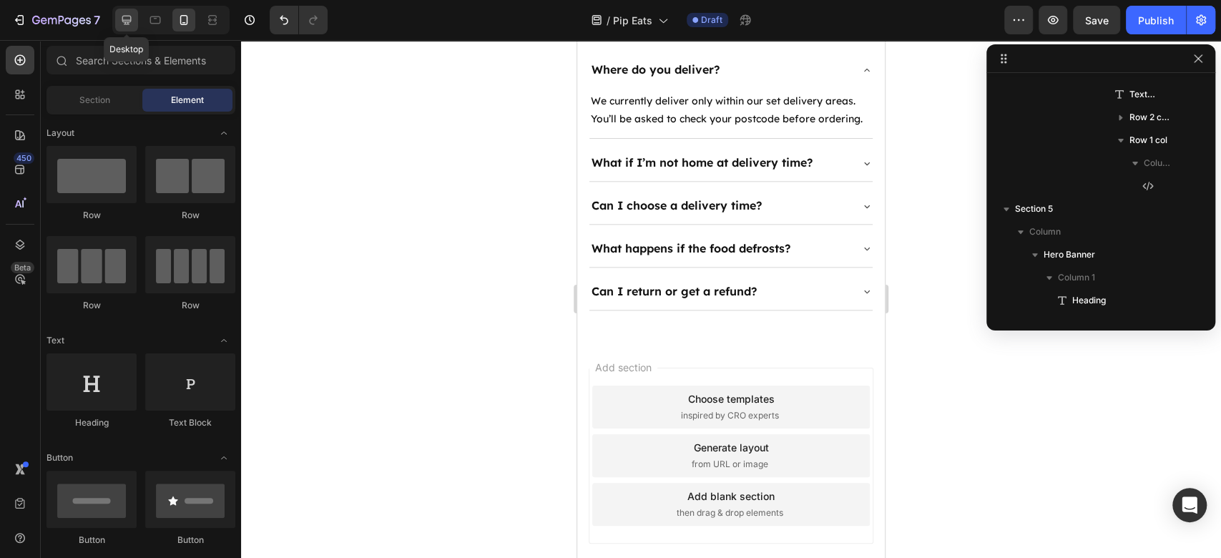
click at [124, 29] on div at bounding box center [126, 20] width 23 height 23
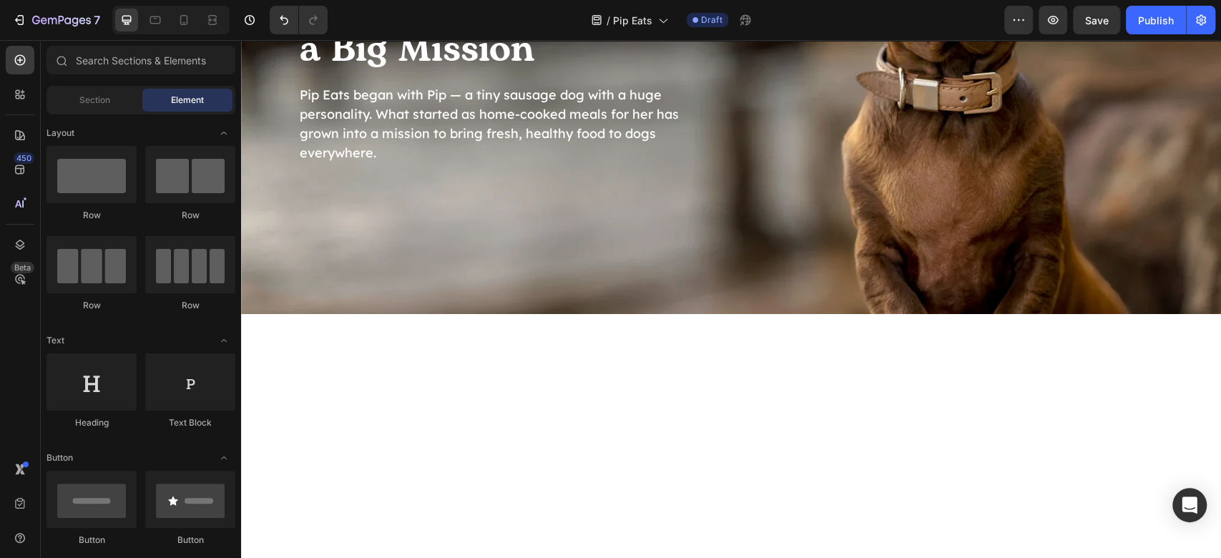
scroll to position [2918, 0]
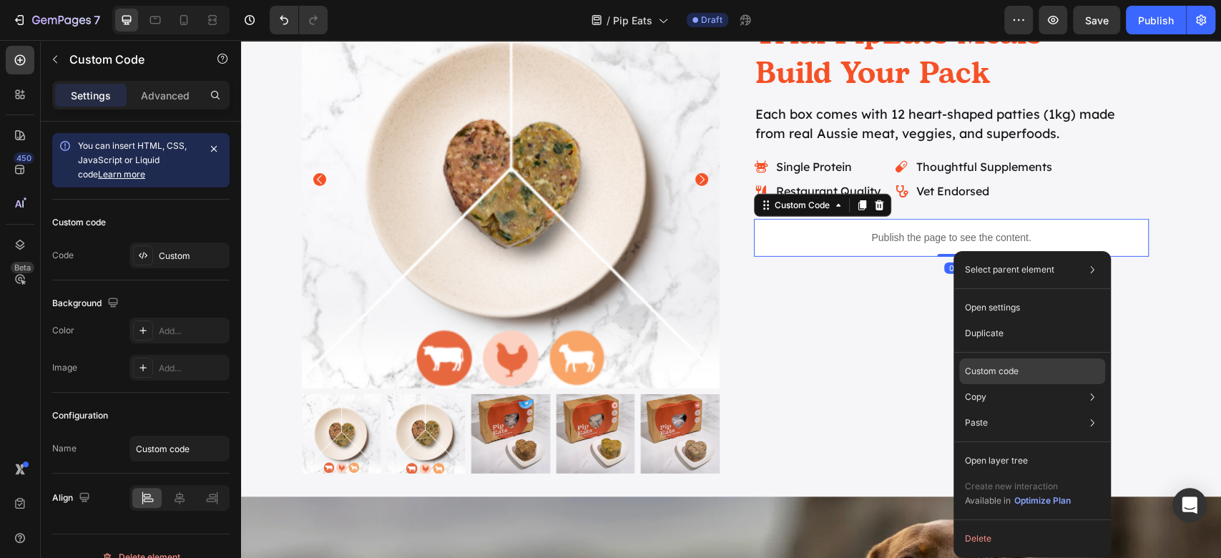
click at [1006, 410] on div "Custom code" at bounding box center [1032, 423] width 146 height 26
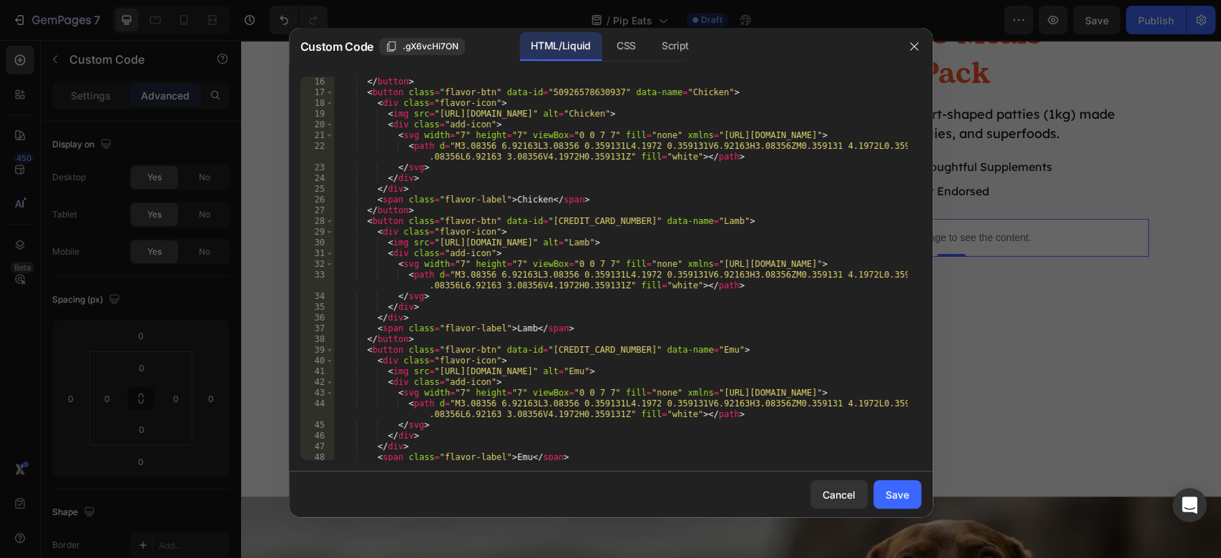
scroll to position [343, 0]
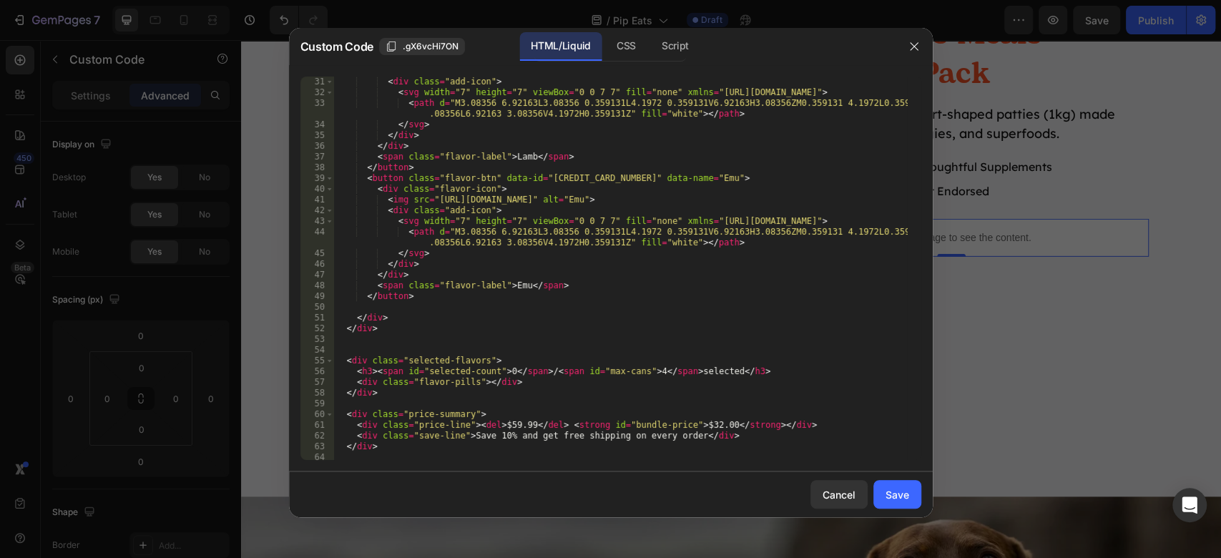
click at [602, 44] on div "HTML/Liquid CSS Script" at bounding box center [610, 46] width 152 height 29
click at [650, 37] on div "CSS" at bounding box center [675, 46] width 50 height 29
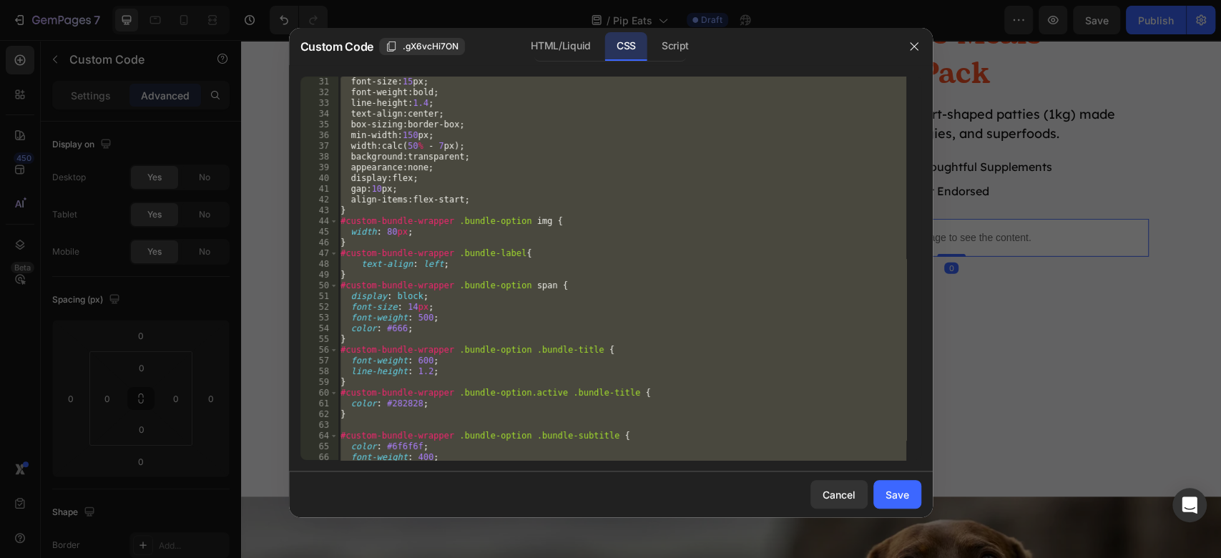
scroll to position [322, 0]
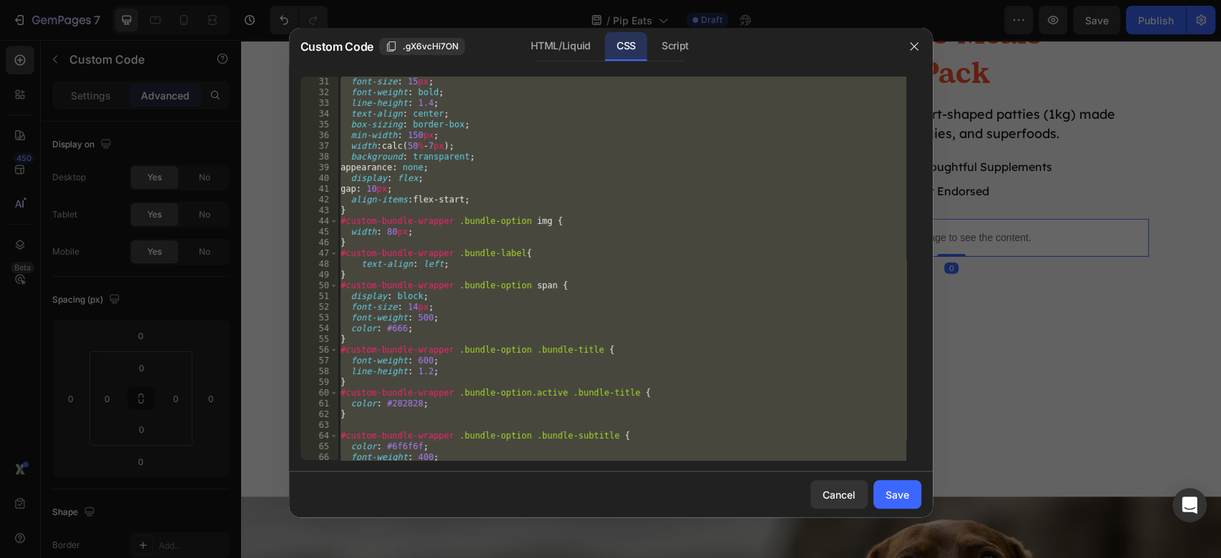
click at [687, 286] on div "font-size : 15 px ; font-weight : bold ; line-height : 1.4 ; text-align : cente…" at bounding box center [622, 268] width 569 height 383
type textarea "#custom-bundle-wrapper .bundle-option span {"
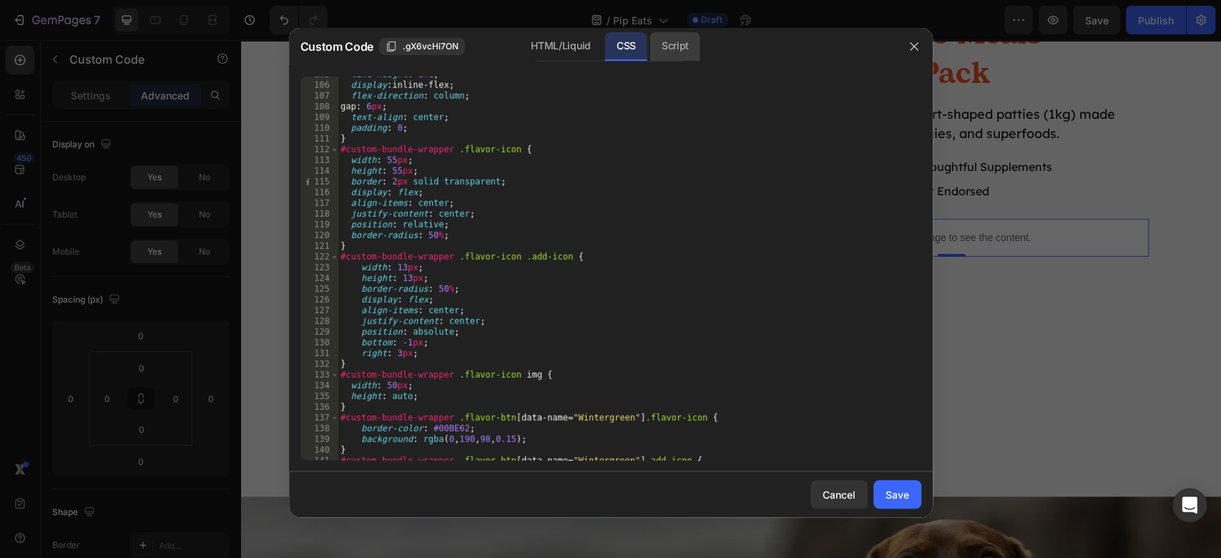
click at [660, 58] on div "Script" at bounding box center [675, 46] width 50 height 29
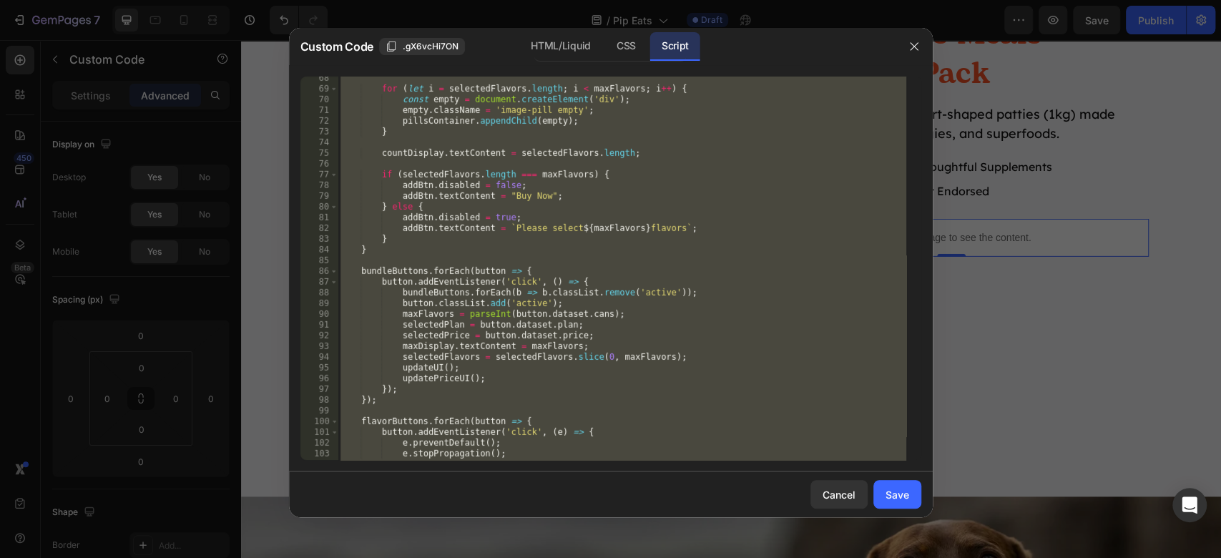
scroll to position [583, 0]
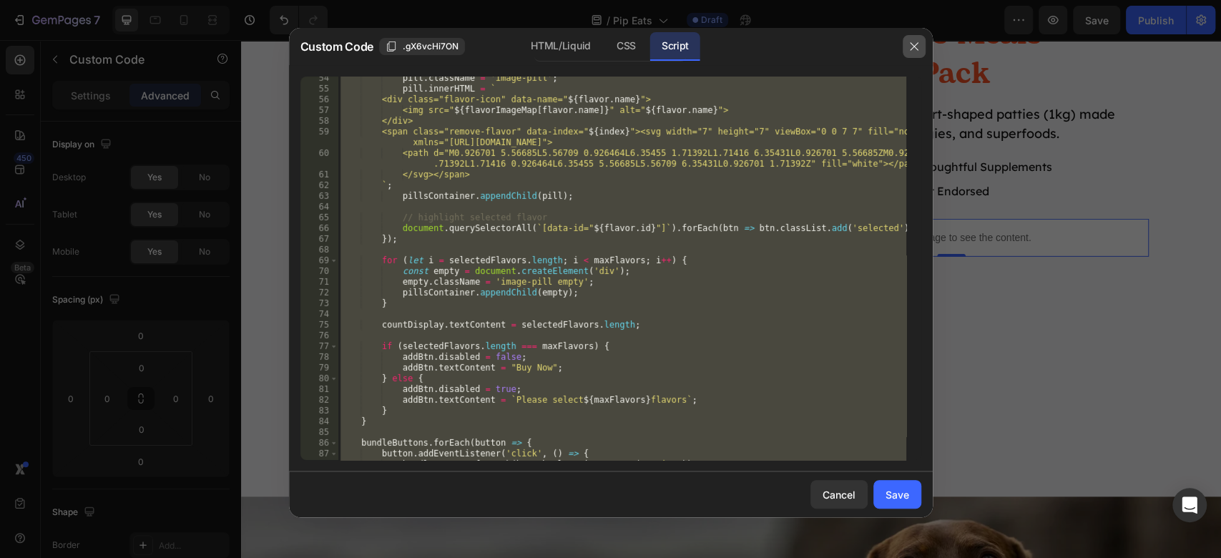
drag, startPoint x: 910, startPoint y: 52, endPoint x: 639, endPoint y: 1, distance: 276.0
click at [910, 52] on button "button" at bounding box center [914, 46] width 23 height 23
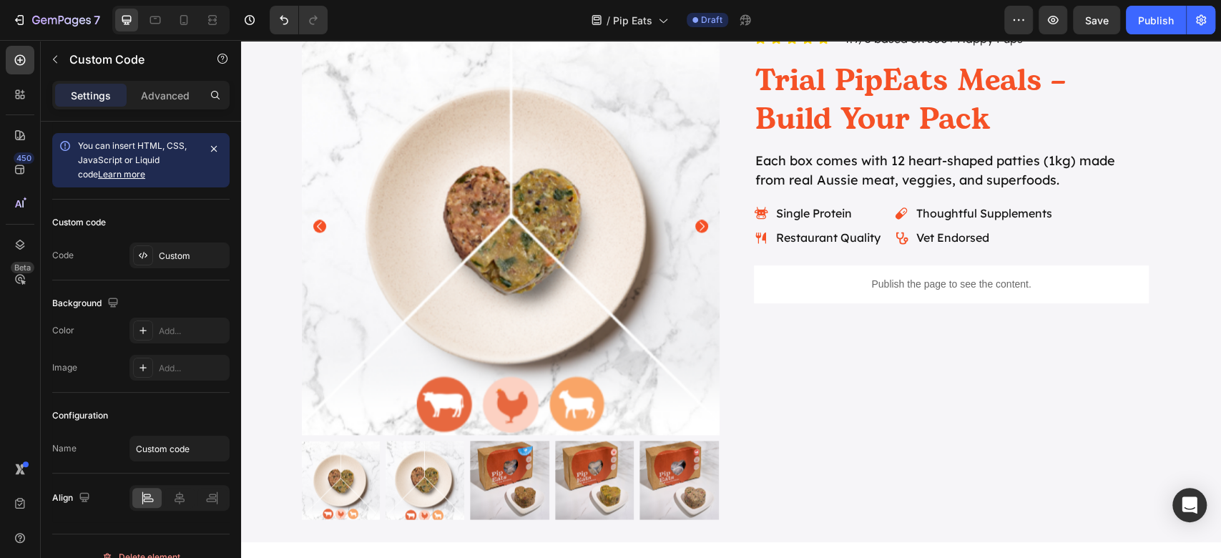
scroll to position [1474, 0]
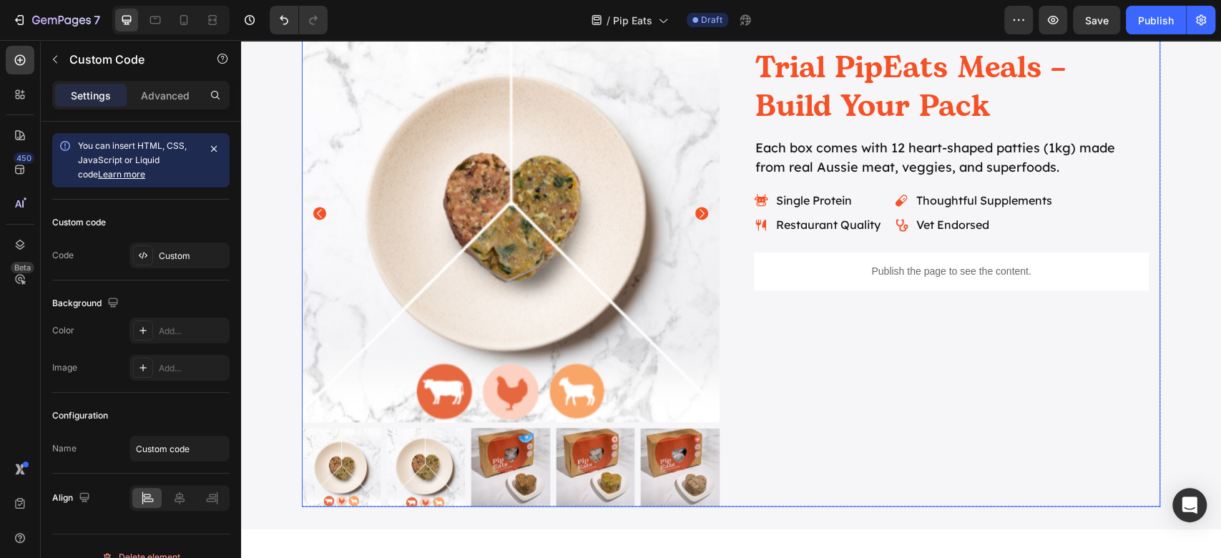
click at [720, 253] on div "Product Images Icon Icon Icon Icon Icon Icon List 4.9/5 based on 500+ Happy Pup…" at bounding box center [731, 255] width 858 height 502
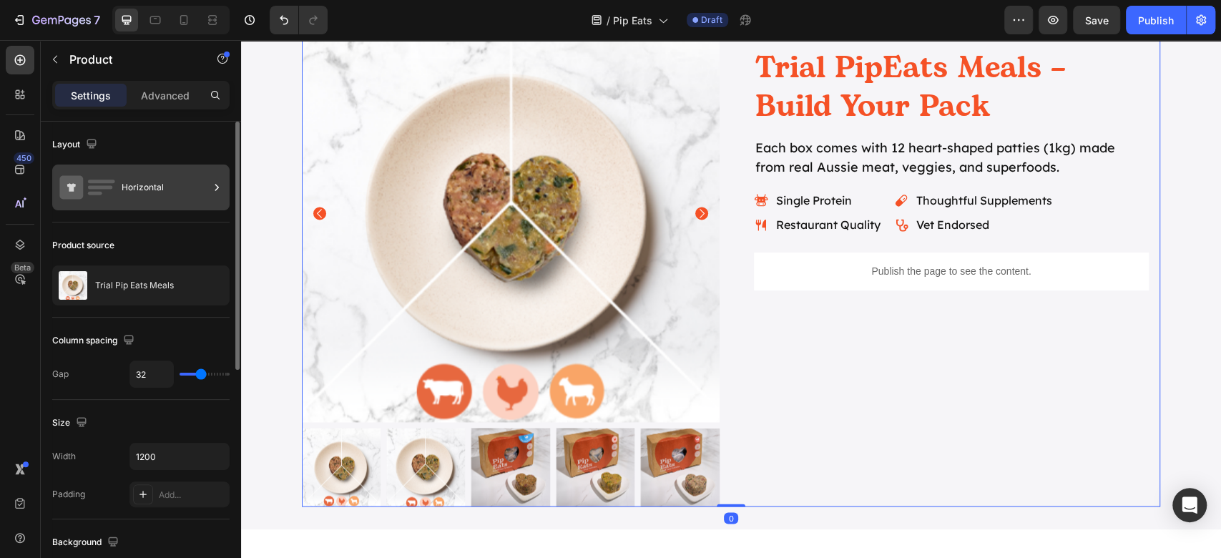
click at [159, 202] on div "Horizontal" at bounding box center [165, 187] width 87 height 33
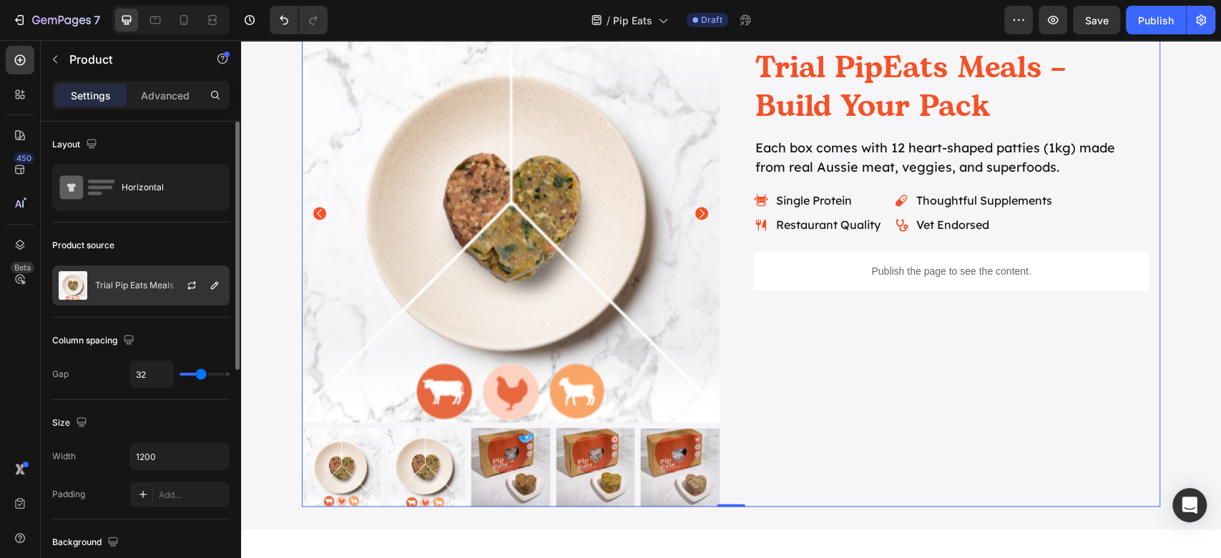
click at [106, 280] on p "Trial Pip Eats Meals" at bounding box center [134, 285] width 79 height 10
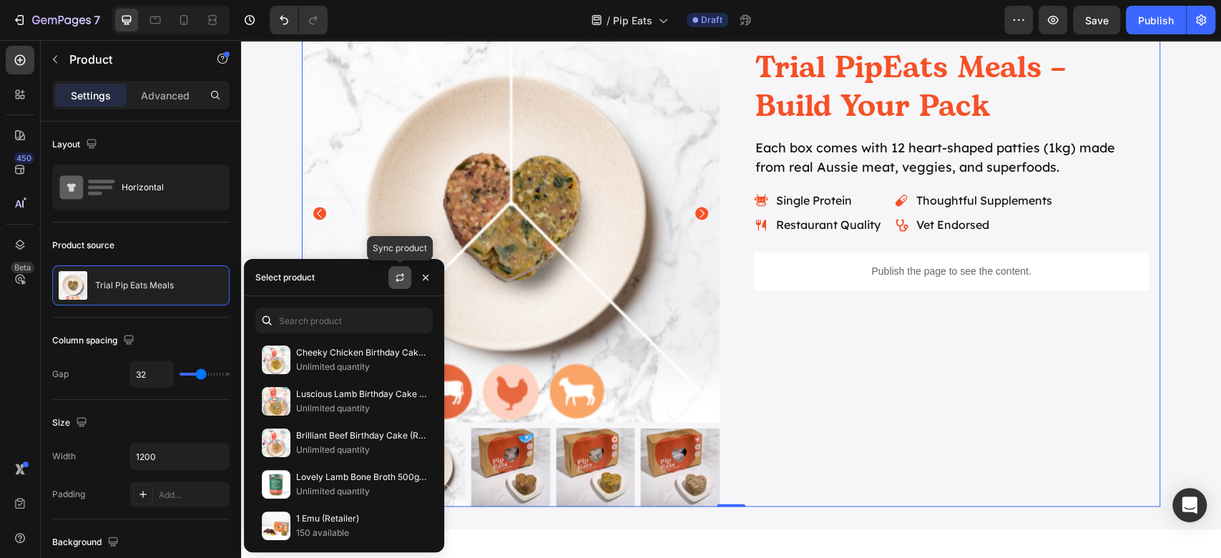
click at [396, 280] on icon "button" at bounding box center [399, 277] width 11 height 11
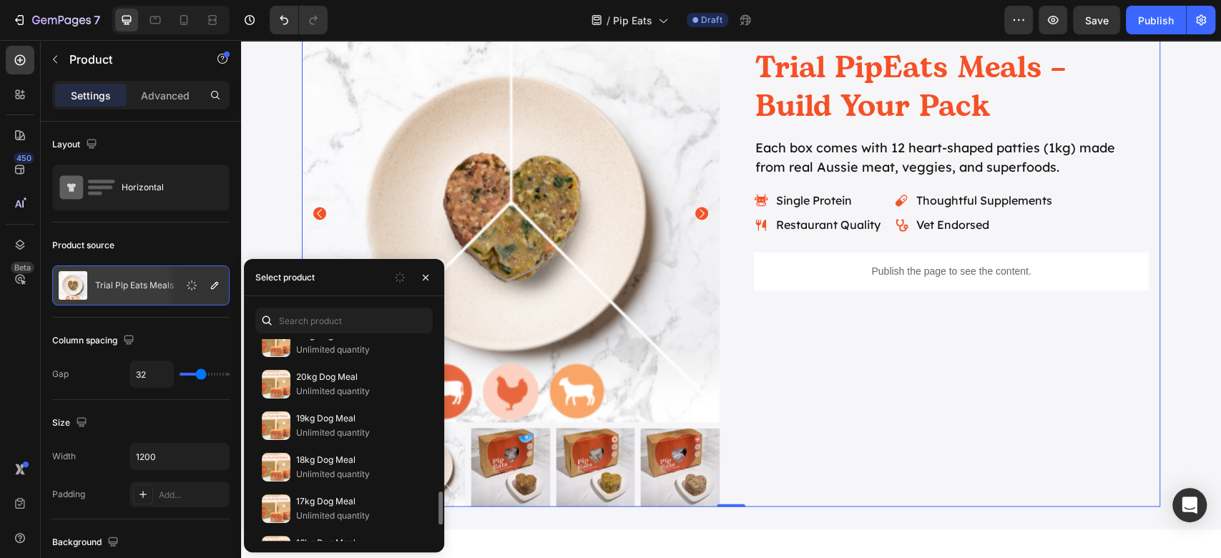
scroll to position [1054, 0]
click at [320, 312] on input "text" at bounding box center [343, 321] width 177 height 26
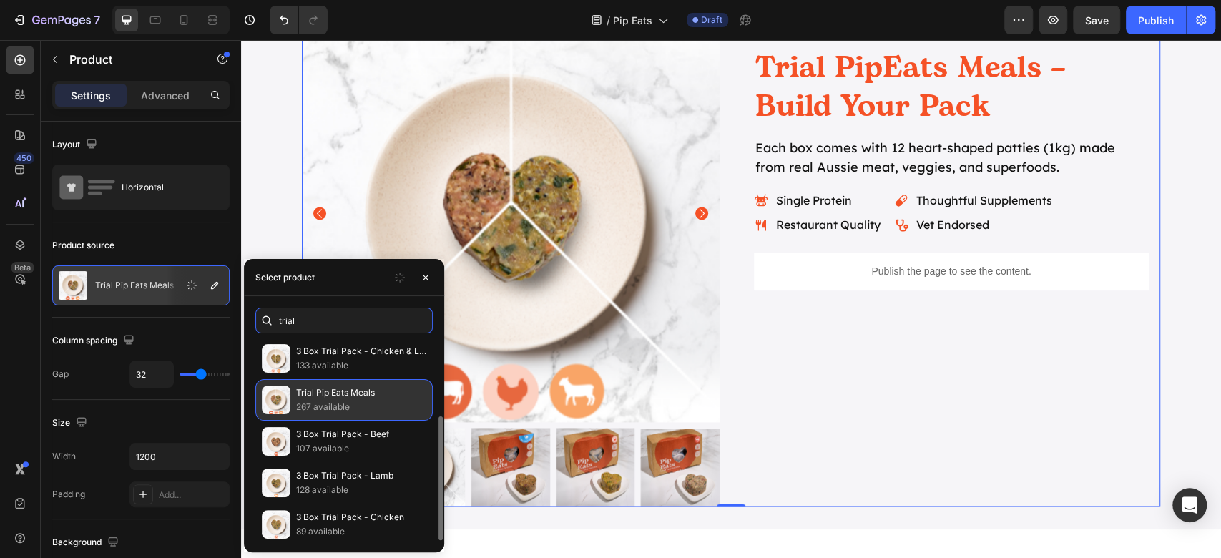
scroll to position [0, 0]
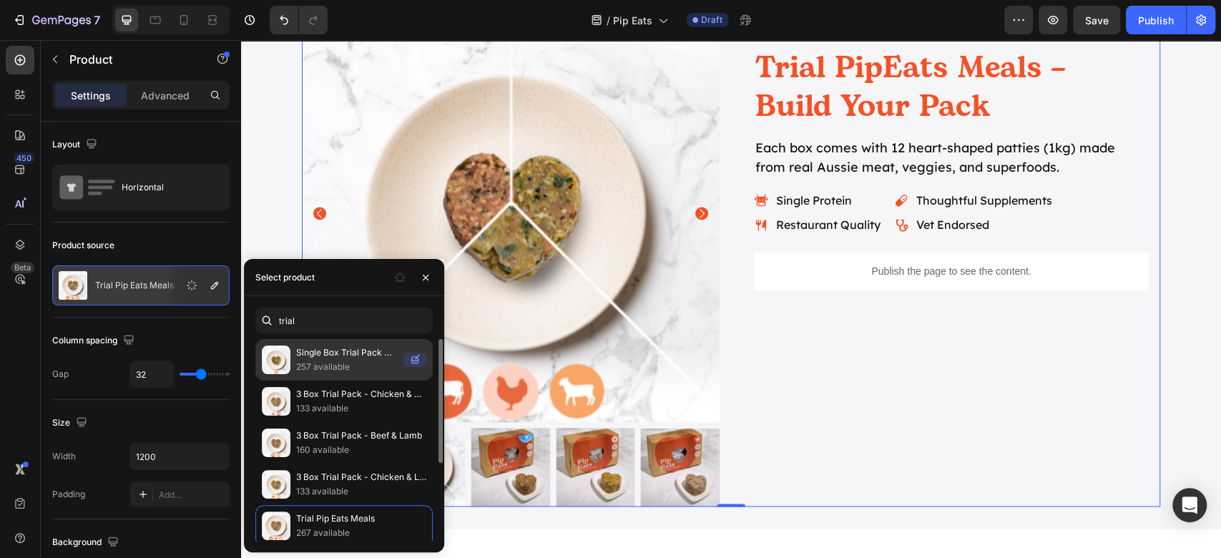
click at [371, 359] on p "Single Box Trial Pack with Delivery - Lamb" at bounding box center [347, 353] width 102 height 14
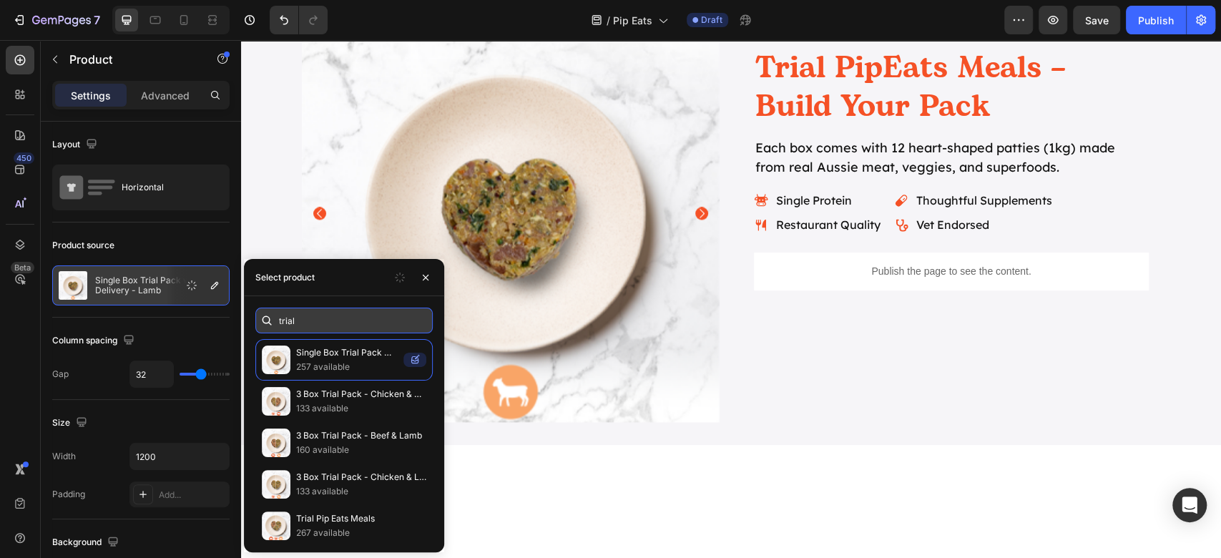
click at [326, 313] on input "trial" at bounding box center [343, 321] width 177 height 26
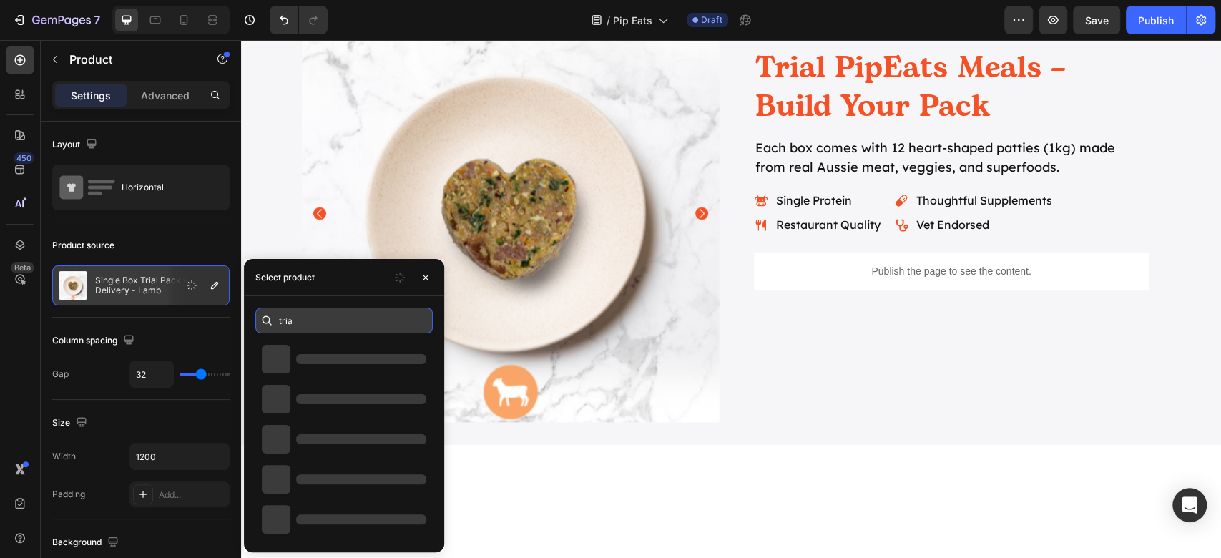
type input "trial"
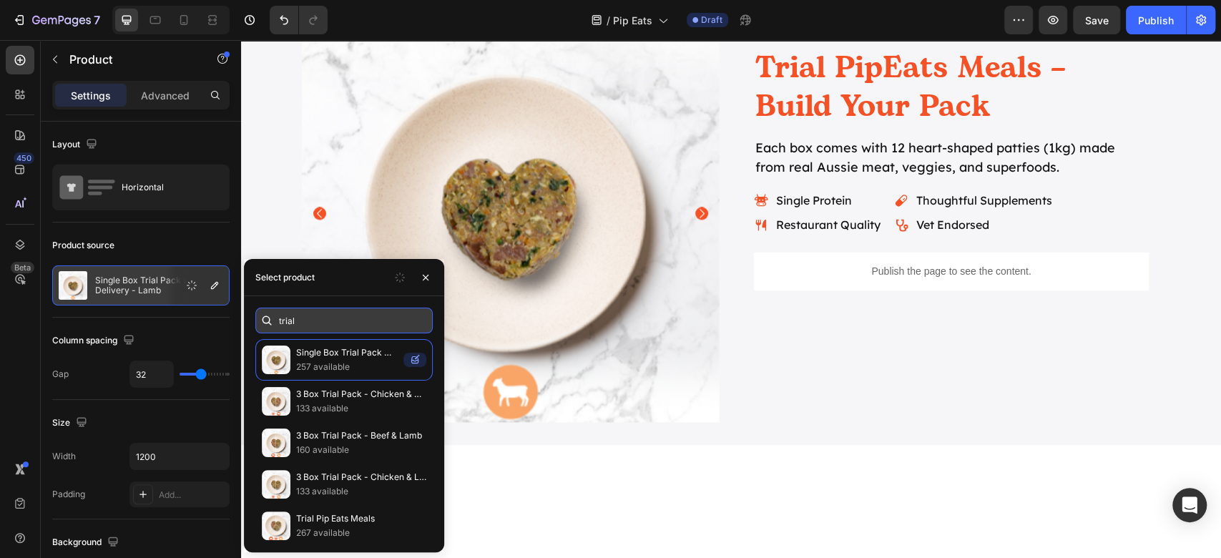
click at [363, 319] on input "trial" at bounding box center [343, 321] width 177 height 26
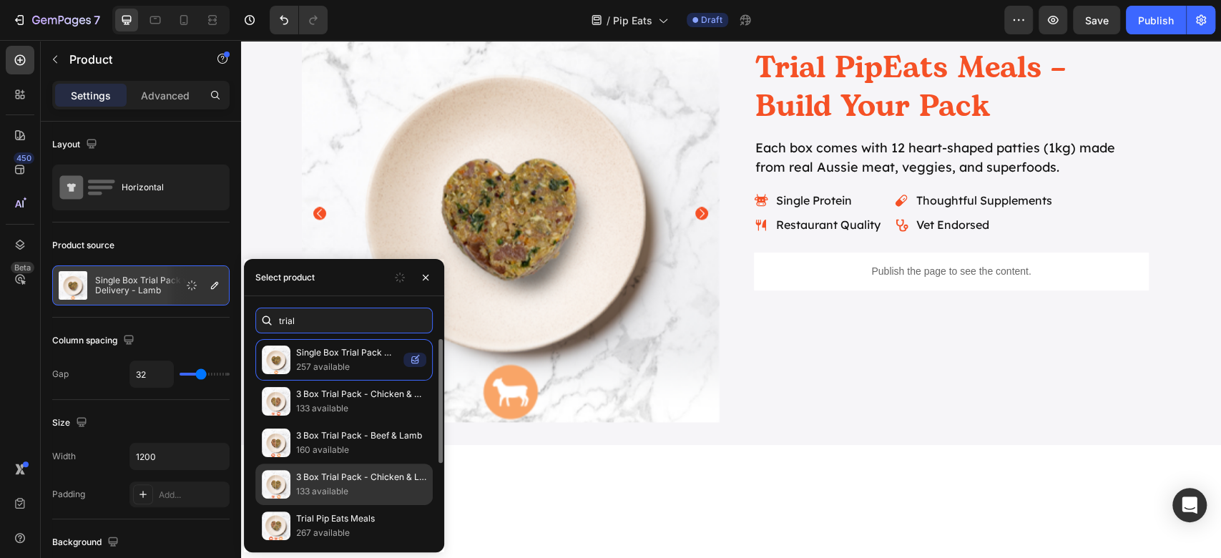
scroll to position [126, 0]
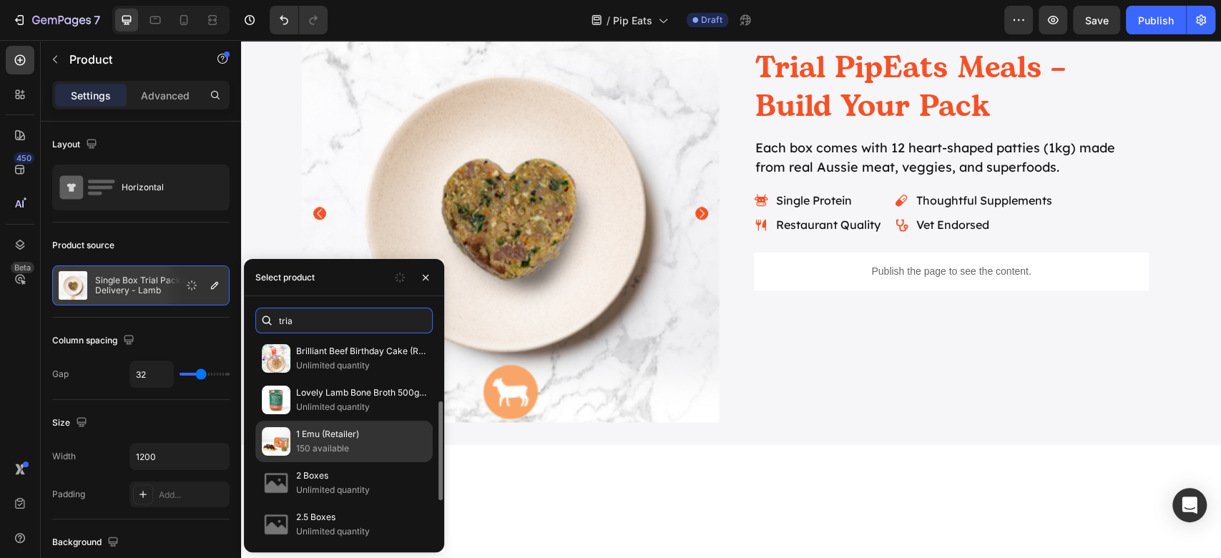
type input "trial"
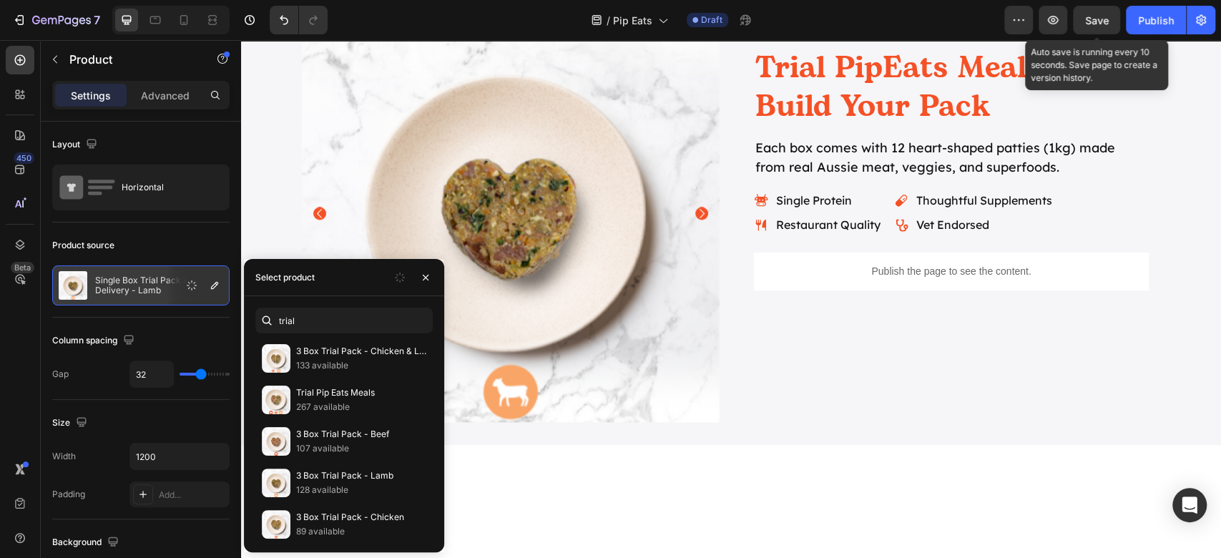
click at [1105, 13] on div "Save" at bounding box center [1097, 20] width 24 height 15
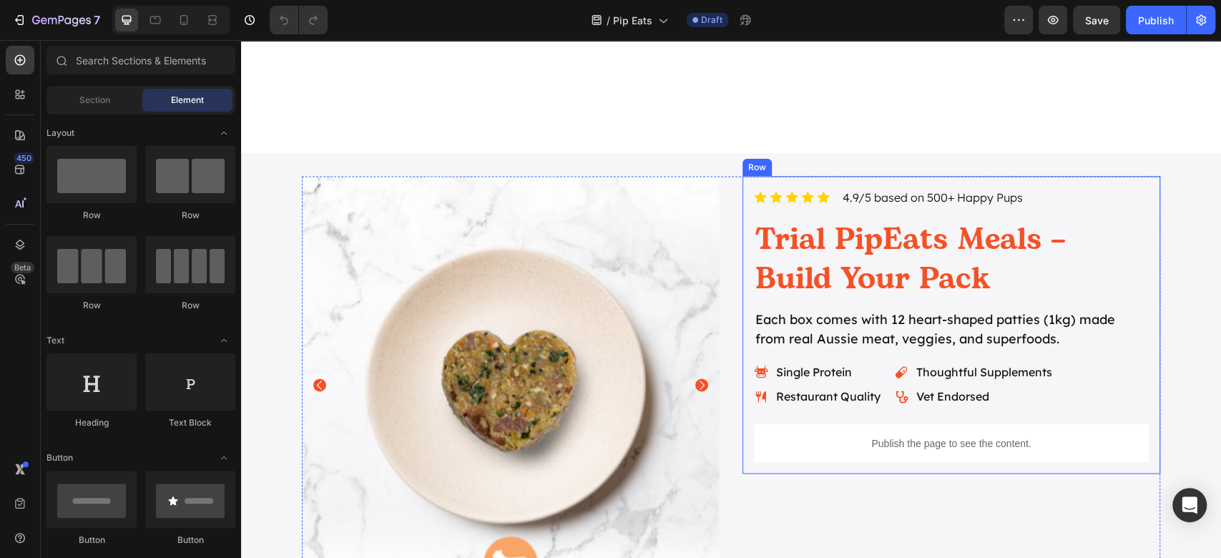
scroll to position [1717, 0]
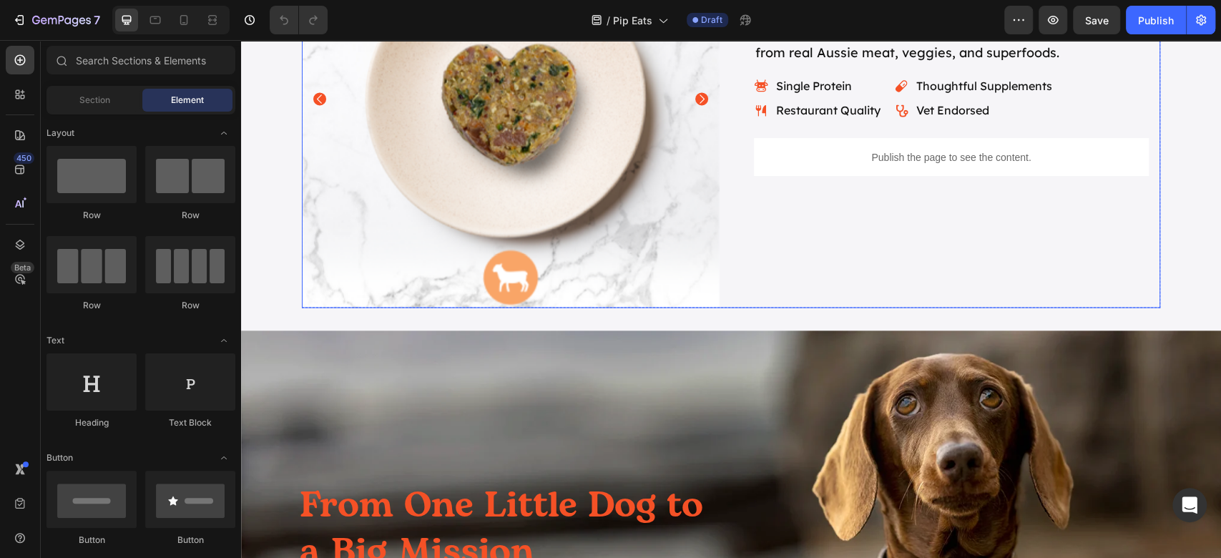
click at [794, 242] on div "Icon Icon Icon Icon Icon Icon List 4.9/5 based on 500+ Happy Pups Text Block Ro…" at bounding box center [952, 99] width 418 height 418
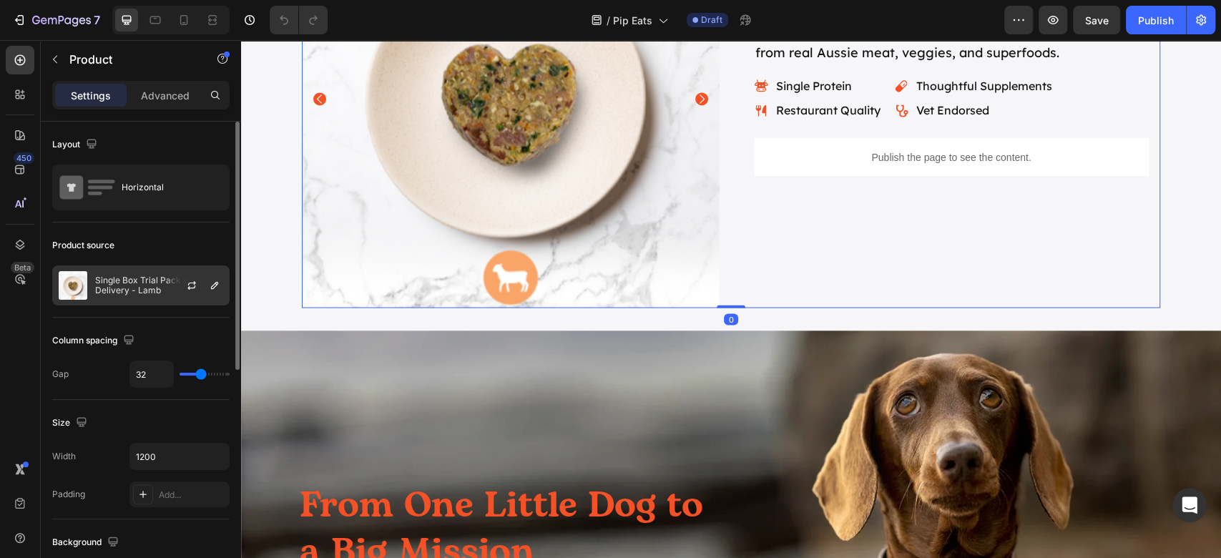
click at [166, 293] on div at bounding box center [197, 285] width 63 height 39
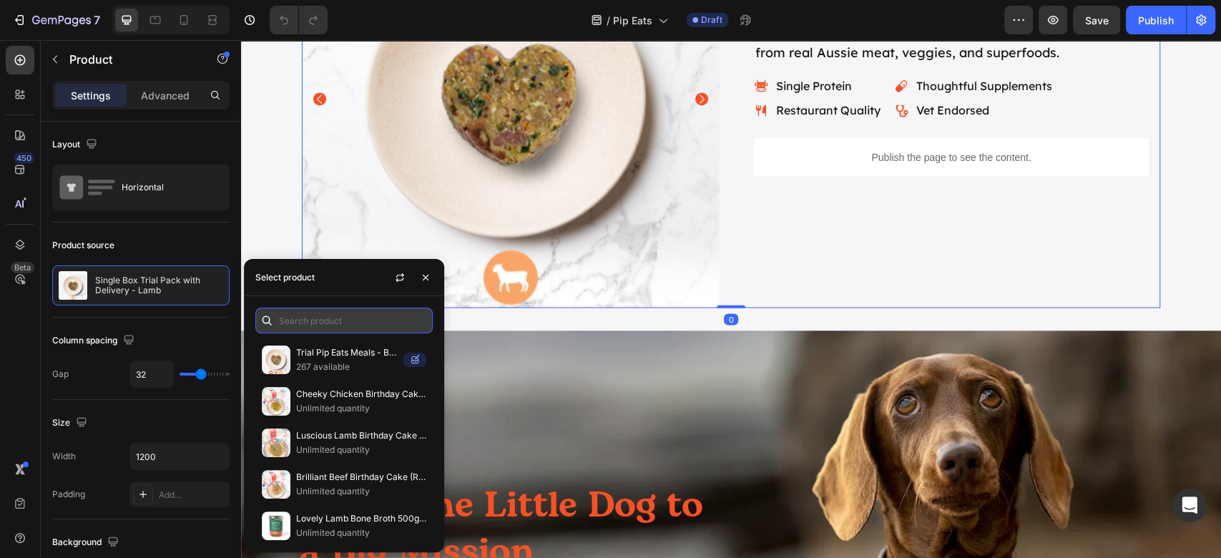
click at [389, 319] on input "text" at bounding box center [343, 321] width 177 height 26
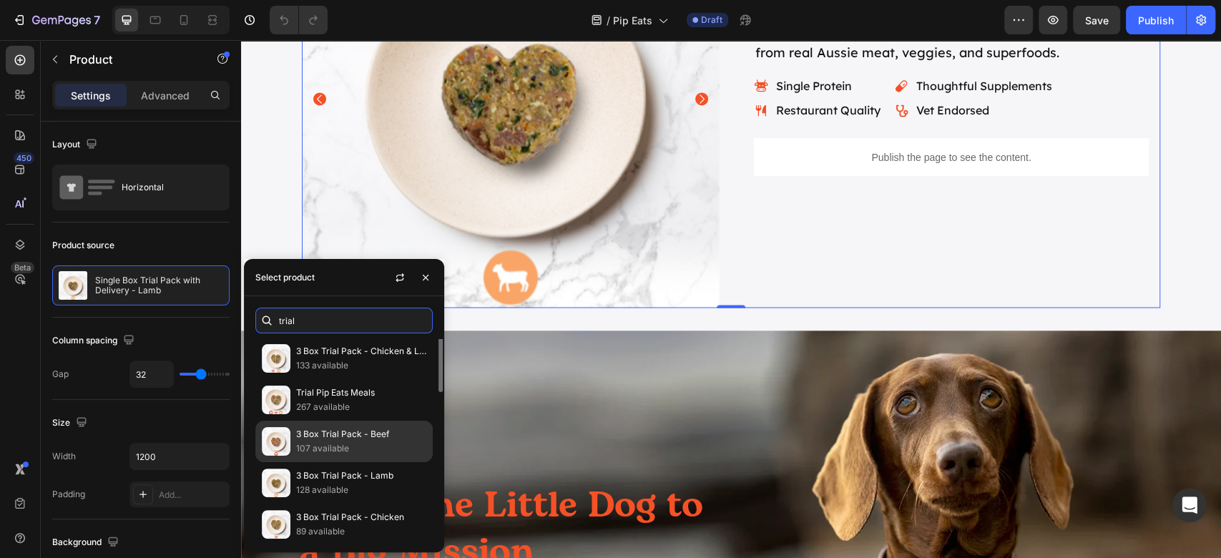
scroll to position [0, 0]
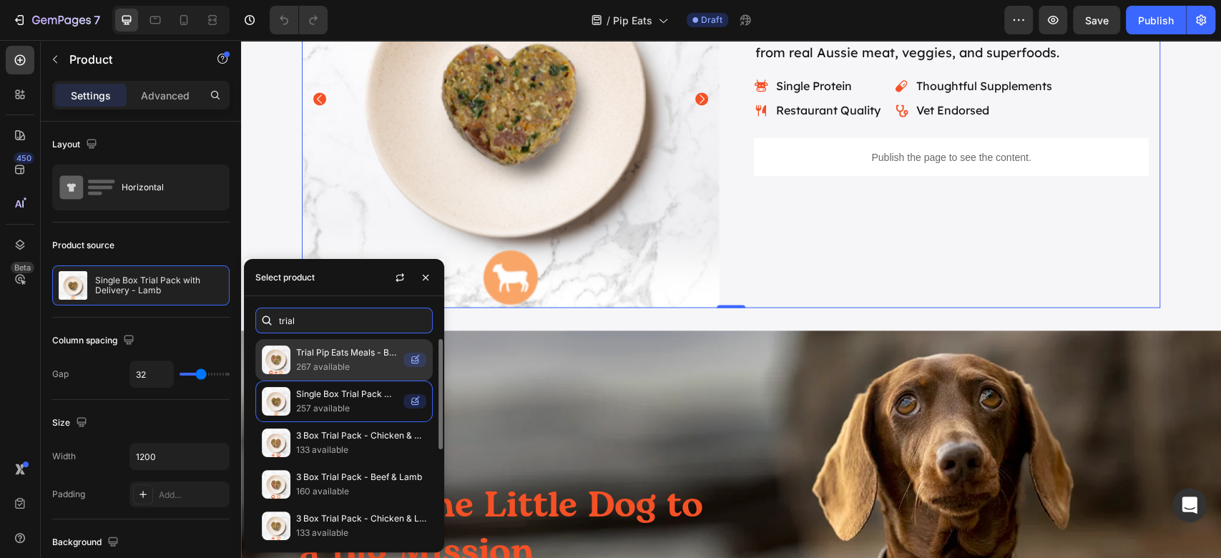
type input "trial"
click at [369, 351] on p "Trial Pip Eats Meals - Build A Bundle" at bounding box center [347, 353] width 102 height 14
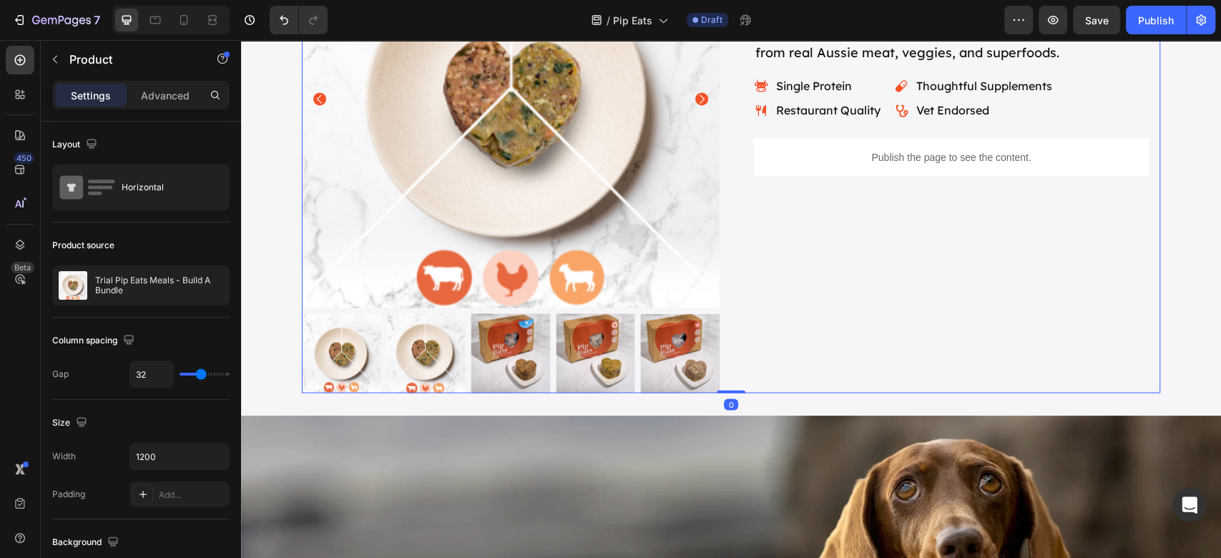
click at [939, 263] on div "Icon Icon Icon Icon Icon Icon List 4.9/5 based on 500+ Happy Pups Text Block Ro…" at bounding box center [952, 141] width 418 height 502
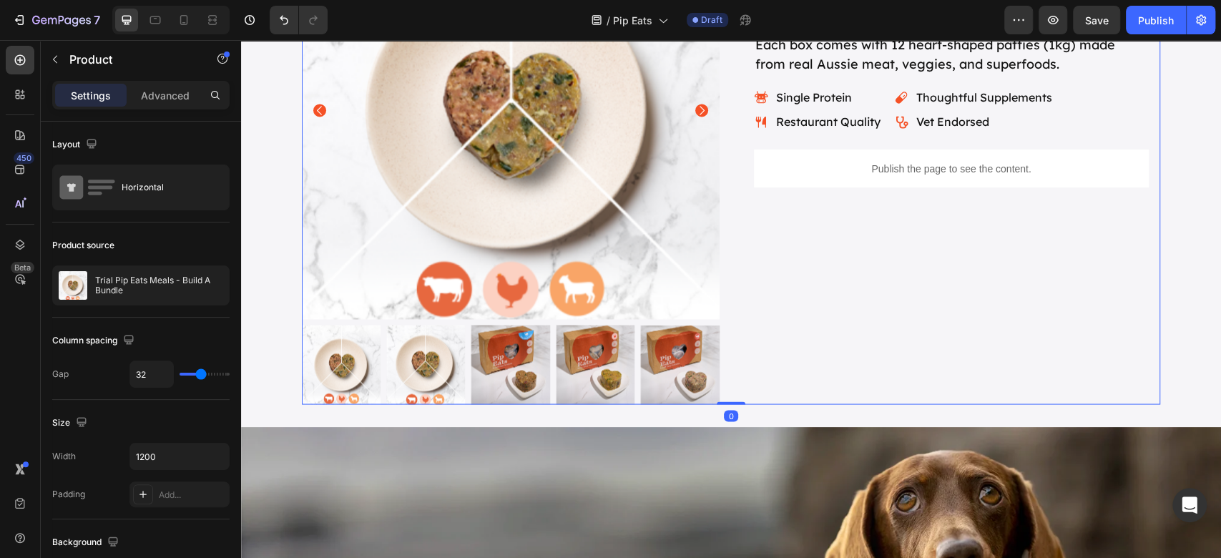
scroll to position [1621, 0]
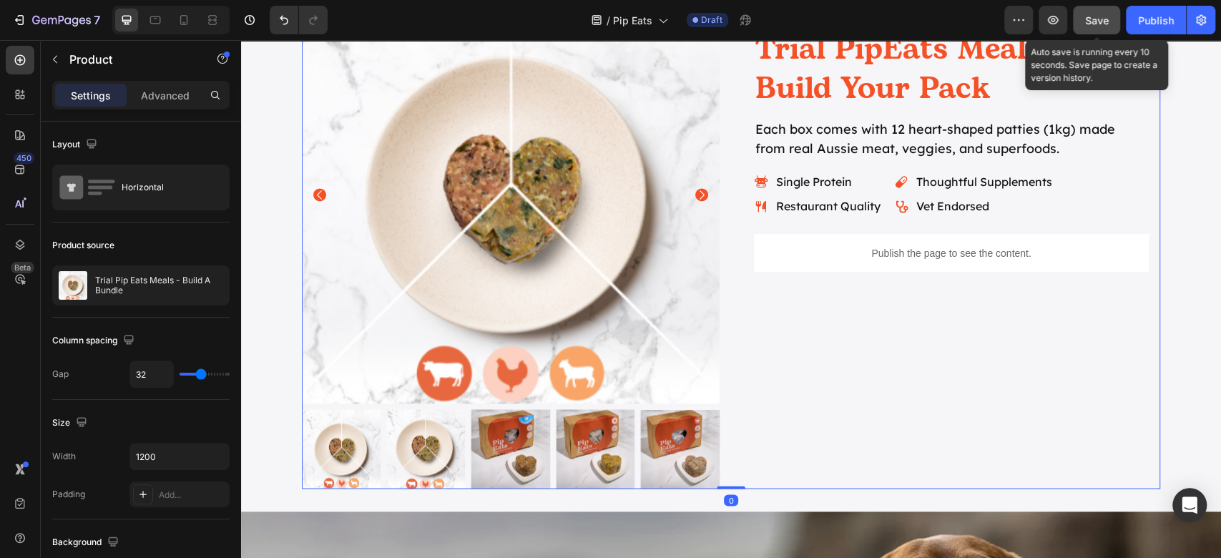
click at [1105, 19] on span "Save" at bounding box center [1097, 20] width 24 height 12
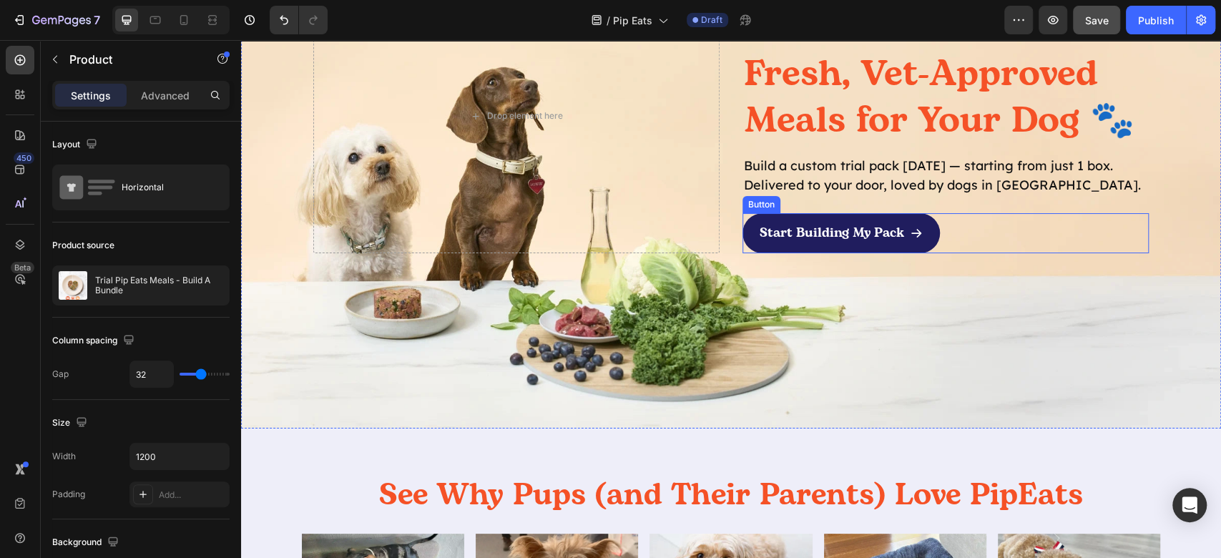
scroll to position [95, 0]
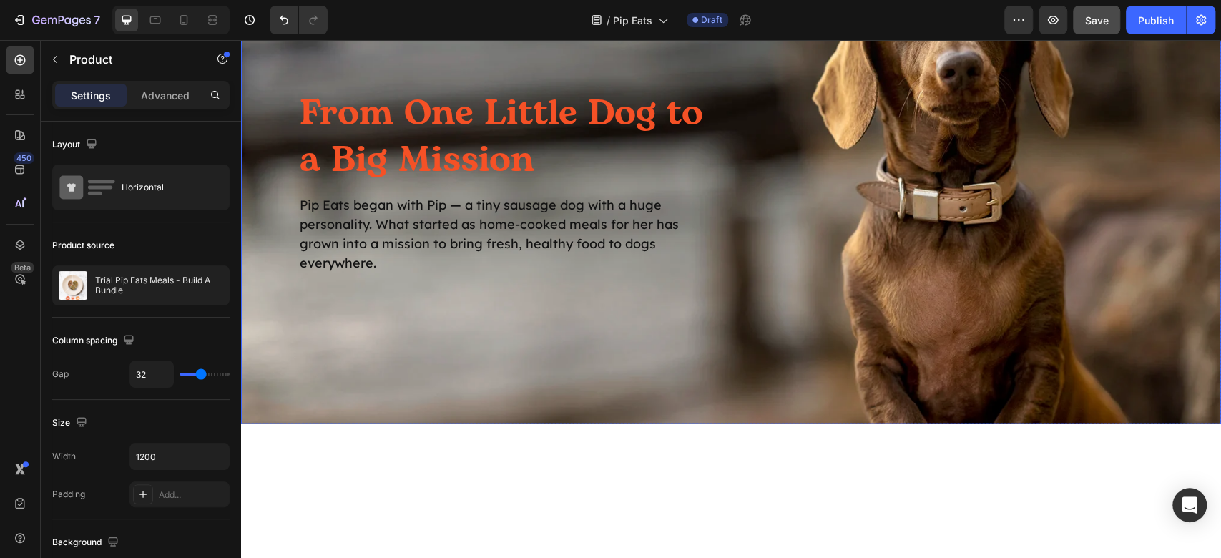
click at [460, 185] on h2 "From One Little Dog to a Big Mission" at bounding box center [508, 137] width 421 height 96
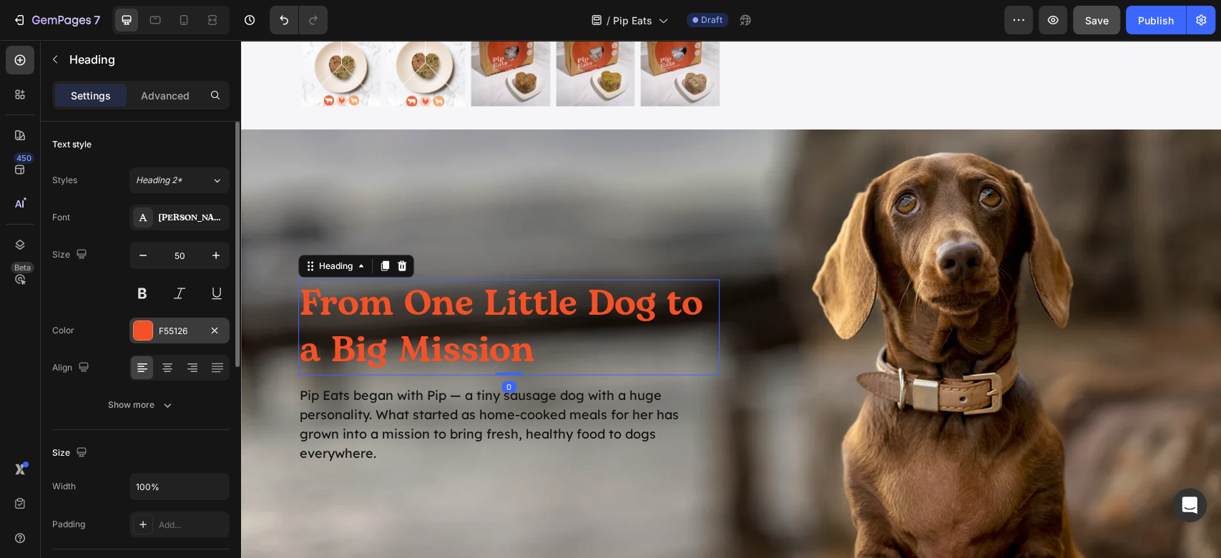
click at [155, 328] on div "F55126" at bounding box center [179, 331] width 100 height 26
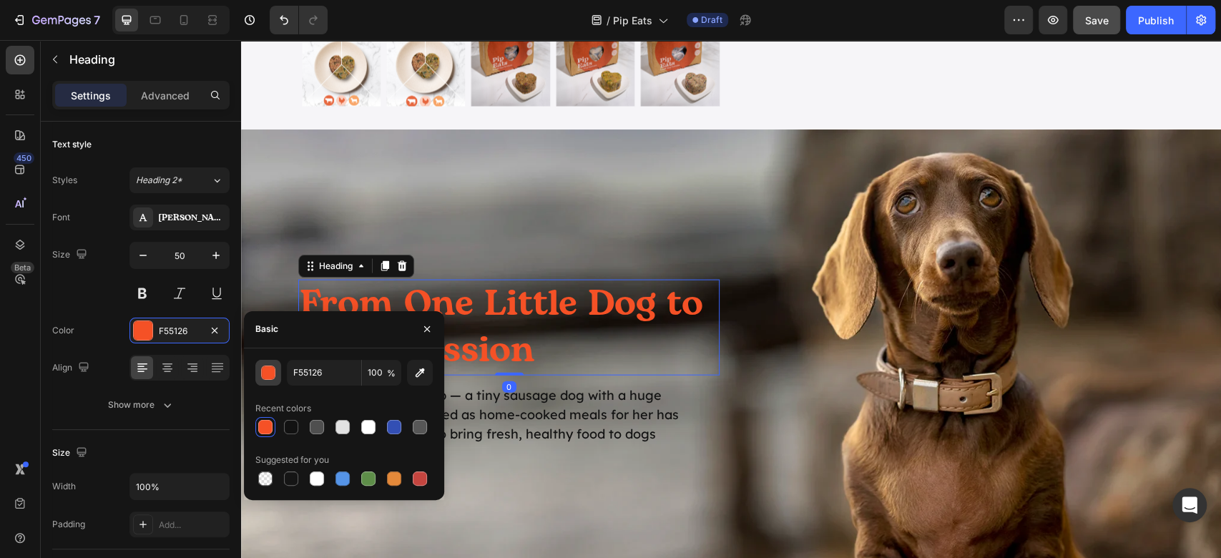
click at [270, 368] on div "button" at bounding box center [269, 373] width 14 height 14
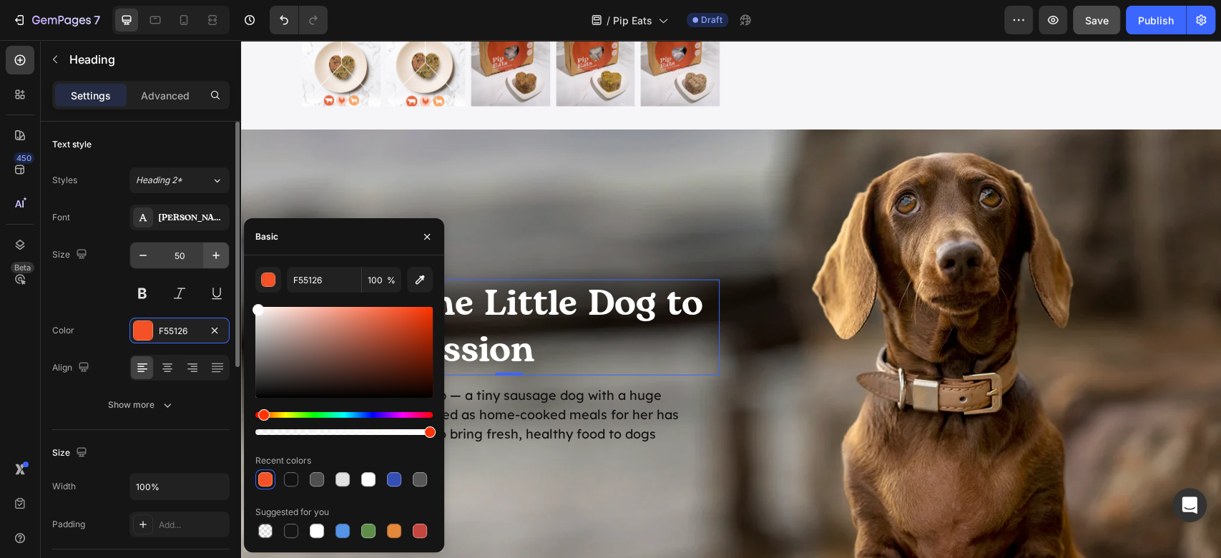
drag, startPoint x: 310, startPoint y: 351, endPoint x: 217, endPoint y: 258, distance: 131.5
click at [217, 258] on div "450 Beta Sections(18) Elements(83) Section Element Hero Section Product Detail …" at bounding box center [120, 299] width 241 height 518
click at [602, 436] on p "Pip Eats began with Pip — a tiny sausage dog with a huge personality. What star…" at bounding box center [509, 424] width 419 height 77
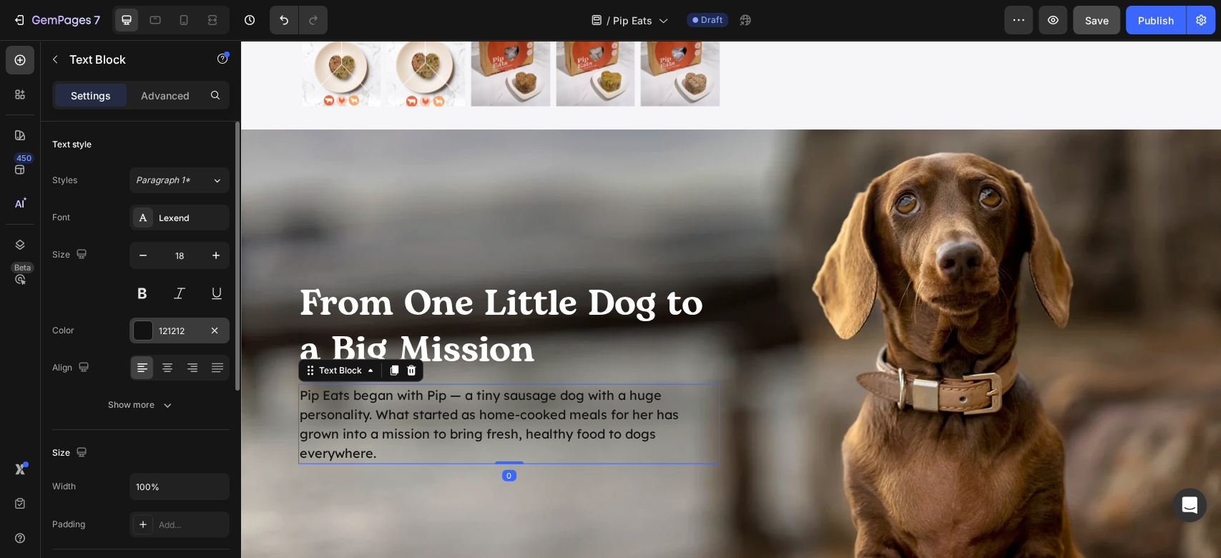
drag, startPoint x: 153, startPoint y: 343, endPoint x: 179, endPoint y: 340, distance: 26.0
click at [152, 339] on div "Font Lexend Size 18 Color 121212 Align Show more" at bounding box center [140, 311] width 177 height 213
click at [152, 338] on div at bounding box center [143, 330] width 20 height 20
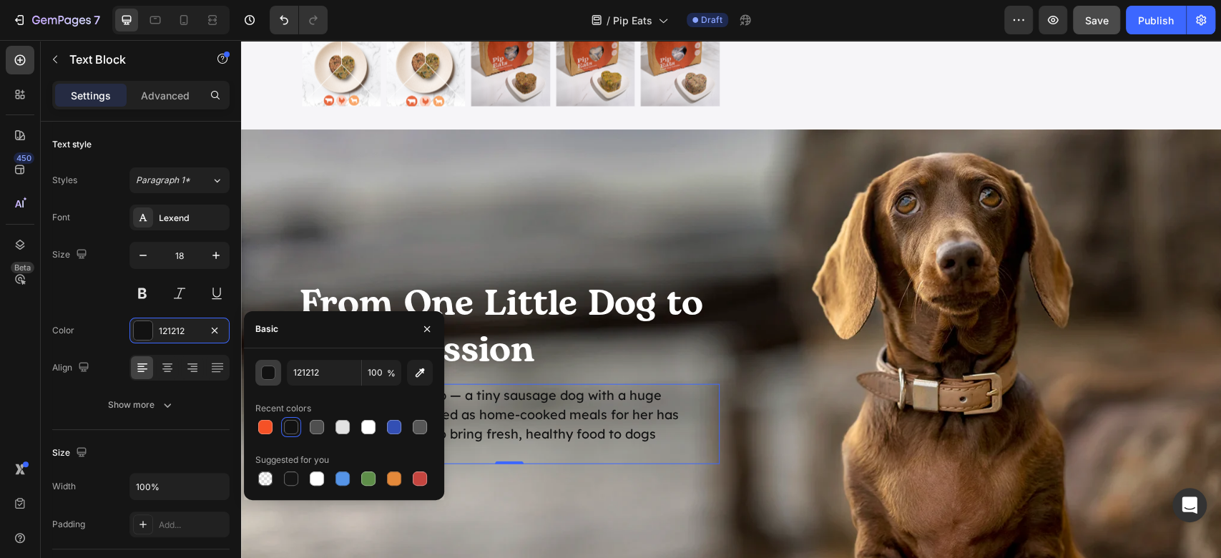
drag, startPoint x: 283, startPoint y: 371, endPoint x: 273, endPoint y: 376, distance: 11.2
click at [278, 373] on div "121212 100 %" at bounding box center [343, 373] width 177 height 26
click at [269, 379] on div "button" at bounding box center [269, 373] width 14 height 14
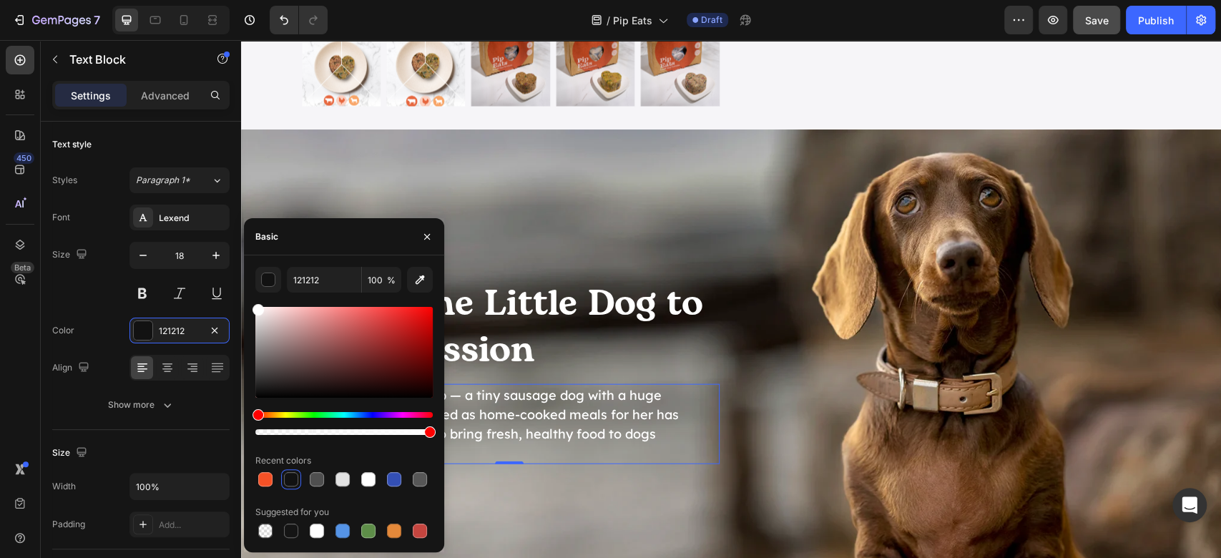
drag, startPoint x: 336, startPoint y: 362, endPoint x: 346, endPoint y: 231, distance: 131.3
click at [193, 240] on div "450 Beta Sections(18) Elements(83) Section Element Hero Section Product Detail …" at bounding box center [120, 299] width 241 height 518
click at [1009, 287] on div "From One Little Dog to a Big Mission Heading Pip Eats began with Pip — a tiny s…" at bounding box center [731, 372] width 980 height 276
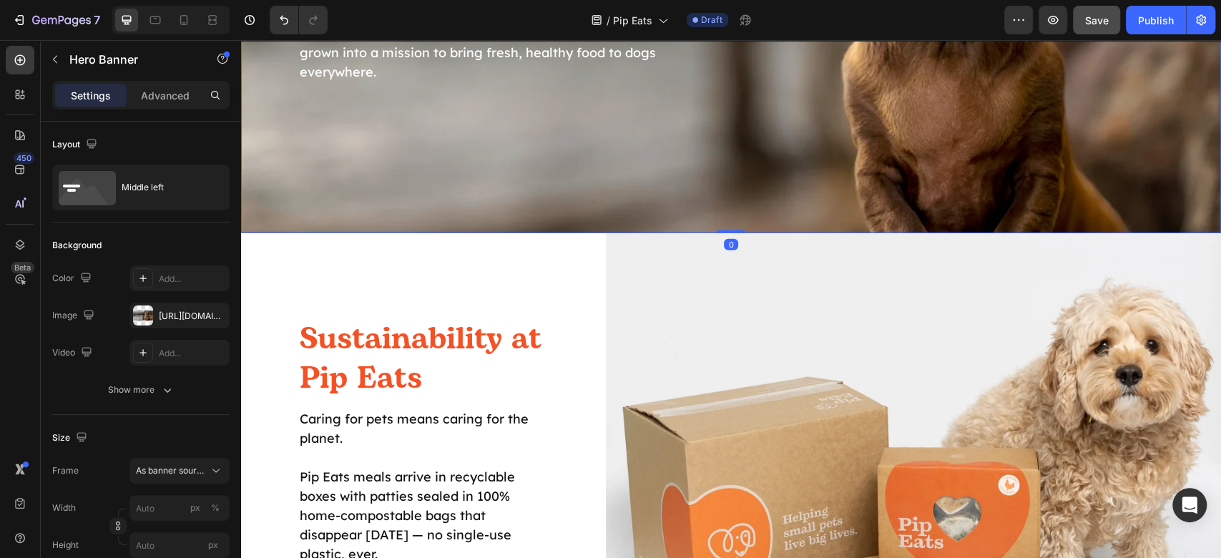
scroll to position [2193, 0]
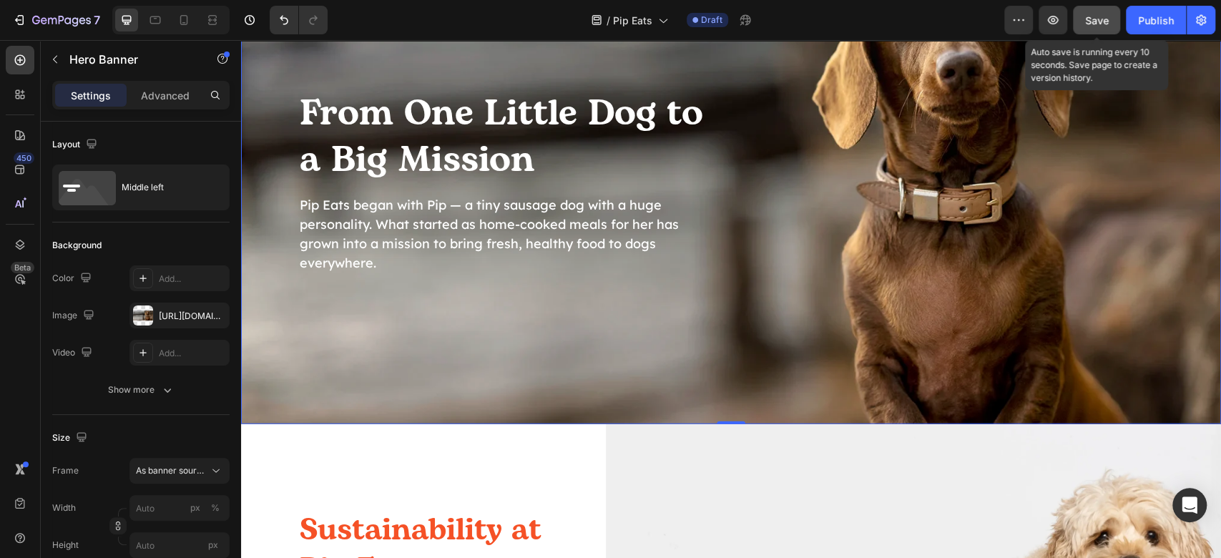
click at [1095, 19] on span "Save" at bounding box center [1097, 20] width 24 height 12
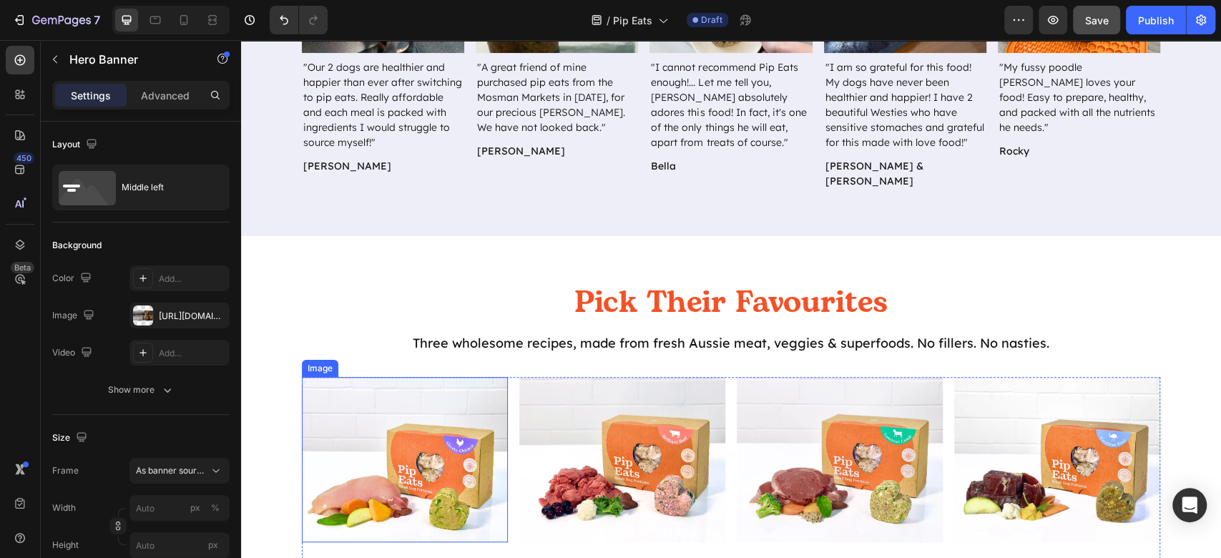
scroll to position [139, 0]
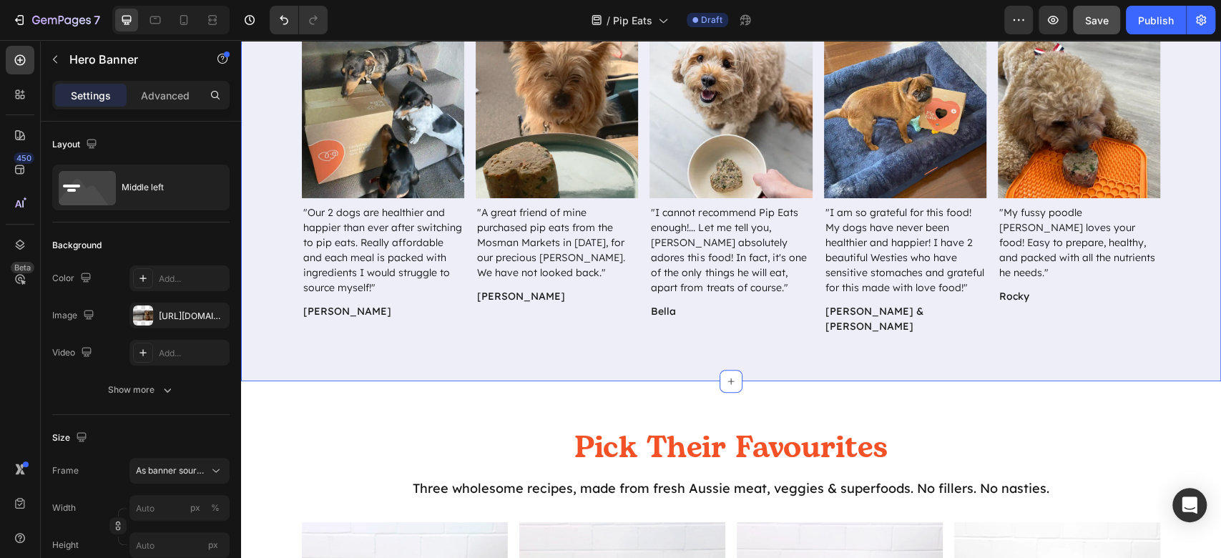
click at [403, 219] on p ""Our 2 dogs are healthier and happier than ever after switching to pip eats. Re…" at bounding box center [383, 250] width 160 height 90
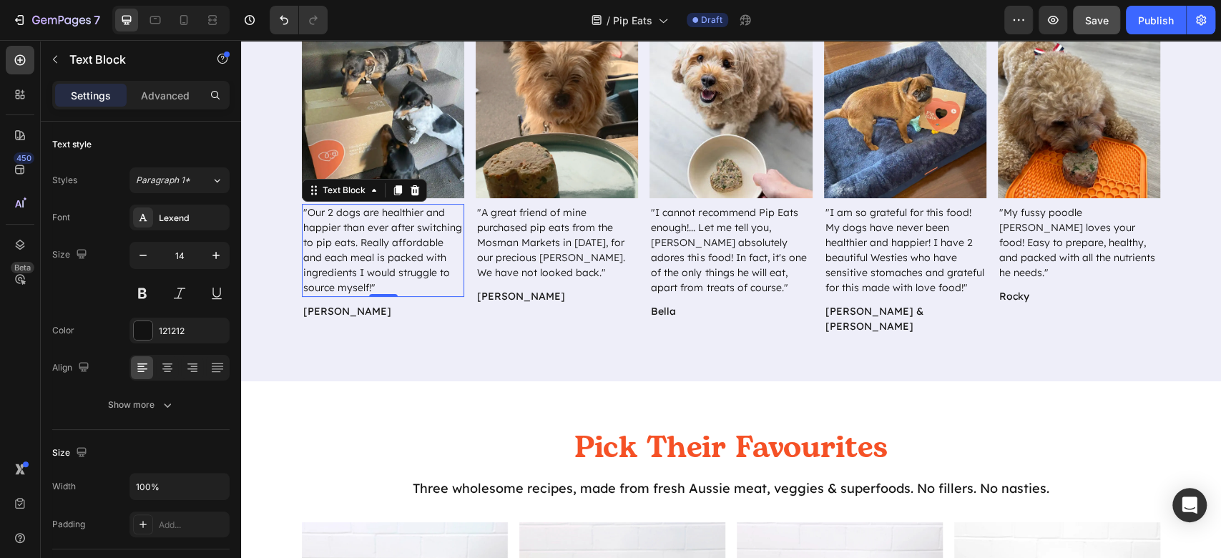
drag, startPoint x: 343, startPoint y: 216, endPoint x: 331, endPoint y: 210, distance: 12.8
click at [338, 214] on p ""Our 2 dogs are healthier and happier than ever after switching to pip eats. Re…" at bounding box center [383, 250] width 160 height 90
drag, startPoint x: 331, startPoint y: 208, endPoint x: 323, endPoint y: 211, distance: 7.7
click at [323, 211] on p ""Our 2 dogs are healthier and happier than ever after switching to pip eats. Re…" at bounding box center [383, 250] width 160 height 90
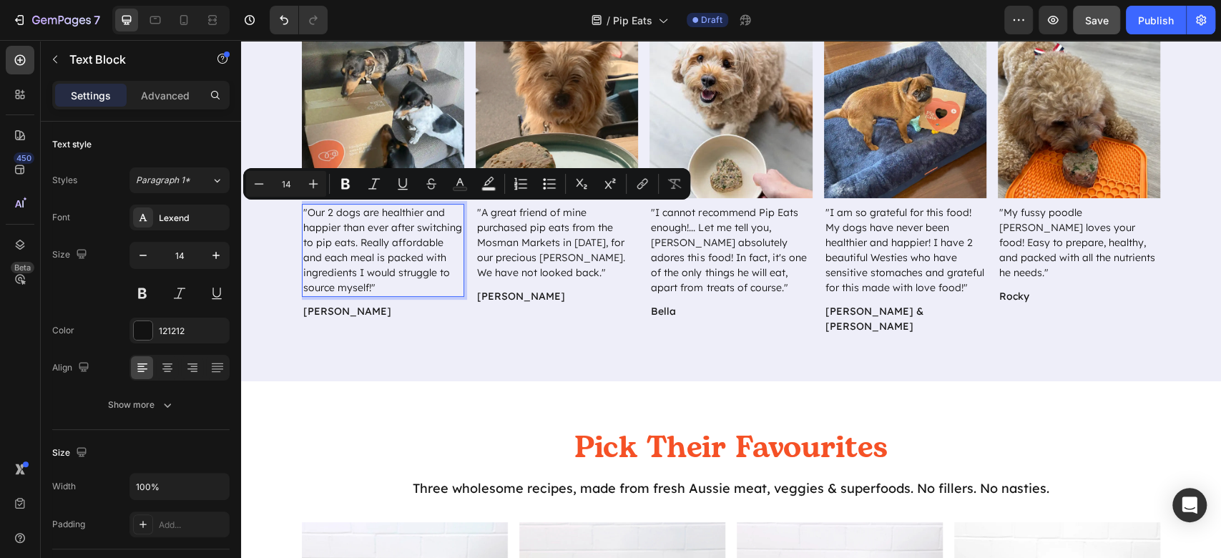
click at [320, 213] on p ""Our 2 dogs are healthier and happier than ever after switching to pip eats. Re…" at bounding box center [383, 250] width 160 height 90
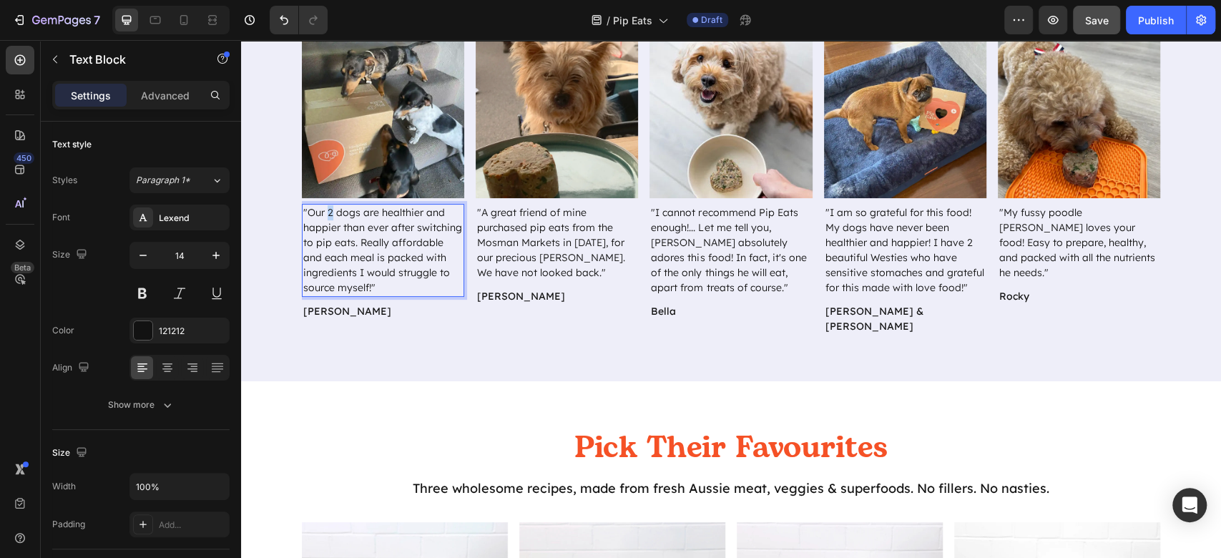
drag, startPoint x: 323, startPoint y: 212, endPoint x: 322, endPoint y: 221, distance: 9.4
click at [320, 215] on p ""Our 2 dogs are healthier and happier than ever after switching to pip eats. Re…" at bounding box center [383, 250] width 160 height 90
click at [542, 222] on p ""A great friend of mine purchased pip eats from the Mosman Markets in [DATE], f…" at bounding box center [557, 242] width 160 height 75
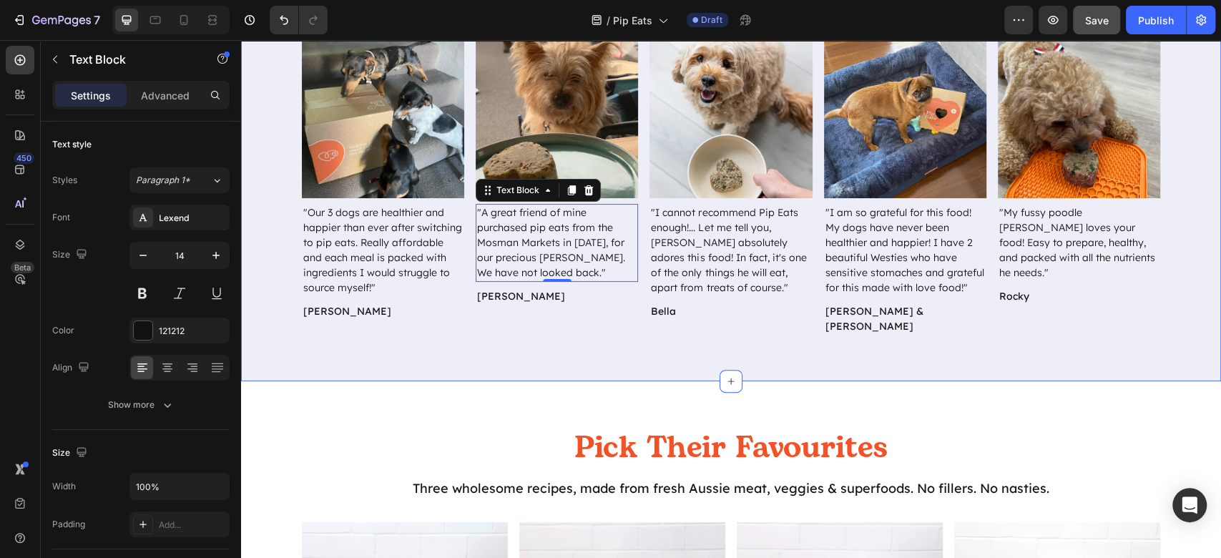
click at [606, 333] on div "See Why Pups (and Their Parents) Love PipEats Heading Image "Our 3 dogs are hea…" at bounding box center [731, 156] width 980 height 451
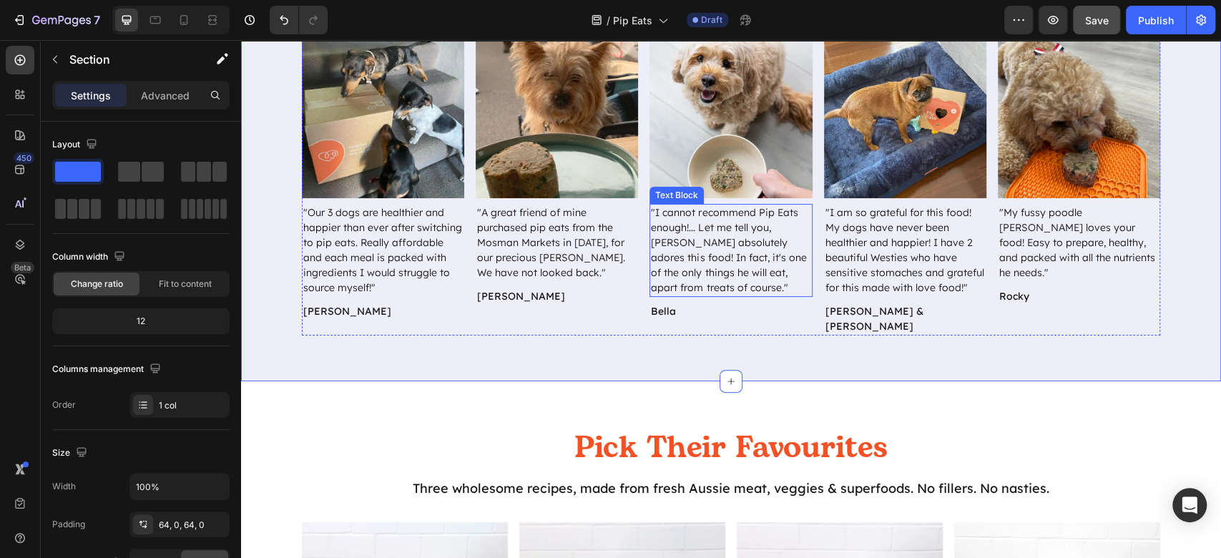
click at [743, 236] on p ""I cannot recommend Pip Eats enough!... Let me tell you, [PERSON_NAME] absolute…" at bounding box center [731, 250] width 160 height 90
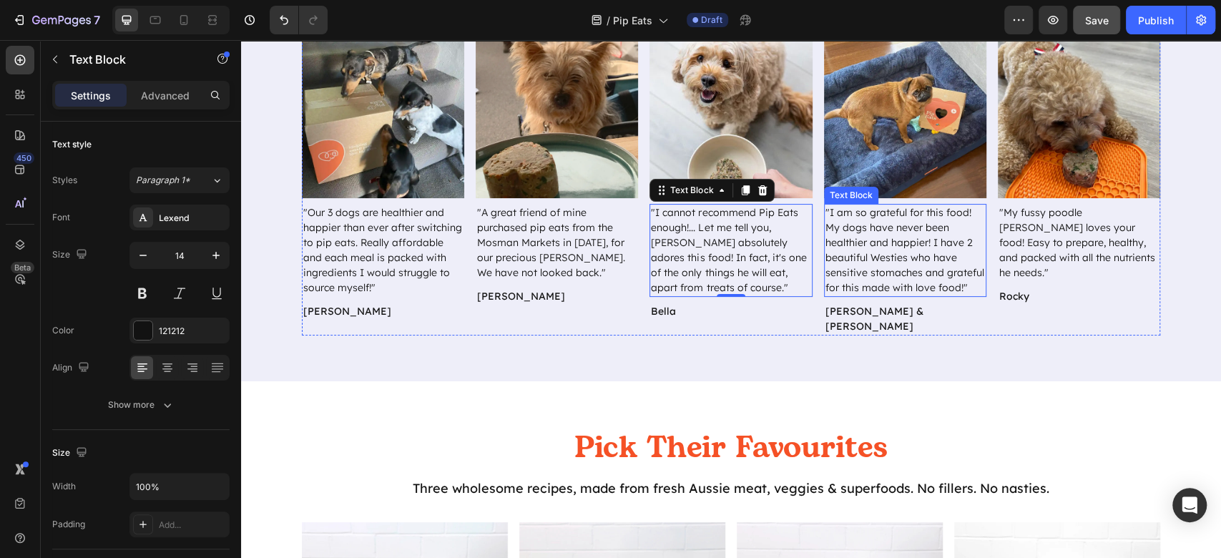
click at [954, 253] on p ""I am so grateful for this food! My dogs have never been healthier and happier!…" at bounding box center [906, 250] width 160 height 90
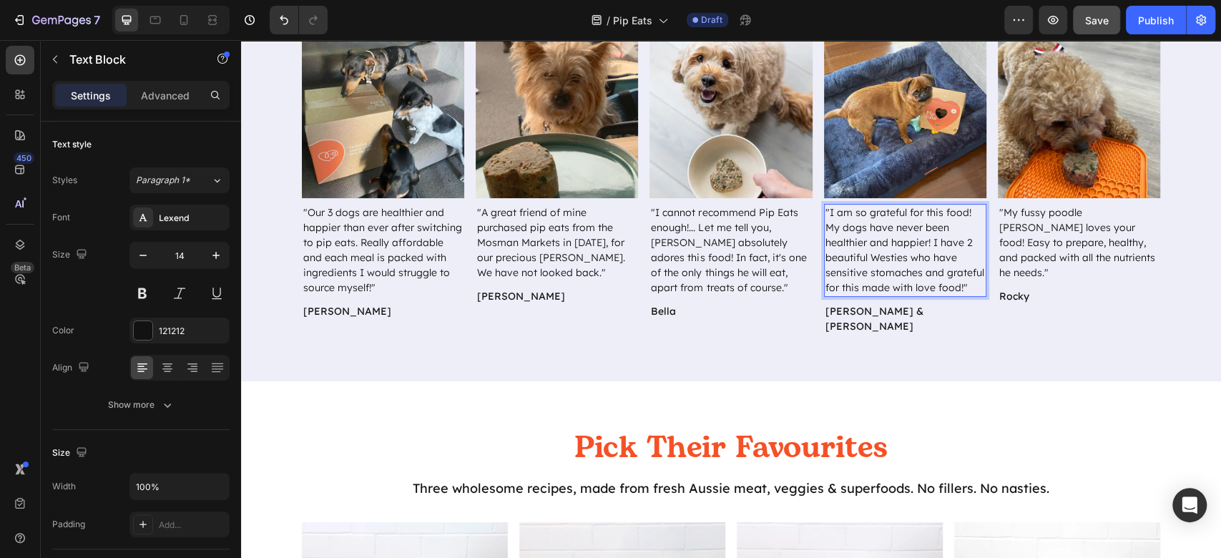
click at [932, 243] on p ""I am so grateful for this food! My dogs have never been healthier and happier!…" at bounding box center [906, 250] width 160 height 90
click at [933, 265] on p ""I am so grateful for this food! My dogs have never been healthier and happier!…" at bounding box center [906, 250] width 160 height 90
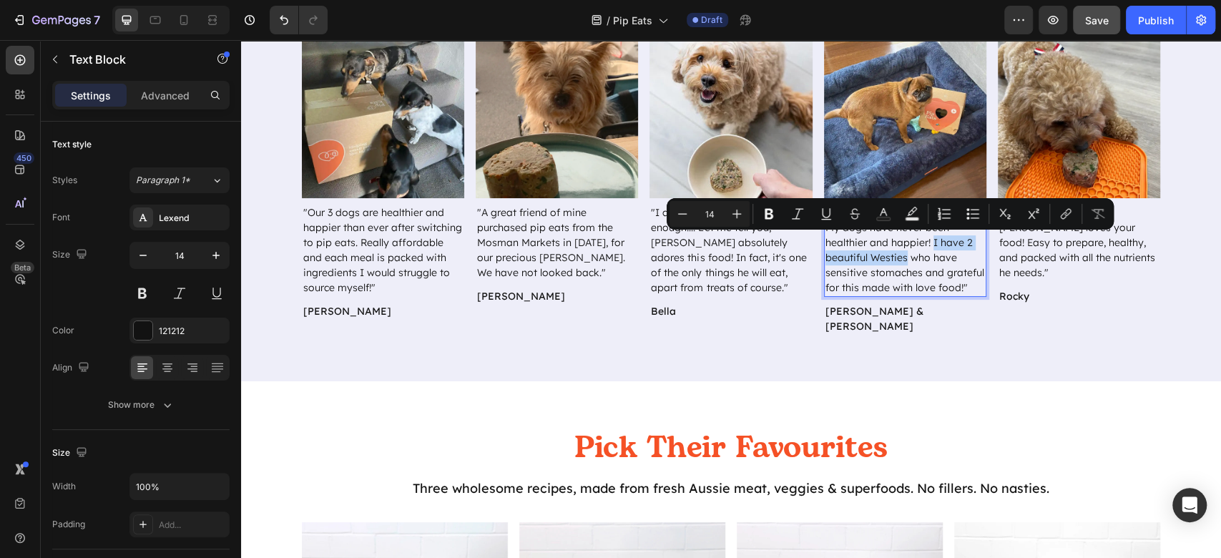
drag, startPoint x: 900, startPoint y: 258, endPoint x: 924, endPoint y: 240, distance: 30.2
click at [924, 240] on p ""I am so grateful for this food! My dogs have never been healthier and happier!…" at bounding box center [906, 250] width 160 height 90
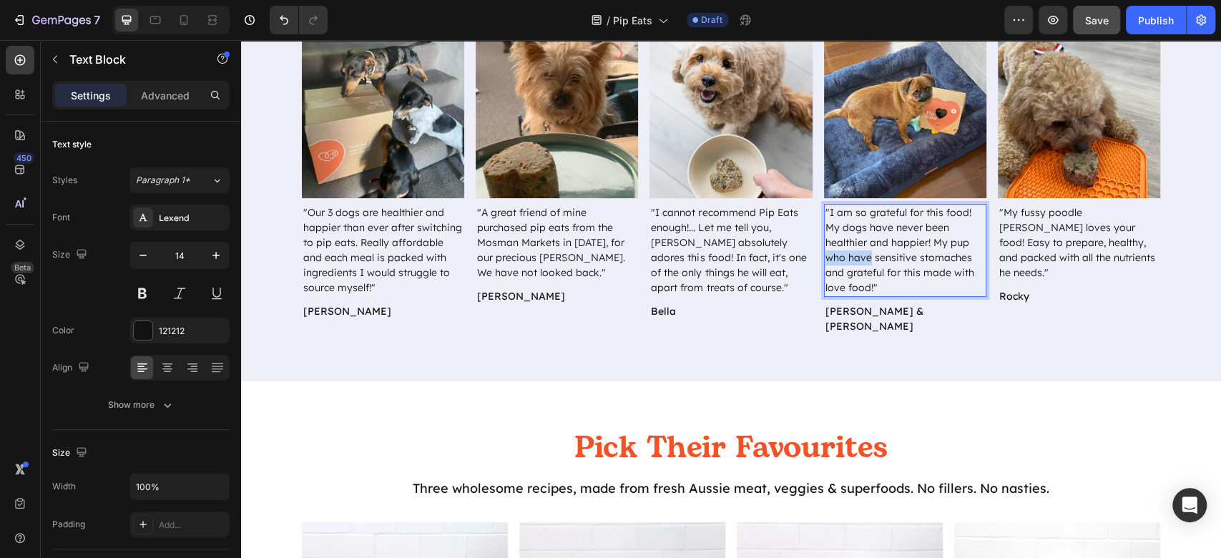
drag, startPoint x: 862, startPoint y: 255, endPoint x: 819, endPoint y: 259, distance: 43.1
click at [826, 259] on p ""I am so grateful for this food! My dogs have never been healthier and happier!…" at bounding box center [906, 250] width 160 height 90
click at [865, 318] on p "[PERSON_NAME] & [PERSON_NAME]" at bounding box center [906, 319] width 160 height 30
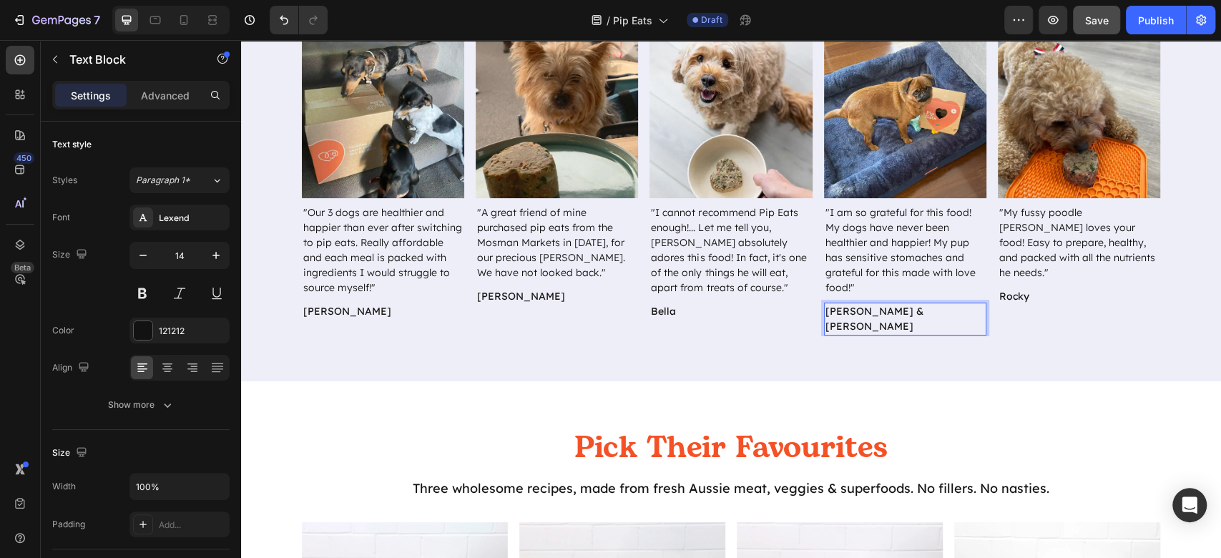
click at [858, 319] on div "[PERSON_NAME] & [PERSON_NAME]" at bounding box center [905, 319] width 162 height 33
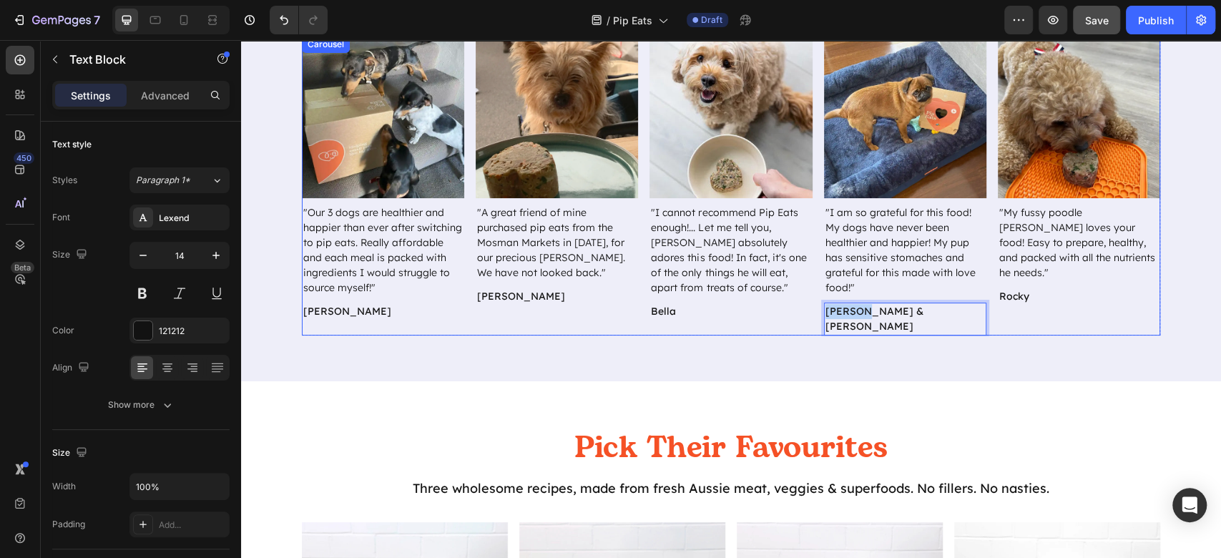
drag, startPoint x: 855, startPoint y: 315, endPoint x: 804, endPoint y: 316, distance: 50.8
click at [804, 316] on div "Image "Our 3 dogs are healthier and happier than ever after switching to pip ea…" at bounding box center [731, 186] width 858 height 300
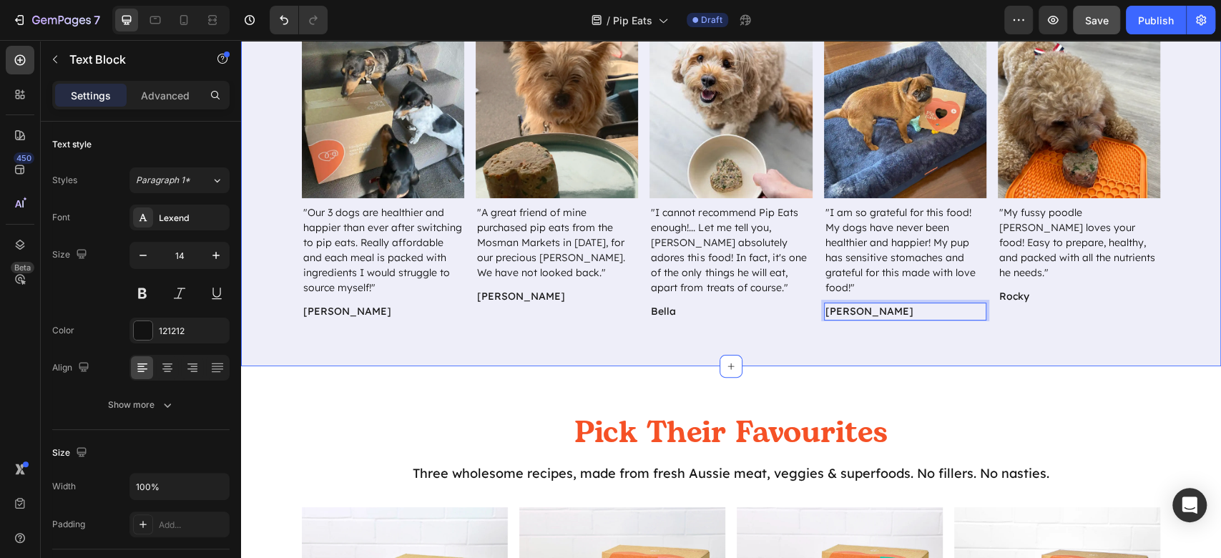
scroll to position [44, 0]
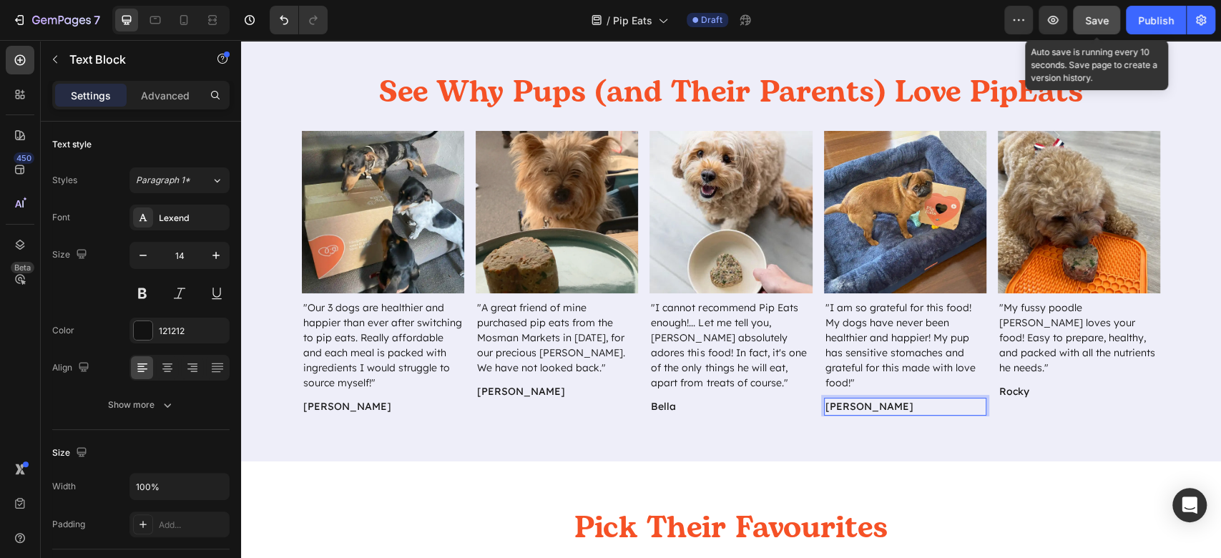
click at [1087, 19] on span "Save" at bounding box center [1097, 20] width 24 height 12
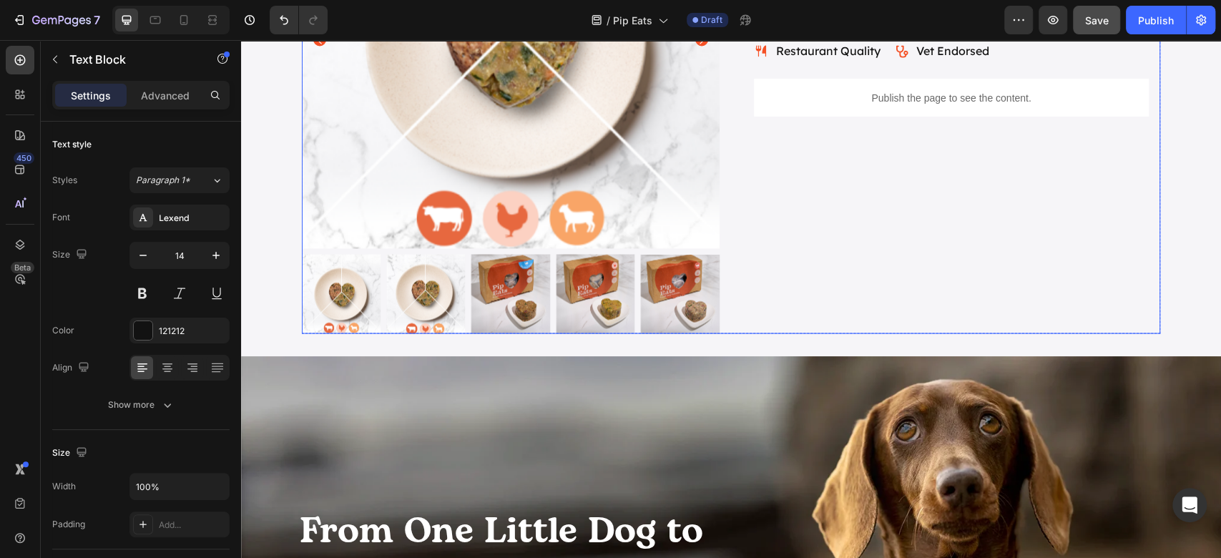
scroll to position [1976, 0]
